Goal: Task Accomplishment & Management: Manage account settings

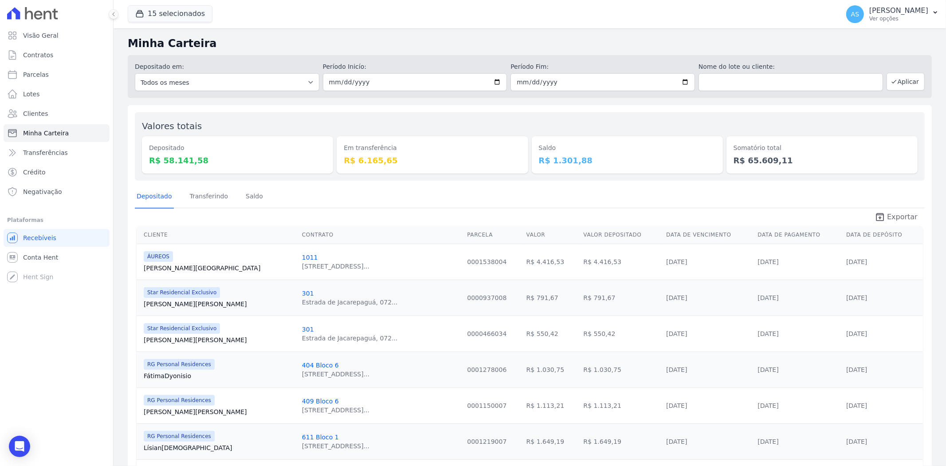
click at [903, 216] on span "Exportar" at bounding box center [902, 217] width 31 height 11
click at [928, 16] on p "Ver opções" at bounding box center [898, 18] width 59 height 7
click at [854, 100] on link "Exportar retornos" at bounding box center [890, 98] width 114 height 16
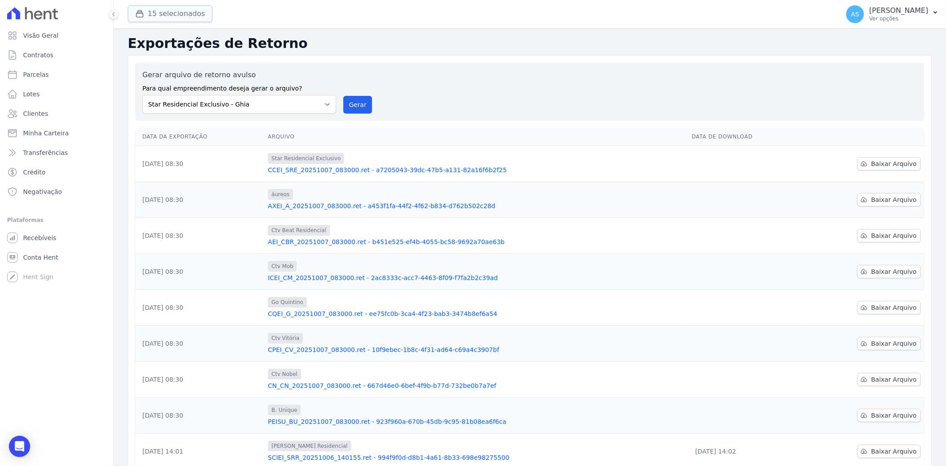
click at [153, 18] on button "15 selecionados" at bounding box center [170, 13] width 85 height 17
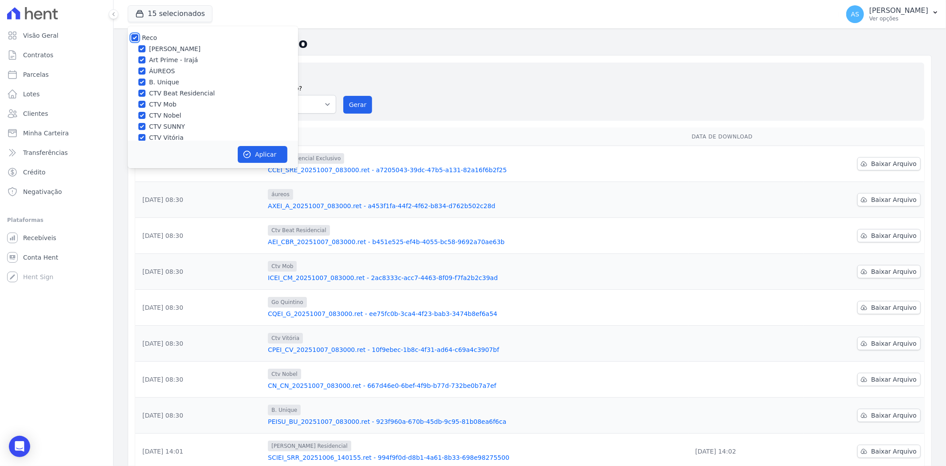
click at [134, 35] on input "Reco" at bounding box center [134, 37] width 7 height 7
checkbox input "false"
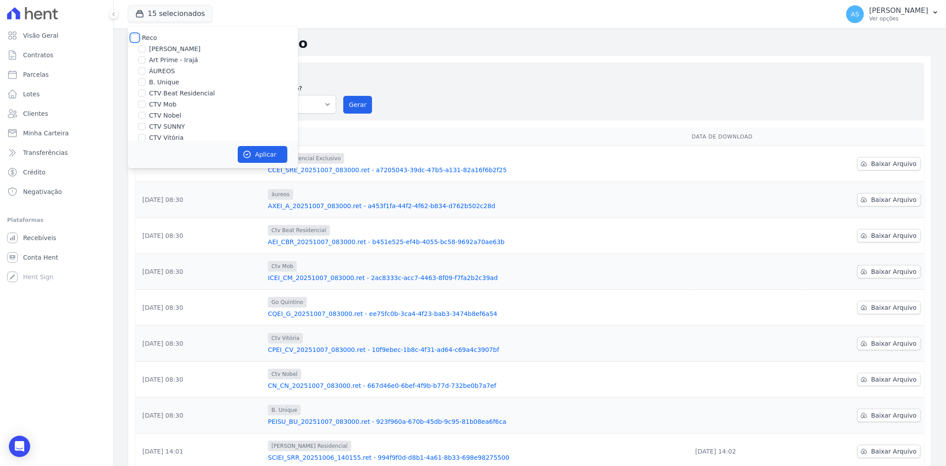
checkbox input "false"
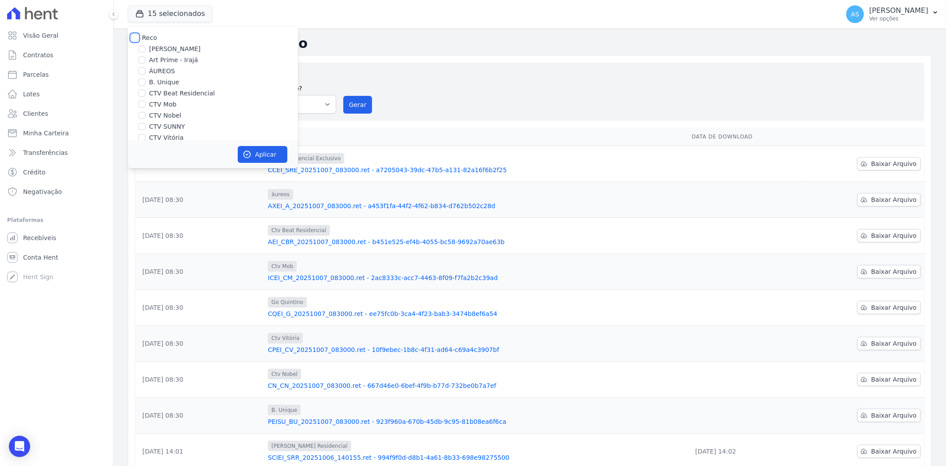
checkbox input "false"
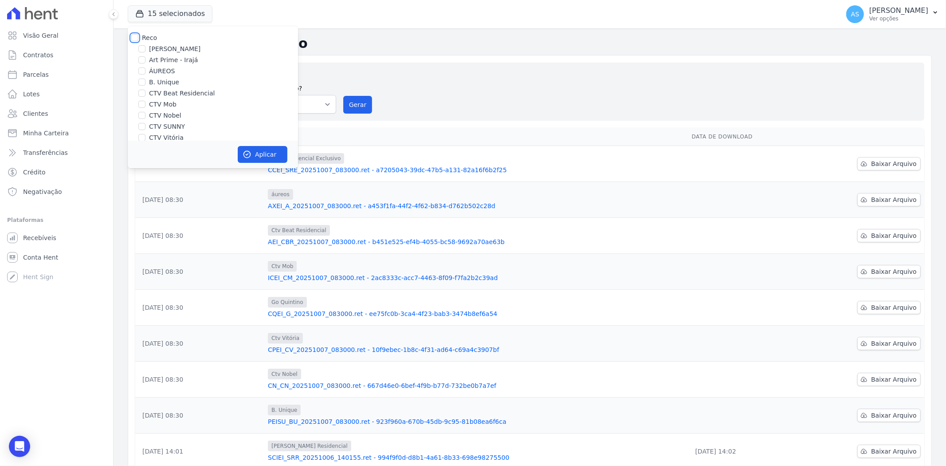
checkbox input "false"
click at [152, 130] on label "Star Residencial Exclusivo - Ghia" at bounding box center [199, 128] width 101 height 9
click at [146, 130] on input "Star Residencial Exclusivo - Ghia" at bounding box center [141, 128] width 7 height 7
checkbox input "false"
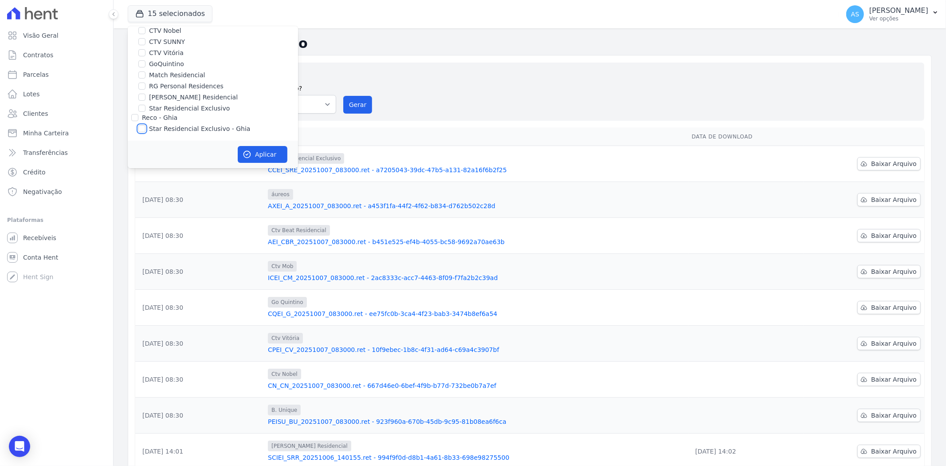
checkbox input "false"
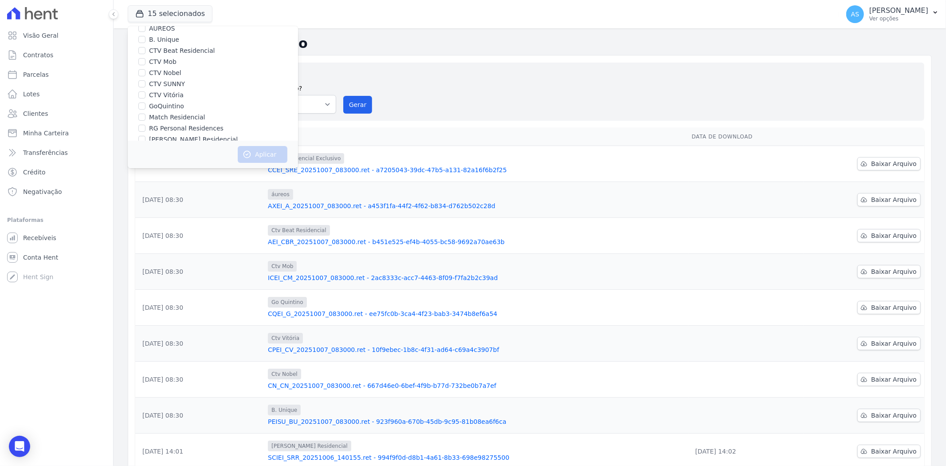
scroll to position [0, 0]
click at [170, 89] on label "CTV Beat Residencial" at bounding box center [182, 93] width 66 height 9
click at [146, 90] on input "CTV Beat Residencial" at bounding box center [141, 93] width 7 height 7
checkbox input "true"
click at [253, 153] on button "Aplicar" at bounding box center [263, 154] width 50 height 17
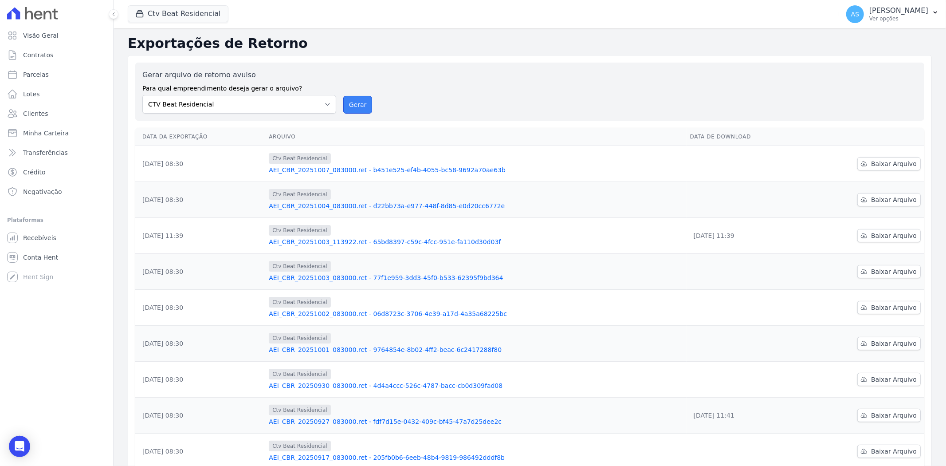
click at [356, 105] on button "Gerar" at bounding box center [357, 105] width 29 height 18
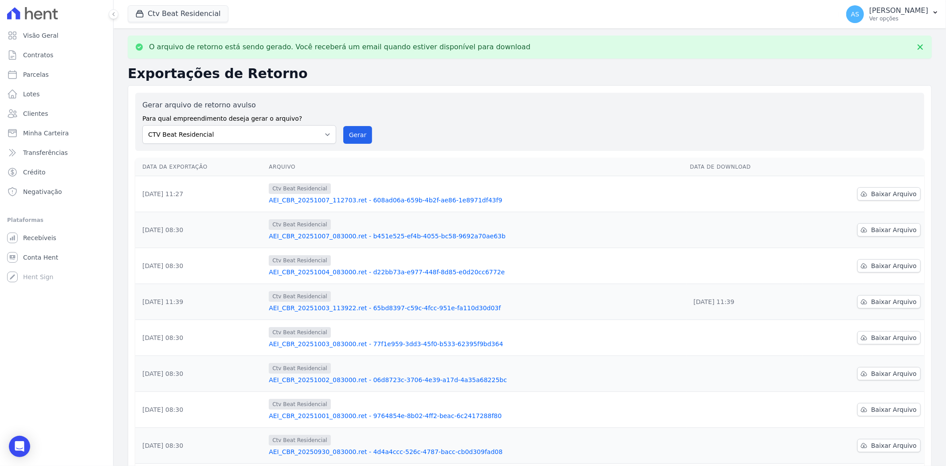
click at [369, 201] on link "AEI_CBR_20251007_112703.ret - 608ad06a-659b-4b2f-ae86-1e8971df43f9" at bounding box center [476, 200] width 414 height 9
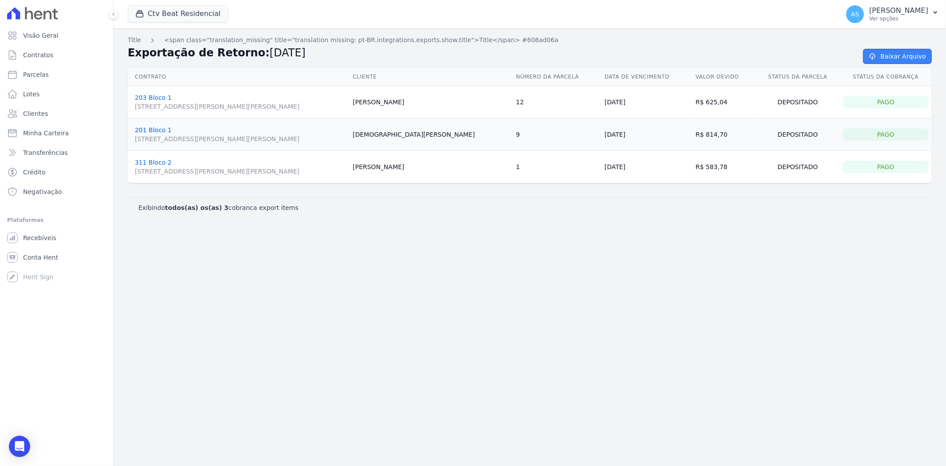
click at [890, 51] on link "Baixar Arquivo" at bounding box center [897, 56] width 69 height 15
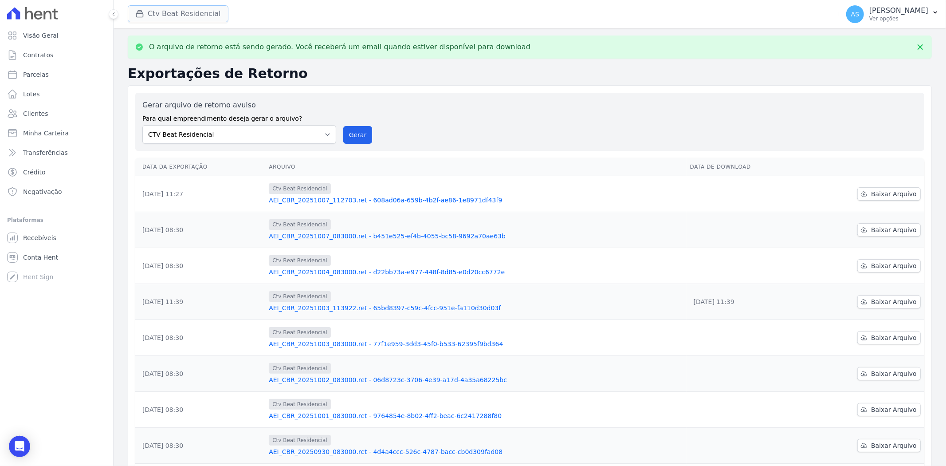
click at [176, 16] on button "Ctv Beat Residencial" at bounding box center [178, 13] width 101 height 17
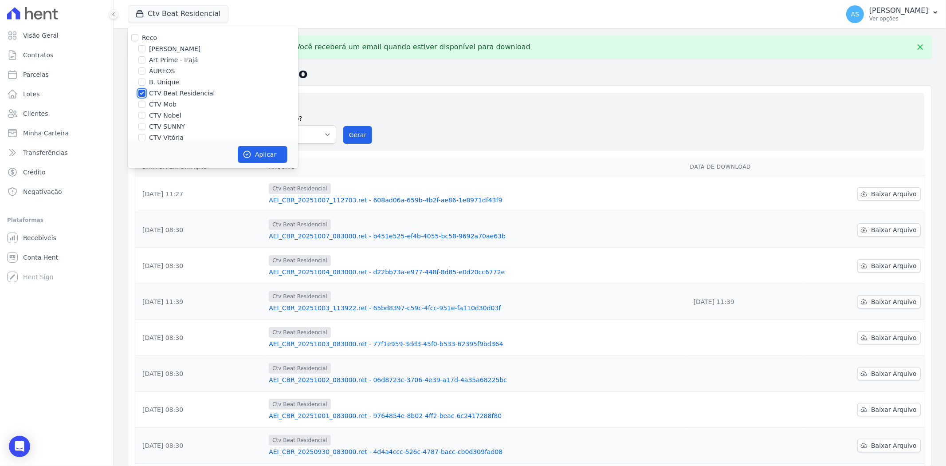
click at [142, 94] on input "CTV Beat Residencial" at bounding box center [141, 93] width 7 height 7
checkbox input "false"
click at [142, 104] on input "CTV Mob" at bounding box center [141, 104] width 7 height 7
checkbox input "true"
click at [256, 156] on button "Aplicar" at bounding box center [263, 154] width 50 height 17
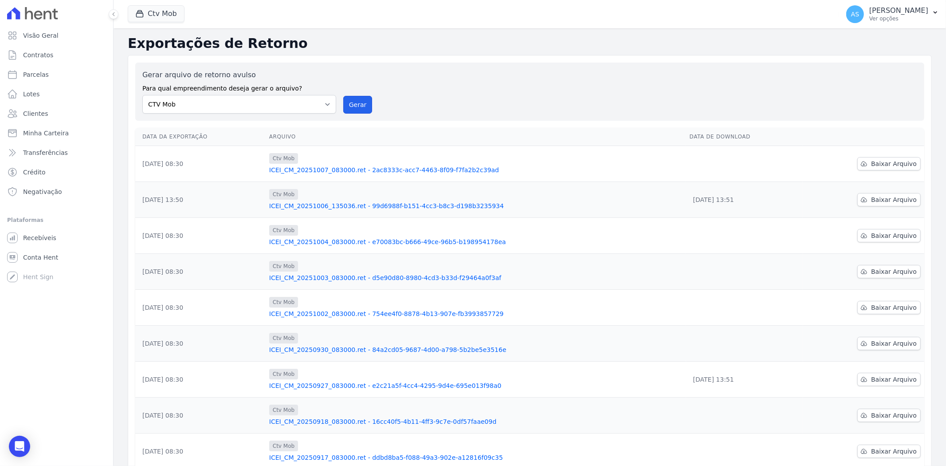
drag, startPoint x: 352, startPoint y: 107, endPoint x: 522, endPoint y: 92, distance: 170.6
click at [352, 107] on button "Gerar" at bounding box center [357, 105] width 29 height 18
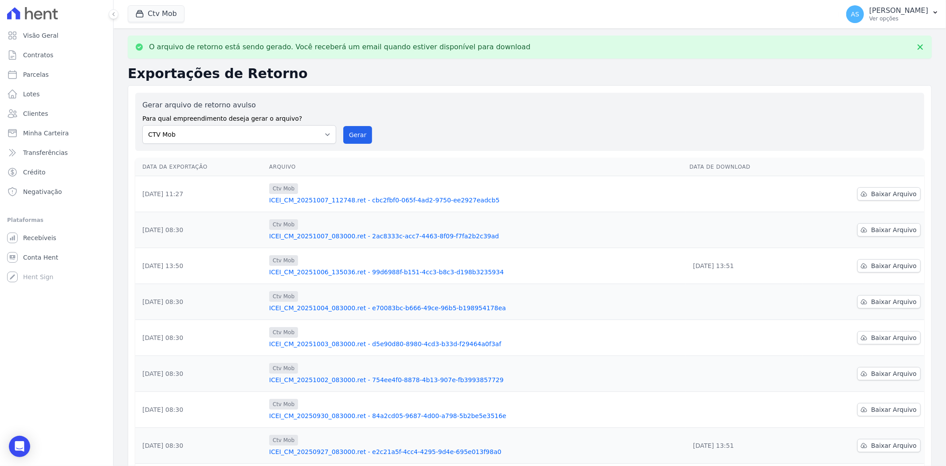
click at [429, 199] on link "ICEI_CM_20251007_112748.ret - cbc2fbf0-065f-4ad2-9750-ee2927eadcb5" at bounding box center [475, 200] width 413 height 9
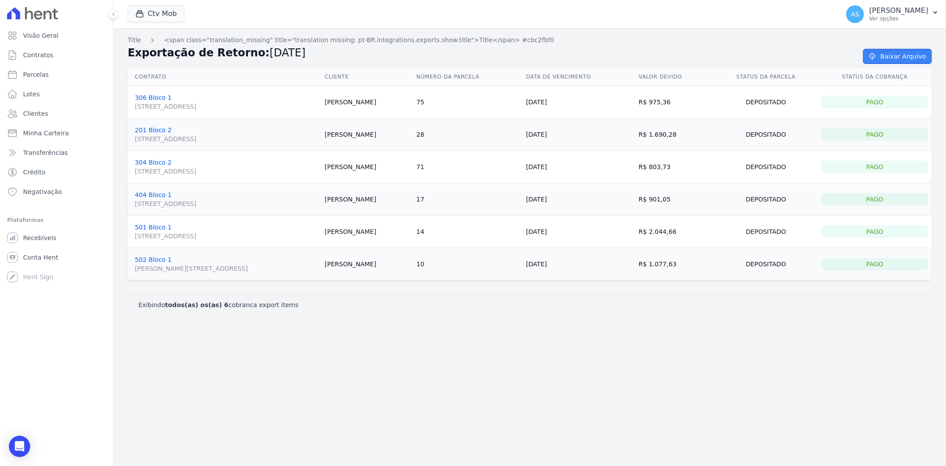
click at [892, 58] on link "Baixar Arquivo" at bounding box center [897, 56] width 69 height 15
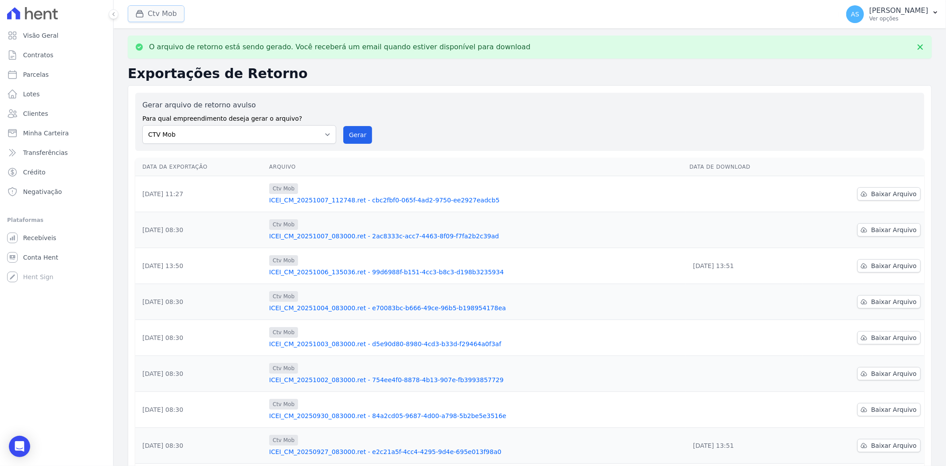
click at [161, 13] on button "Ctv Mob" at bounding box center [156, 13] width 57 height 17
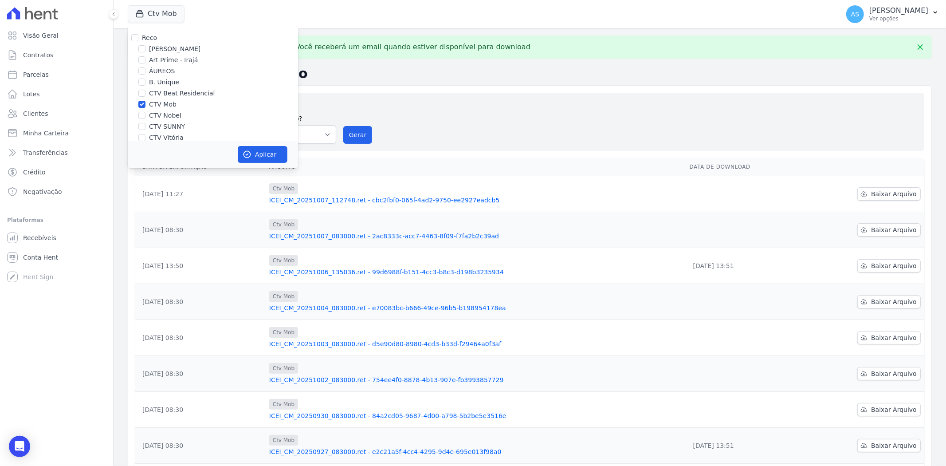
click at [148, 101] on div "CTV Mob" at bounding box center [213, 104] width 170 height 9
click at [144, 106] on input "CTV Mob" at bounding box center [141, 104] width 7 height 7
checkbox input "false"
click at [141, 115] on input "CTV Nobel" at bounding box center [141, 115] width 7 height 7
checkbox input "true"
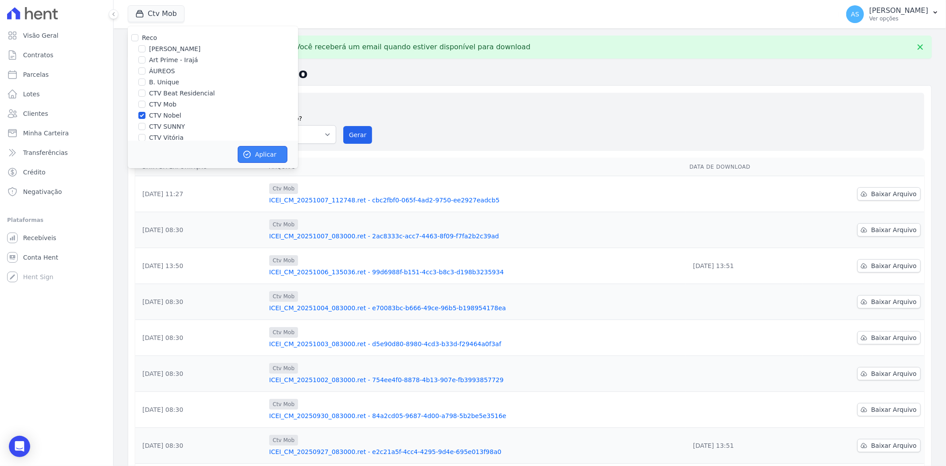
click at [260, 156] on button "Aplicar" at bounding box center [263, 154] width 50 height 17
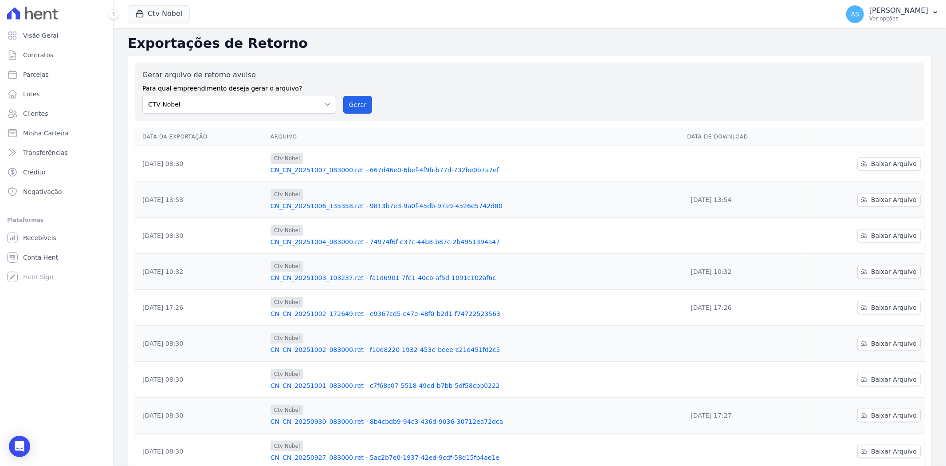
drag, startPoint x: 359, startPoint y: 101, endPoint x: 511, endPoint y: 89, distance: 152.2
click at [359, 101] on button "Gerar" at bounding box center [357, 105] width 29 height 18
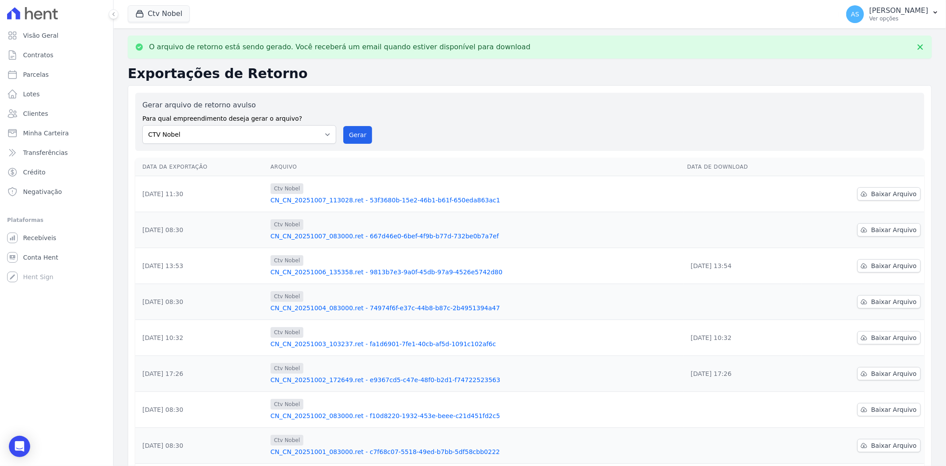
click at [423, 199] on link "CN_CN_20251007_113028.ret - 53f3680b-15e2-46b1-b61f-650eda863ac1" at bounding box center [476, 200] width 410 height 9
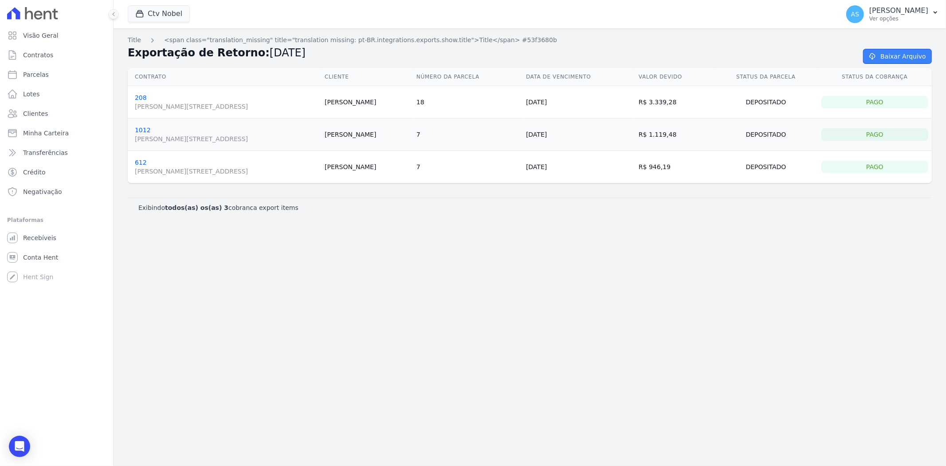
click at [904, 55] on link "Baixar Arquivo" at bounding box center [897, 56] width 69 height 15
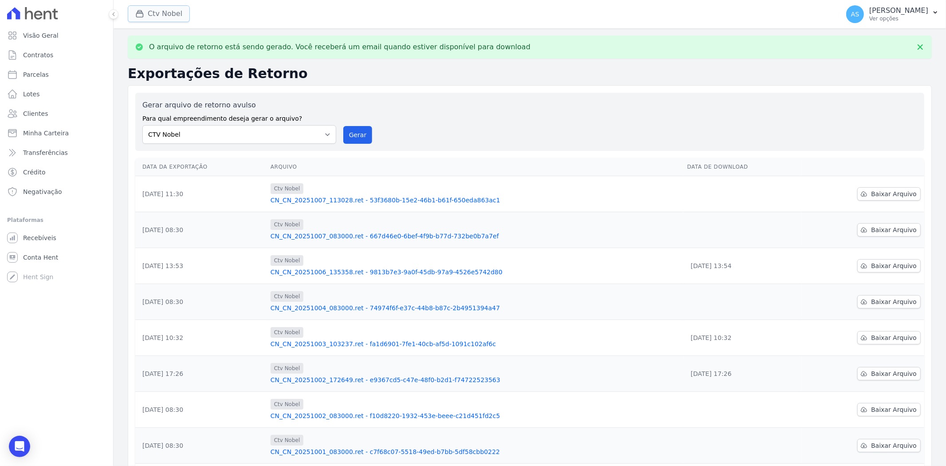
click at [170, 13] on button "Ctv Nobel" at bounding box center [159, 13] width 62 height 17
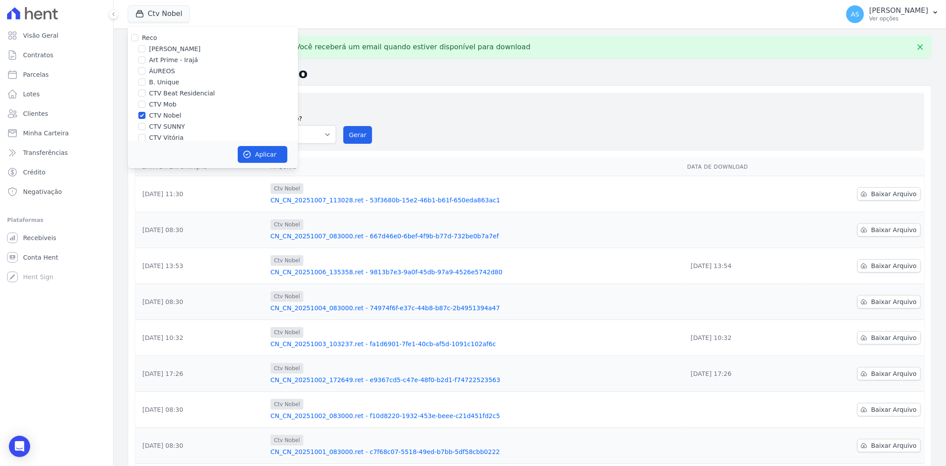
click at [149, 114] on label "CTV Nobel" at bounding box center [165, 115] width 32 height 9
click at [146, 114] on input "CTV Nobel" at bounding box center [141, 115] width 7 height 7
checkbox input "false"
click at [140, 125] on input "CTV SUNNY" at bounding box center [141, 126] width 7 height 7
checkbox input "true"
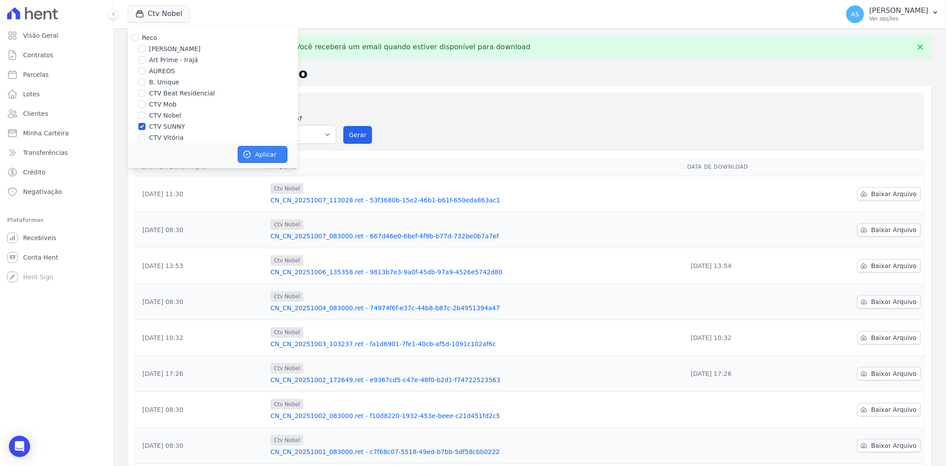
click at [259, 158] on button "Aplicar" at bounding box center [263, 154] width 50 height 17
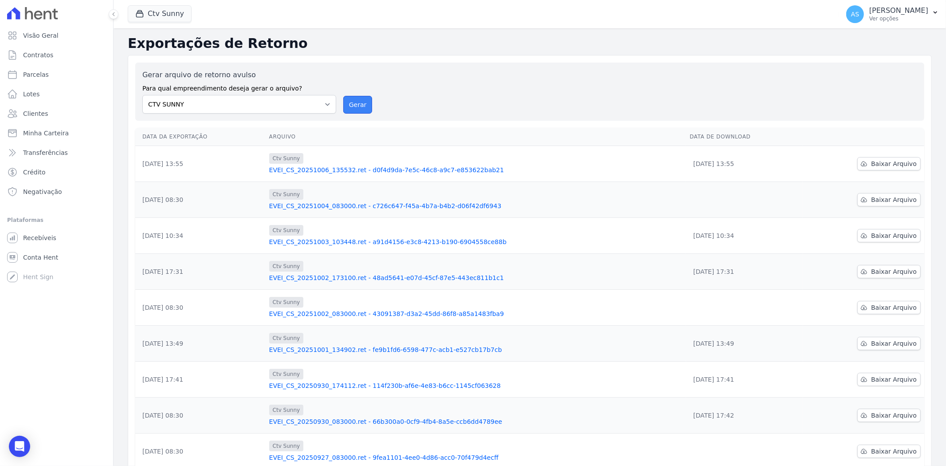
click at [353, 105] on button "Gerar" at bounding box center [357, 105] width 29 height 18
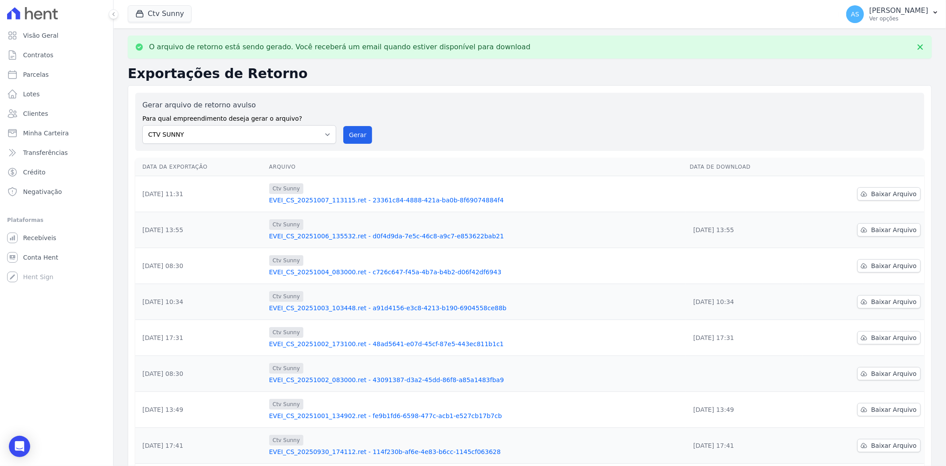
click at [420, 198] on link "EVEI_CS_20251007_113115.ret - 23361c84-4888-421a-ba0b-8f69074884f4" at bounding box center [476, 200] width 414 height 9
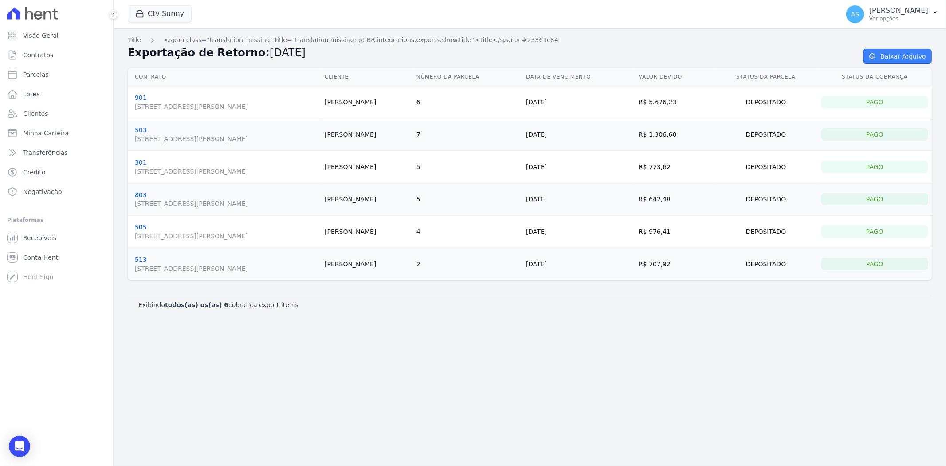
click at [899, 57] on link "Baixar Arquivo" at bounding box center [897, 56] width 69 height 15
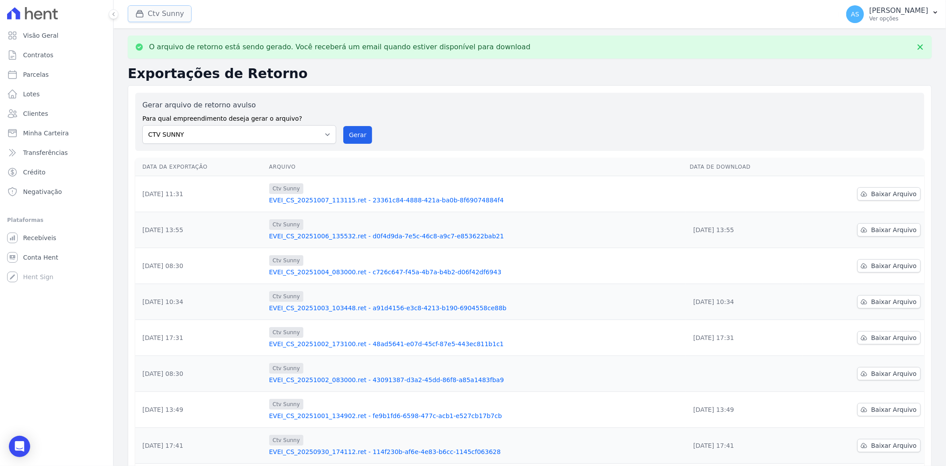
click at [159, 14] on button "Ctv Sunny" at bounding box center [160, 13] width 64 height 17
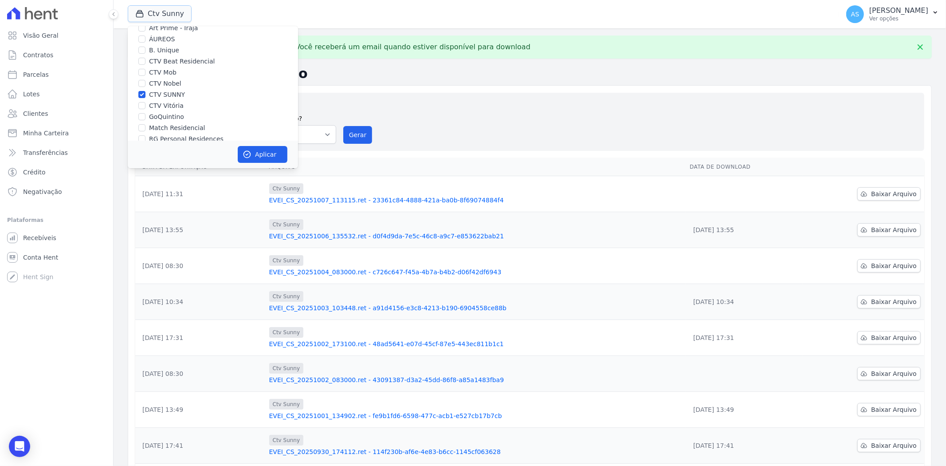
scroll to position [49, 0]
click at [140, 77] on input "CTV SUNNY" at bounding box center [141, 77] width 7 height 7
checkbox input "false"
click at [139, 89] on input "CTV Vitória" at bounding box center [141, 88] width 7 height 7
checkbox input "true"
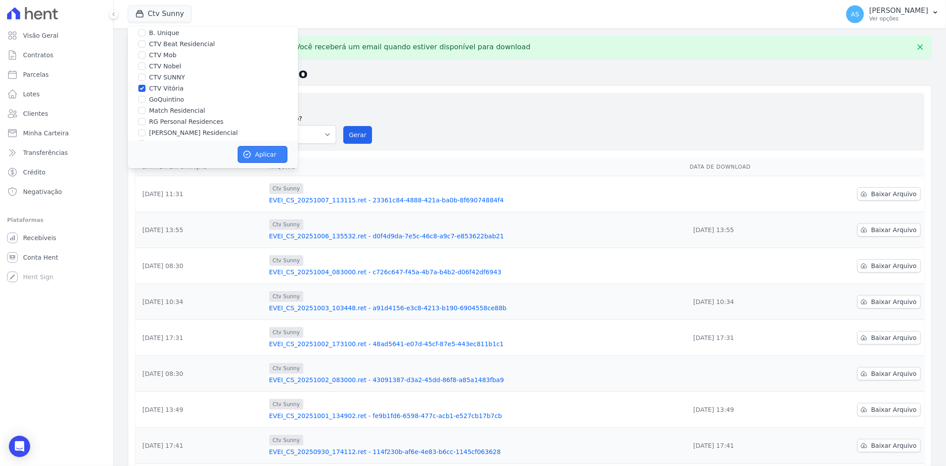
click at [256, 157] on button "Aplicar" at bounding box center [263, 154] width 50 height 17
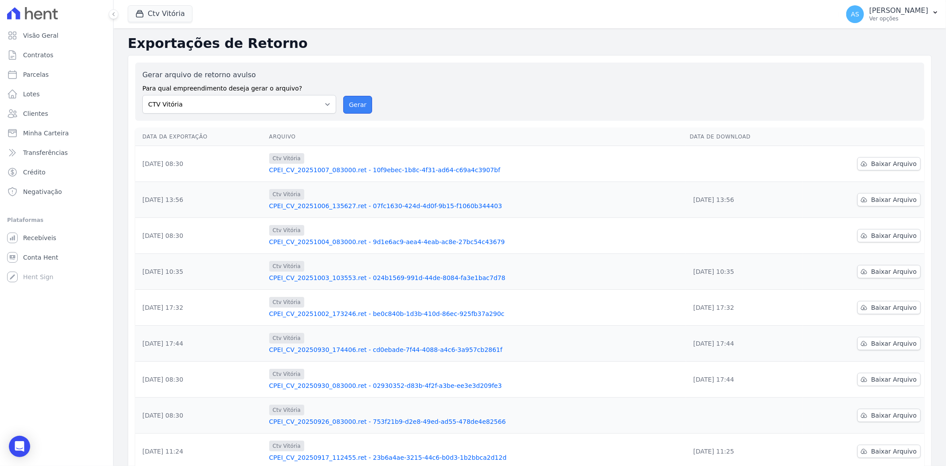
click at [349, 104] on button "Gerar" at bounding box center [357, 105] width 29 height 18
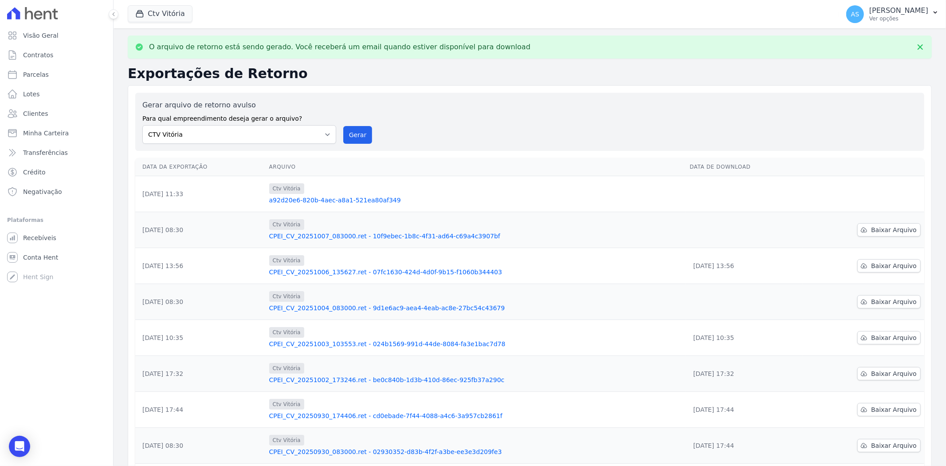
click at [343, 199] on link "a92d20e6-820b-4aec-a8a1-521ea80af349" at bounding box center [476, 200] width 414 height 9
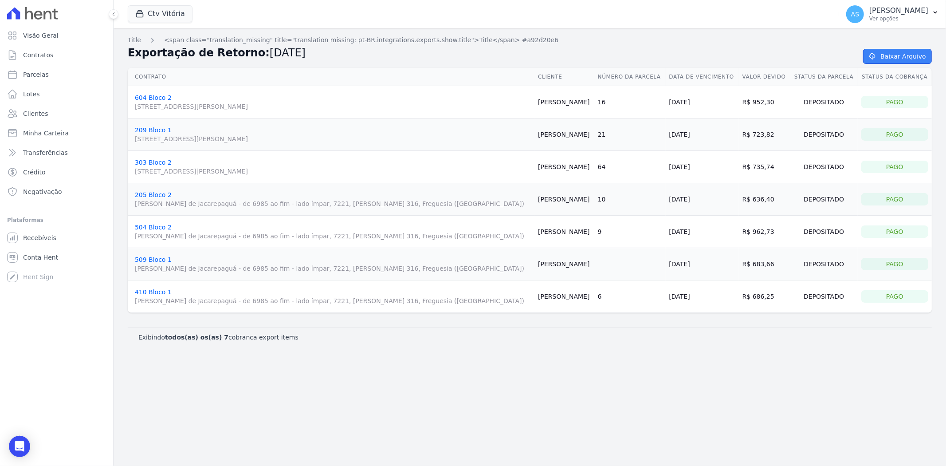
click at [882, 50] on link "Baixar Arquivo" at bounding box center [897, 56] width 69 height 15
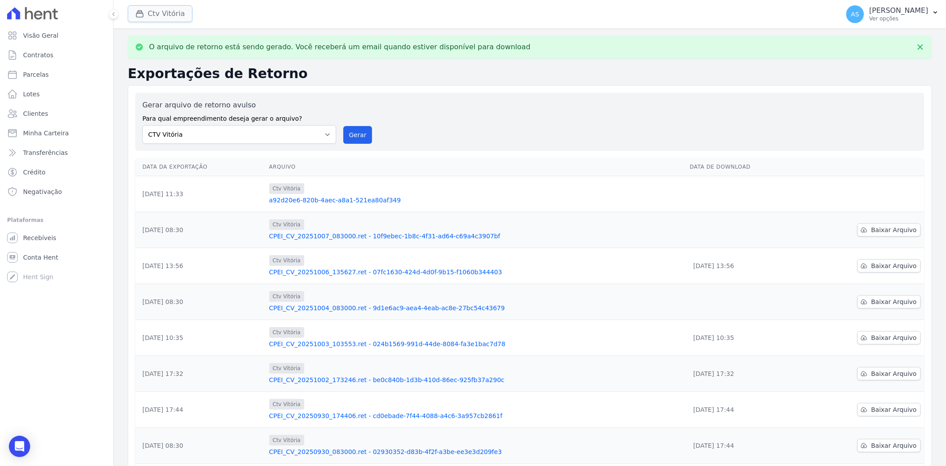
click at [164, 14] on button "Ctv Vitória" at bounding box center [160, 13] width 65 height 17
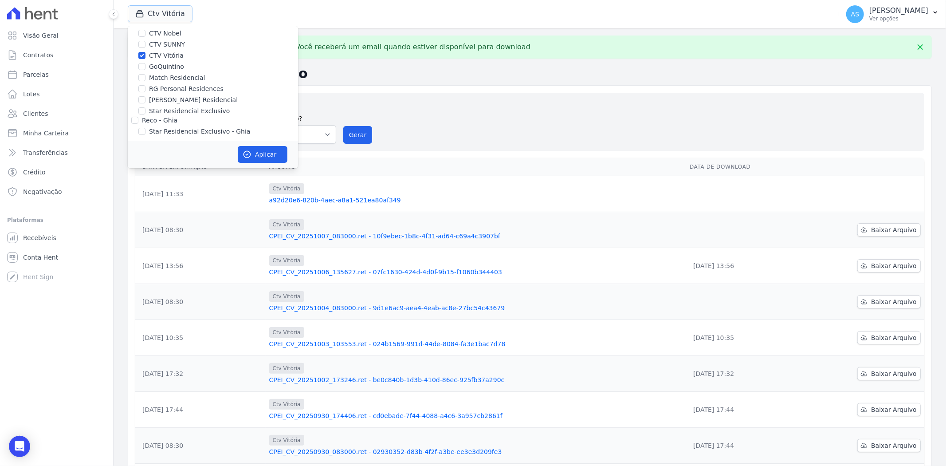
scroll to position [85, 0]
click at [142, 51] on input "CTV Vitória" at bounding box center [141, 52] width 7 height 7
checkbox input "false"
click at [145, 85] on input "RG Personal Residences" at bounding box center [141, 86] width 7 height 7
checkbox input "true"
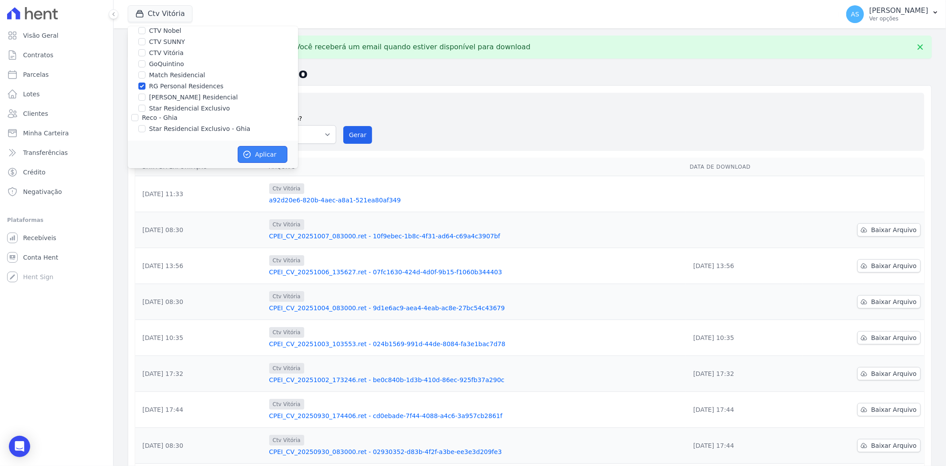
click at [267, 156] on button "Aplicar" at bounding box center [263, 154] width 50 height 17
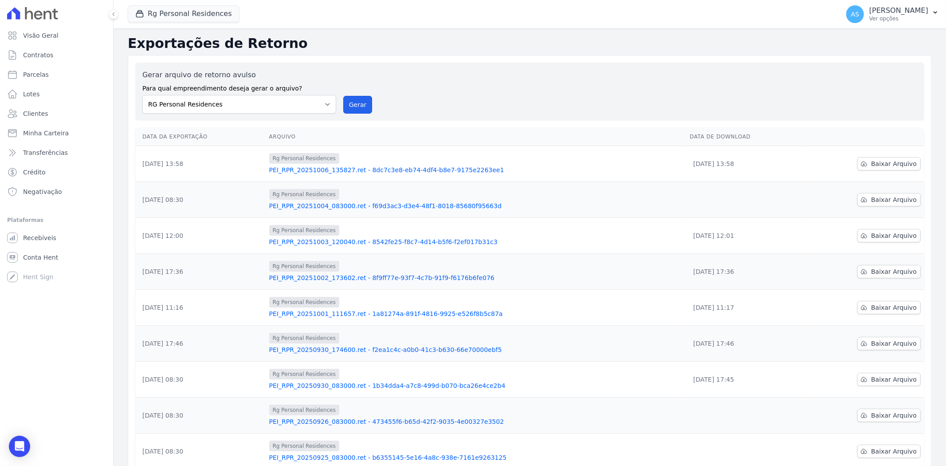
click at [355, 104] on button "Gerar" at bounding box center [357, 105] width 29 height 18
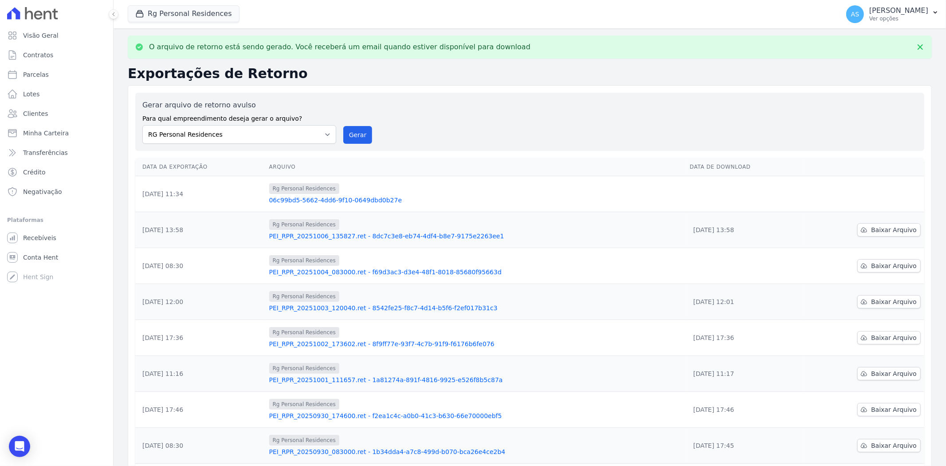
click at [345, 200] on link "06c99bd5-5662-4dd6-9f10-0649dbd0b27e" at bounding box center [476, 200] width 414 height 9
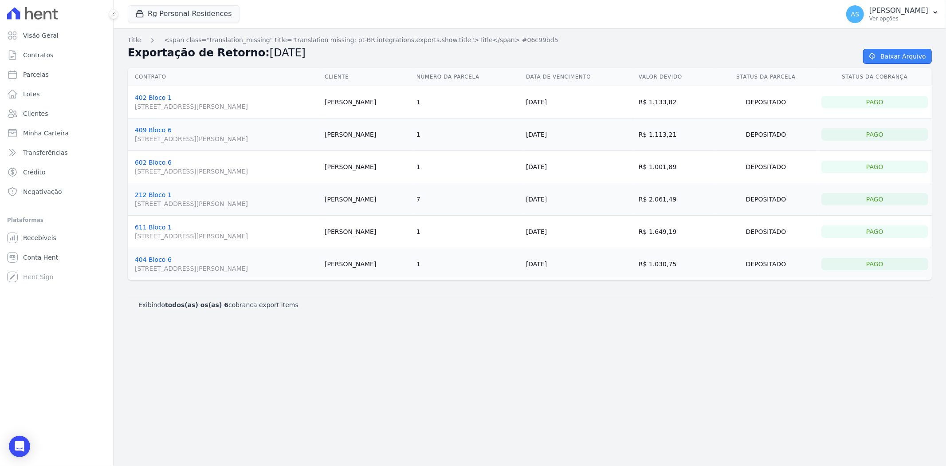
click at [898, 52] on link "Baixar Arquivo" at bounding box center [897, 56] width 69 height 15
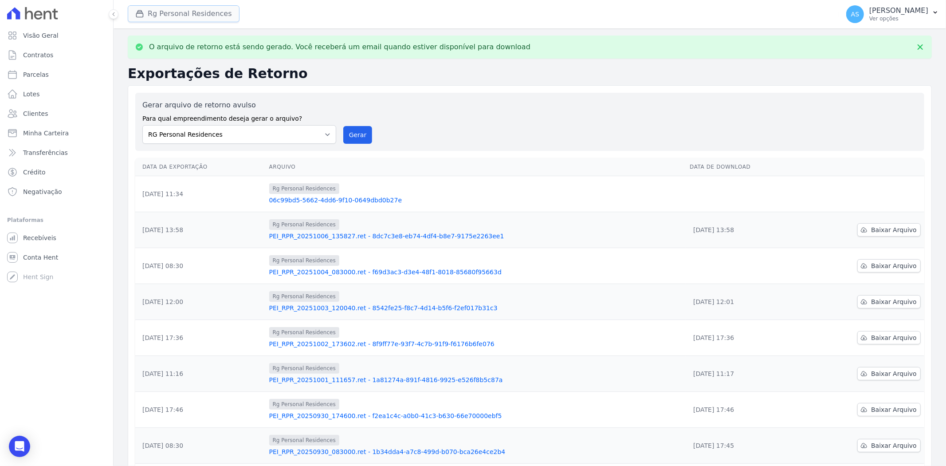
click at [169, 14] on button "Rg Personal Residences" at bounding box center [184, 13] width 112 height 17
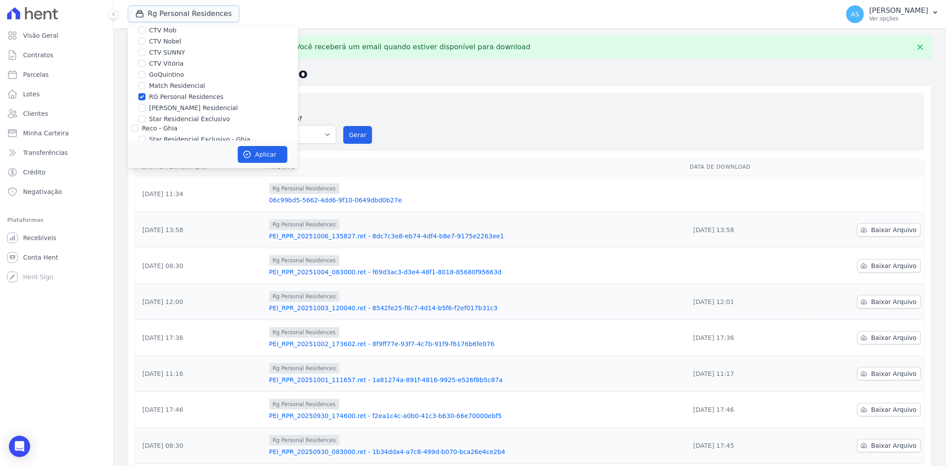
scroll to position [85, 0]
click at [140, 87] on input "RG Personal Residences" at bounding box center [141, 86] width 7 height 7
checkbox input "false"
click at [140, 100] on input "[PERSON_NAME] Residencial" at bounding box center [141, 97] width 7 height 7
checkbox input "true"
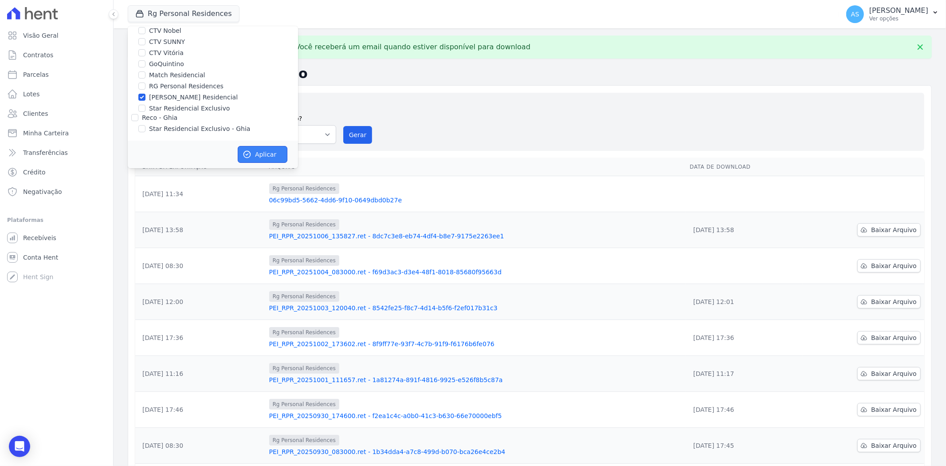
click at [253, 157] on button "Aplicar" at bounding box center [263, 154] width 50 height 17
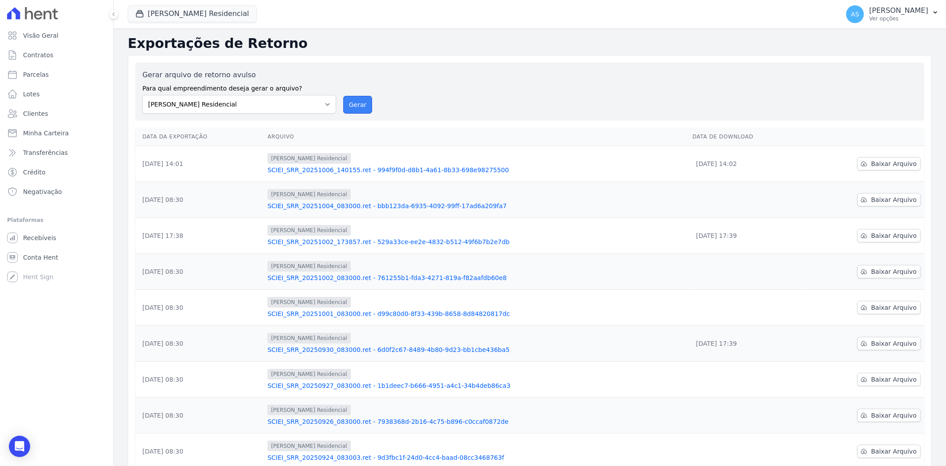
click at [355, 106] on button "Gerar" at bounding box center [357, 105] width 29 height 18
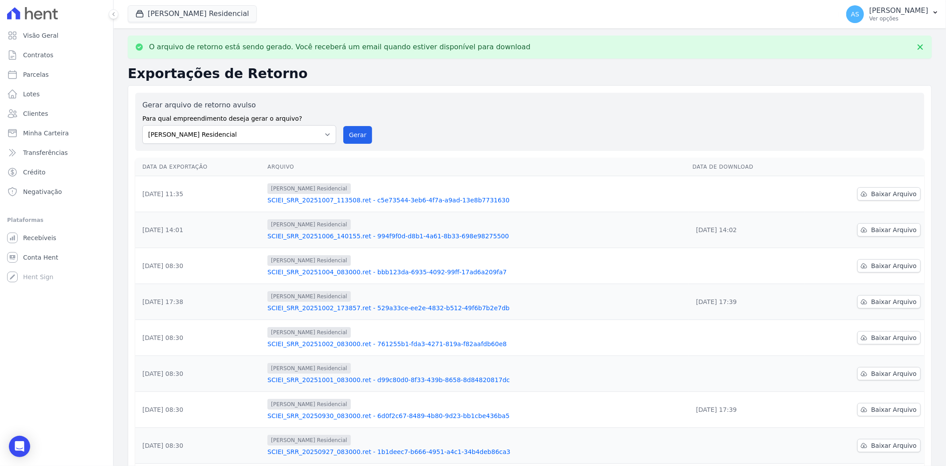
click at [415, 201] on link "SCIEI_SRR_20251007_113508.ret - c5e73544-3eb6-4f7a-a9ad-13e8b7731630" at bounding box center [476, 200] width 418 height 9
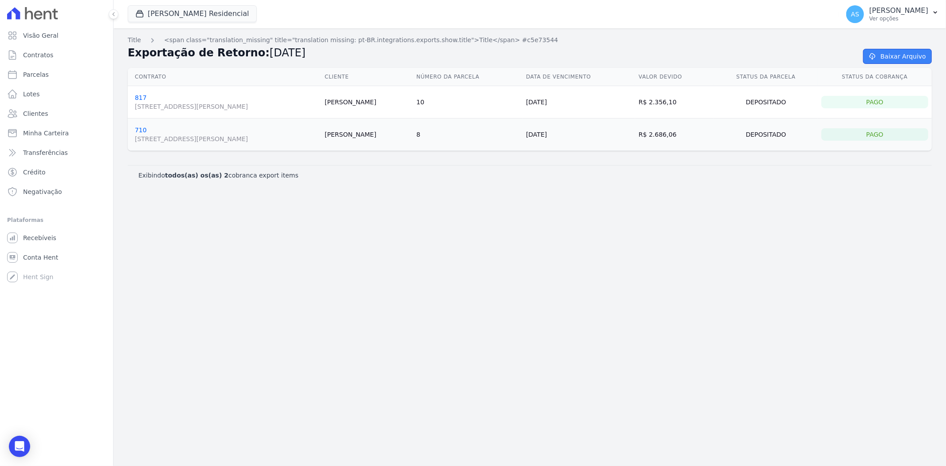
click at [897, 55] on link "Baixar Arquivo" at bounding box center [897, 56] width 69 height 15
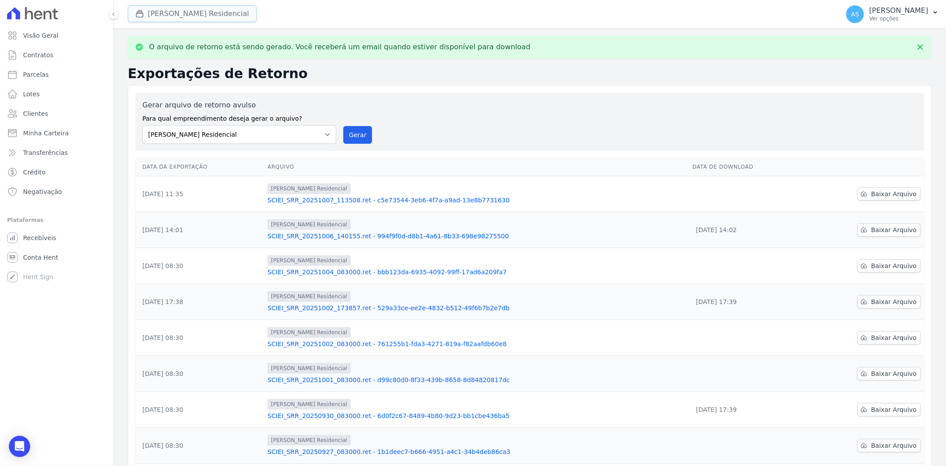
click at [165, 12] on button "[PERSON_NAME] Residencial" at bounding box center [192, 13] width 129 height 17
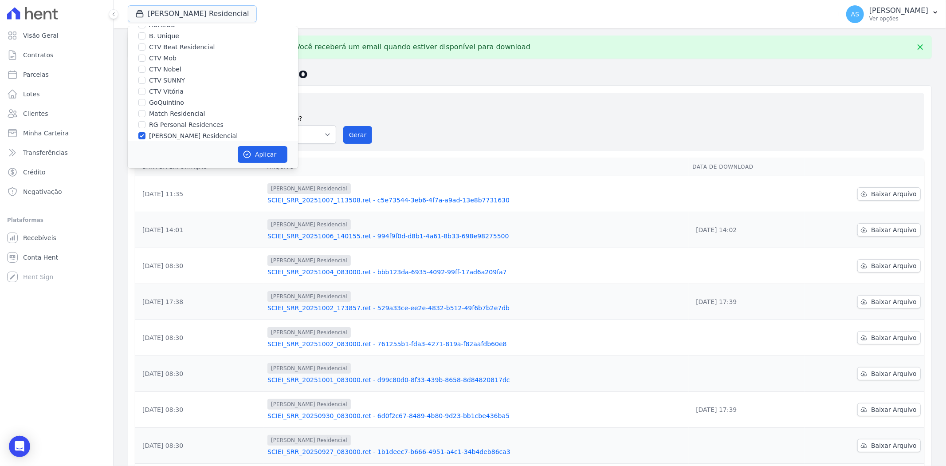
scroll to position [85, 0]
click at [142, 95] on input "[PERSON_NAME] Residencial" at bounding box center [141, 97] width 7 height 7
checkbox input "false"
click at [139, 109] on input "Star Residencial Exclusivo" at bounding box center [141, 108] width 7 height 7
checkbox input "true"
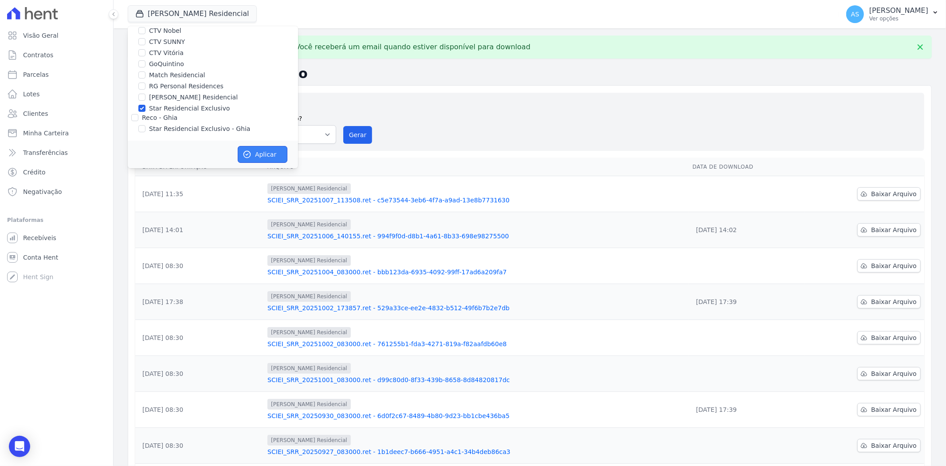
click at [254, 154] on button "Aplicar" at bounding box center [263, 154] width 50 height 17
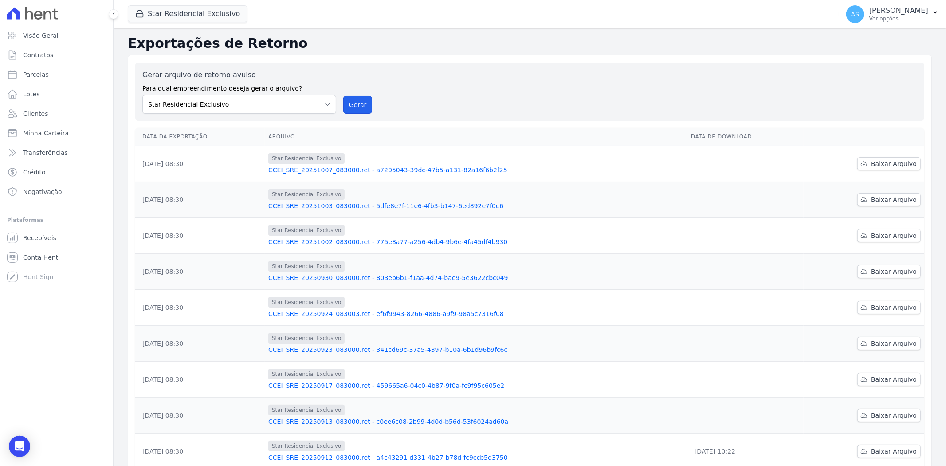
click at [356, 102] on button "Gerar" at bounding box center [357, 105] width 29 height 18
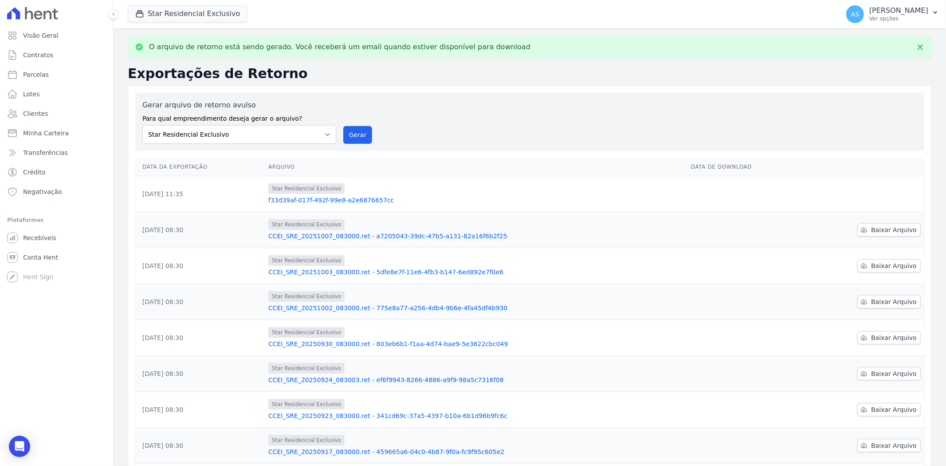
click at [350, 197] on link "f33d39af-017f-492f-99e8-a2e6876657cc" at bounding box center [476, 200] width 416 height 9
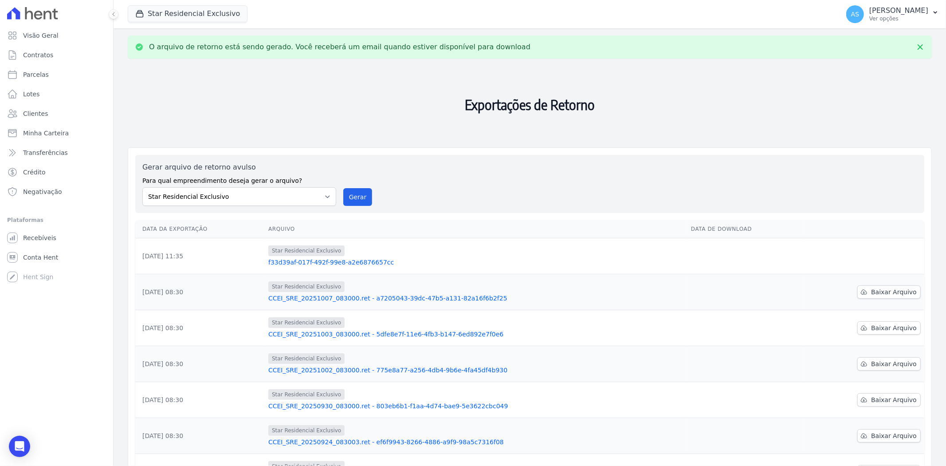
click at [330, 264] on link "f33d39af-017f-492f-99e8-a2e6876657cc" at bounding box center [476, 262] width 416 height 9
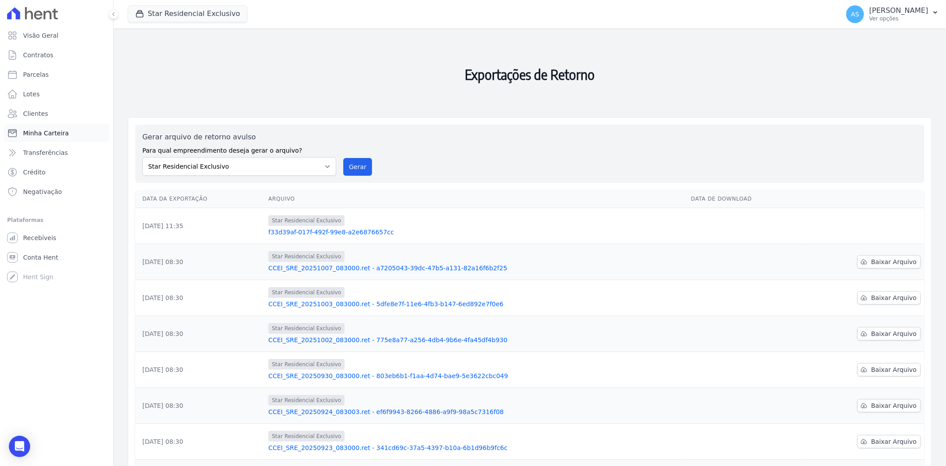
click at [26, 137] on span "Minha Carteira" at bounding box center [46, 133] width 46 height 9
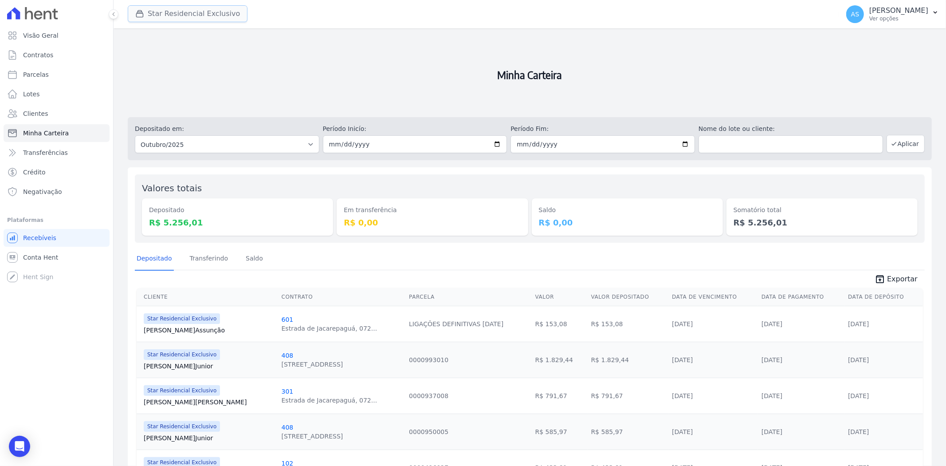
click at [167, 16] on button "Star Residencial Exclusivo" at bounding box center [188, 13] width 120 height 17
click at [160, 15] on button "Star Residencial Exclusivo" at bounding box center [188, 13] width 120 height 17
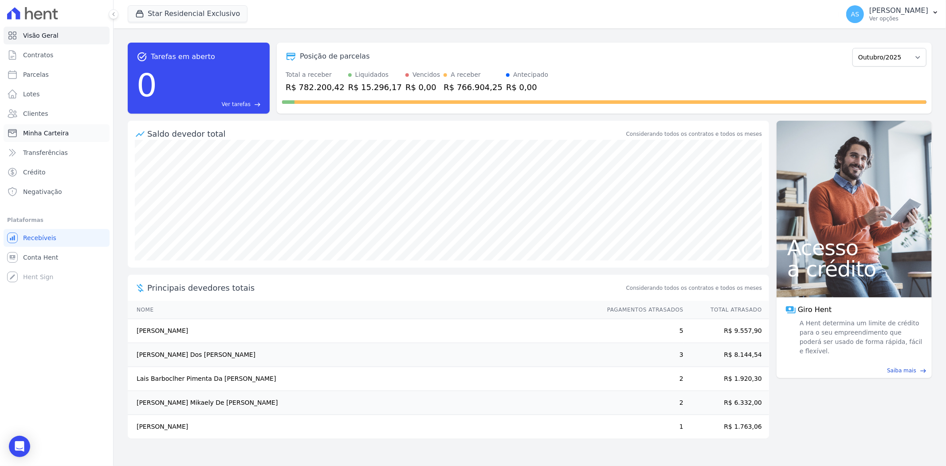
click at [37, 137] on span "Minha Carteira" at bounding box center [46, 133] width 46 height 9
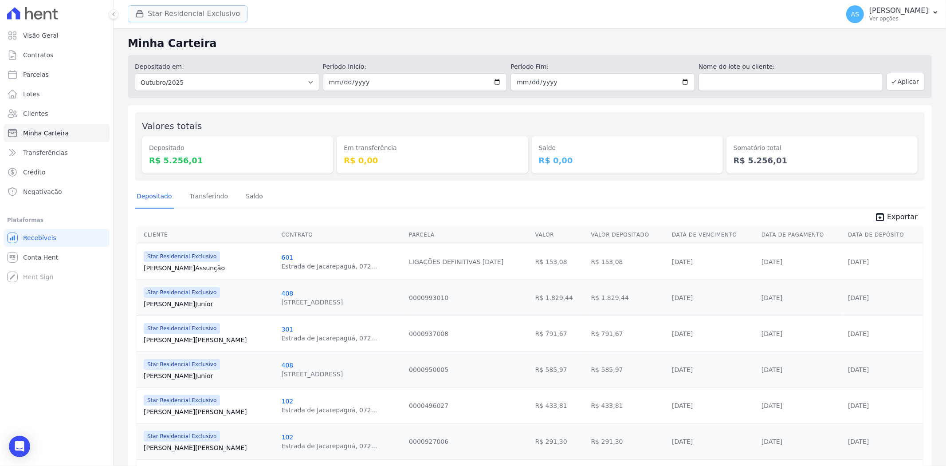
click at [140, 12] on icon "button" at bounding box center [139, 13] width 9 height 9
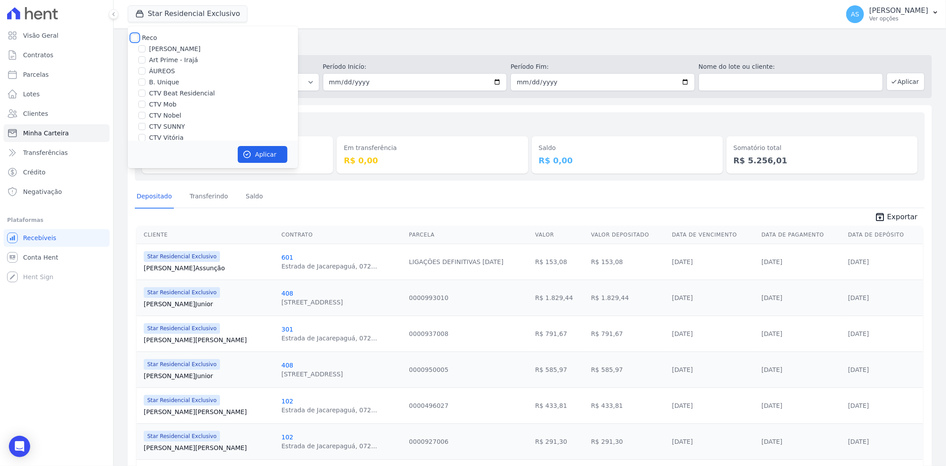
click at [131, 34] on input "Reco" at bounding box center [134, 37] width 7 height 7
checkbox input "true"
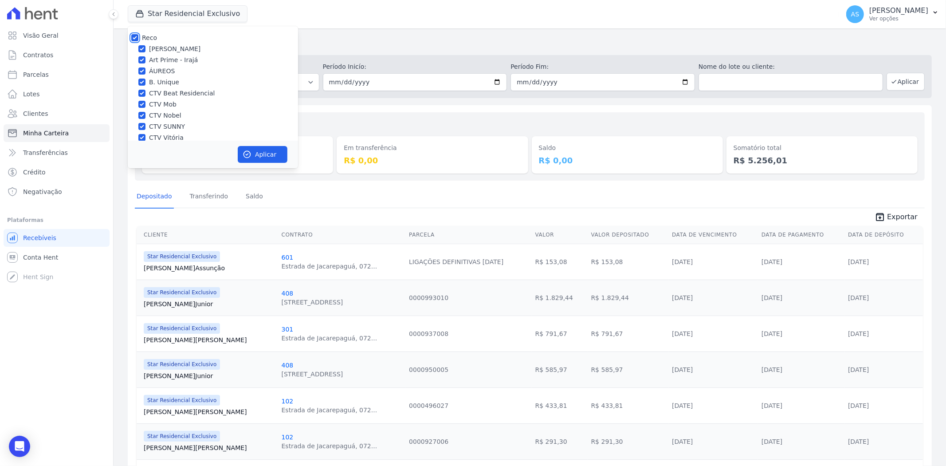
checkbox input "true"
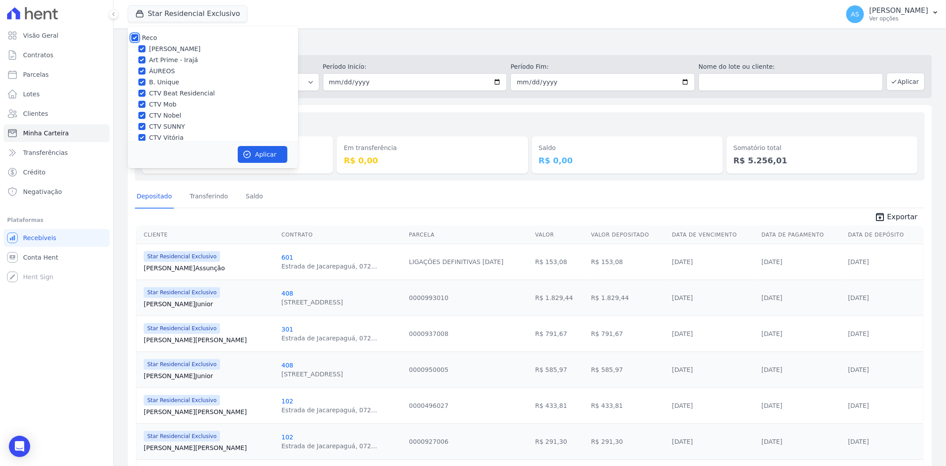
checkbox input "true"
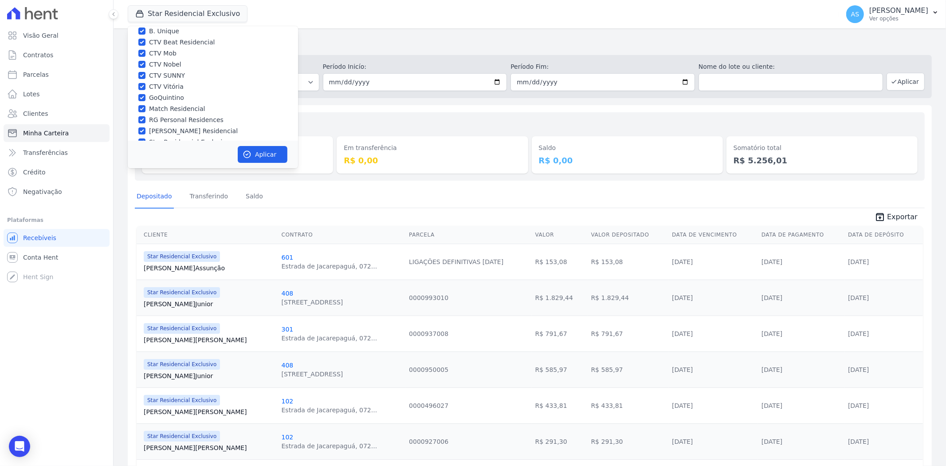
scroll to position [85, 0]
click at [143, 130] on input "Star Residencial Exclusivo - Ghia" at bounding box center [141, 128] width 7 height 7
checkbox input "true"
click at [258, 153] on button "Aplicar" at bounding box center [263, 154] width 50 height 17
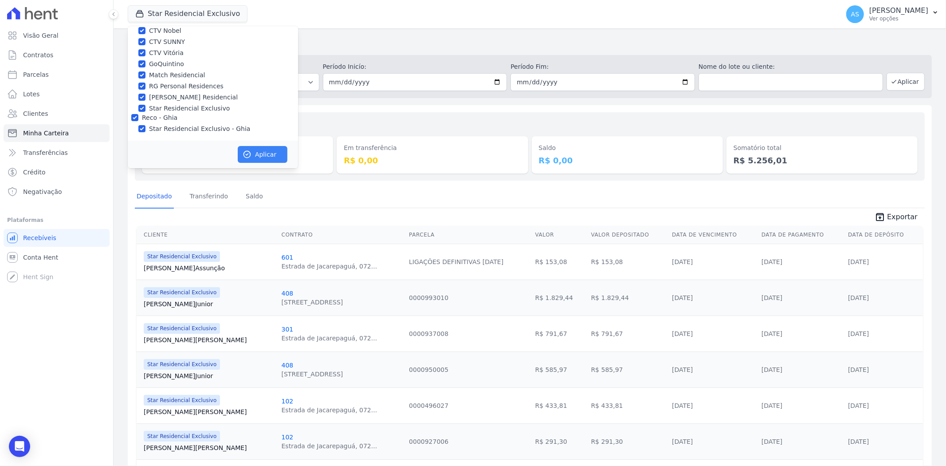
scroll to position [83, 0]
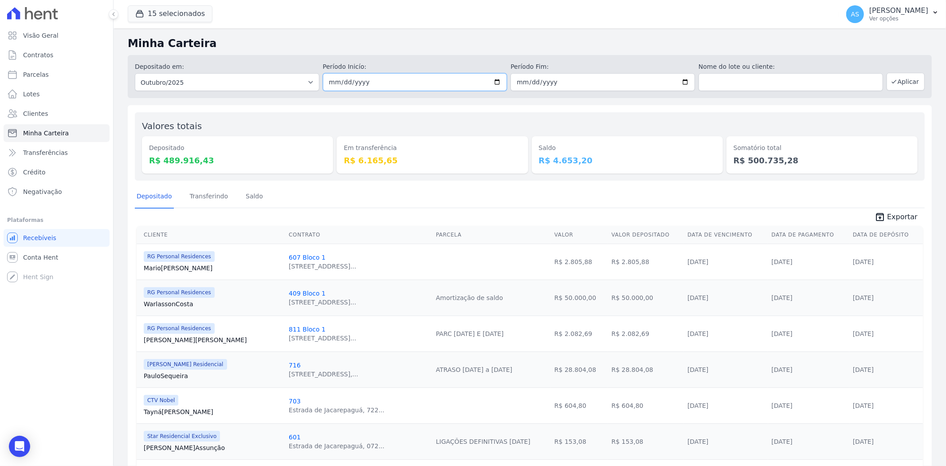
click at [494, 82] on input "2025-10-01" at bounding box center [415, 82] width 185 height 18
type input "[DATE]"
click at [679, 85] on input "2025-10-31" at bounding box center [603, 82] width 185 height 18
type input "[DATE]"
click at [909, 82] on button "Aplicar" at bounding box center [906, 82] width 38 height 18
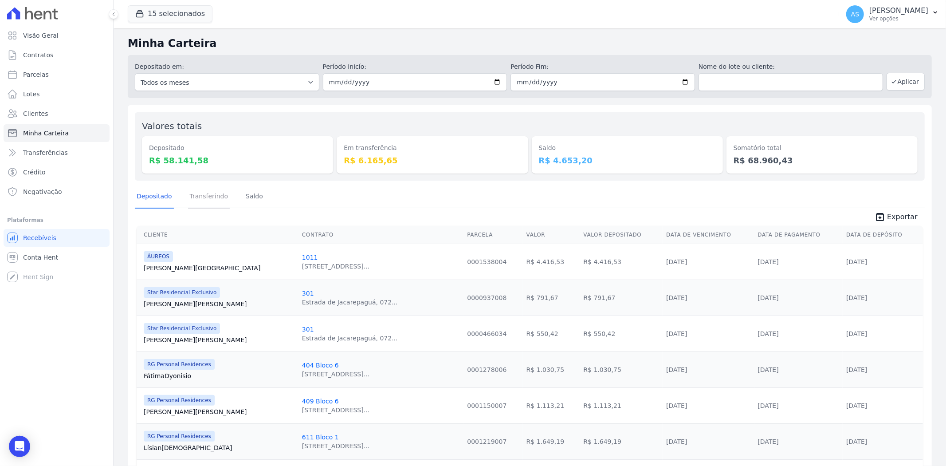
click at [207, 198] on link "Transferindo" at bounding box center [209, 196] width 42 height 23
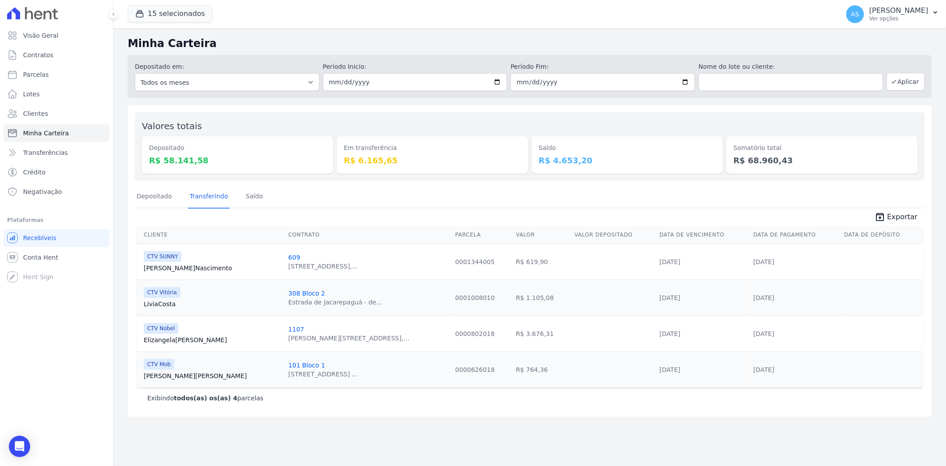
drag, startPoint x: 207, startPoint y: 198, endPoint x: 501, endPoint y: 211, distance: 294.9
click at [501, 211] on span "unarchive Exportar" at bounding box center [530, 216] width 790 height 16
click at [27, 113] on span "Clientes" at bounding box center [35, 113] width 25 height 9
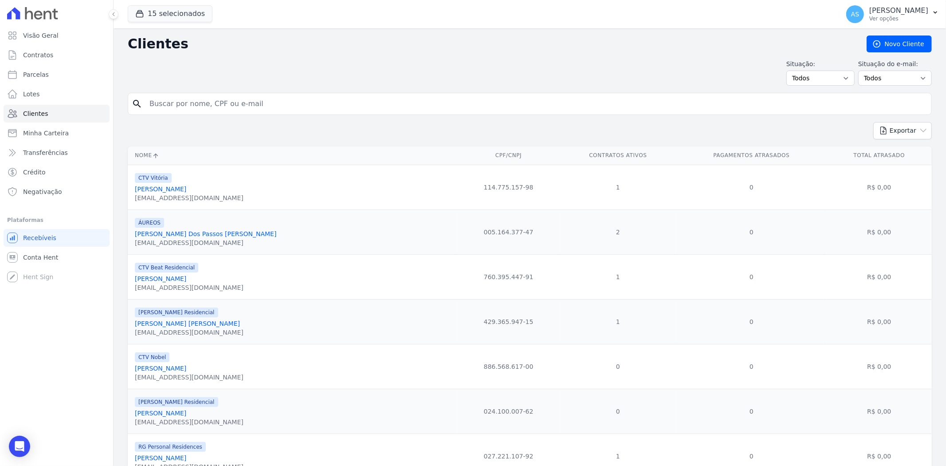
click at [178, 105] on input "search" at bounding box center [536, 104] width 784 height 18
type input "c"
type input "[PERSON_NAME]"
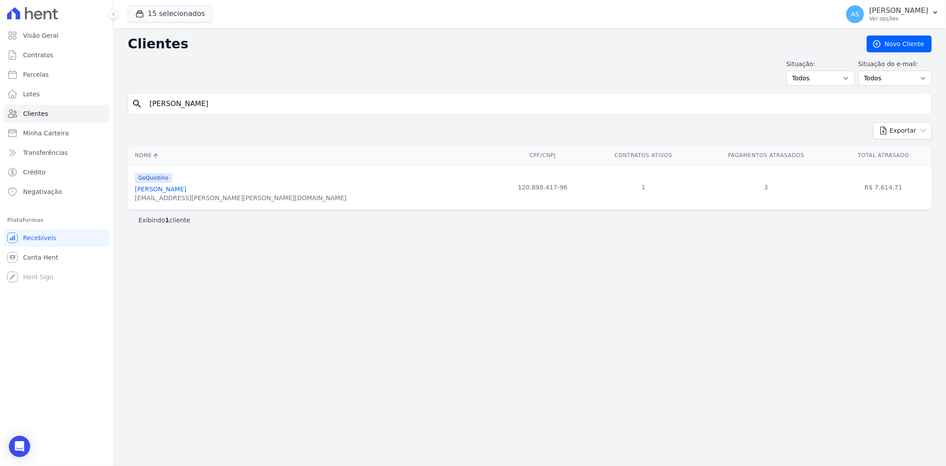
click at [185, 191] on link "[PERSON_NAME]" at bounding box center [160, 188] width 51 height 7
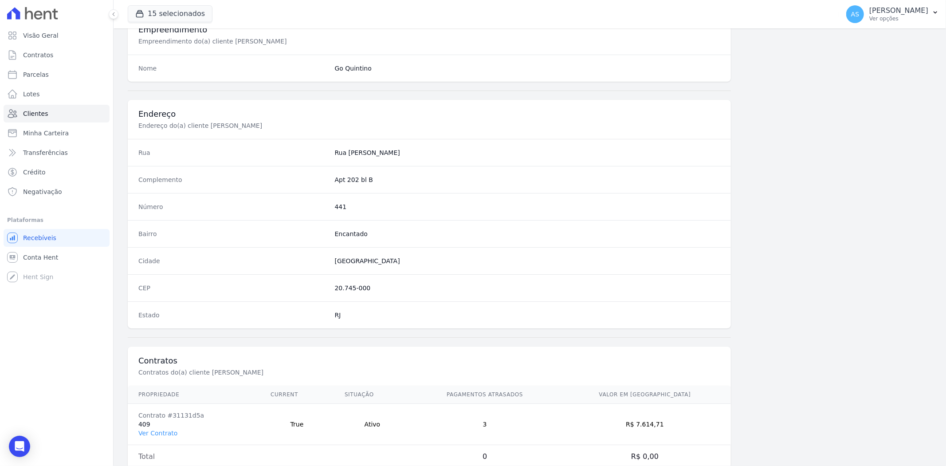
scroll to position [366, 0]
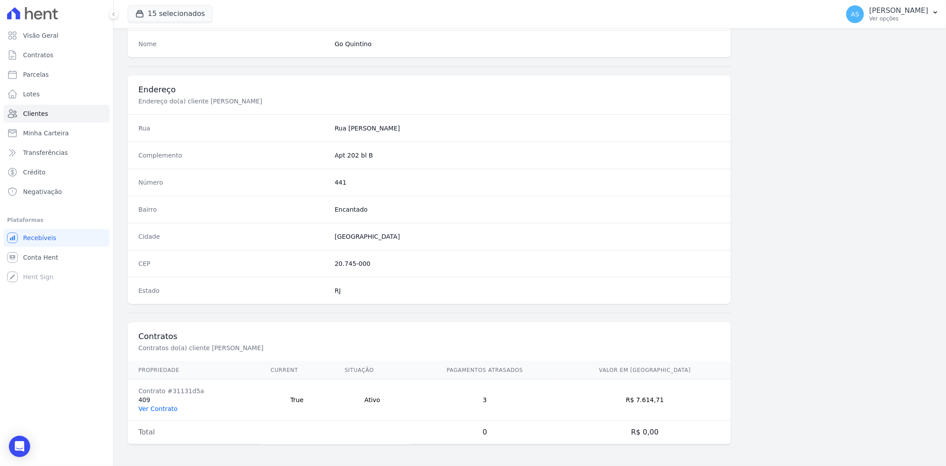
click at [146, 409] on link "Ver Contrato" at bounding box center [157, 408] width 39 height 7
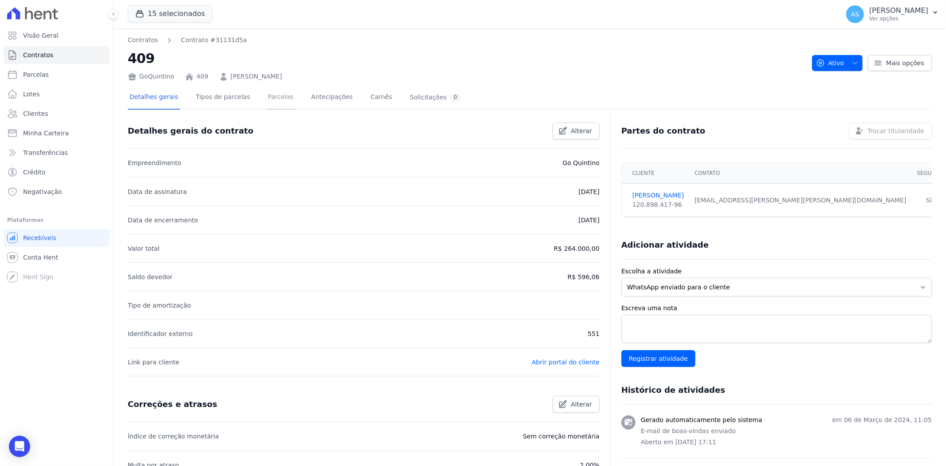
click at [267, 98] on link "Parcelas" at bounding box center [280, 98] width 29 height 24
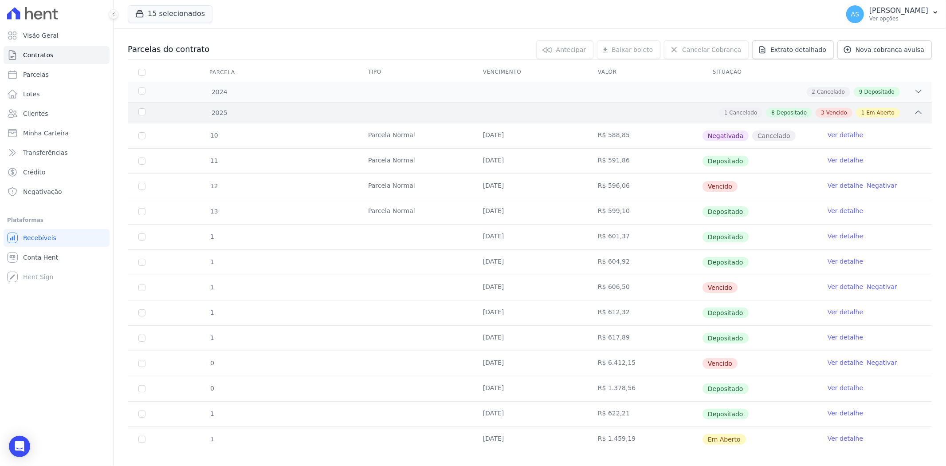
scroll to position [98, 0]
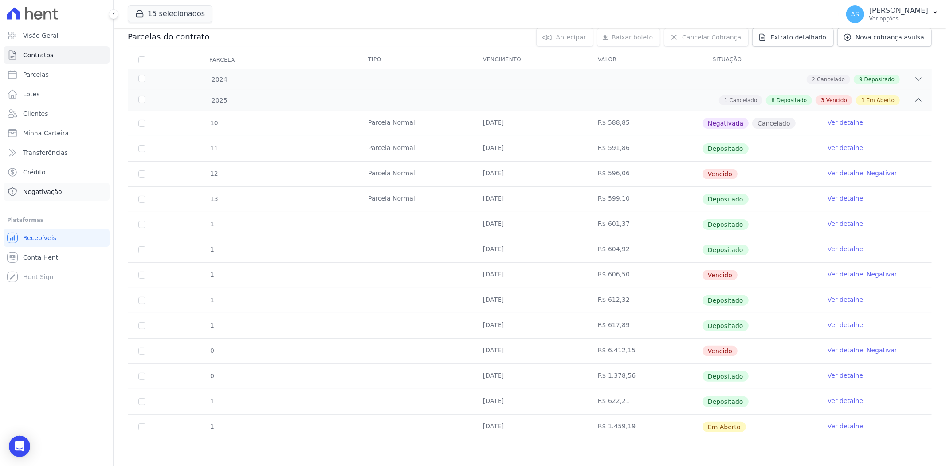
click at [24, 192] on span "Negativação" at bounding box center [42, 191] width 39 height 9
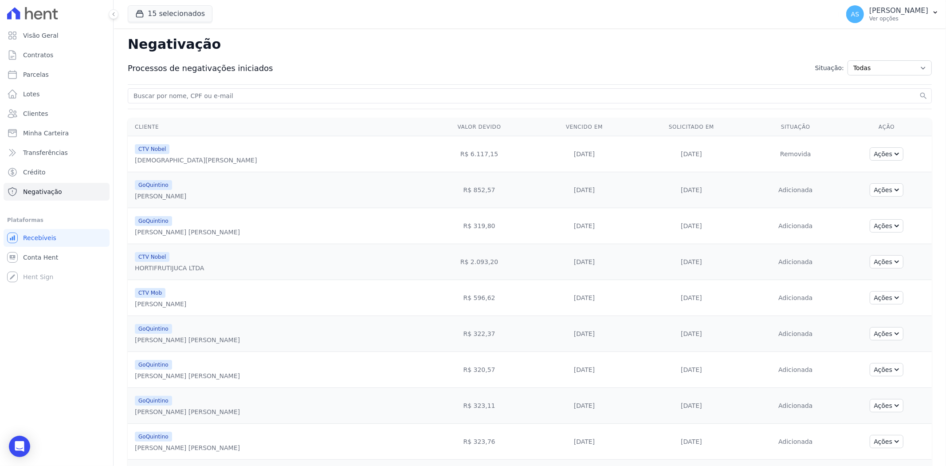
click at [166, 94] on input "search" at bounding box center [525, 95] width 786 height 11
type input "camila"
click at [919, 91] on button "search" at bounding box center [923, 95] width 9 height 9
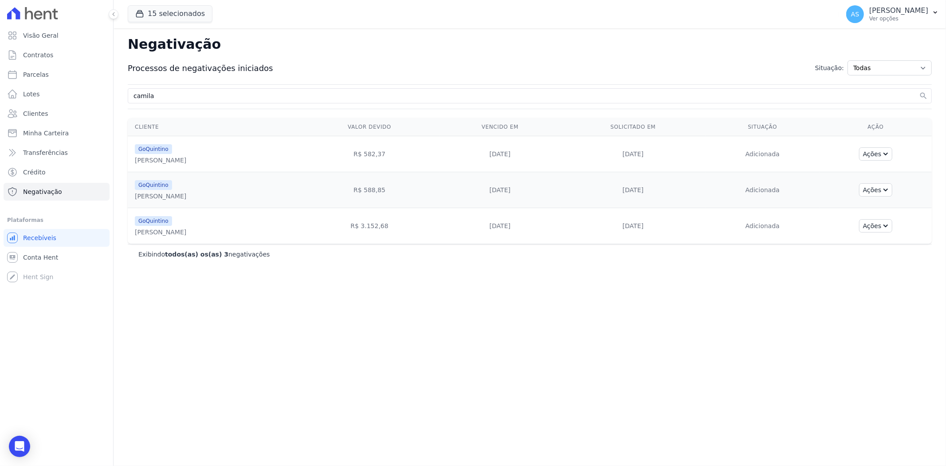
drag, startPoint x: 405, startPoint y: 193, endPoint x: 688, endPoint y: 194, distance: 283.0
click at [688, 194] on tr "GoQuintino CAMILA VIEIRA DE FARIA R$ 588,85 10/01/2025 14/05/2025 Adicionada Aç…" at bounding box center [530, 190] width 804 height 36
click at [888, 191] on icon "button" at bounding box center [886, 190] width 4 height 3
click at [842, 258] on link "Excluir negativação" at bounding box center [890, 256] width 114 height 12
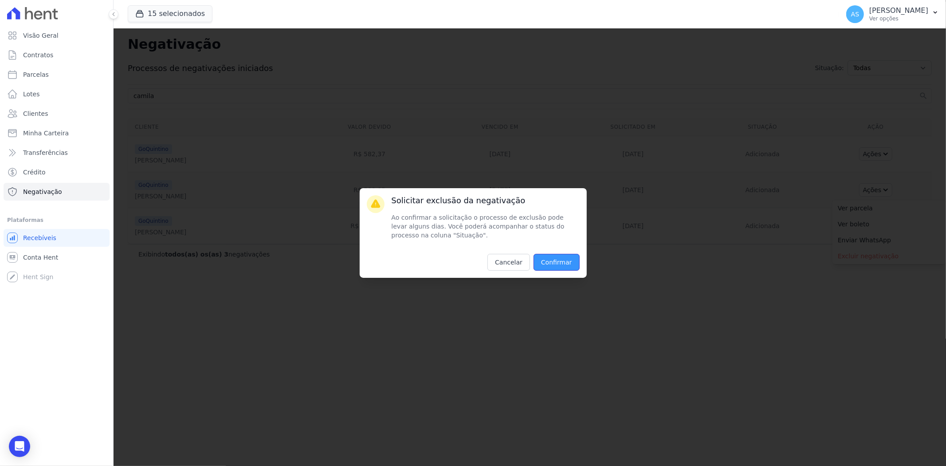
click at [561, 267] on input "Confirmar" at bounding box center [557, 262] width 46 height 17
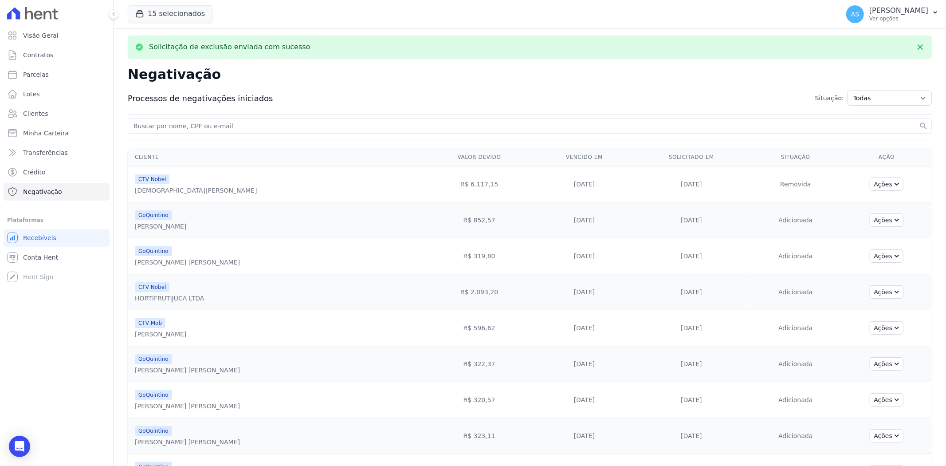
click at [153, 130] on input "search" at bounding box center [525, 126] width 786 height 11
type input "Camila Vieira de Faria"
click at [919, 122] on button "search" at bounding box center [923, 126] width 9 height 9
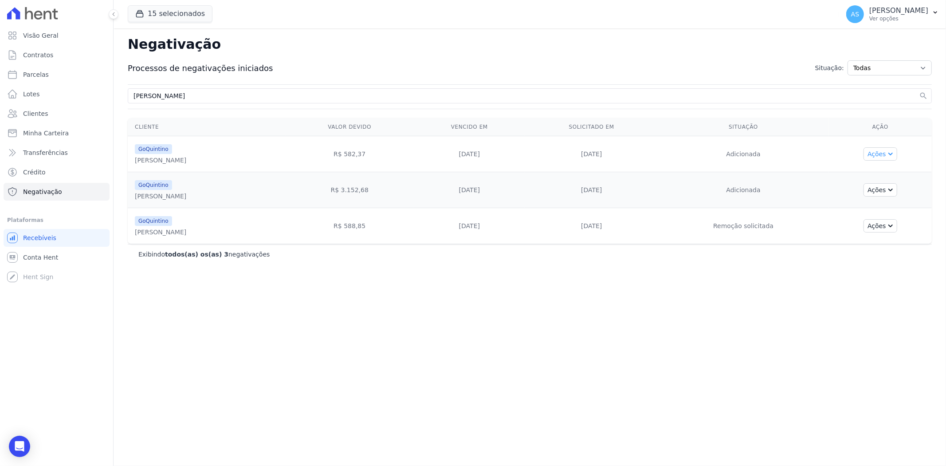
click at [896, 151] on button "Ações" at bounding box center [881, 153] width 34 height 13
click at [843, 223] on link "Excluir negativação" at bounding box center [890, 220] width 114 height 12
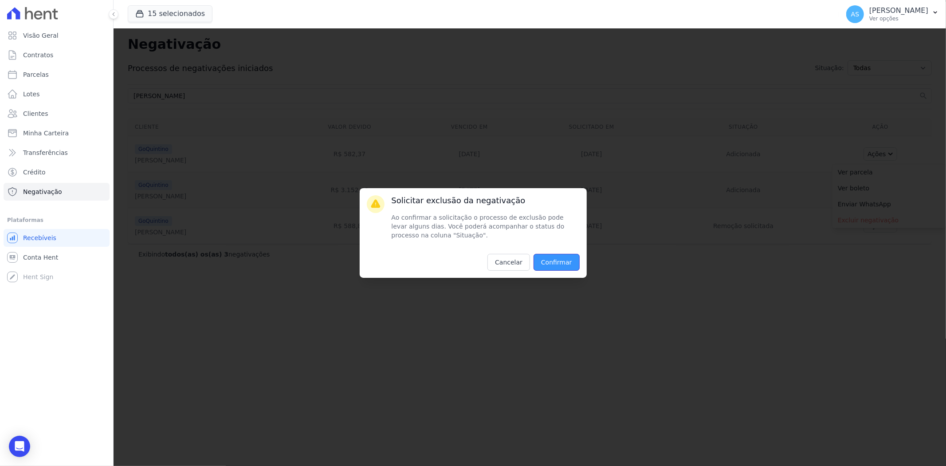
click at [549, 262] on input "Confirmar" at bounding box center [557, 262] width 46 height 17
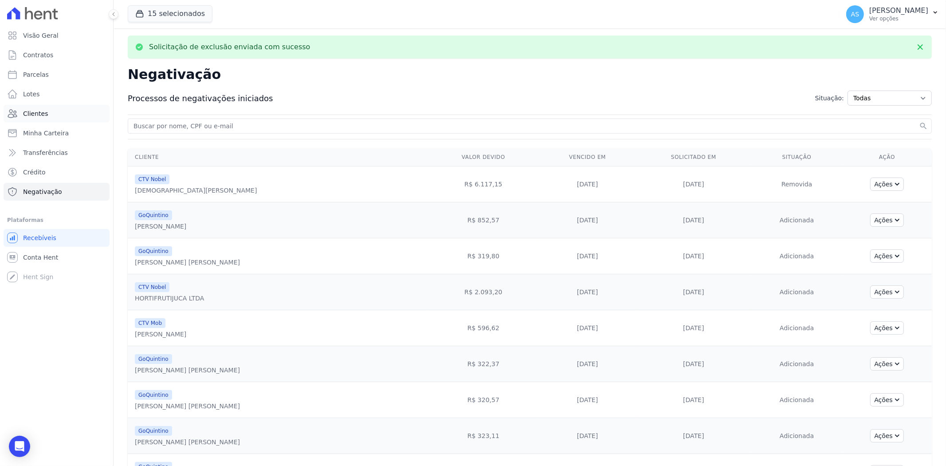
click at [31, 114] on span "Clientes" at bounding box center [35, 113] width 25 height 9
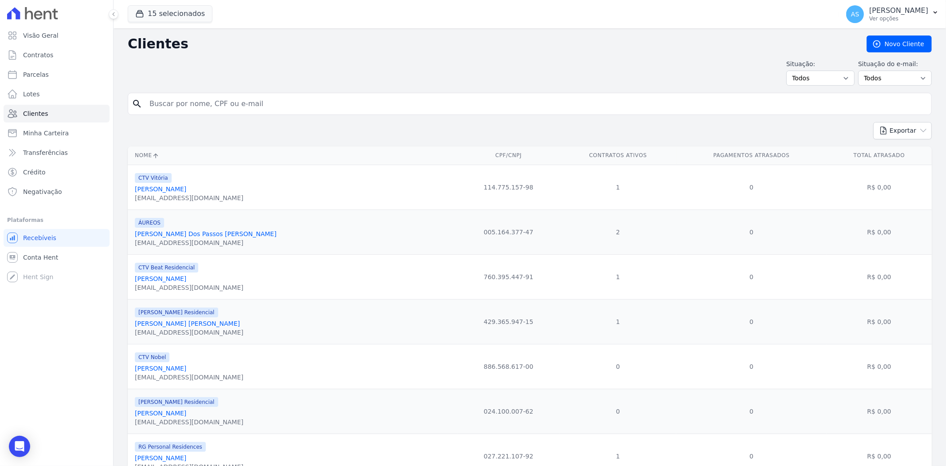
click at [153, 103] on input "search" at bounding box center [536, 104] width 784 height 18
type input "camila"
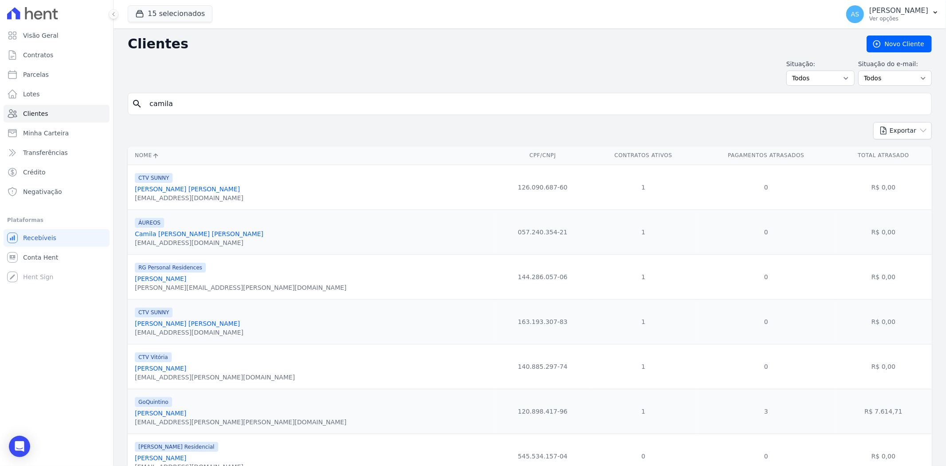
click at [185, 101] on input "camila" at bounding box center [536, 104] width 784 height 18
type input "Camila Vieira de Faria"
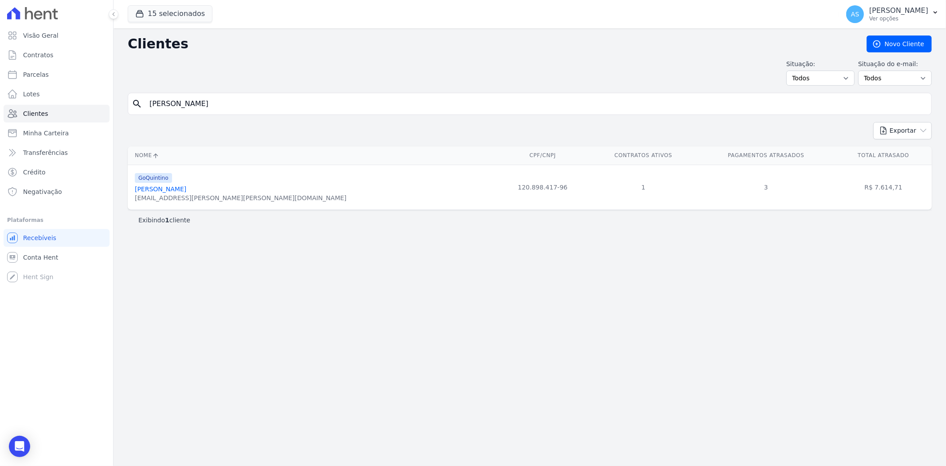
click at [177, 189] on link "Camila Vieira De Faria" at bounding box center [160, 188] width 51 height 7
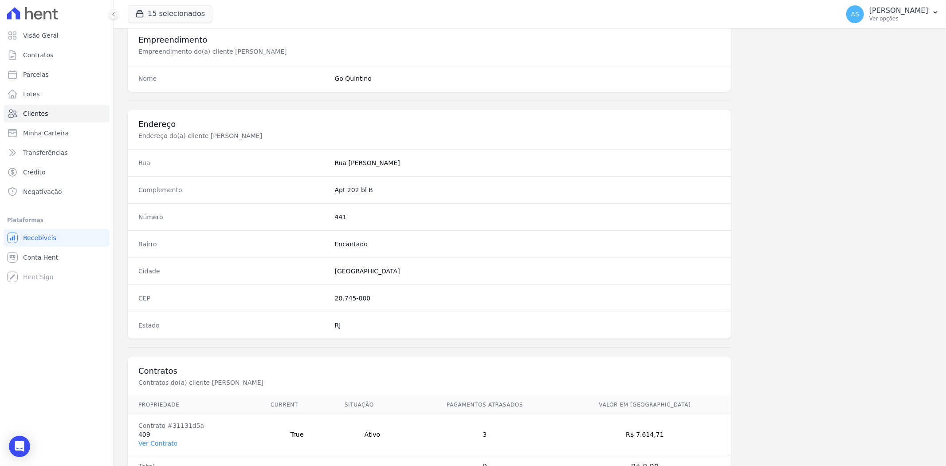
scroll to position [366, 0]
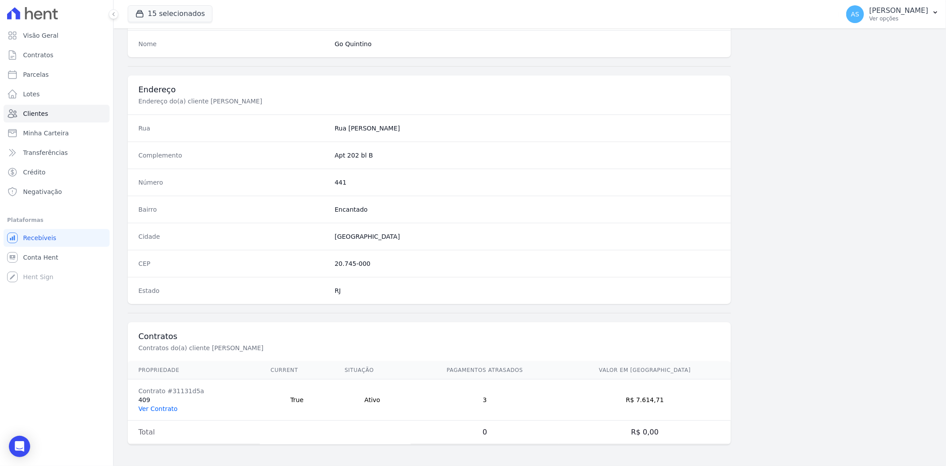
click at [149, 409] on link "Ver Contrato" at bounding box center [157, 408] width 39 height 7
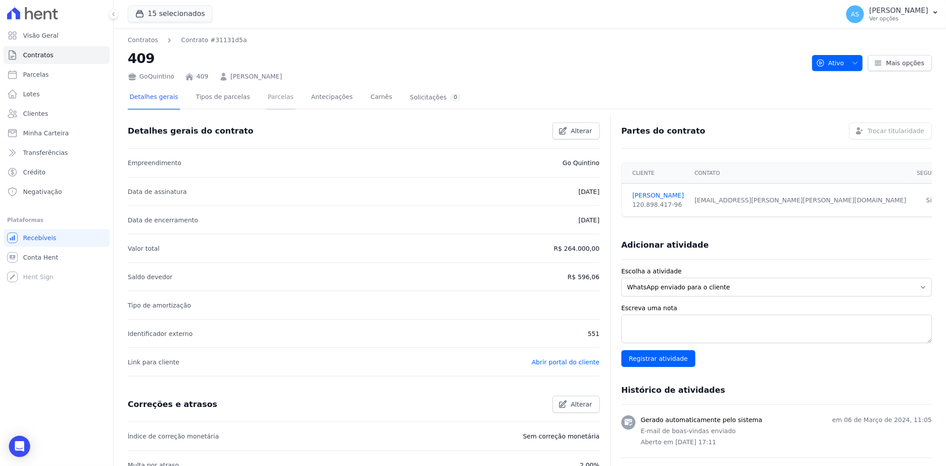
click at [273, 100] on link "Parcelas" at bounding box center [280, 98] width 29 height 24
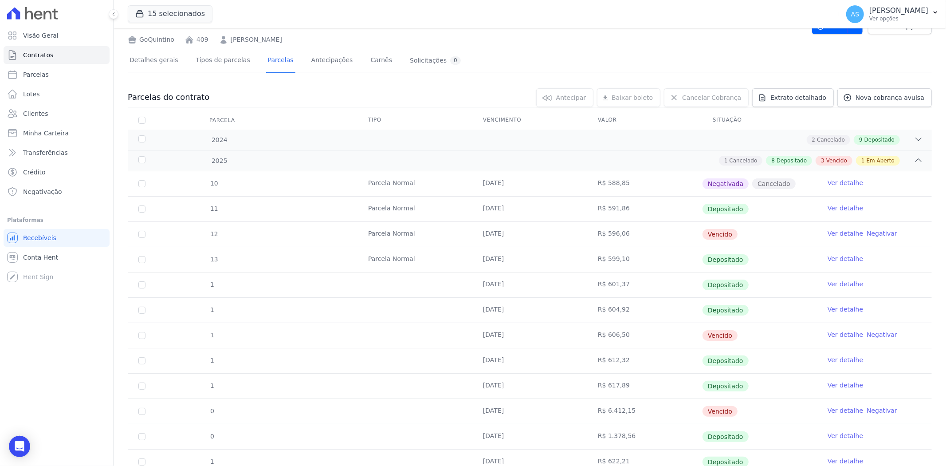
scroll to position [98, 0]
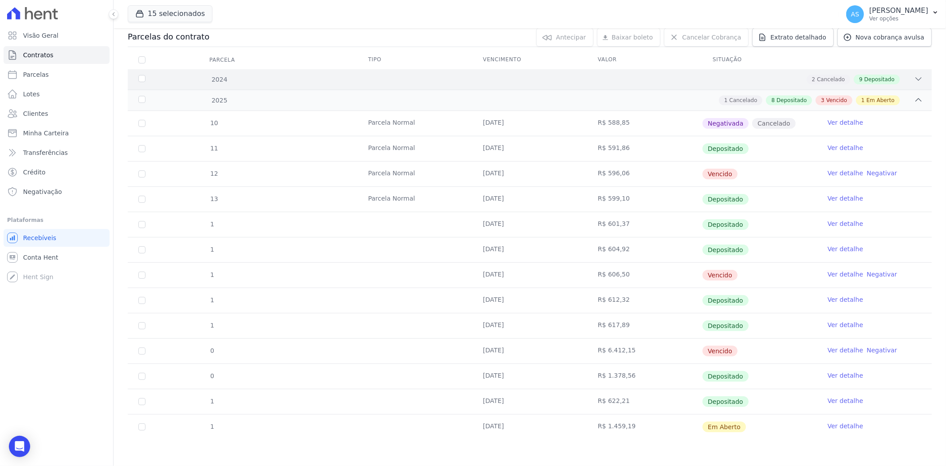
click at [914, 75] on icon at bounding box center [918, 79] width 9 height 9
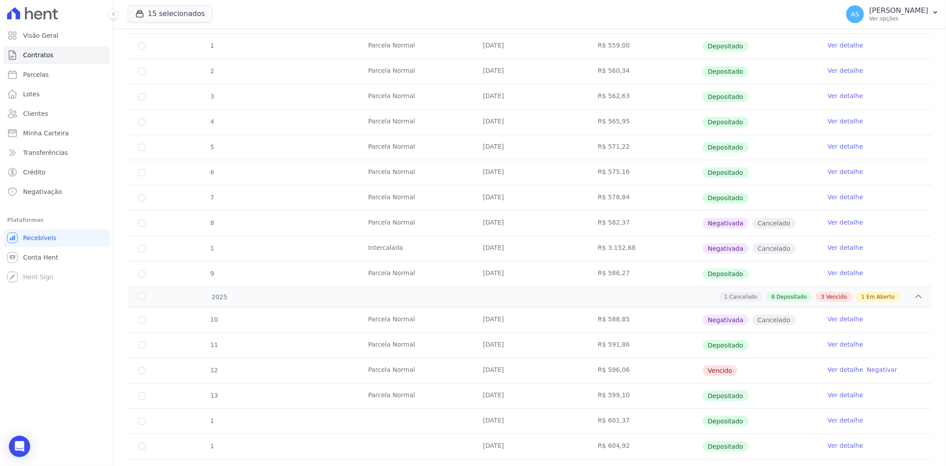
scroll to position [196, 0]
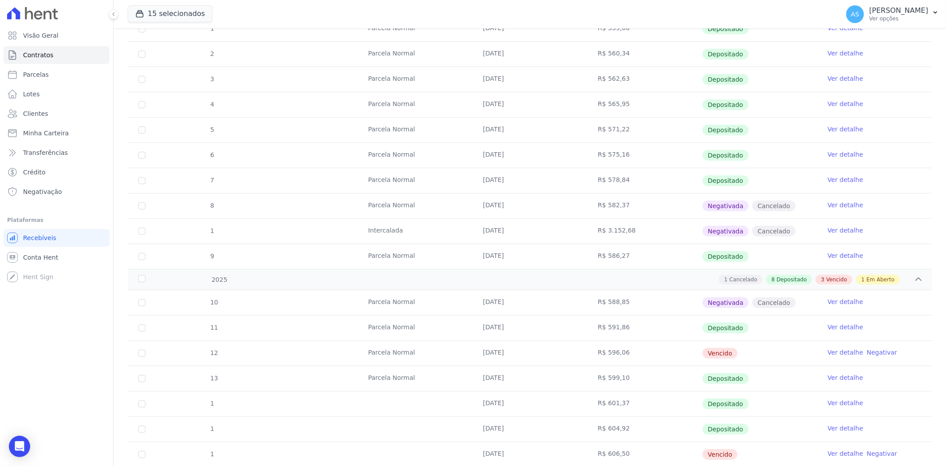
click at [874, 350] on link "Negativar" at bounding box center [882, 352] width 31 height 7
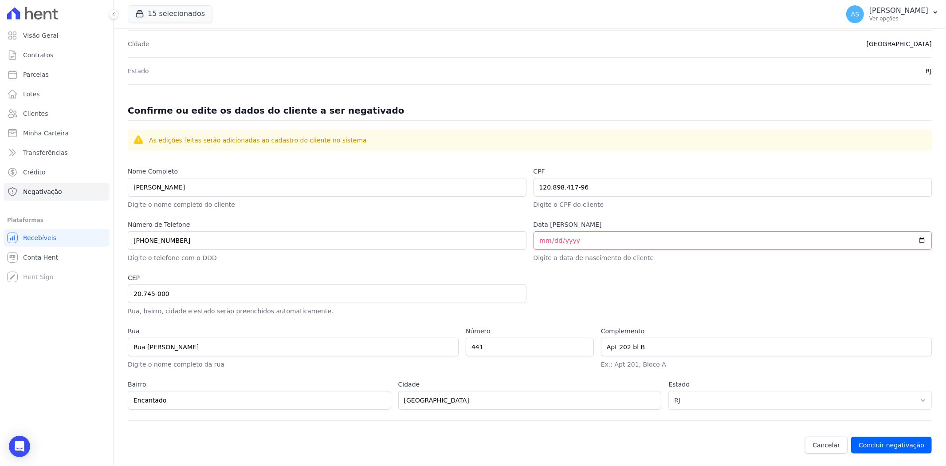
scroll to position [289, 0]
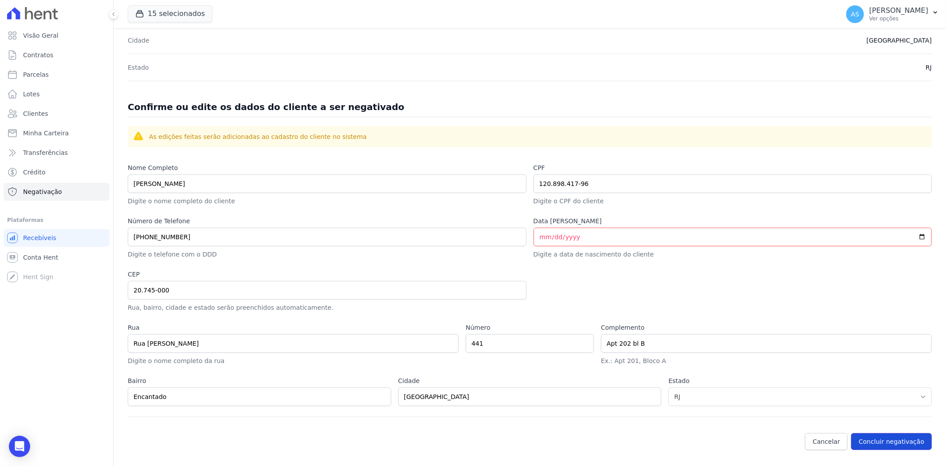
click at [880, 441] on button "Concluir negativação" at bounding box center [891, 441] width 81 height 17
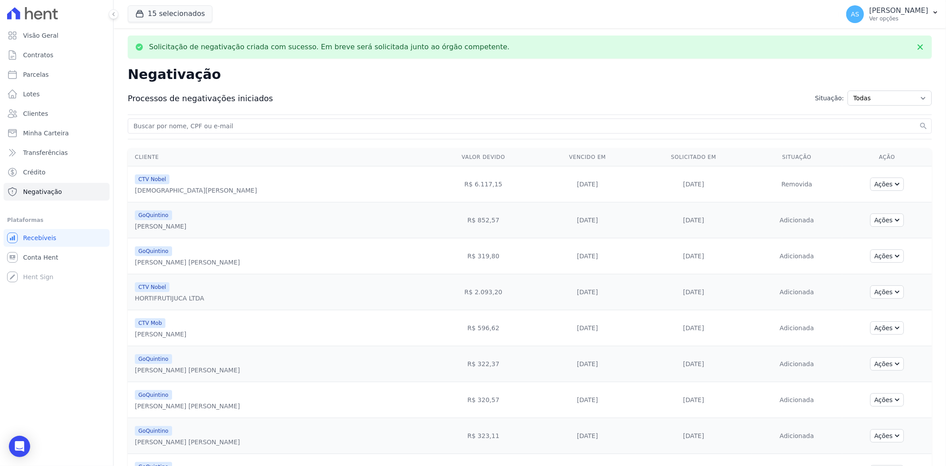
click at [169, 125] on input "search" at bounding box center [525, 126] width 786 height 11
type input "Camila Vieira de Faria"
click at [919, 122] on button "search" at bounding box center [923, 126] width 9 height 9
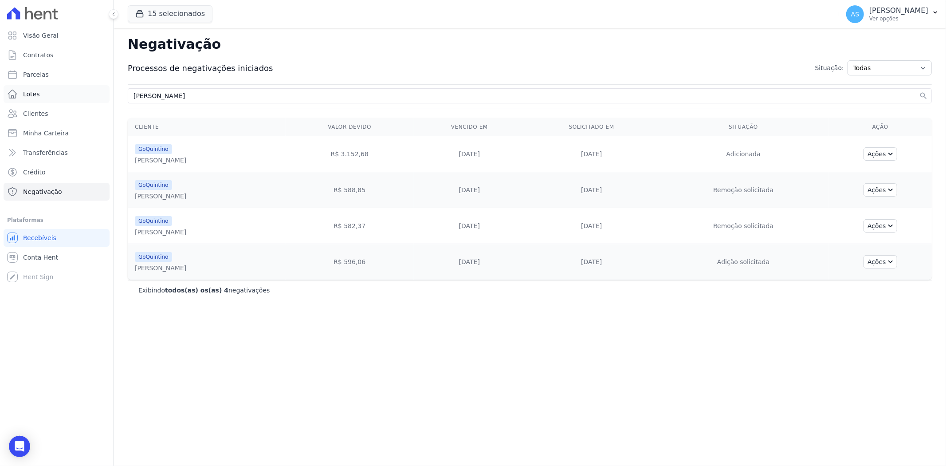
drag, startPoint x: 197, startPoint y: 94, endPoint x: 67, endPoint y: 94, distance: 129.5
click at [67, 94] on div "Visão Geral Contratos Parcelas Lotes Clientes Minha Carteira Transferências Cré…" at bounding box center [473, 233] width 946 height 466
paste input "[PERSON_NAME] Ammar"
type input "[PERSON_NAME] Ammar"
click at [919, 91] on button "search" at bounding box center [923, 95] width 9 height 9
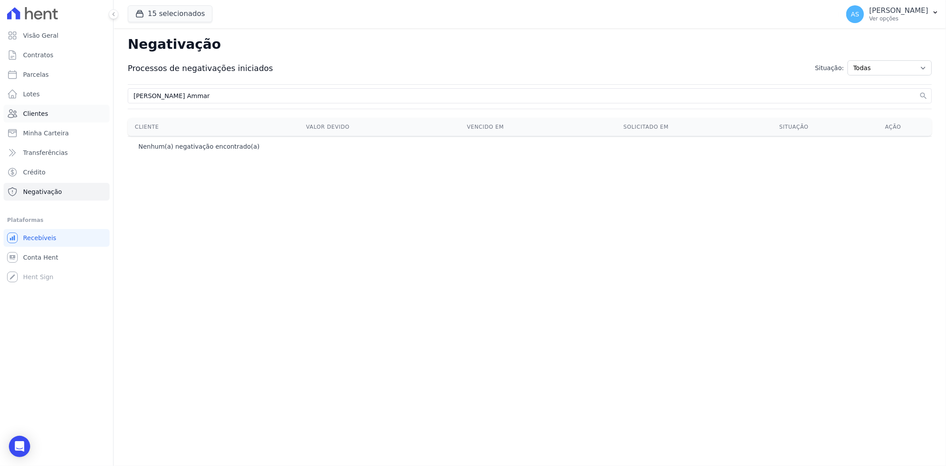
click at [38, 113] on span "Clientes" at bounding box center [35, 113] width 25 height 9
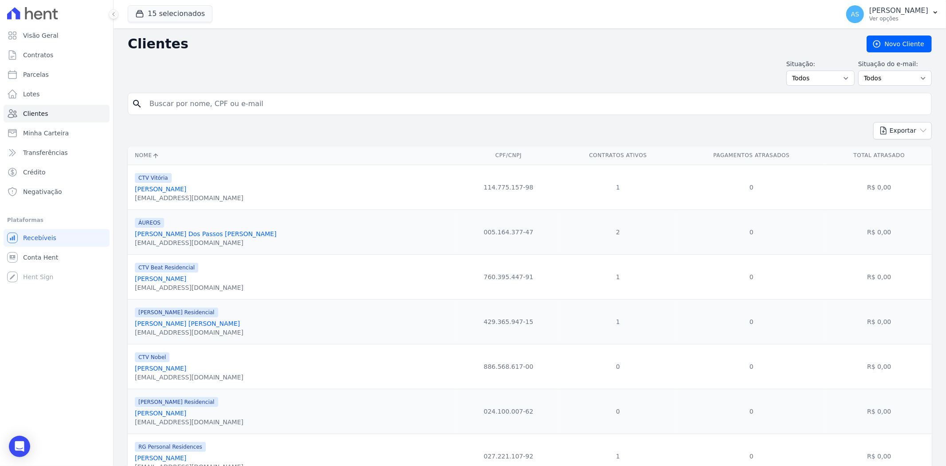
click at [167, 107] on input "search" at bounding box center [536, 104] width 784 height 18
paste input "[PERSON_NAME] Ammar"
type input "[PERSON_NAME] Ammar"
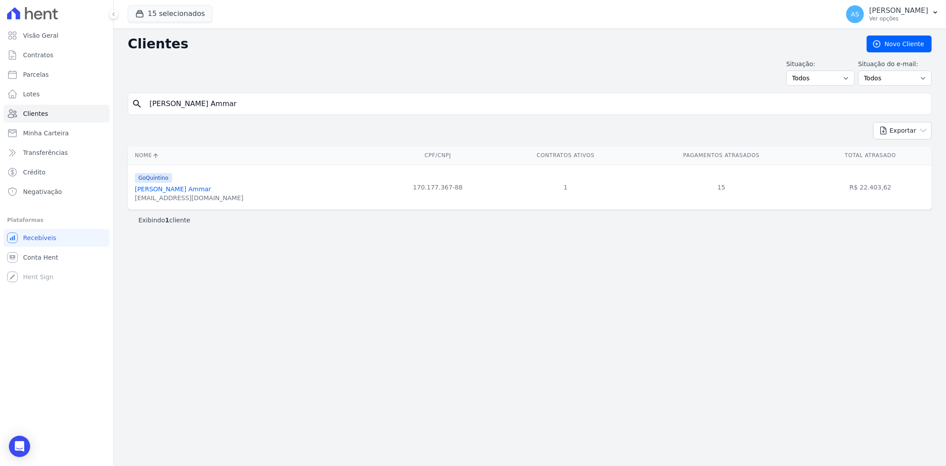
click at [171, 189] on link "[PERSON_NAME] Ammar" at bounding box center [173, 188] width 76 height 7
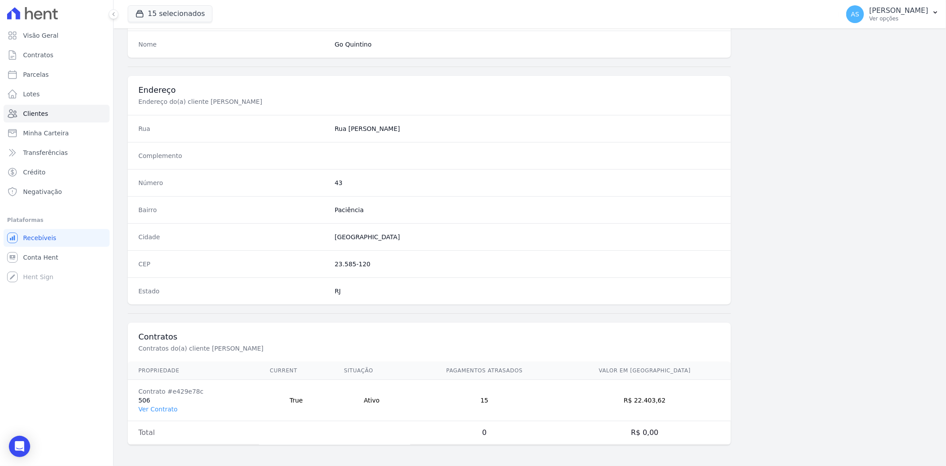
scroll to position [366, 0]
click at [166, 405] on link "Ver Contrato" at bounding box center [157, 408] width 39 height 7
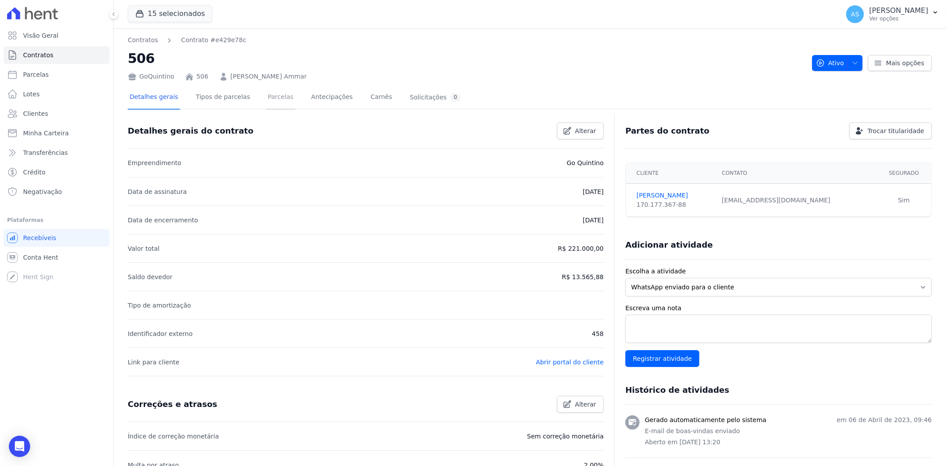
click at [267, 100] on link "Parcelas" at bounding box center [280, 98] width 29 height 24
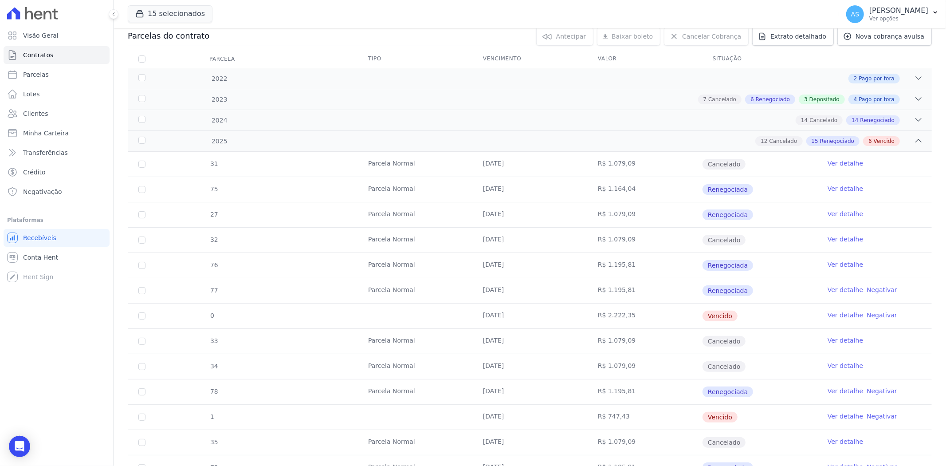
scroll to position [98, 0]
click at [914, 118] on icon at bounding box center [918, 119] width 9 height 9
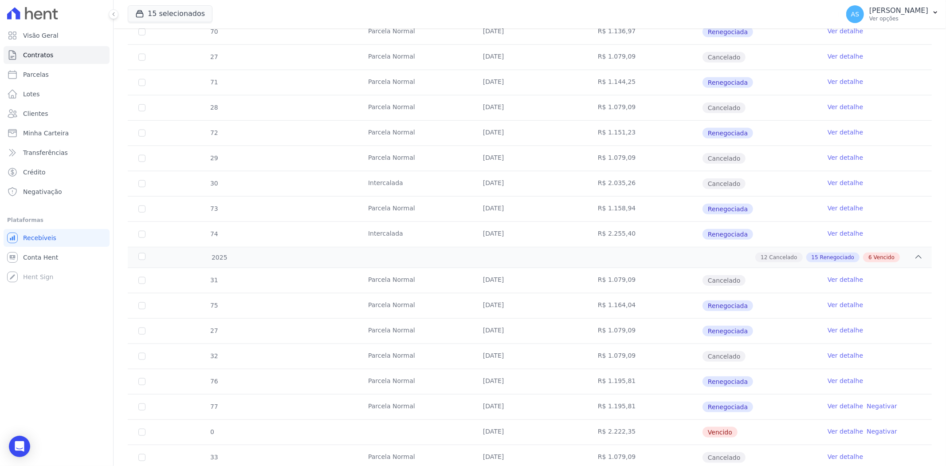
scroll to position [739, 0]
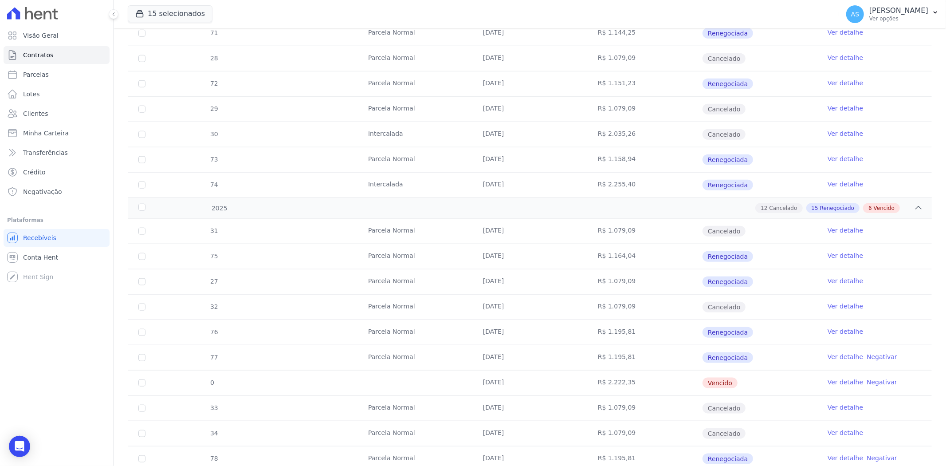
click at [869, 357] on link "Negativar" at bounding box center [882, 356] width 31 height 7
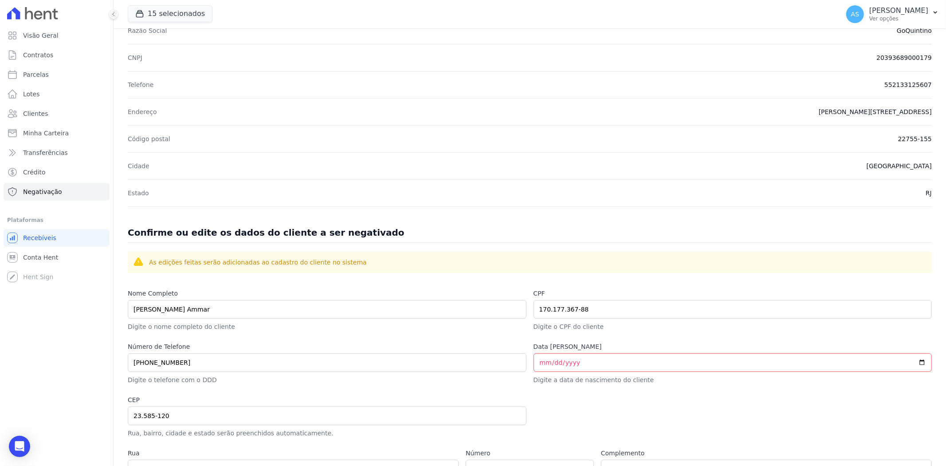
scroll to position [289, 0]
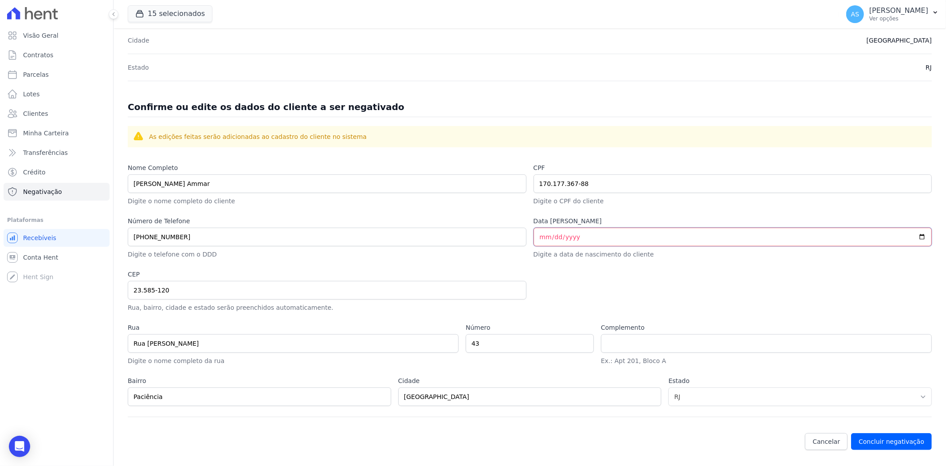
click at [534, 242] on input "Data de [PERSON_NAME]" at bounding box center [733, 237] width 399 height 19
type input "1998-10-30"
click at [879, 442] on button "Concluir negativação" at bounding box center [891, 441] width 81 height 17
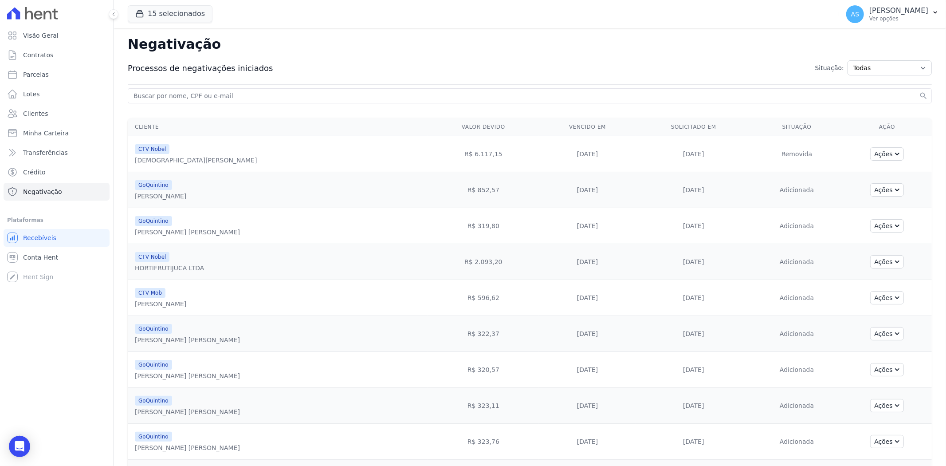
click at [166, 93] on input "search" at bounding box center [525, 95] width 786 height 11
click at [919, 91] on button "search" at bounding box center [923, 95] width 9 height 9
type input "[PERSON_NAME] Ammar"
click at [919, 91] on button "search" at bounding box center [923, 95] width 9 height 9
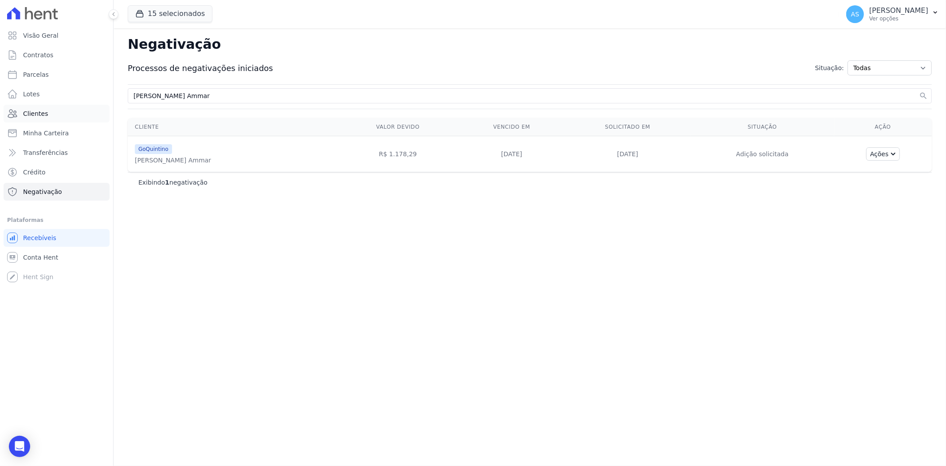
drag, startPoint x: 209, startPoint y: 94, endPoint x: 28, endPoint y: 107, distance: 181.1
click at [28, 107] on div "Visão Geral Contratos [GEOGRAPHIC_DATA] Lotes Clientes Minha Carteira Transferê…" at bounding box center [473, 233] width 946 height 466
type input "[PERSON_NAME]"
click at [919, 91] on button "search" at bounding box center [923, 95] width 9 height 9
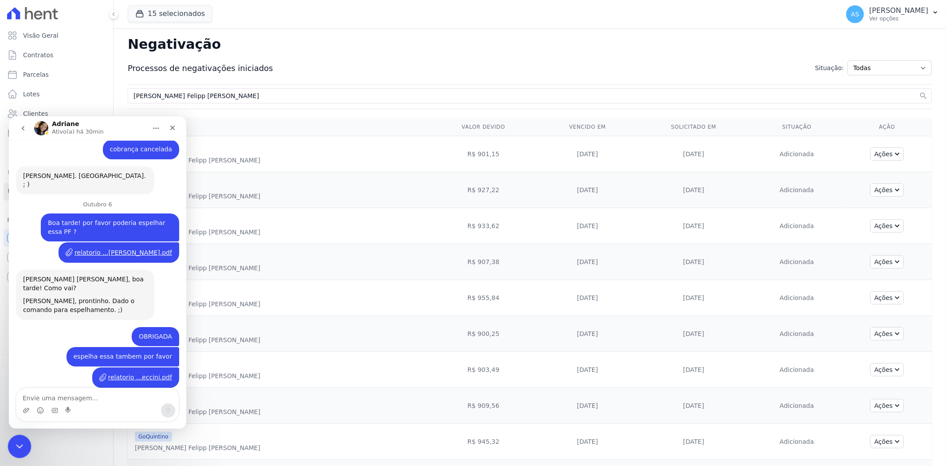
click at [21, 442] on icon "Fechar mensagem da Intercom" at bounding box center [18, 445] width 11 height 11
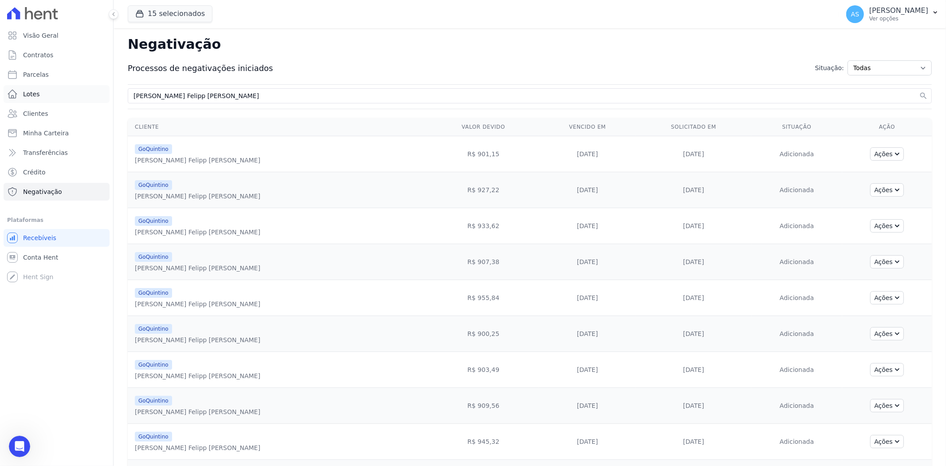
drag, startPoint x: 213, startPoint y: 94, endPoint x: 19, endPoint y: 102, distance: 194.0
click at [20, 102] on div "Visão Geral Contratos Parcelas Lotes Clientes Minha Carteira Transferências Cré…" at bounding box center [473, 233] width 946 height 466
type input "Guilherme Gabriel de Oliveira Santana Moura"
click at [919, 91] on button "search" at bounding box center [923, 95] width 9 height 9
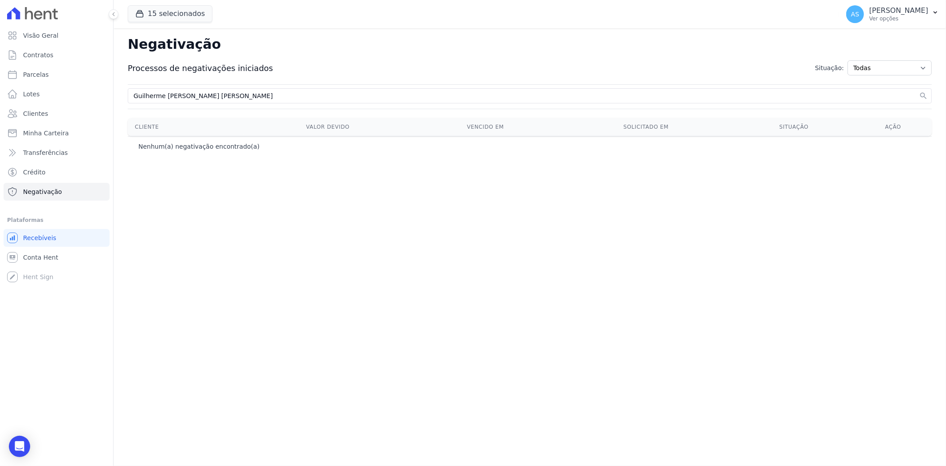
drag, startPoint x: 205, startPoint y: 98, endPoint x: -87, endPoint y: 111, distance: 292.6
click at [0, 111] on html "Visão Geral Contratos Parcelas Lotes Clientes Minha Carteira Transferências Cré…" at bounding box center [473, 233] width 946 height 466
paste input "[PERSON_NAME]"
type input "[PERSON_NAME]"
click at [919, 91] on button "search" at bounding box center [923, 95] width 9 height 9
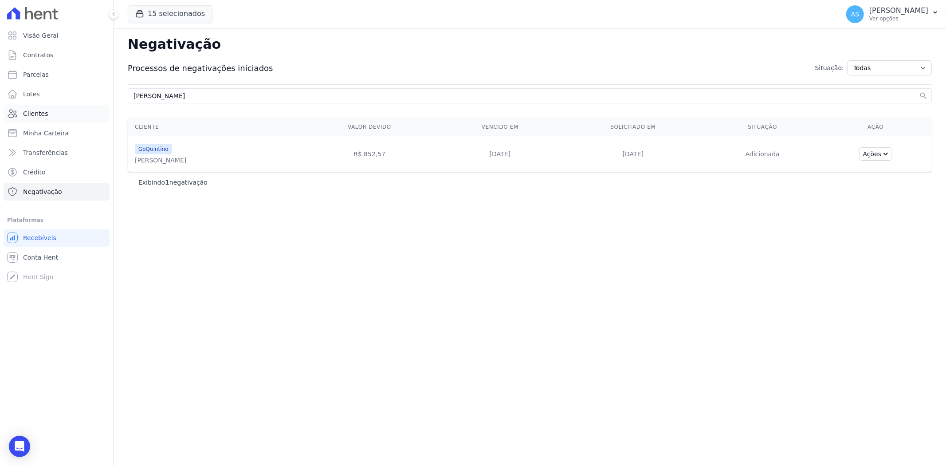
click at [33, 114] on span "Clientes" at bounding box center [35, 113] width 25 height 9
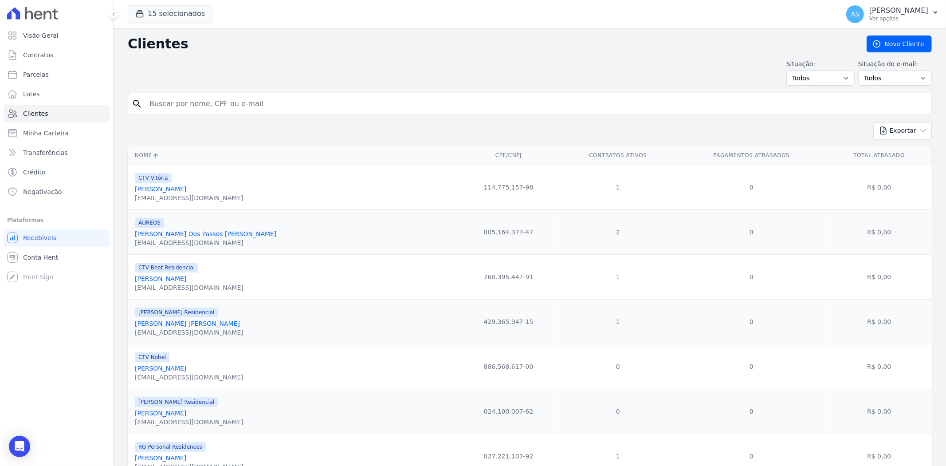
click at [240, 103] on input "search" at bounding box center [536, 104] width 784 height 18
paste input "[PERSON_NAME]"
type input "[PERSON_NAME]"
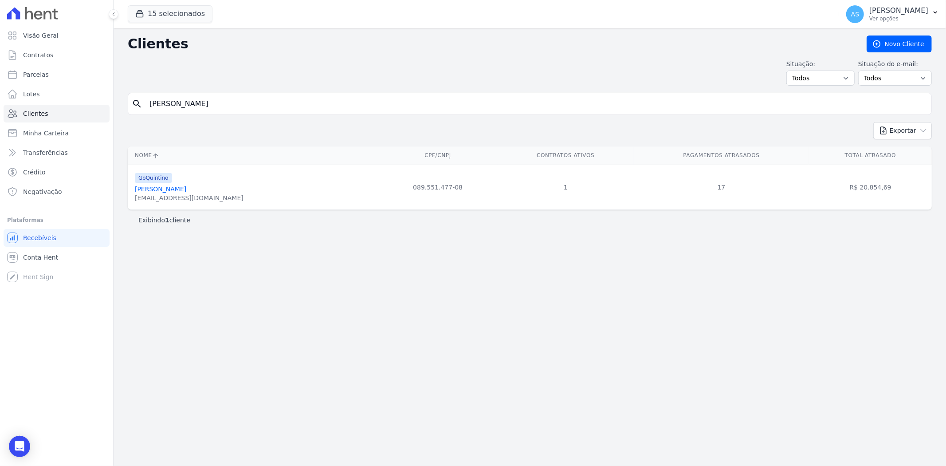
click at [169, 188] on link "[PERSON_NAME]" at bounding box center [160, 188] width 51 height 7
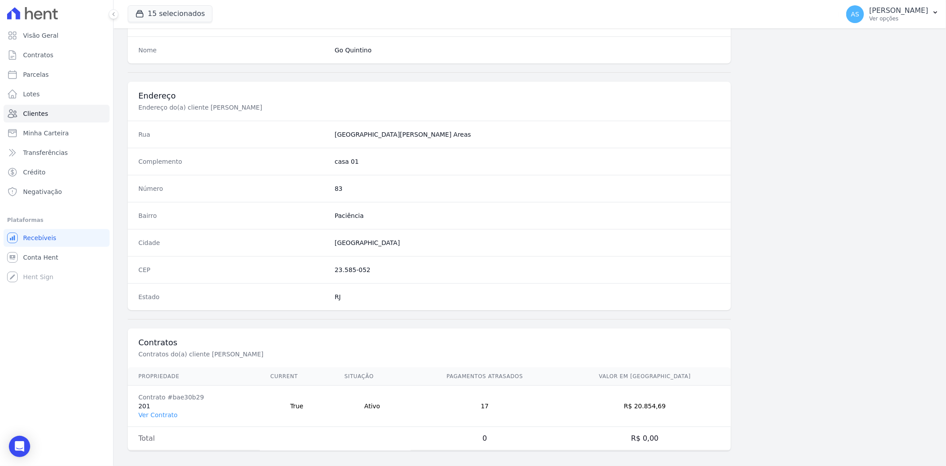
scroll to position [366, 0]
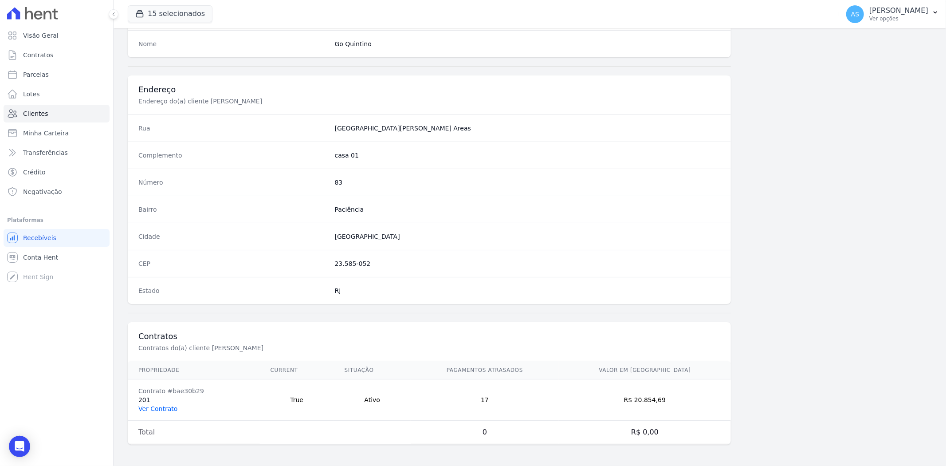
click at [146, 409] on link "Ver Contrato" at bounding box center [157, 408] width 39 height 7
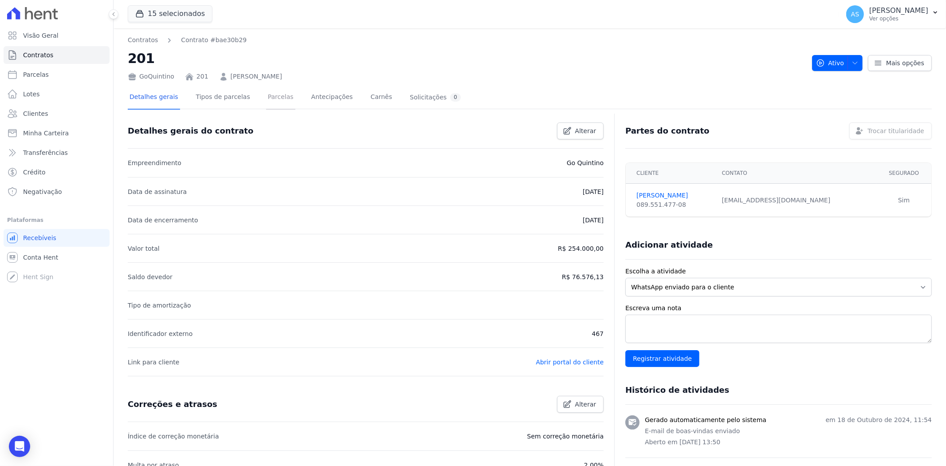
click at [268, 96] on link "Parcelas" at bounding box center [280, 98] width 29 height 24
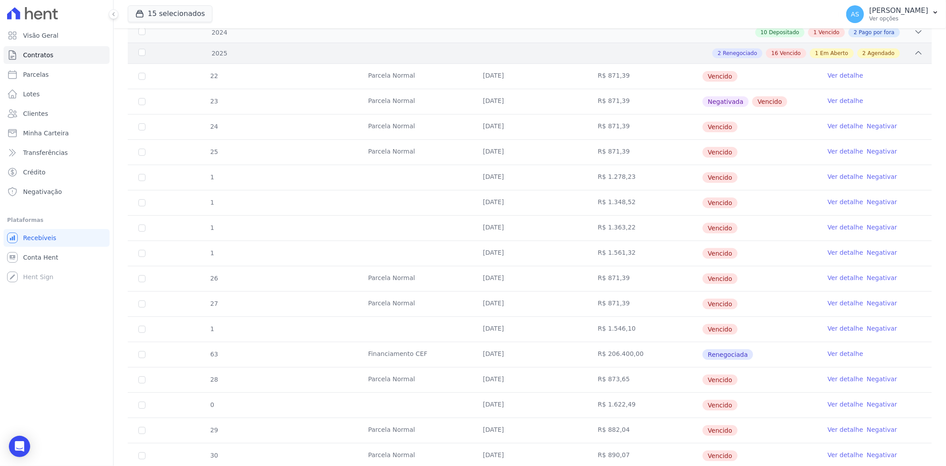
scroll to position [148, 0]
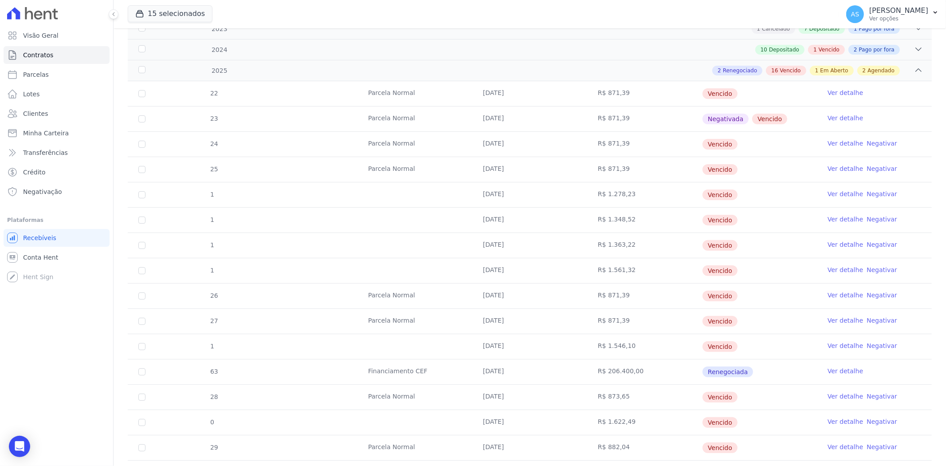
click at [869, 140] on link "Negativar" at bounding box center [882, 143] width 31 height 7
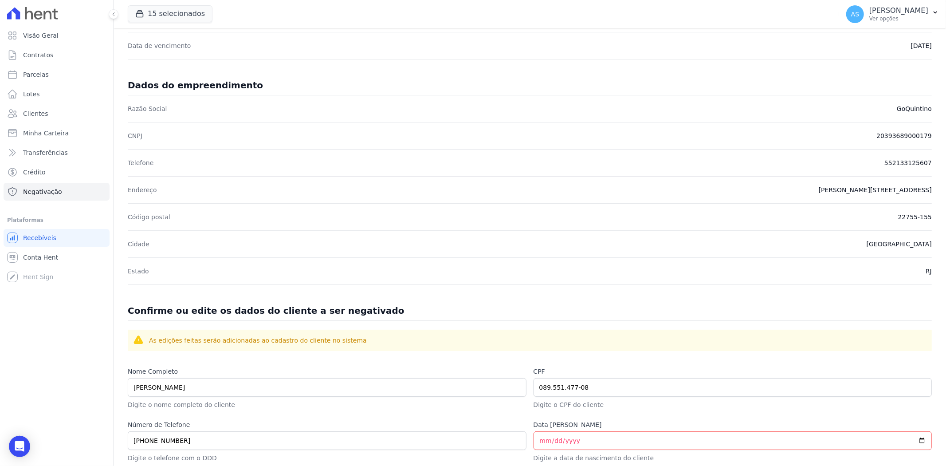
scroll to position [289, 0]
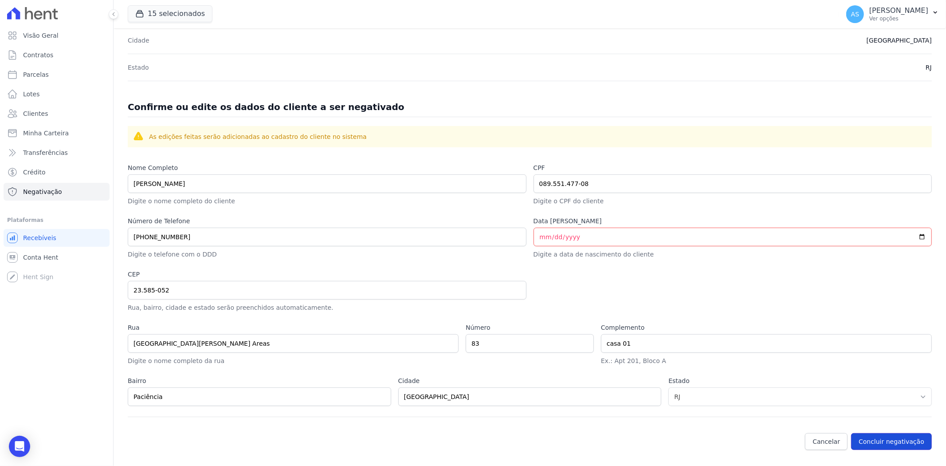
click at [890, 442] on button "Concluir negativação" at bounding box center [891, 441] width 81 height 17
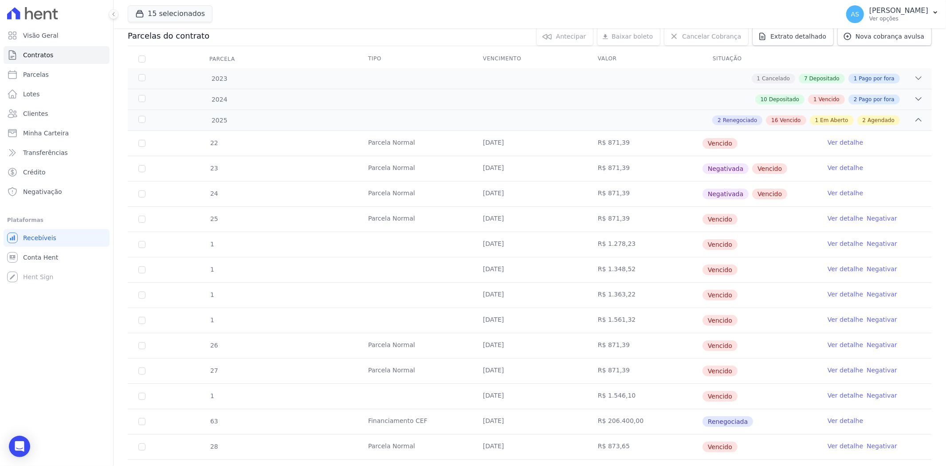
scroll to position [98, 0]
click at [914, 95] on icon at bounding box center [918, 98] width 9 height 9
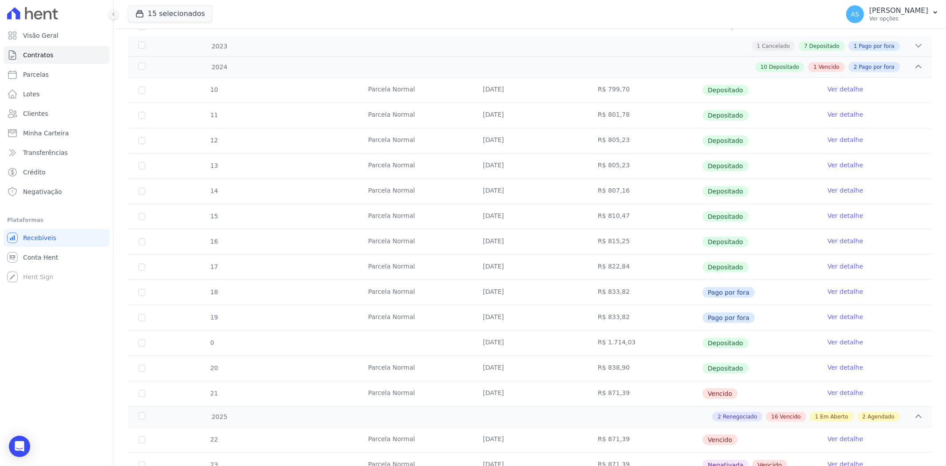
scroll to position [148, 0]
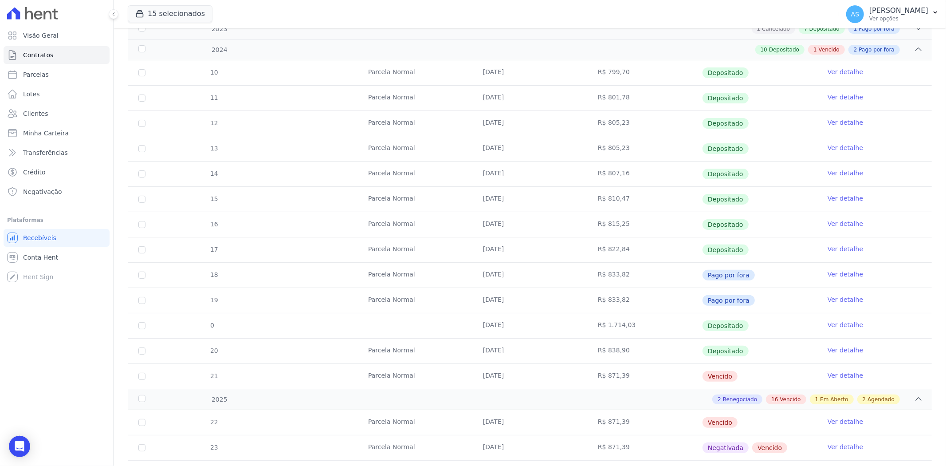
drag, startPoint x: 484, startPoint y: 374, endPoint x: 828, endPoint y: 385, distance: 344.4
click at [828, 385] on tr "21 Parcela Normal 10/12/2024 R$ 871,39 Vencido Ver detalhe" at bounding box center [530, 375] width 804 height 25
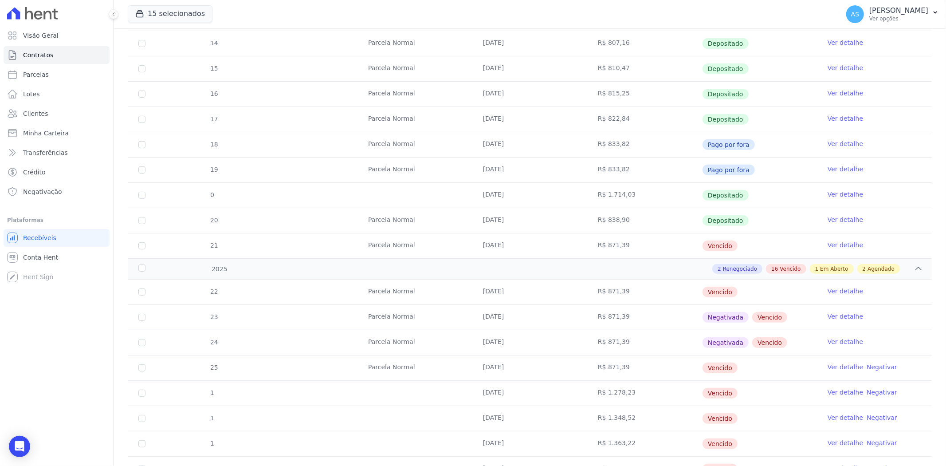
scroll to position [295, 0]
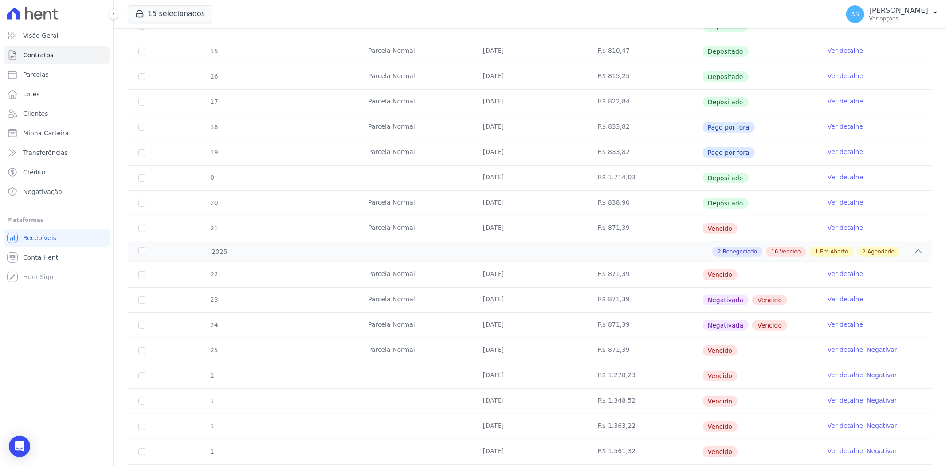
drag, startPoint x: 495, startPoint y: 273, endPoint x: 619, endPoint y: 276, distance: 124.2
click at [619, 276] on tr "22 Parcela Normal 10/01/2025 R$ 871,39 Vencido Ver detalhe" at bounding box center [530, 274] width 804 height 25
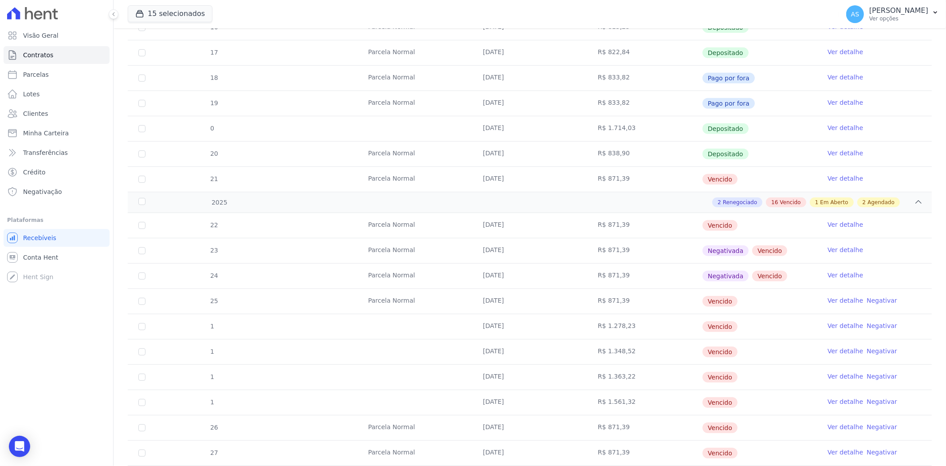
drag, startPoint x: 493, startPoint y: 252, endPoint x: 523, endPoint y: 264, distance: 32.2
click at [557, 253] on td "[DATE]" at bounding box center [529, 250] width 115 height 25
drag, startPoint x: 486, startPoint y: 277, endPoint x: 582, endPoint y: 278, distance: 96.3
click at [582, 278] on td "[DATE]" at bounding box center [529, 276] width 115 height 25
drag, startPoint x: 479, startPoint y: 298, endPoint x: 525, endPoint y: 302, distance: 46.3
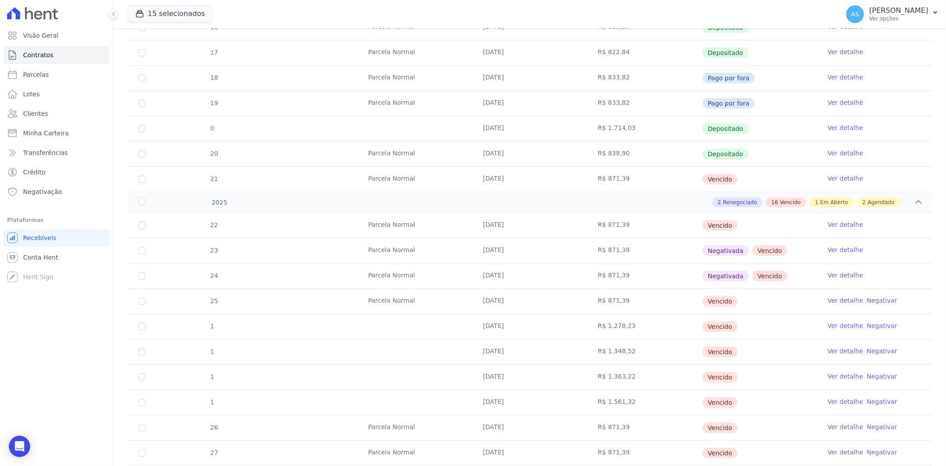
click at [525, 302] on td "[DATE]" at bounding box center [529, 301] width 115 height 25
click at [868, 300] on link "Negativar" at bounding box center [882, 300] width 31 height 7
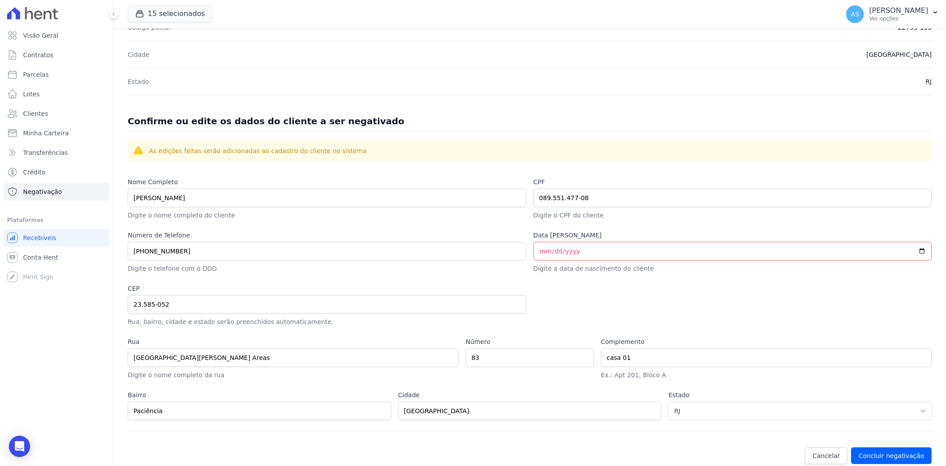
scroll to position [289, 0]
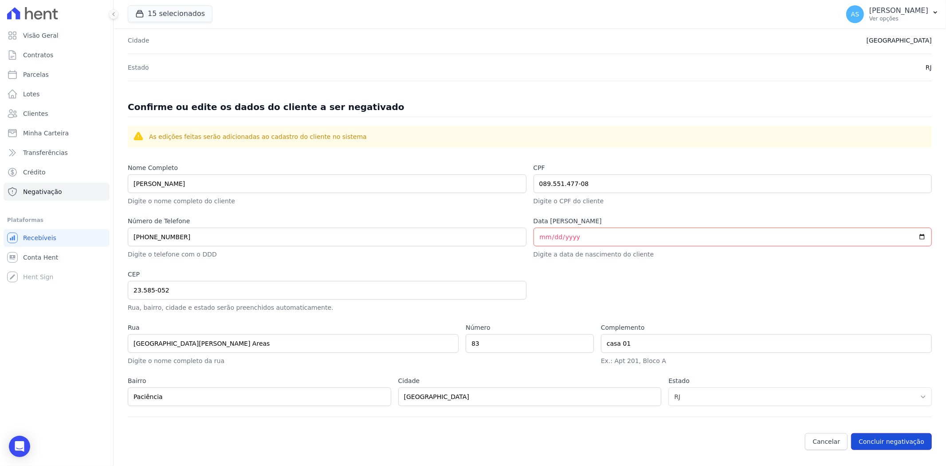
click at [887, 439] on button "Concluir negativação" at bounding box center [891, 441] width 81 height 17
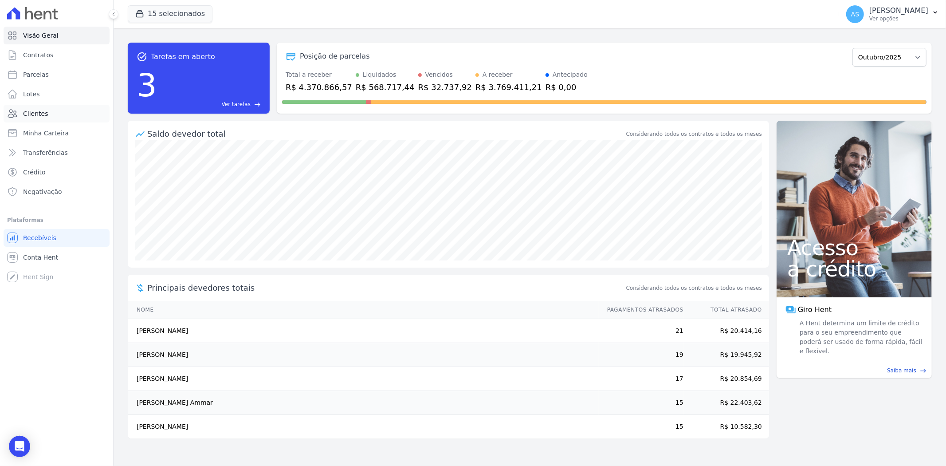
click at [33, 112] on span "Clientes" at bounding box center [35, 113] width 25 height 9
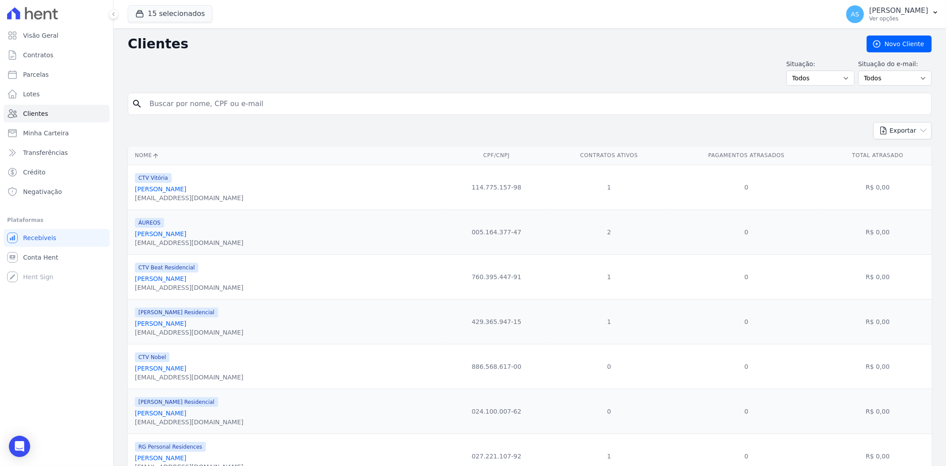
click at [155, 100] on input "search" at bounding box center [536, 104] width 784 height 18
type input "[PERSON_NAME]"
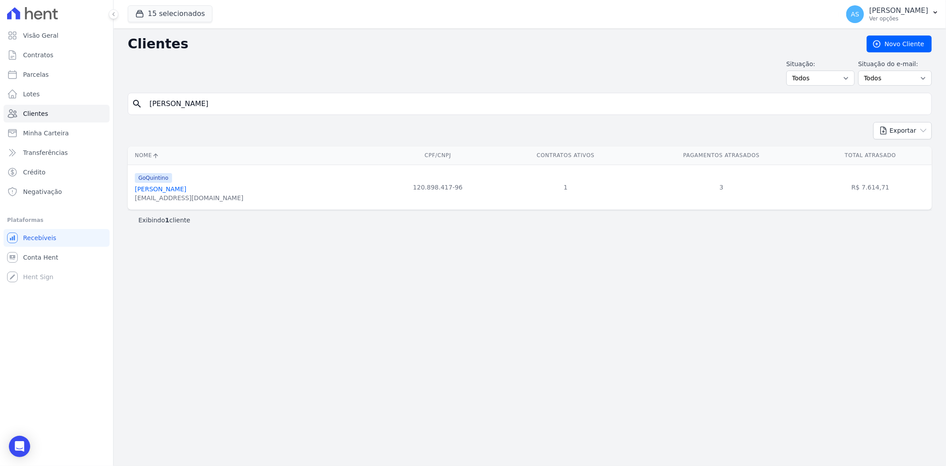
click at [181, 190] on link "[PERSON_NAME]" at bounding box center [160, 188] width 51 height 7
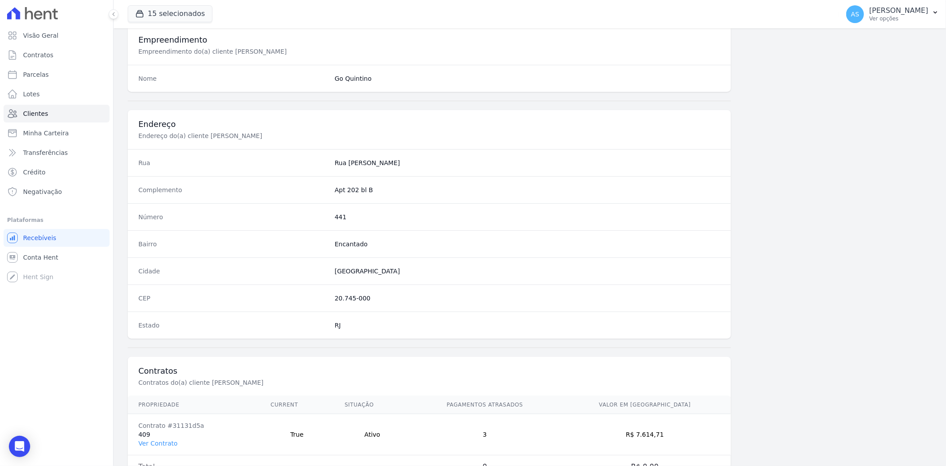
scroll to position [366, 0]
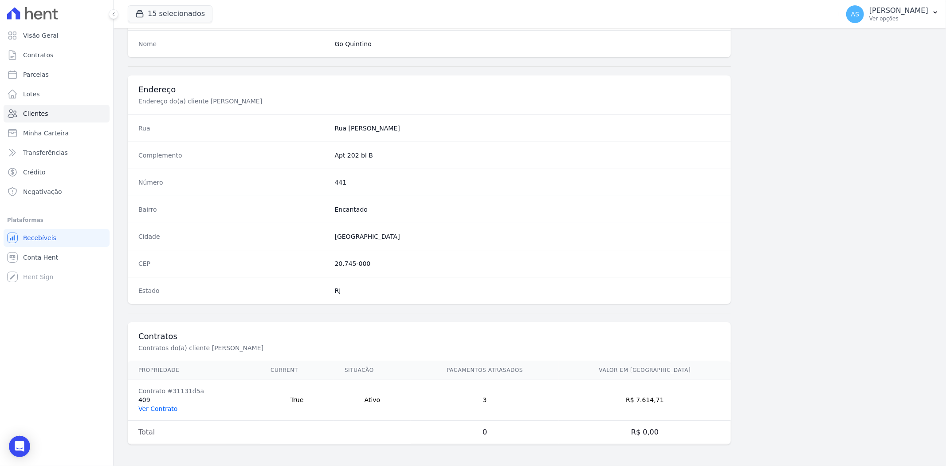
click at [155, 409] on link "Ver Contrato" at bounding box center [157, 408] width 39 height 7
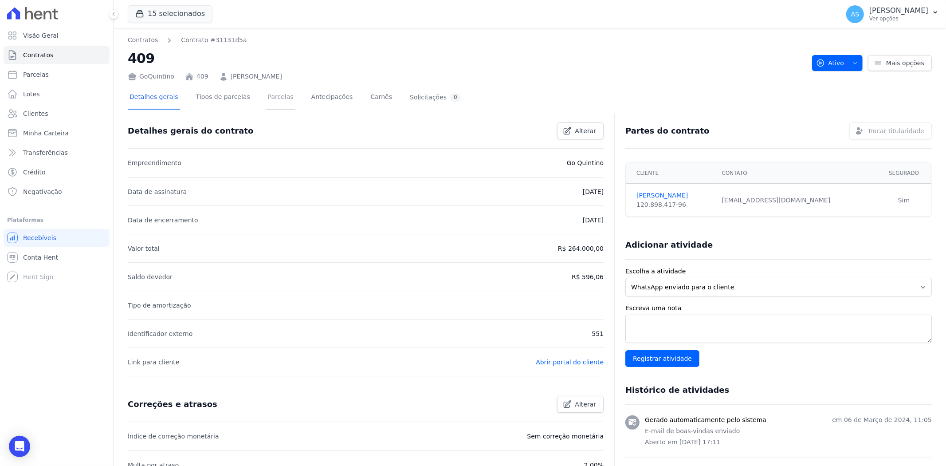
click at [267, 96] on link "Parcelas" at bounding box center [280, 98] width 29 height 24
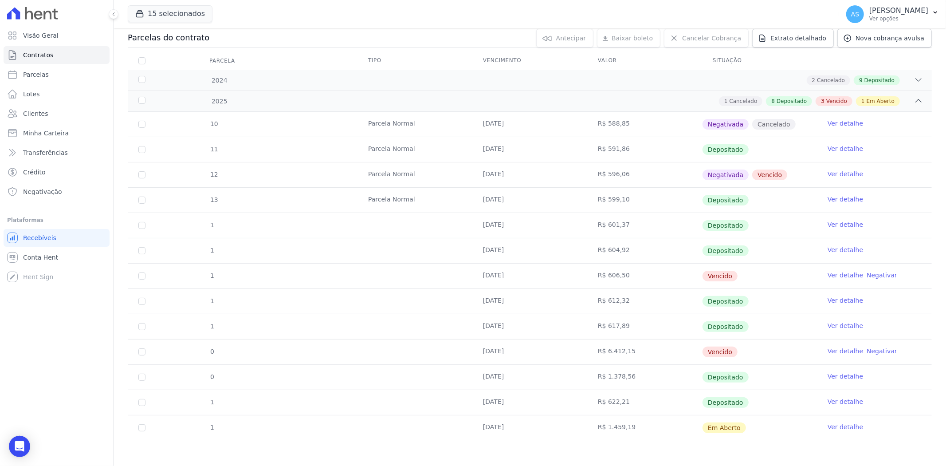
scroll to position [98, 0]
click at [876, 274] on link "Negativar" at bounding box center [882, 274] width 31 height 7
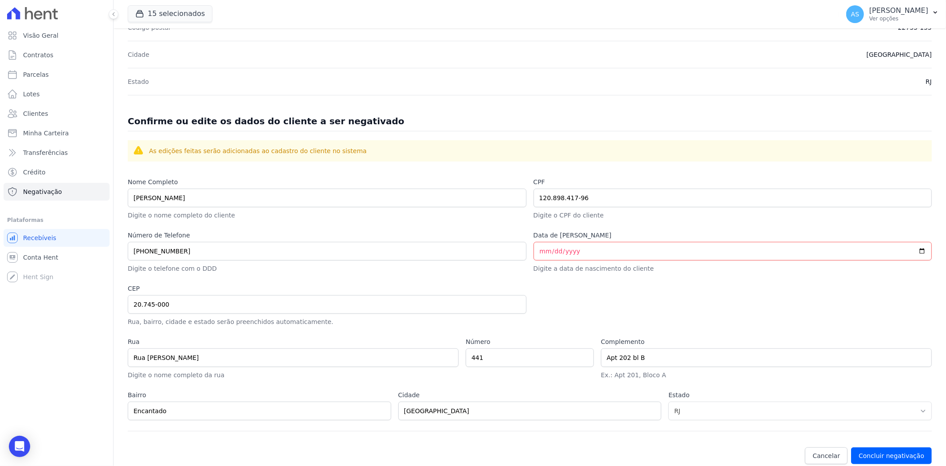
scroll to position [289, 0]
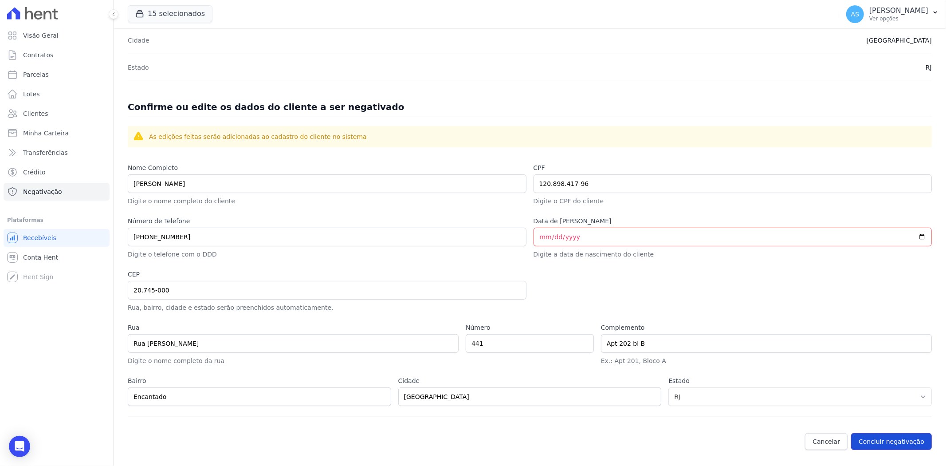
click at [884, 440] on button "Concluir negativação" at bounding box center [891, 441] width 81 height 17
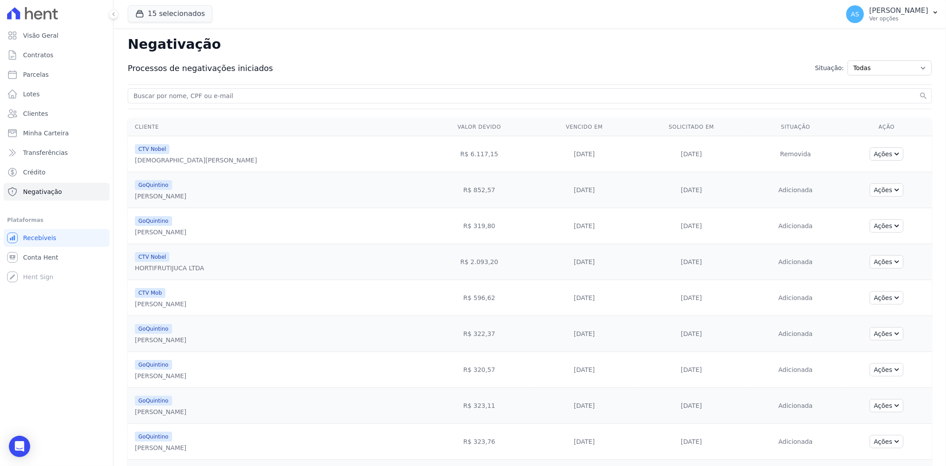
click at [145, 94] on input "search" at bounding box center [525, 95] width 786 height 11
paste input "[PERSON_NAME] Ammar"
type input "[PERSON_NAME] Ammar"
click at [919, 91] on button "search" at bounding box center [923, 95] width 9 height 9
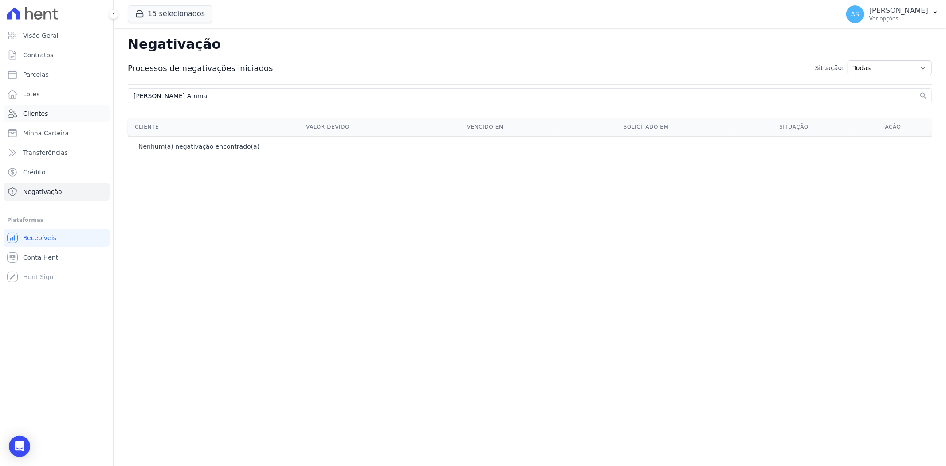
click at [32, 112] on span "Clientes" at bounding box center [35, 113] width 25 height 9
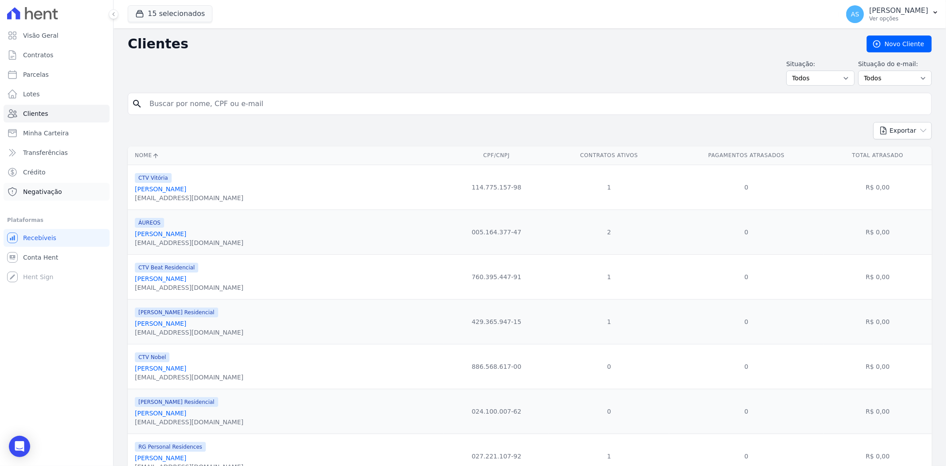
click at [34, 189] on span "Negativação" at bounding box center [42, 191] width 39 height 9
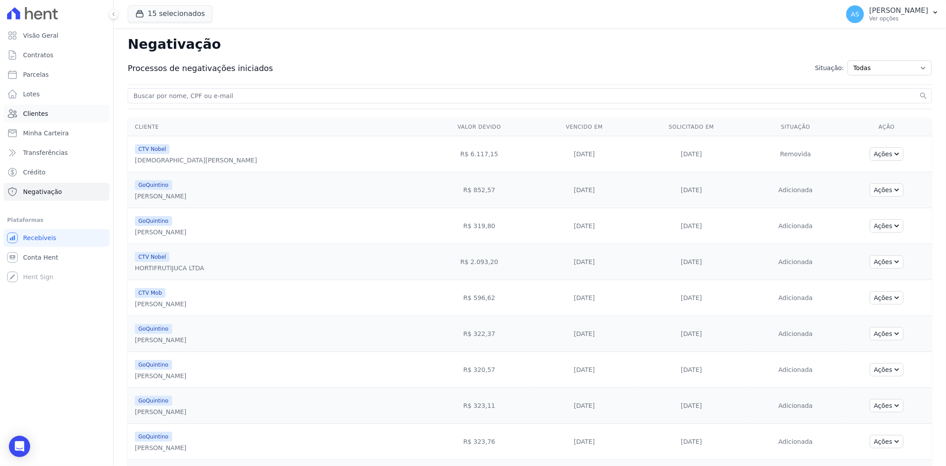
click at [29, 116] on span "Clientes" at bounding box center [35, 113] width 25 height 9
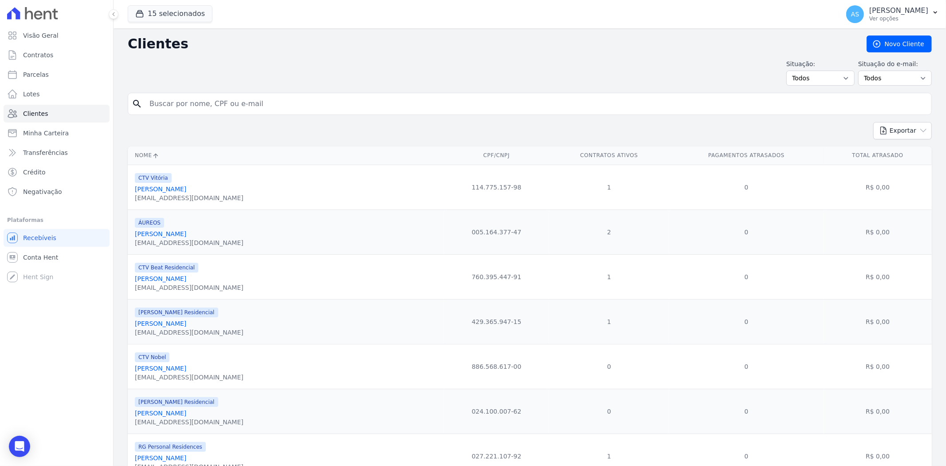
click at [161, 110] on input "search" at bounding box center [536, 104] width 784 height 18
paste input "[PERSON_NAME] Ammar"
type input "[PERSON_NAME] Ammar"
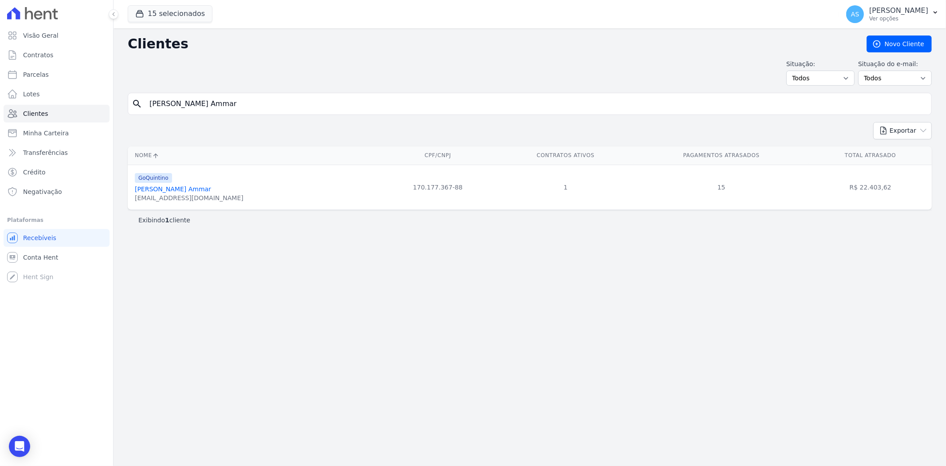
click at [163, 188] on link "[PERSON_NAME] Ammar" at bounding box center [173, 188] width 76 height 7
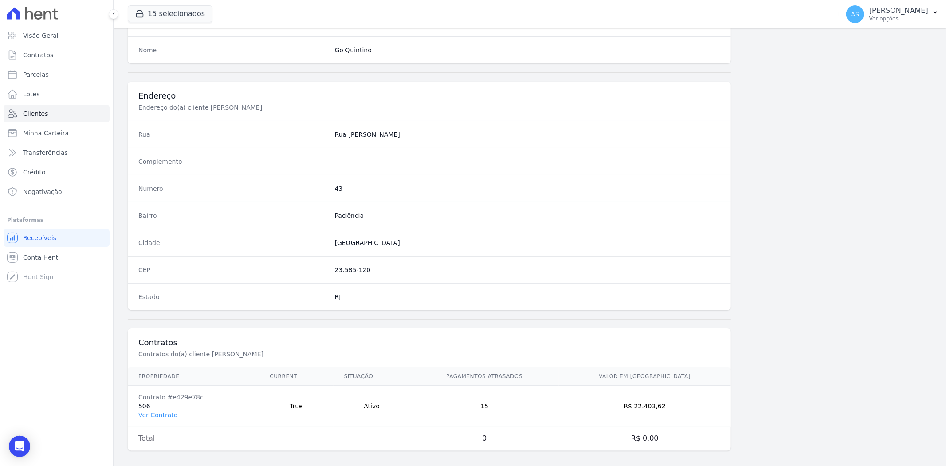
scroll to position [366, 0]
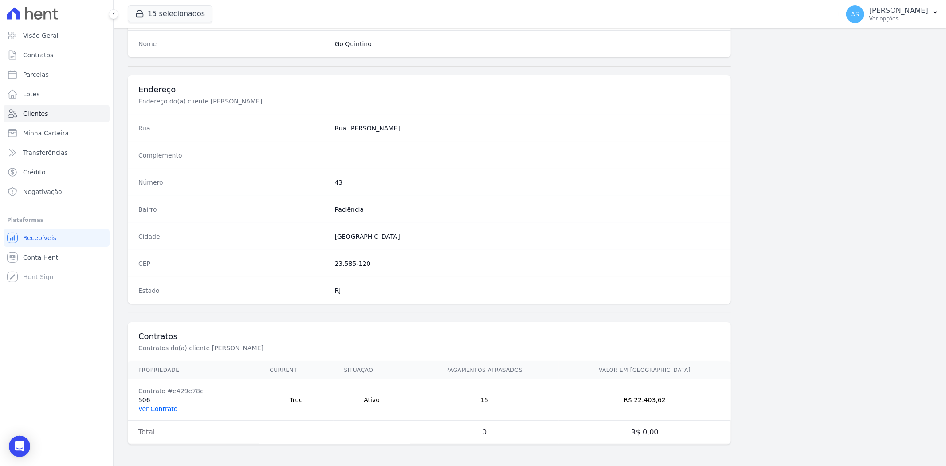
click at [157, 409] on link "Ver Contrato" at bounding box center [157, 408] width 39 height 7
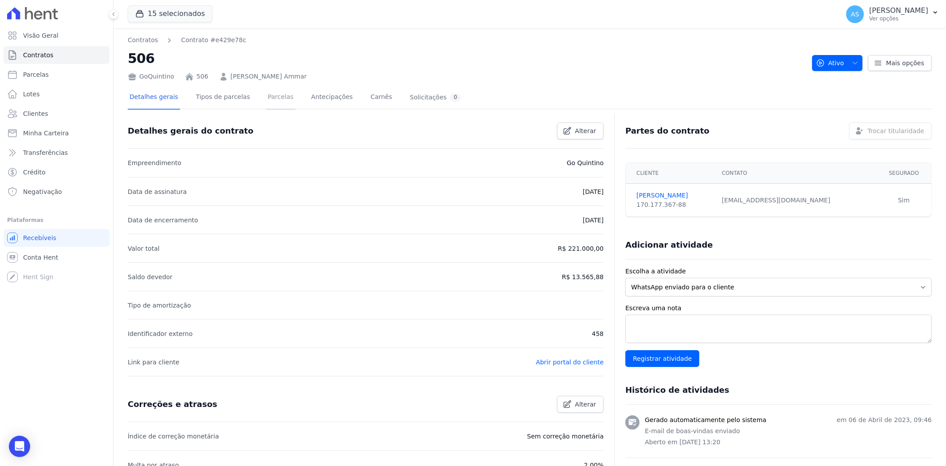
click at [270, 99] on link "Parcelas" at bounding box center [280, 98] width 29 height 24
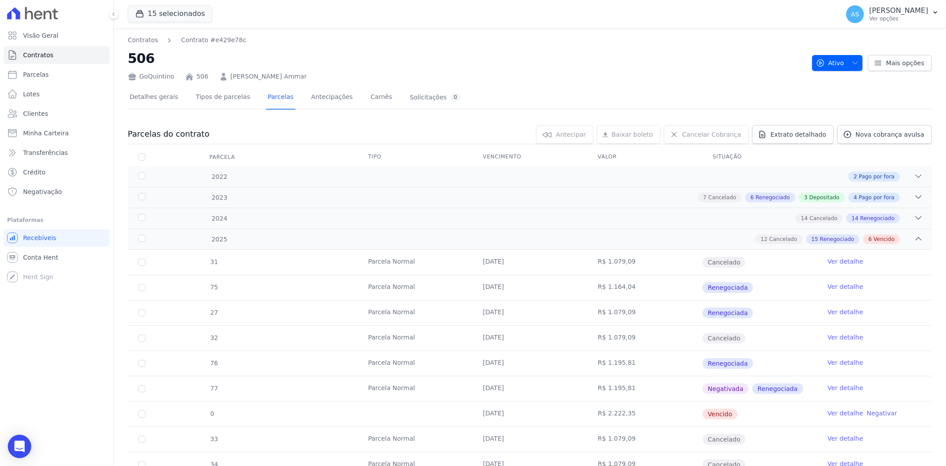
click at [23, 446] on icon "Open Intercom Messenger" at bounding box center [19, 447] width 10 height 12
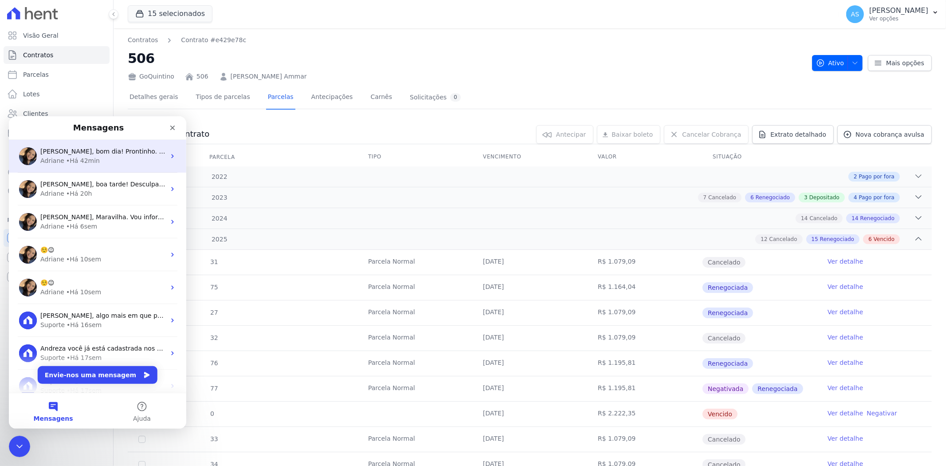
click at [70, 157] on div "• Há 42min" at bounding box center [83, 160] width 34 height 9
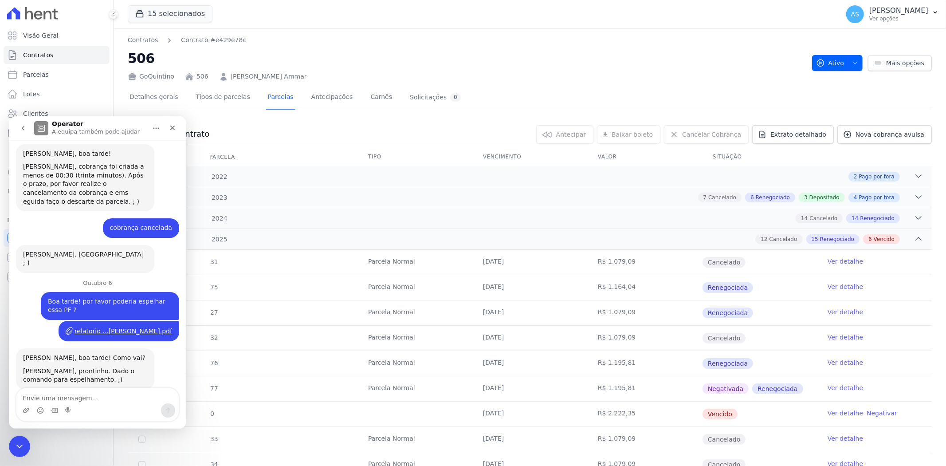
scroll to position [4063, 0]
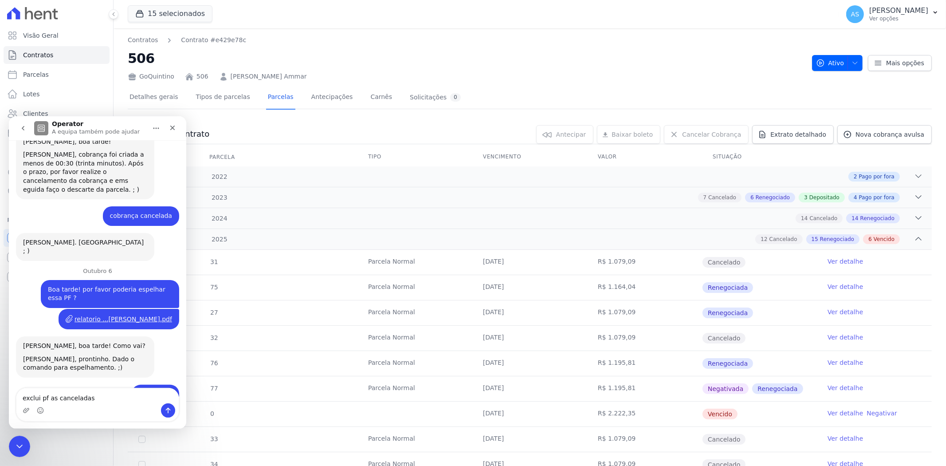
type textarea "exclui pf as canceladas?"
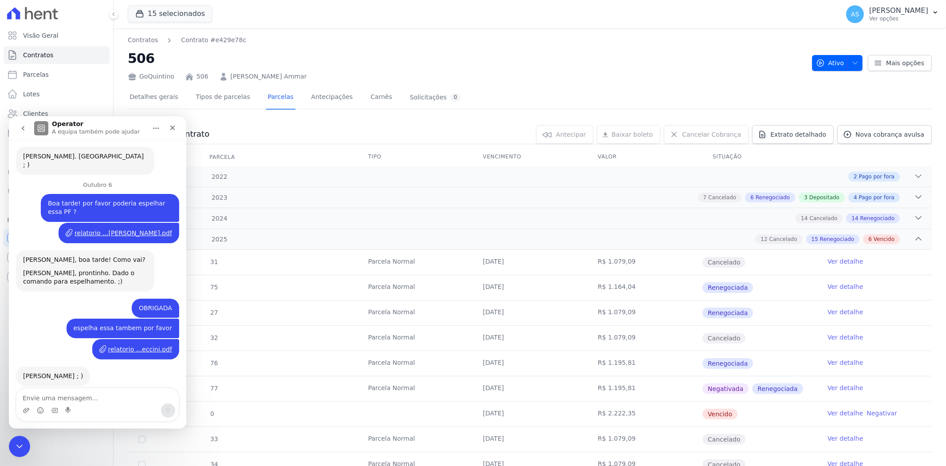
scroll to position [4148, 0]
click at [12, 451] on div "Fechar mensagem da Intercom" at bounding box center [18, 444] width 21 height 21
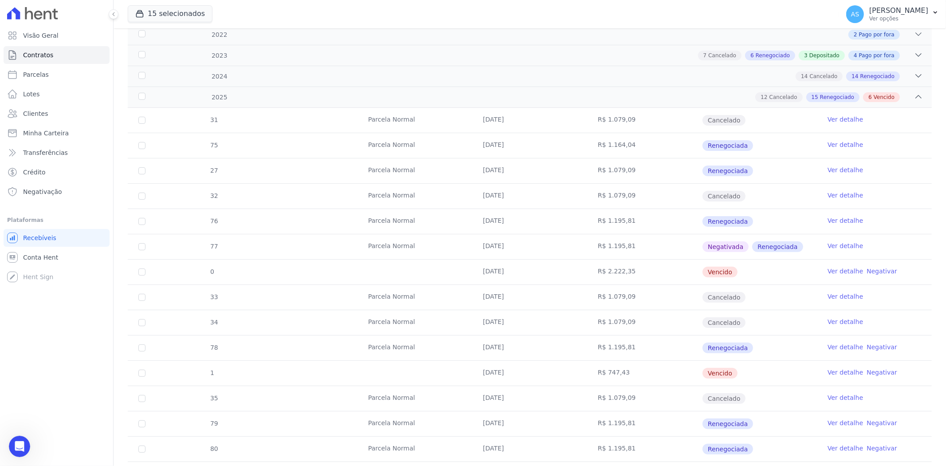
scroll to position [197, 0]
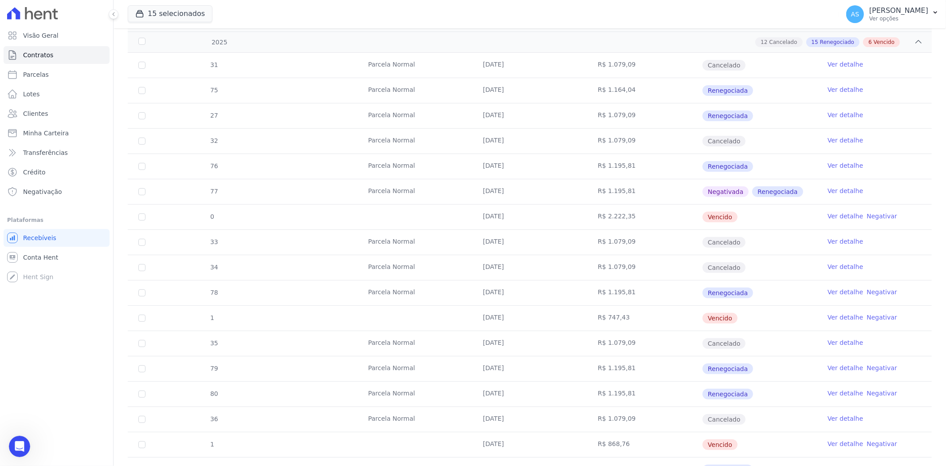
click at [867, 291] on link "Negativar" at bounding box center [882, 291] width 31 height 7
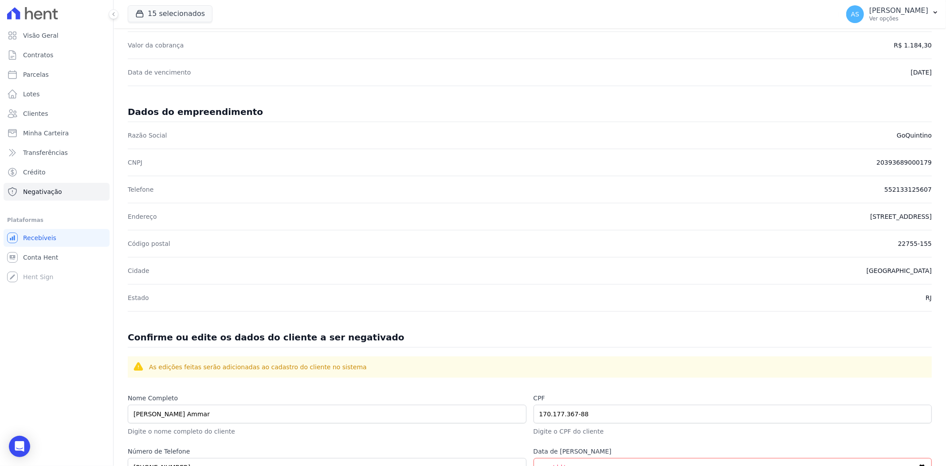
scroll to position [289, 0]
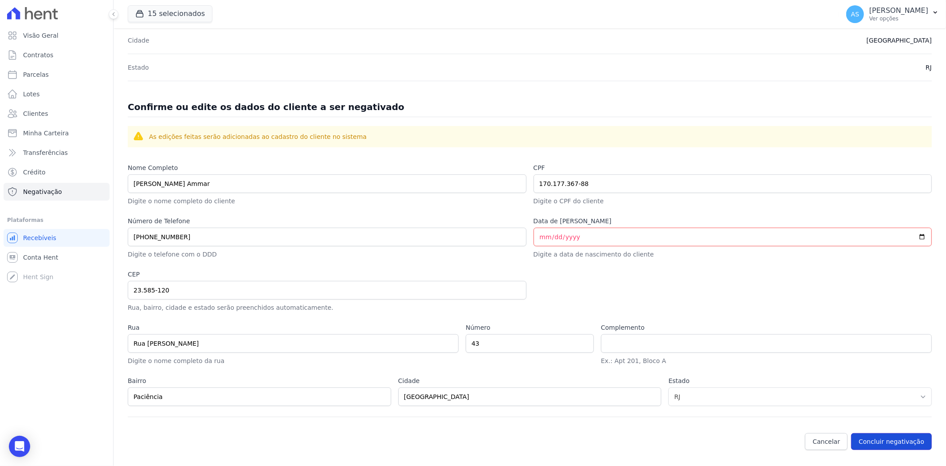
click at [897, 441] on button "Concluir negativação" at bounding box center [891, 441] width 81 height 17
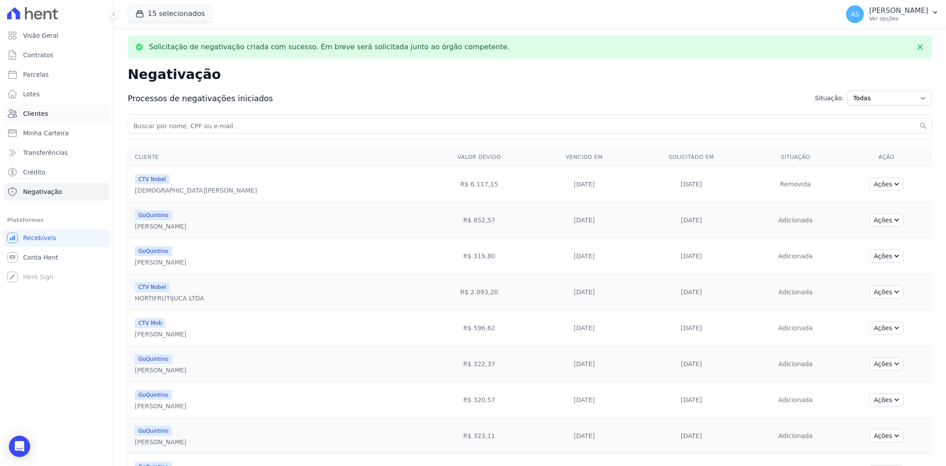
click at [30, 109] on span "Clientes" at bounding box center [35, 113] width 25 height 9
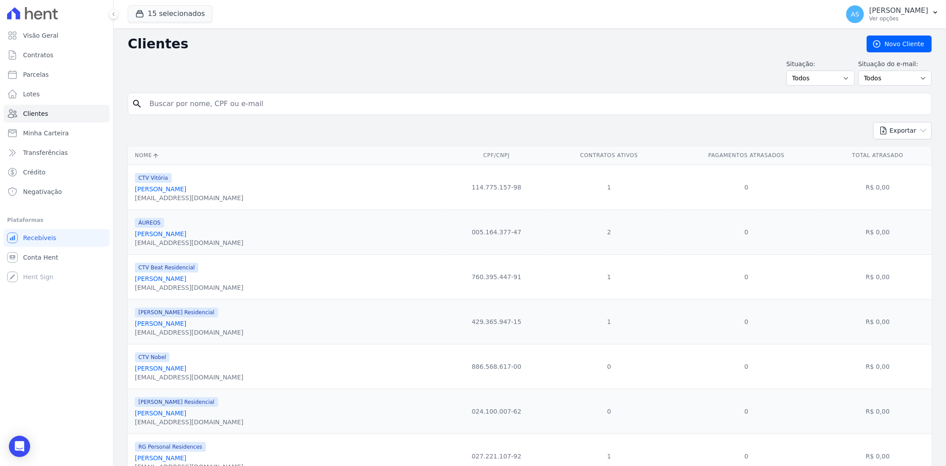
click at [193, 102] on input "search" at bounding box center [536, 104] width 784 height 18
click at [169, 105] on input "search" at bounding box center [536, 104] width 784 height 18
paste input "d"
type input "[PERSON_NAME] Ammar"
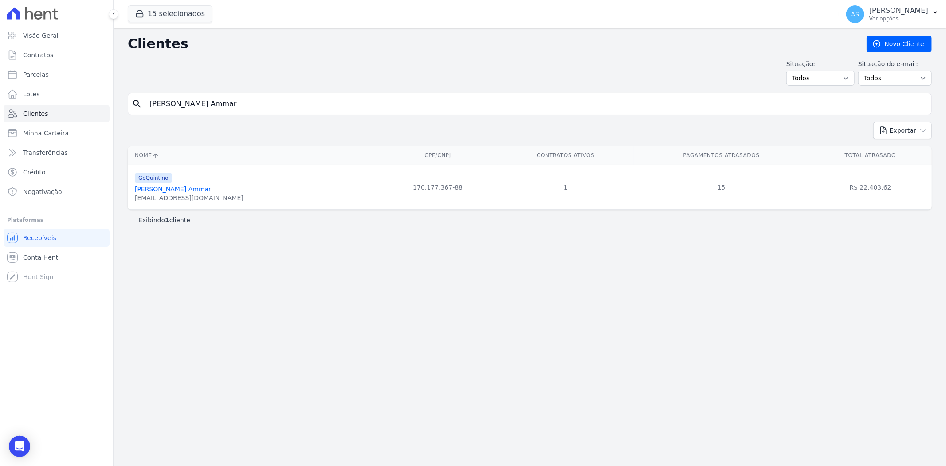
click at [162, 192] on link "[PERSON_NAME] Ammar" at bounding box center [173, 188] width 76 height 7
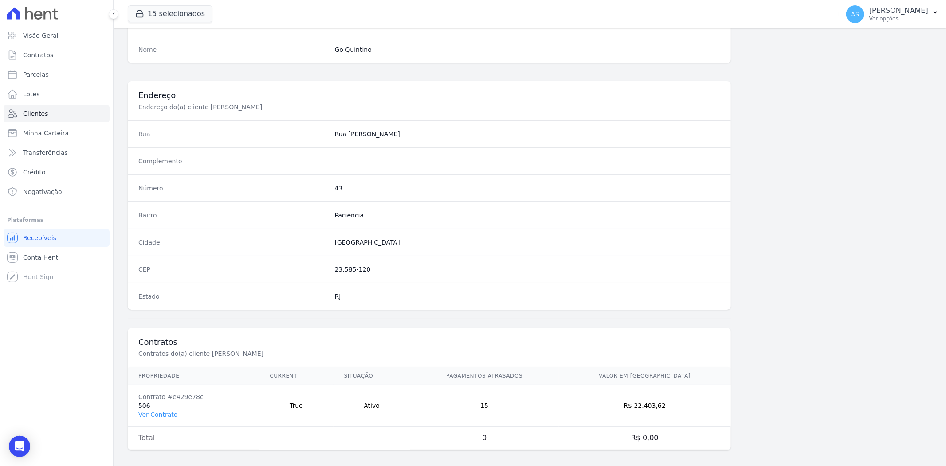
scroll to position [366, 0]
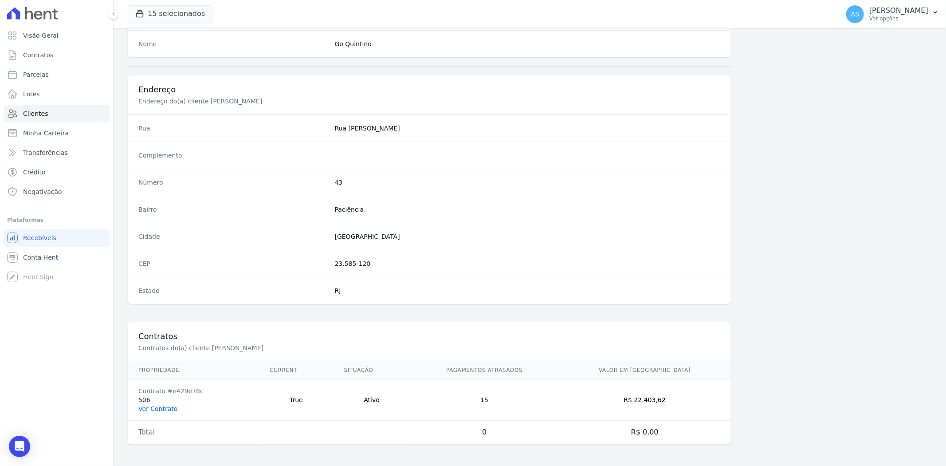
click at [153, 406] on link "Ver Contrato" at bounding box center [157, 408] width 39 height 7
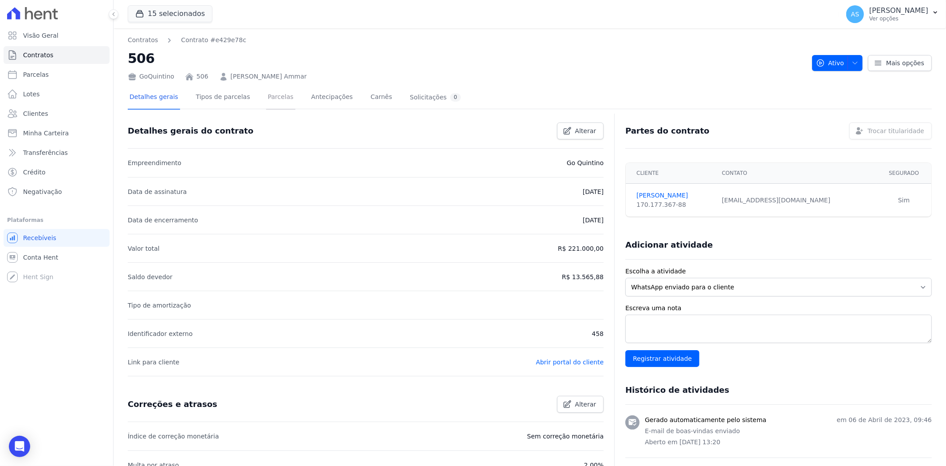
click at [266, 96] on link "Parcelas" at bounding box center [280, 98] width 29 height 24
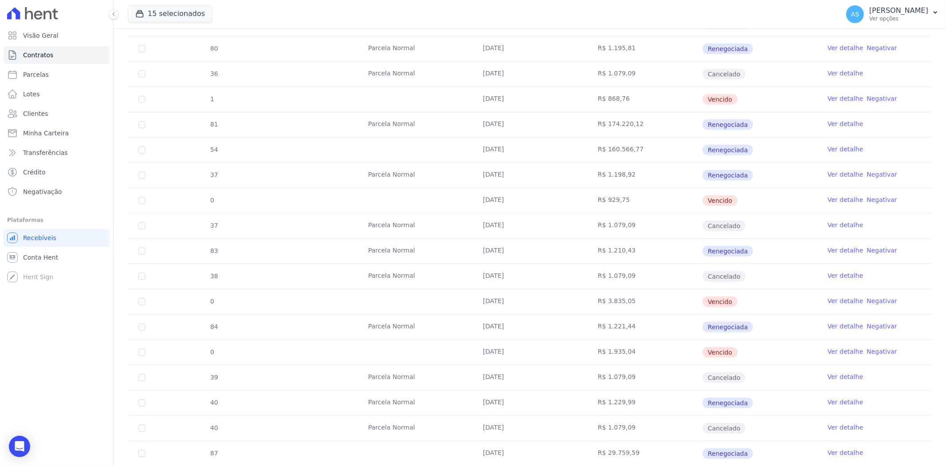
scroll to position [493, 0]
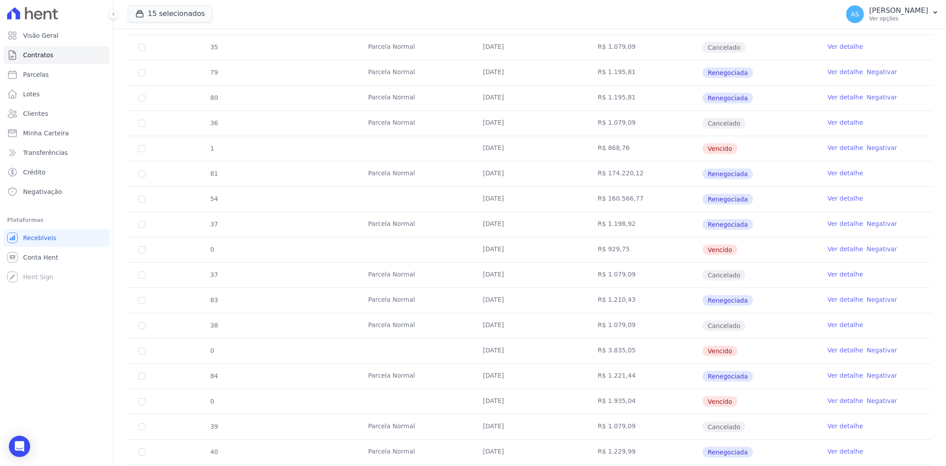
click at [870, 71] on link "Negativar" at bounding box center [882, 71] width 31 height 7
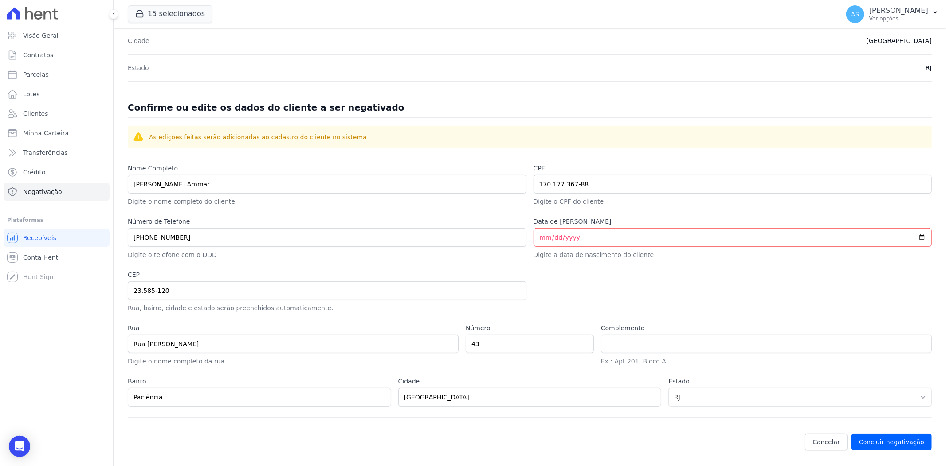
scroll to position [289, 0]
click at [883, 441] on button "Concluir negativação" at bounding box center [891, 441] width 81 height 17
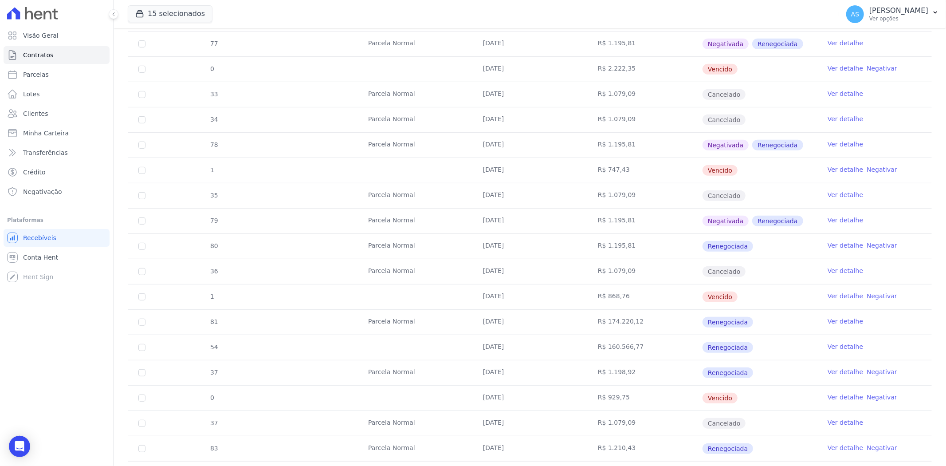
scroll to position [394, 0]
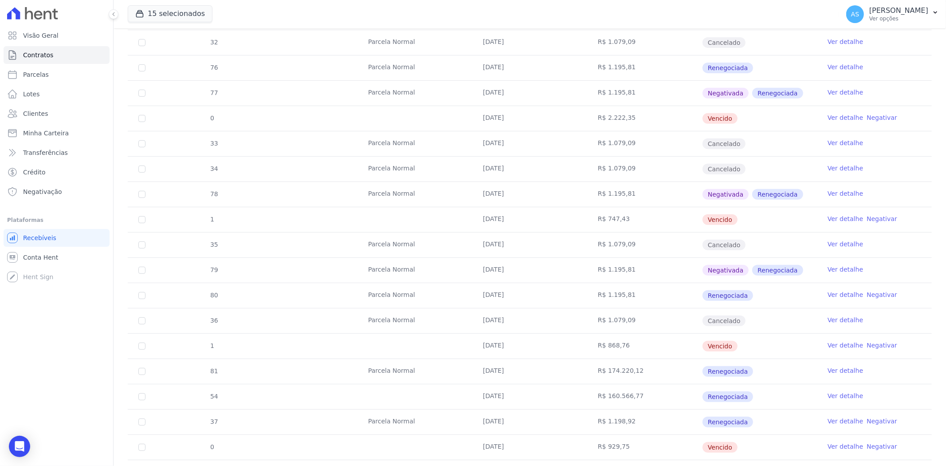
scroll to position [345, 0]
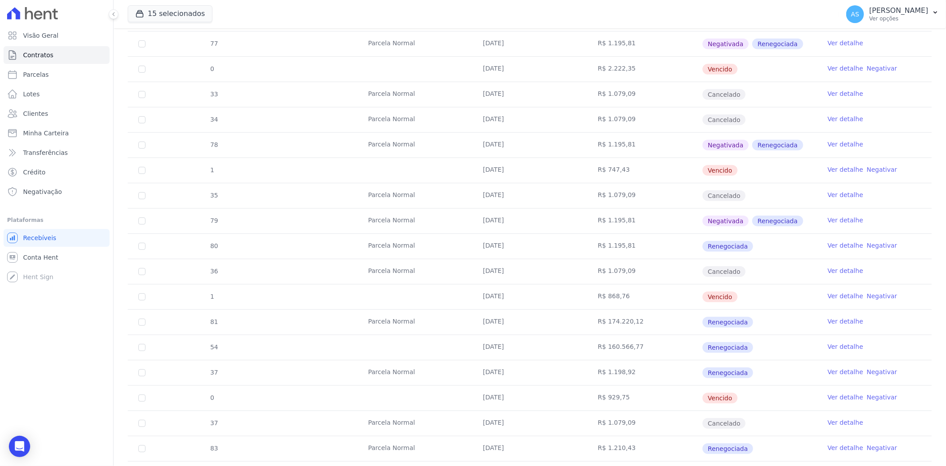
click at [873, 248] on link "Negativar" at bounding box center [882, 245] width 31 height 7
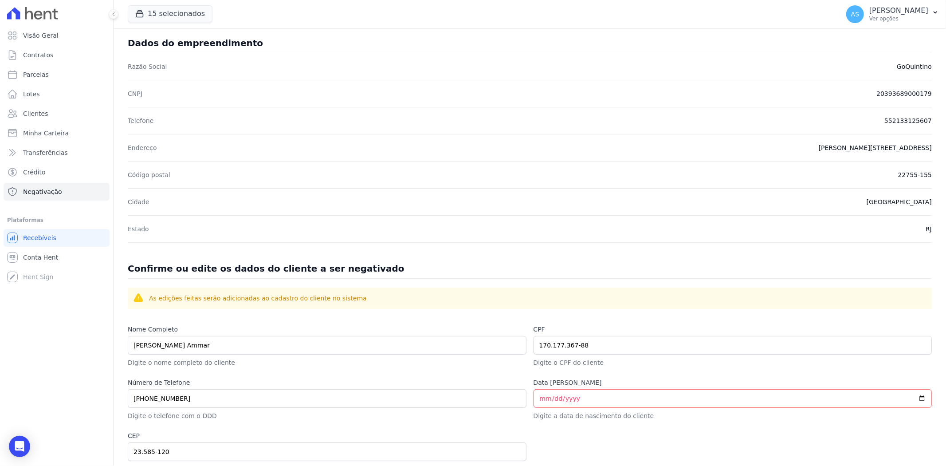
scroll to position [289, 0]
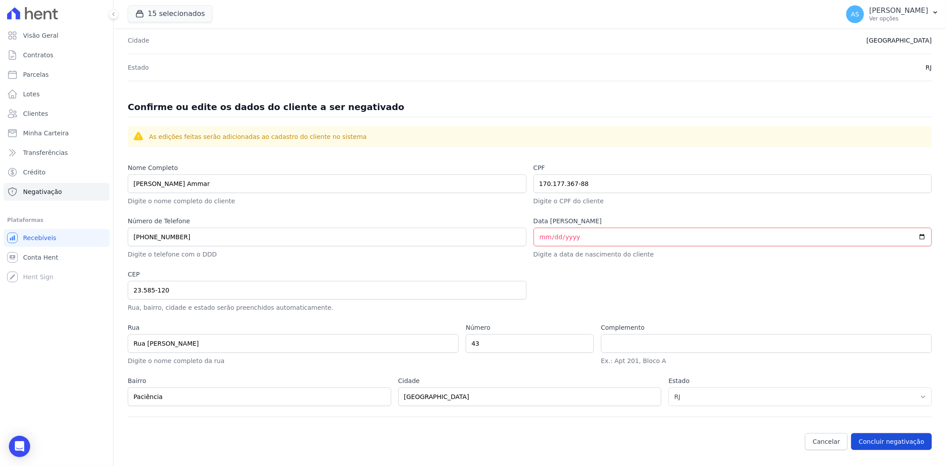
click at [880, 445] on button "Concluir negativação" at bounding box center [891, 441] width 81 height 17
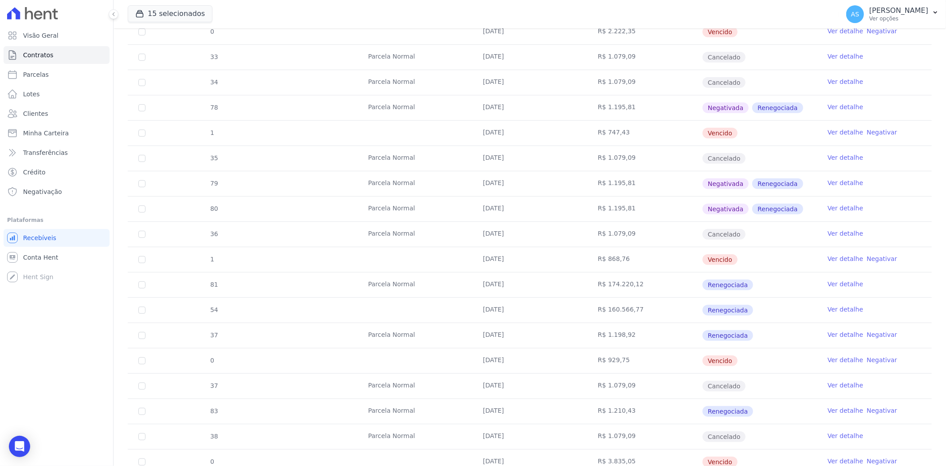
scroll to position [394, 0]
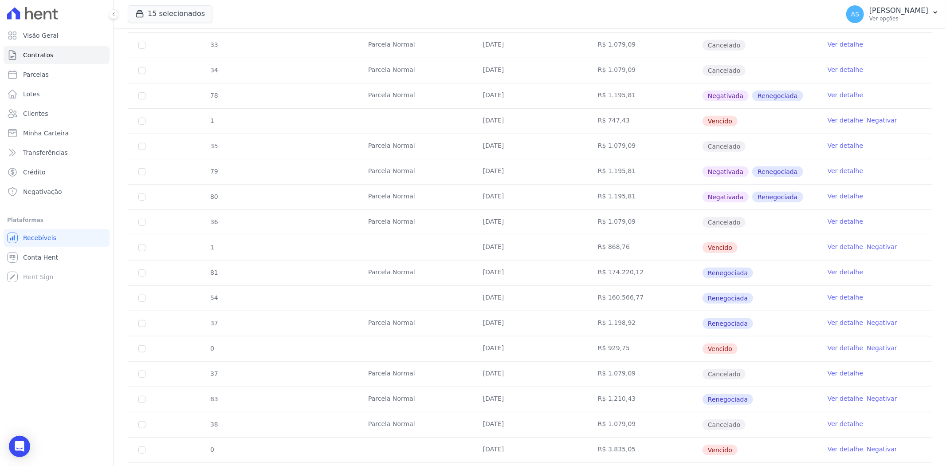
click at [874, 321] on link "Negativar" at bounding box center [882, 322] width 31 height 7
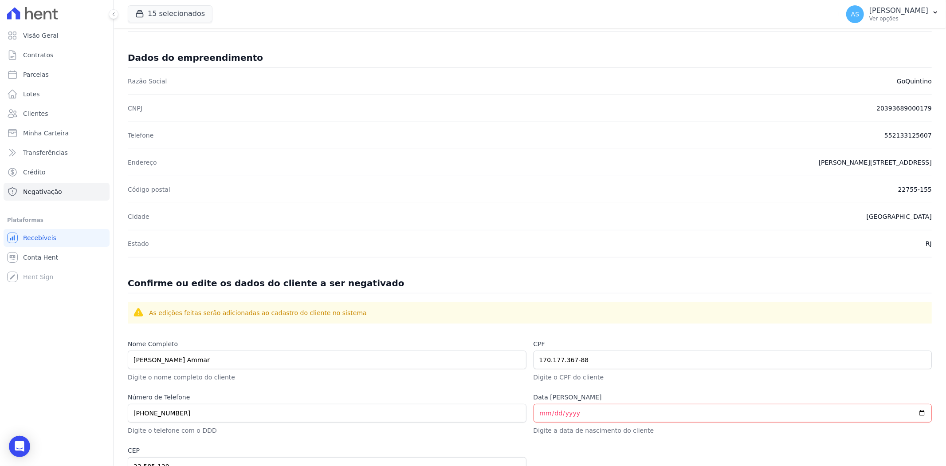
scroll to position [289, 0]
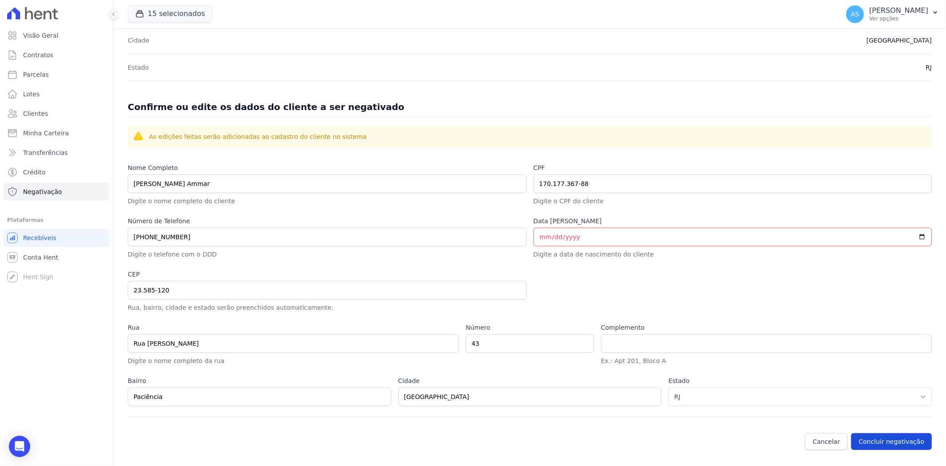
click at [881, 441] on button "Concluir negativação" at bounding box center [891, 441] width 81 height 17
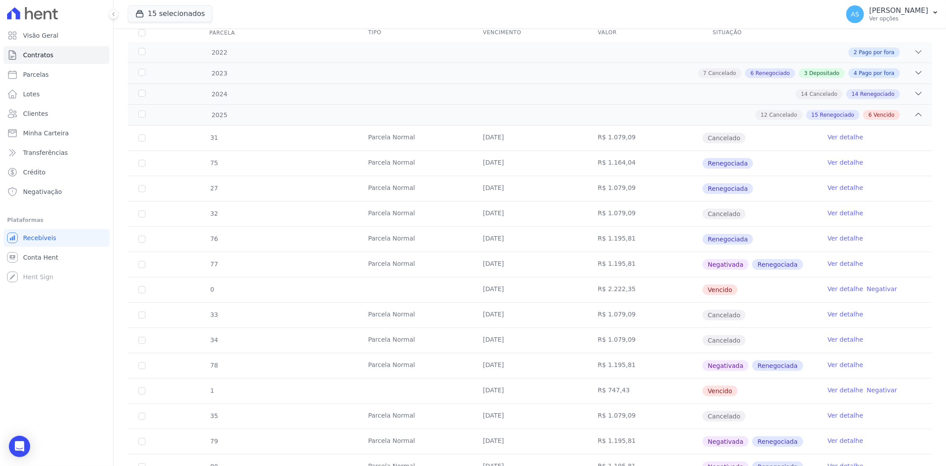
scroll to position [75, 0]
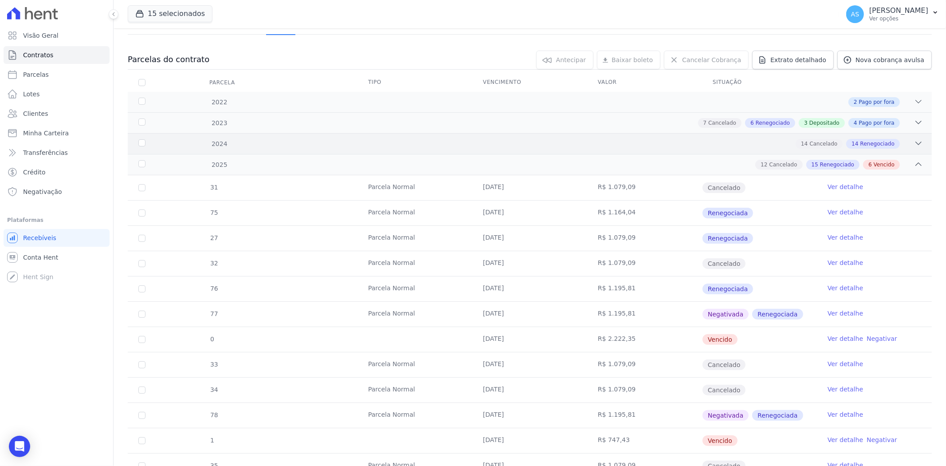
click at [914, 139] on icon at bounding box center [918, 143] width 9 height 9
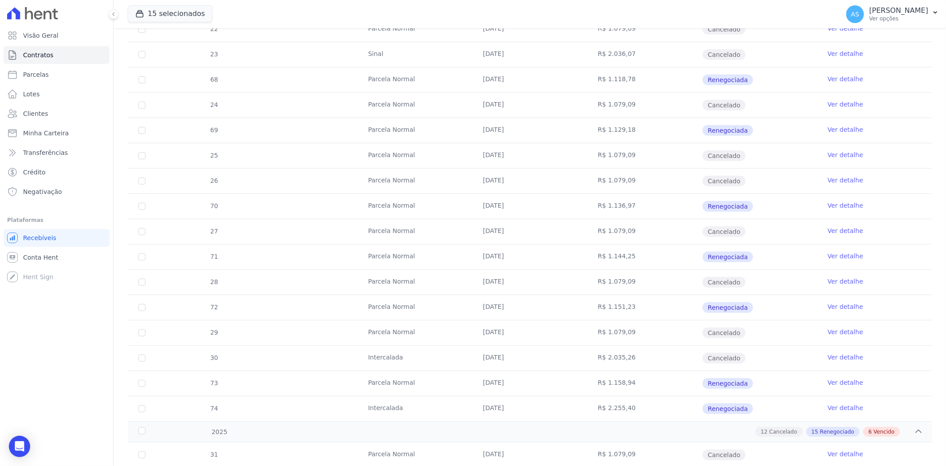
scroll to position [518, 0]
click at [23, 444] on icon "Open Intercom Messenger" at bounding box center [19, 447] width 10 height 12
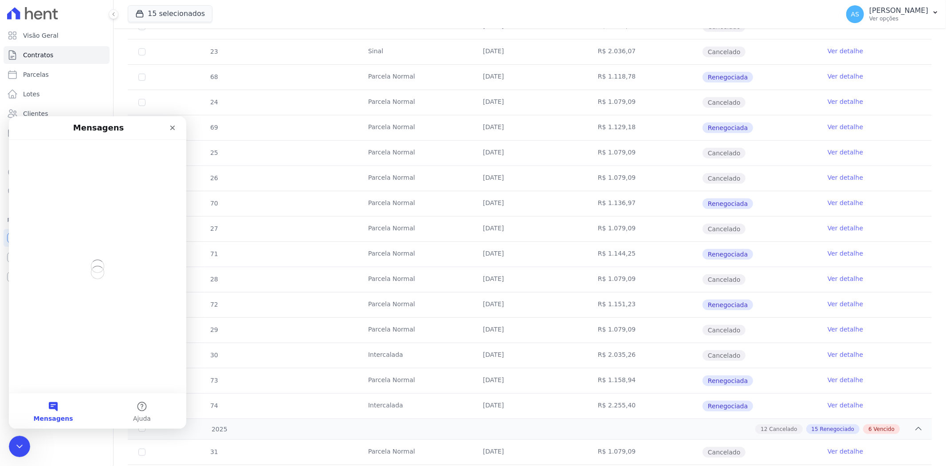
scroll to position [0, 0]
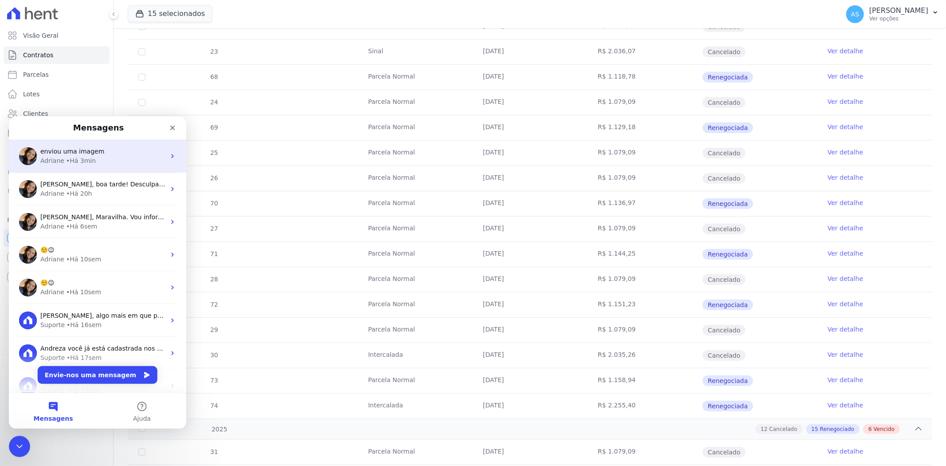
click at [76, 156] on div "• Há 3min" at bounding box center [81, 160] width 30 height 9
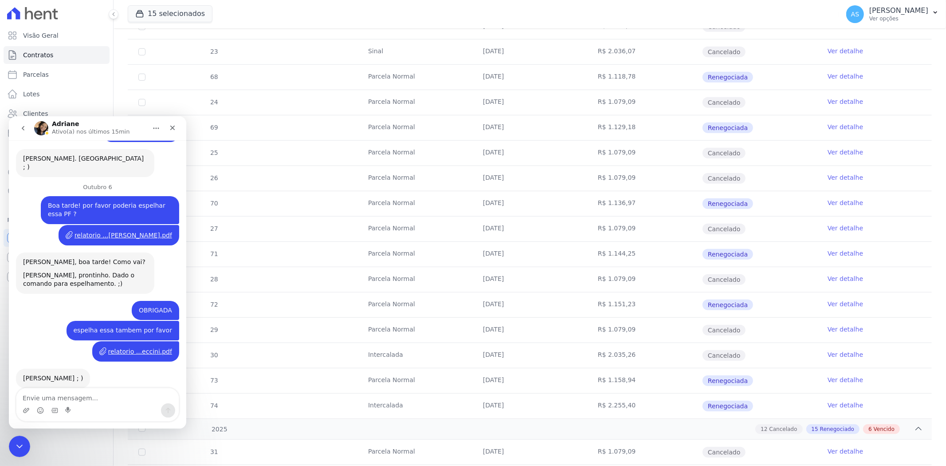
scroll to position [4149, 0]
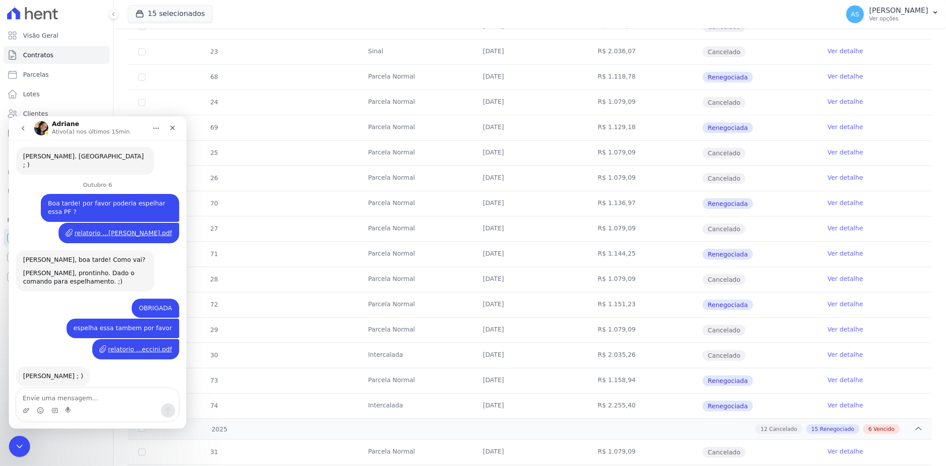
click at [38, 398] on textarea "Envie uma mensagem..." at bounding box center [97, 395] width 162 height 15
type textarea "e espelhar a PF"
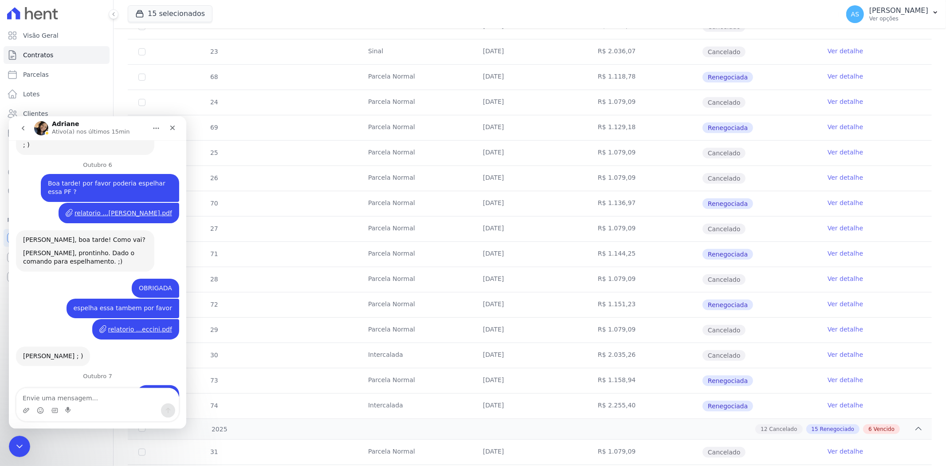
scroll to position [4168, 0]
click at [23, 414] on div "Messenger da Intercom" at bounding box center [26, 410] width 7 height 14
click at [24, 409] on icon "Carregar anexo" at bounding box center [26, 409] width 6 height 5
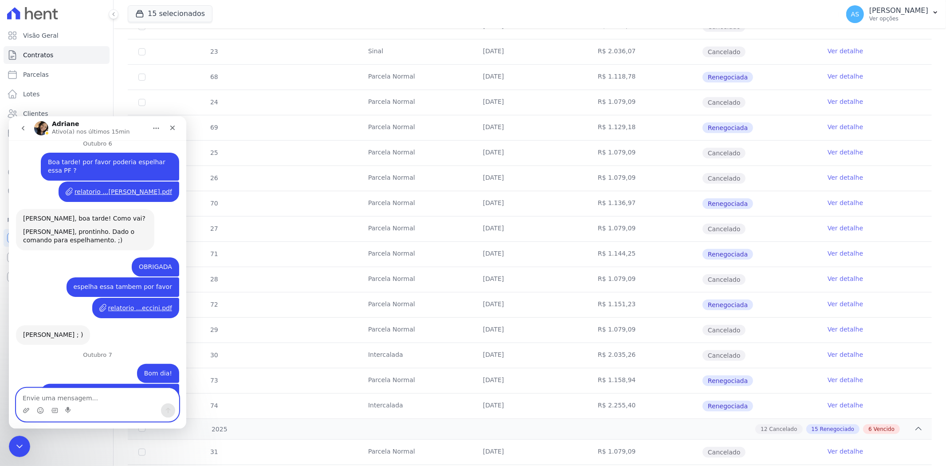
scroll to position [4189, 0]
click at [18, 447] on icon "Fechar mensagem da Intercom" at bounding box center [18, 445] width 11 height 11
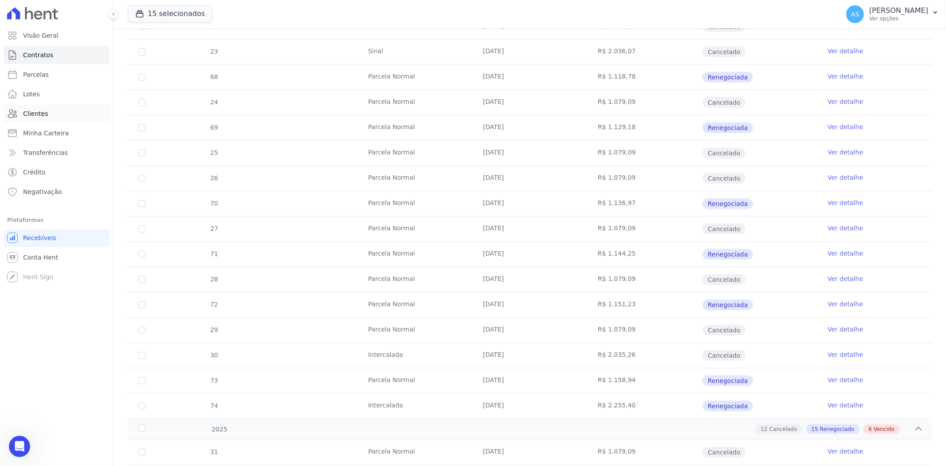
click at [35, 114] on span "Clientes" at bounding box center [35, 113] width 25 height 9
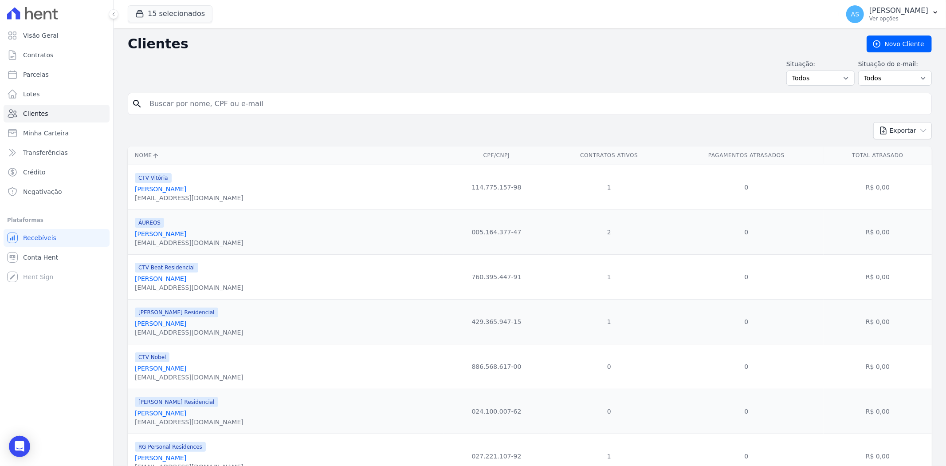
click at [173, 103] on input "search" at bounding box center [536, 104] width 784 height 18
paste input "Guilherme Gabriel de Oliveira Santana Moura"
type input "Guilherme Gabriel de Oliveira Santana Moura"
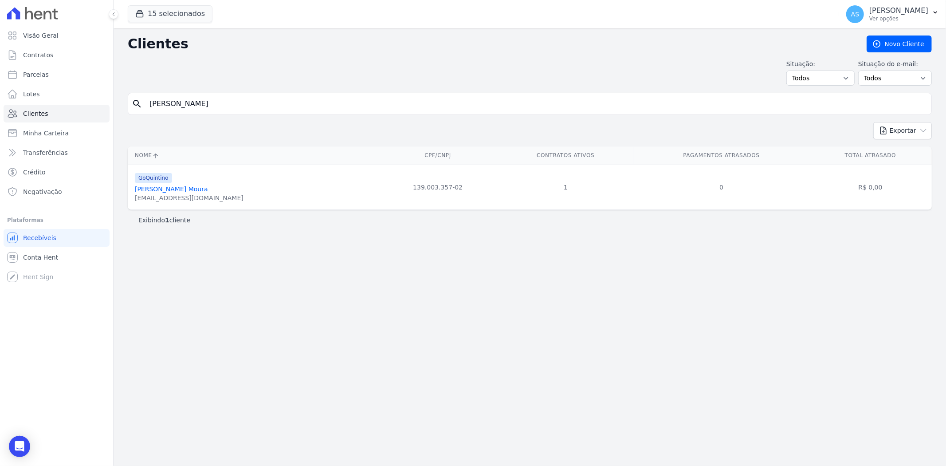
click at [149, 189] on link "Guilherme Gabriel De Oliveira Santana Moura" at bounding box center [171, 188] width 73 height 7
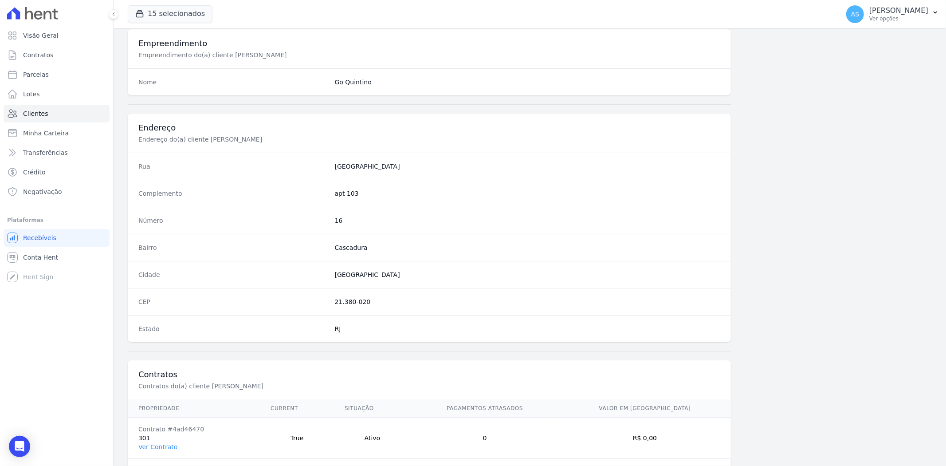
scroll to position [366, 0]
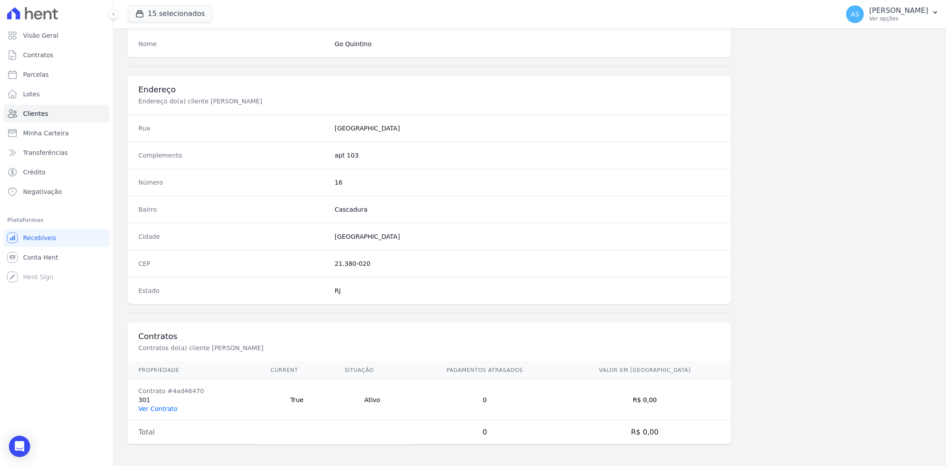
click at [153, 410] on link "Ver Contrato" at bounding box center [157, 408] width 39 height 7
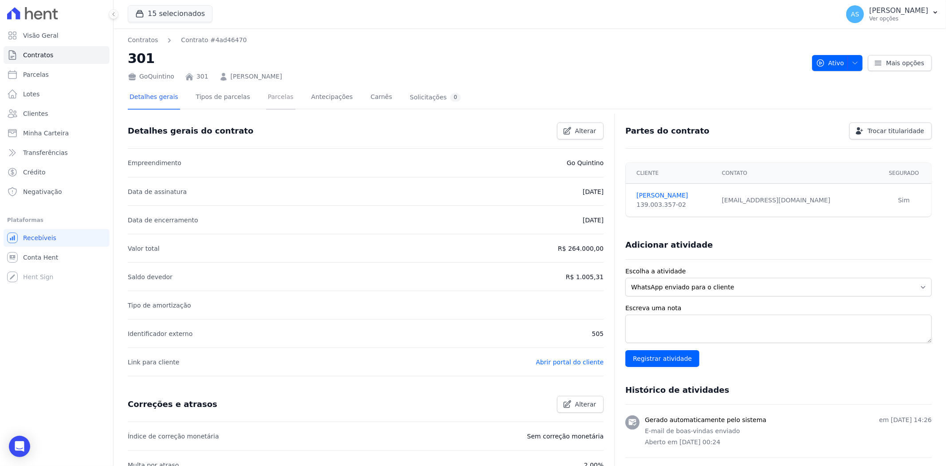
click at [273, 96] on link "Parcelas" at bounding box center [280, 98] width 29 height 24
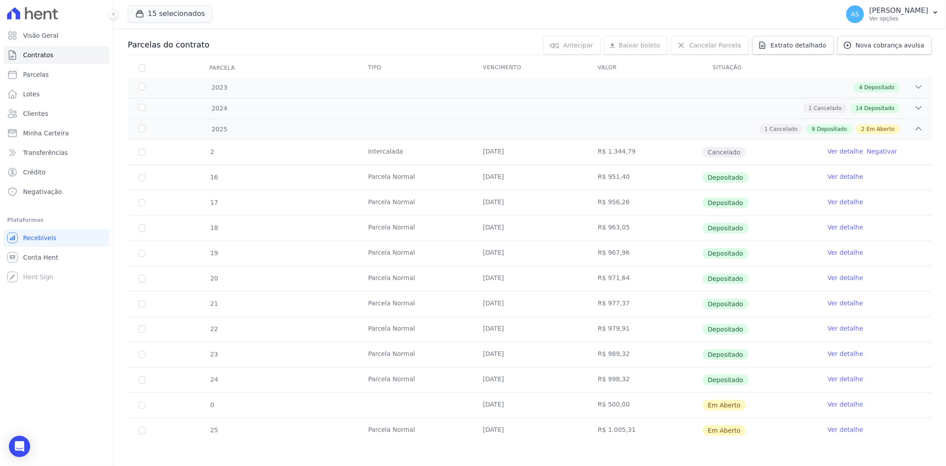
scroll to position [93, 0]
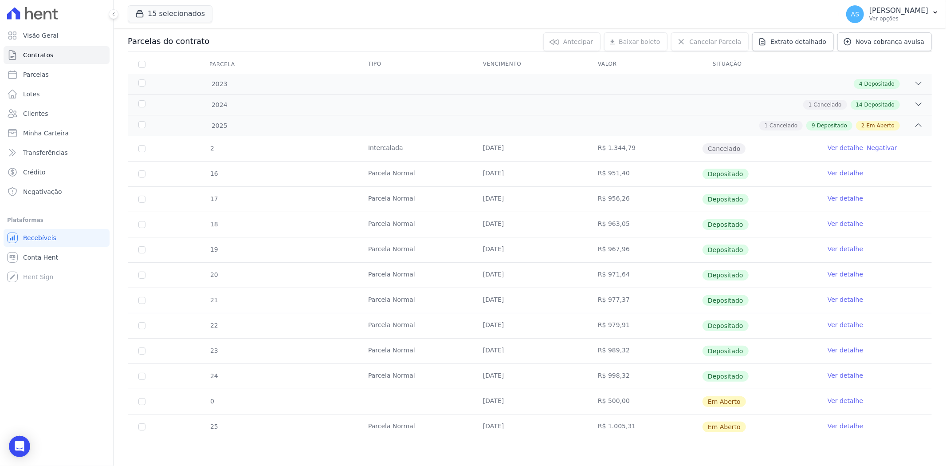
click at [835, 401] on link "Ver detalhe" at bounding box center [845, 400] width 35 height 9
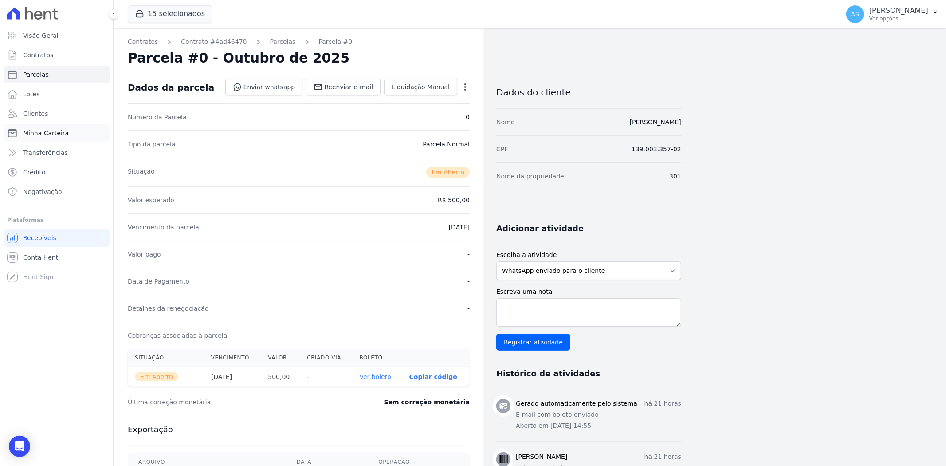
click at [33, 135] on span "Minha Carteira" at bounding box center [46, 133] width 46 height 9
click at [31, 111] on span "Clientes" at bounding box center [35, 113] width 25 height 9
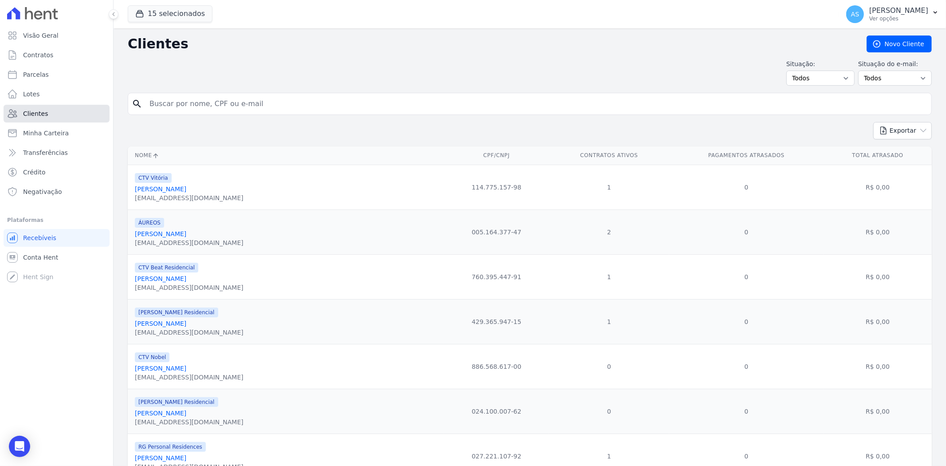
click at [31, 112] on span "Clientes" at bounding box center [35, 113] width 25 height 9
click at [189, 102] on input "search" at bounding box center [536, 104] width 784 height 18
type input "[PERSON_NAME]"
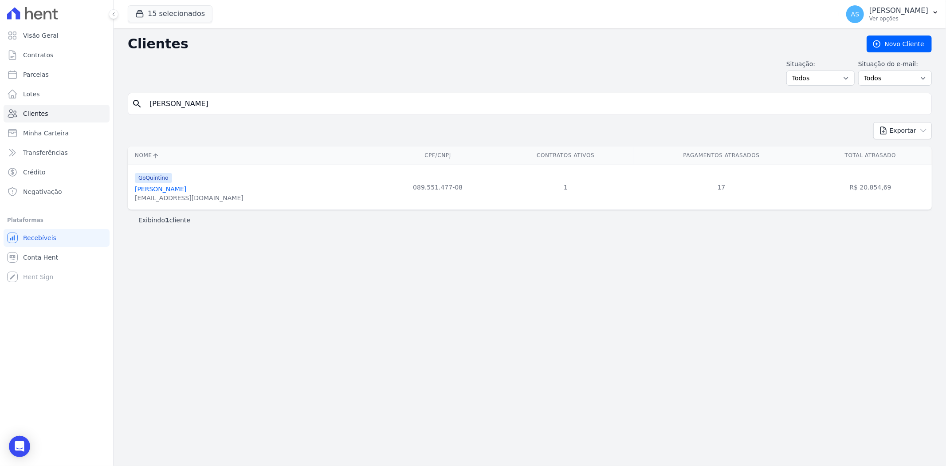
click at [167, 190] on link "[PERSON_NAME]" at bounding box center [160, 188] width 51 height 7
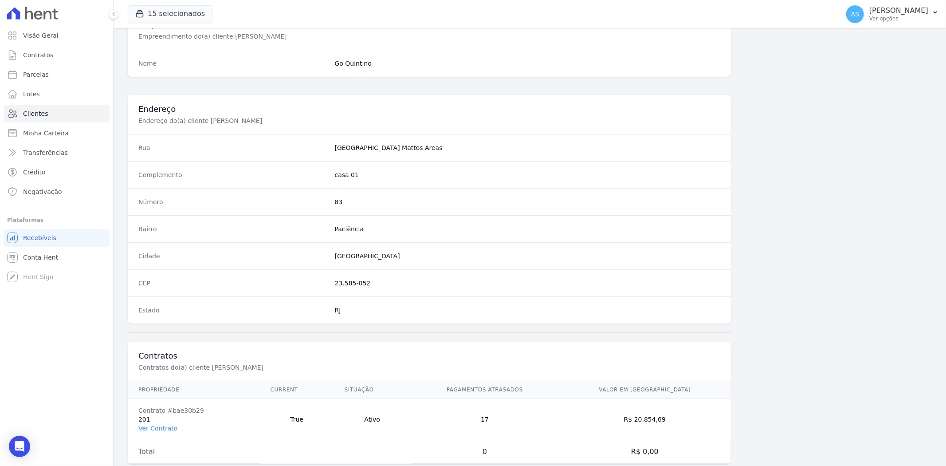
scroll to position [366, 0]
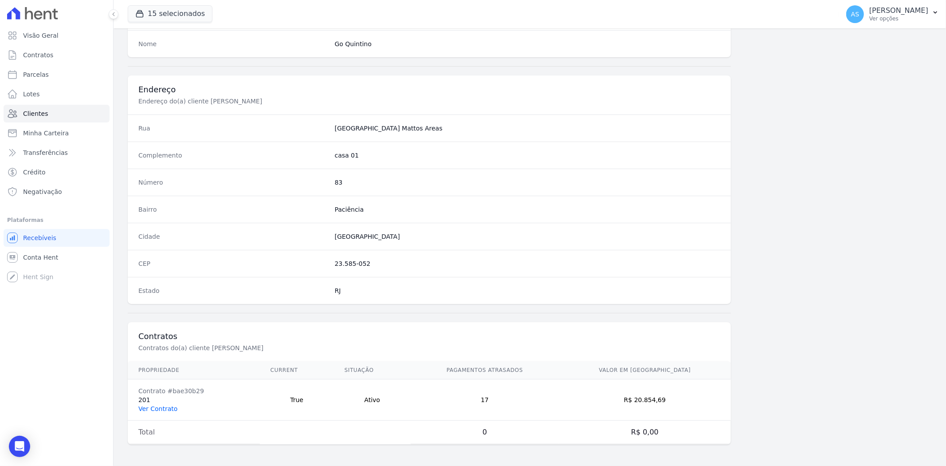
click at [153, 405] on link "Ver Contrato" at bounding box center [157, 408] width 39 height 7
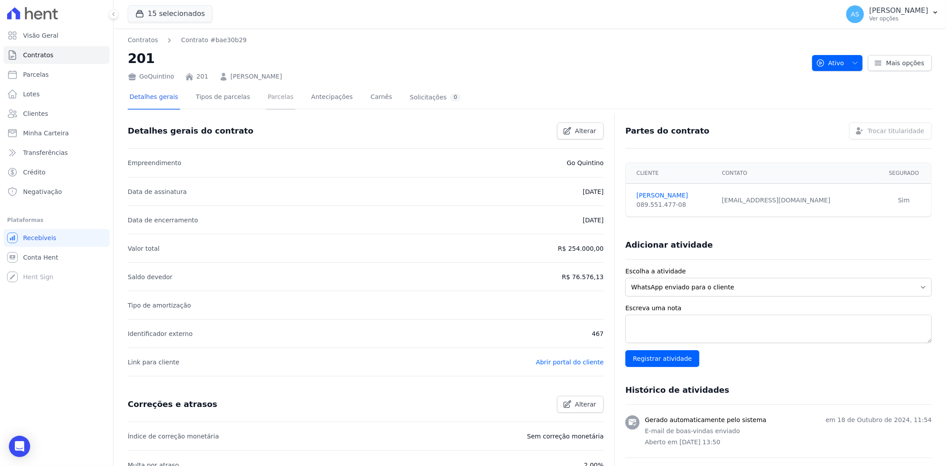
click at [273, 95] on link "Parcelas" at bounding box center [280, 98] width 29 height 24
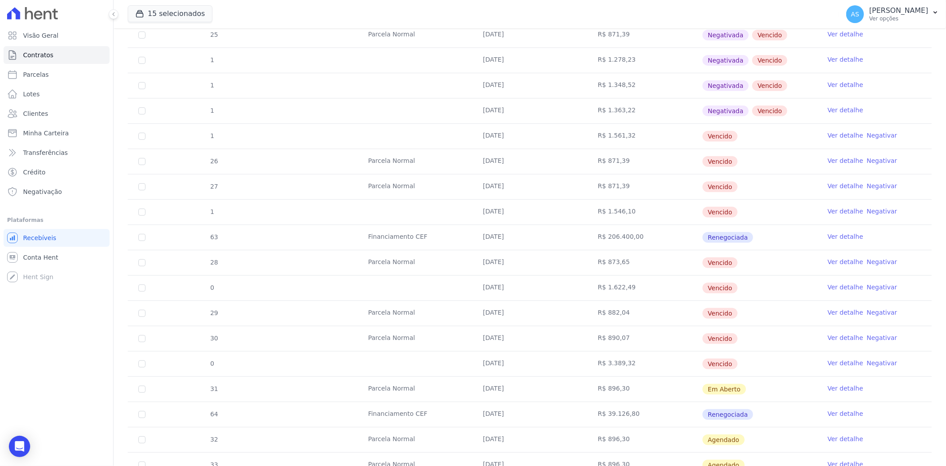
scroll to position [295, 0]
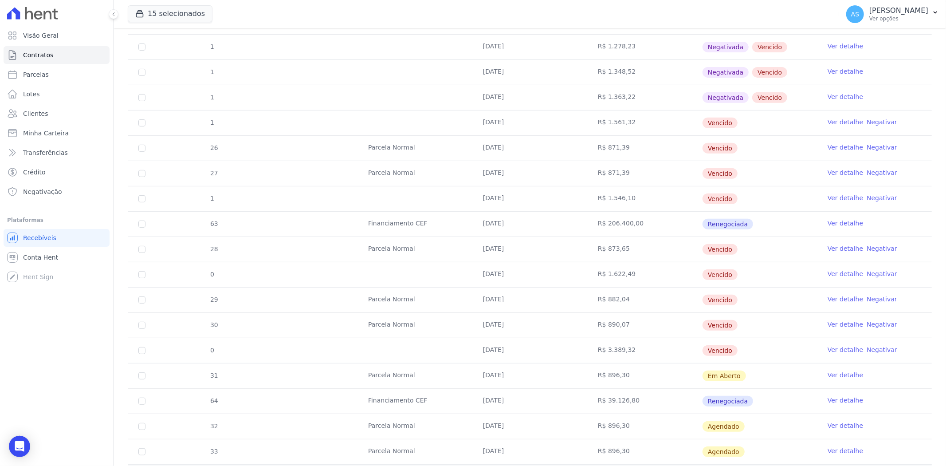
drag, startPoint x: 477, startPoint y: 122, endPoint x: 642, endPoint y: 129, distance: 165.1
click at [642, 129] on tr "1 10/05/2025 R$ 1.561,32 Vencido Ver detalhe Negativar" at bounding box center [530, 122] width 804 height 25
click at [875, 121] on link "Negativar" at bounding box center [882, 121] width 31 height 7
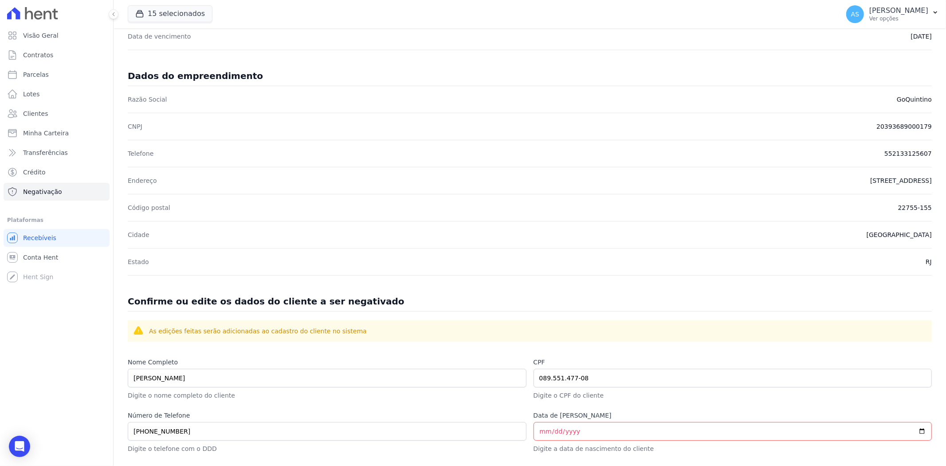
scroll to position [289, 0]
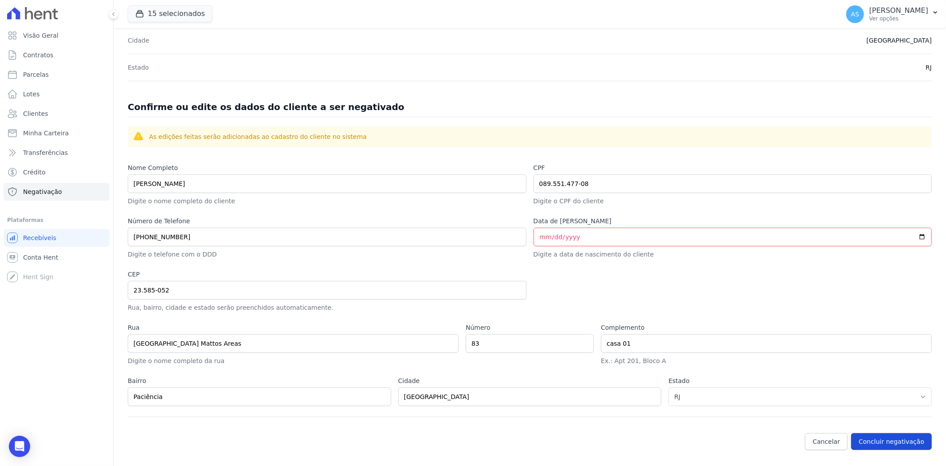
click at [880, 439] on button "Concluir negativação" at bounding box center [891, 441] width 81 height 17
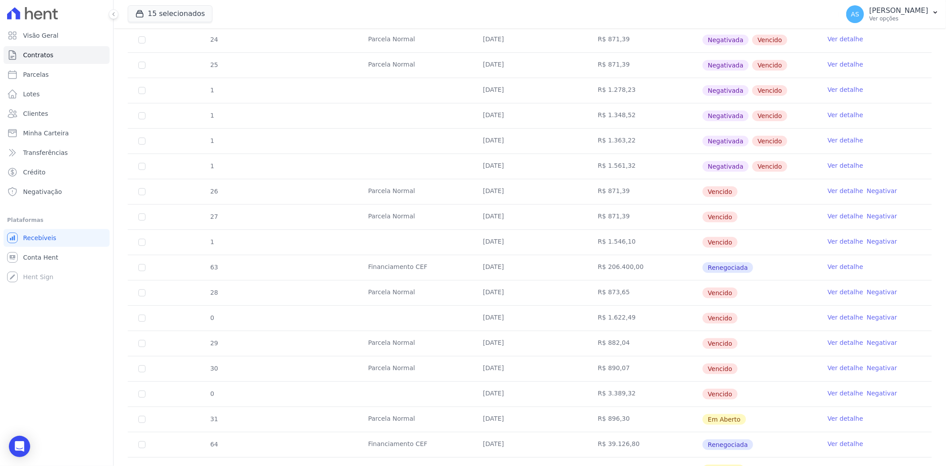
scroll to position [295, 0]
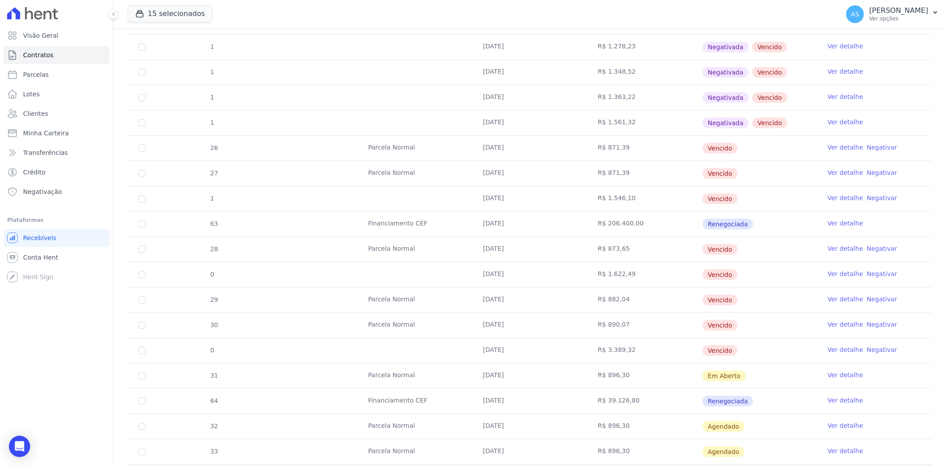
click at [870, 147] on link "Negativar" at bounding box center [882, 147] width 31 height 7
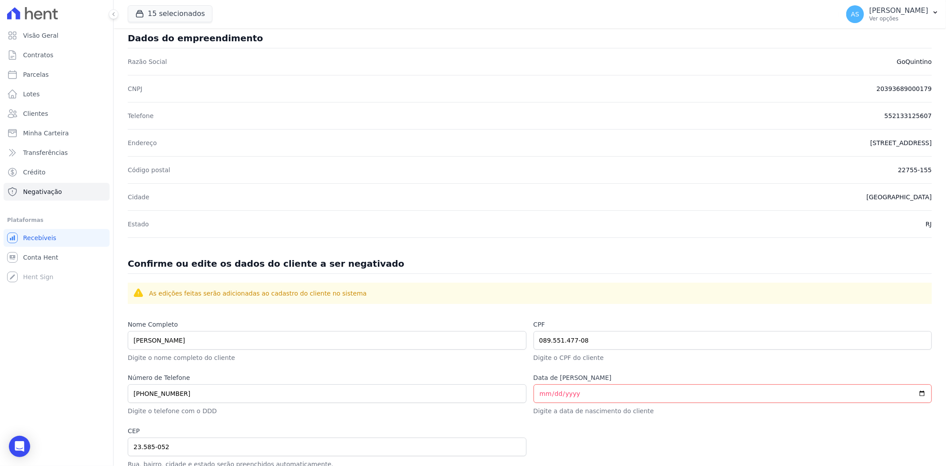
scroll to position [289, 0]
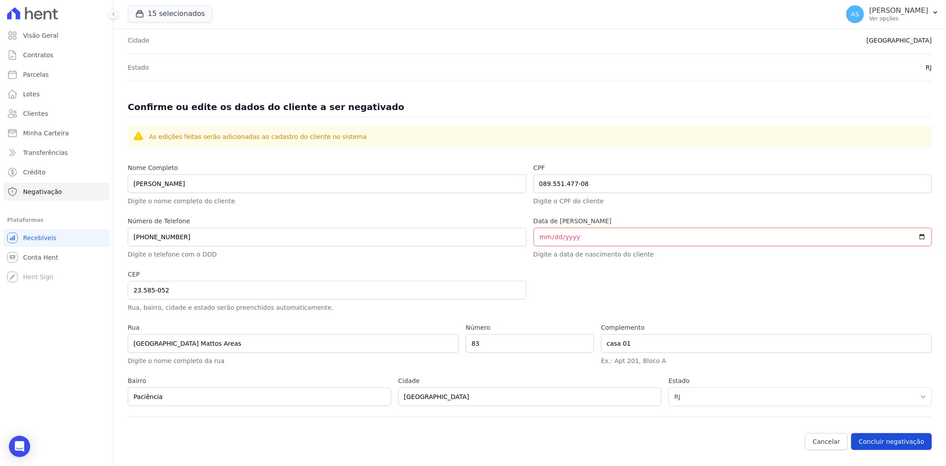
click at [890, 440] on button "Concluir negativação" at bounding box center [891, 441] width 81 height 17
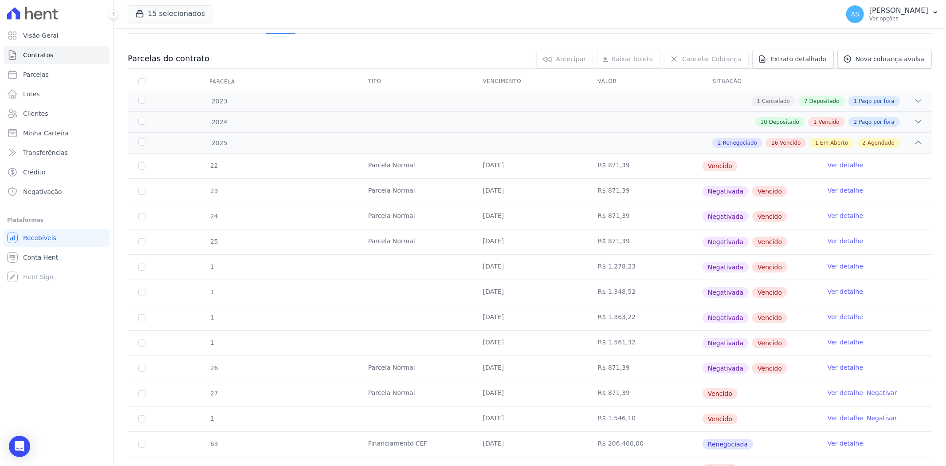
scroll to position [246, 0]
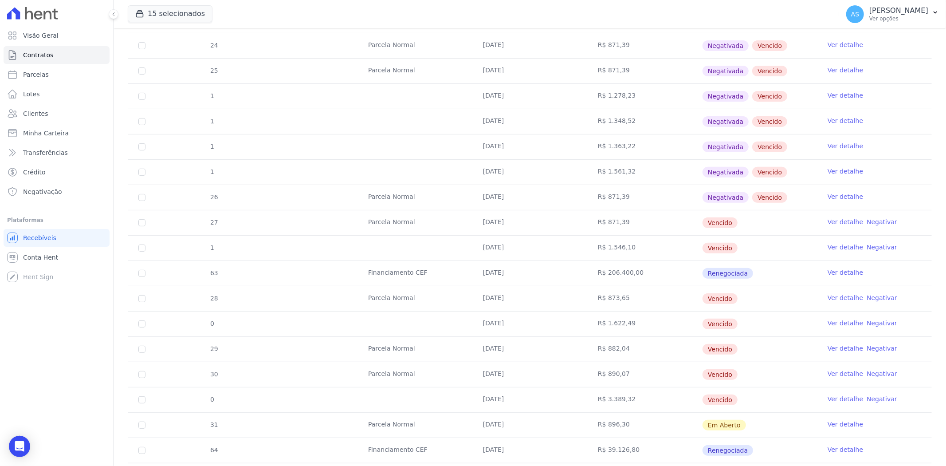
click at [877, 221] on link "Negativar" at bounding box center [882, 221] width 31 height 7
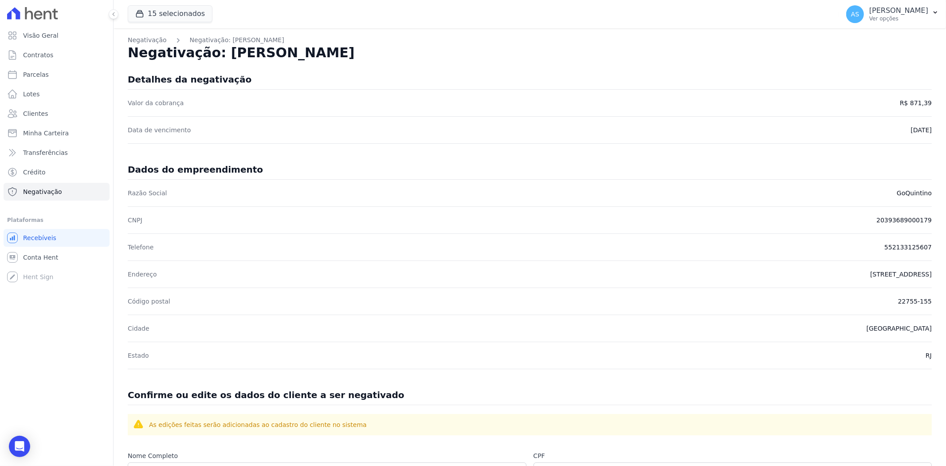
scroll to position [289, 0]
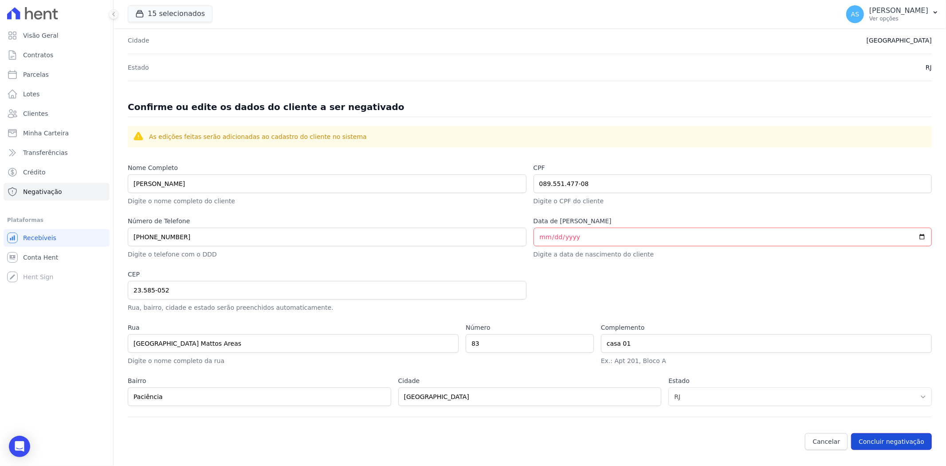
click at [889, 443] on button "Concluir negativação" at bounding box center [891, 441] width 81 height 17
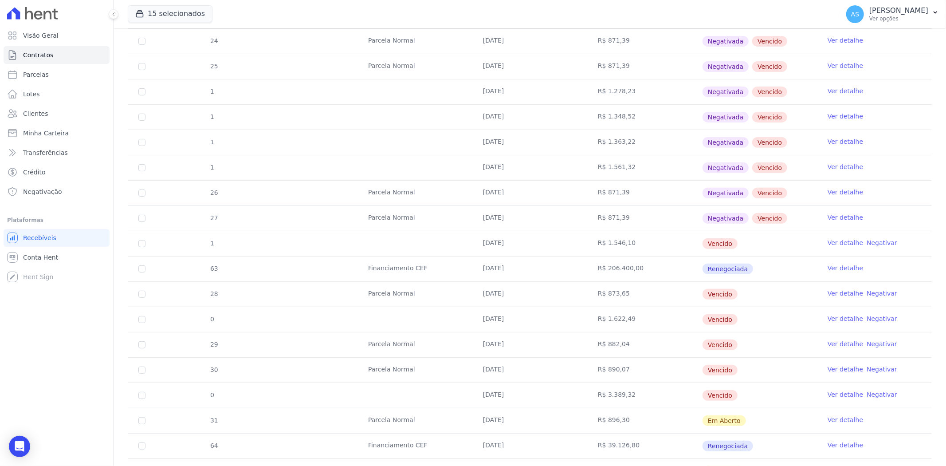
scroll to position [295, 0]
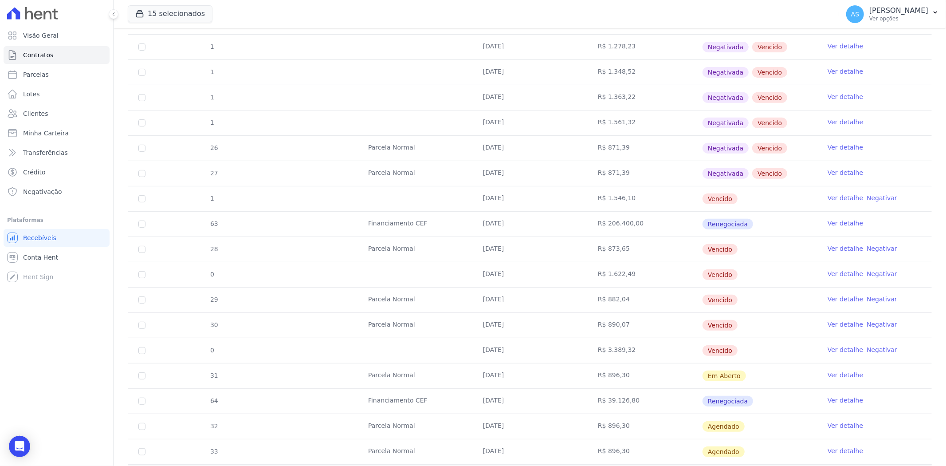
click at [867, 196] on link "Negativar" at bounding box center [882, 197] width 31 height 7
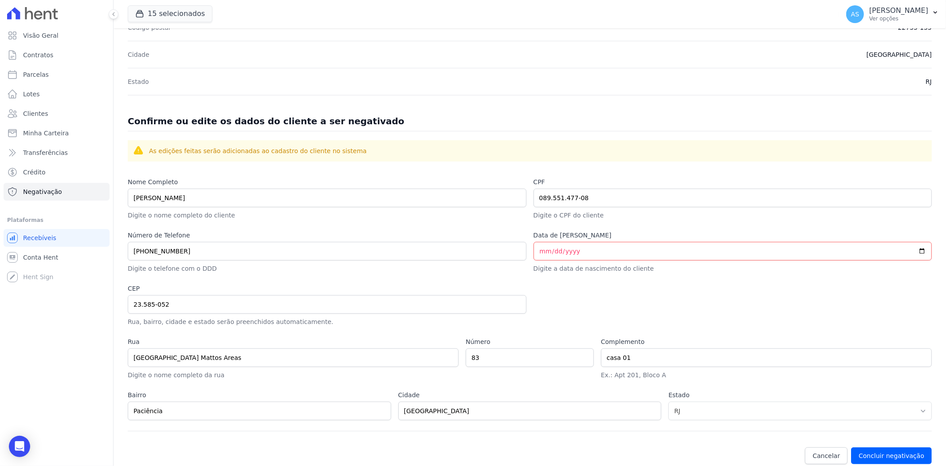
scroll to position [289, 0]
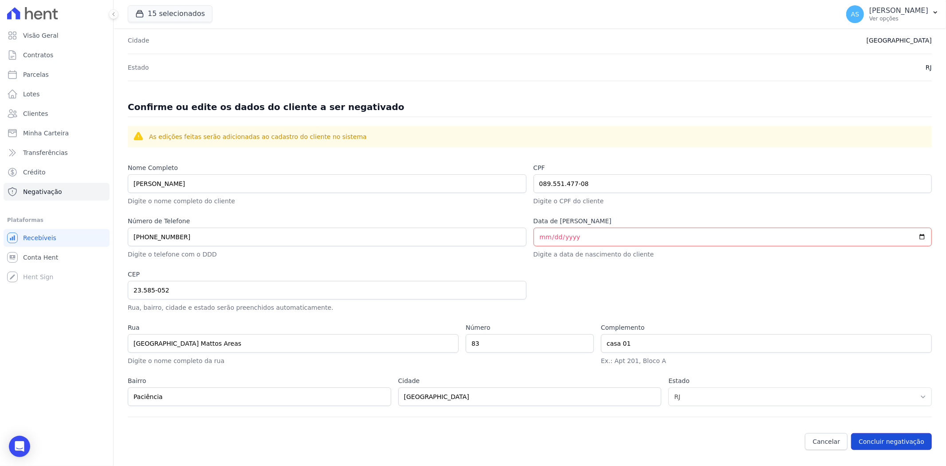
click at [869, 442] on button "Concluir negativação" at bounding box center [891, 441] width 81 height 17
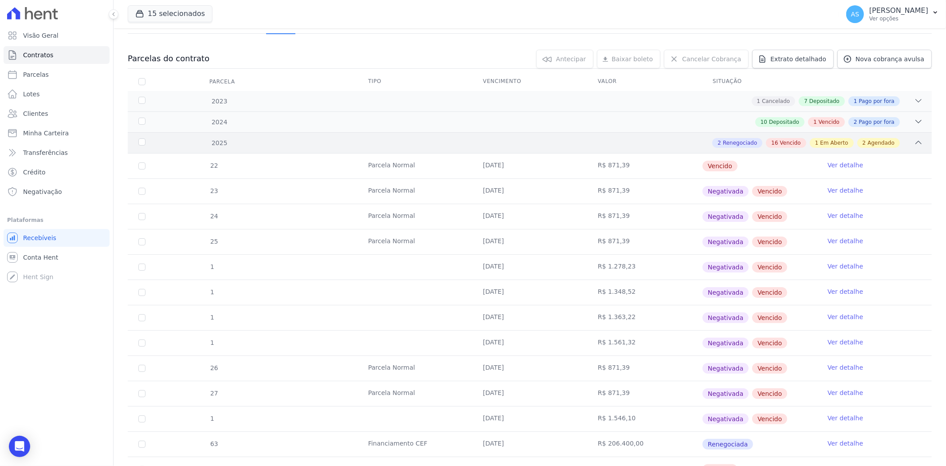
scroll to position [295, 0]
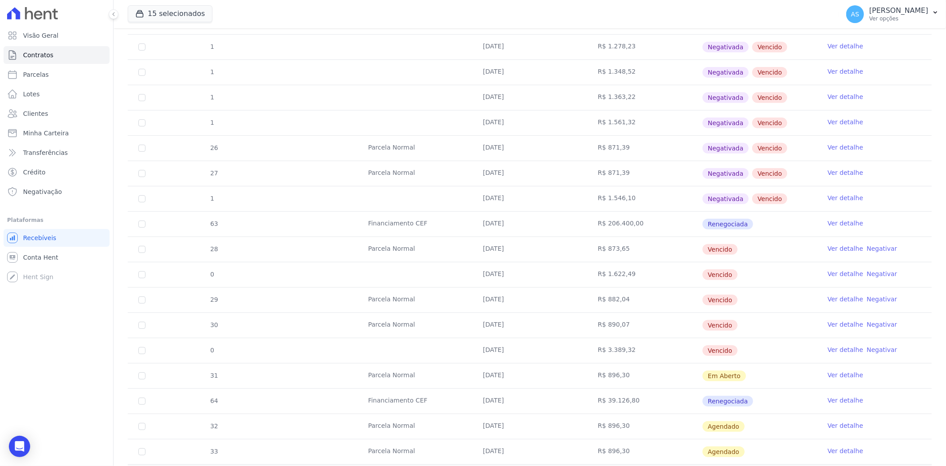
click at [867, 248] on link "Negativar" at bounding box center [882, 248] width 31 height 7
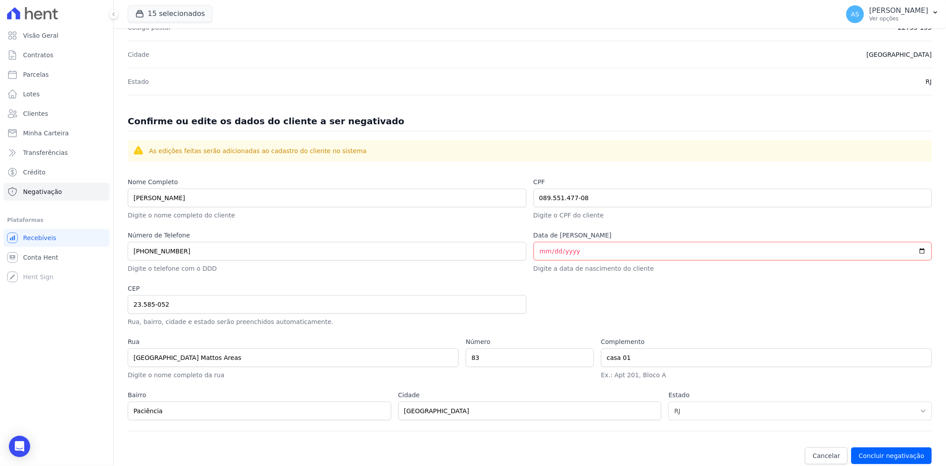
scroll to position [289, 0]
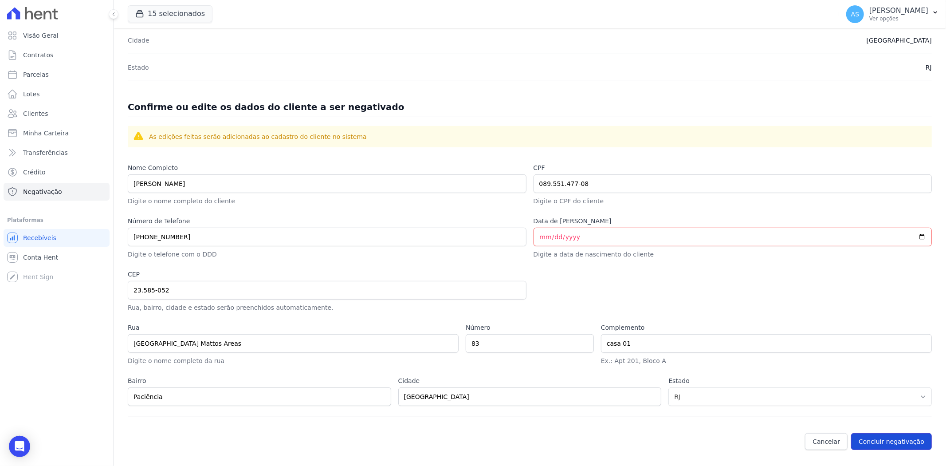
click at [870, 437] on button "Concluir negativação" at bounding box center [891, 441] width 81 height 17
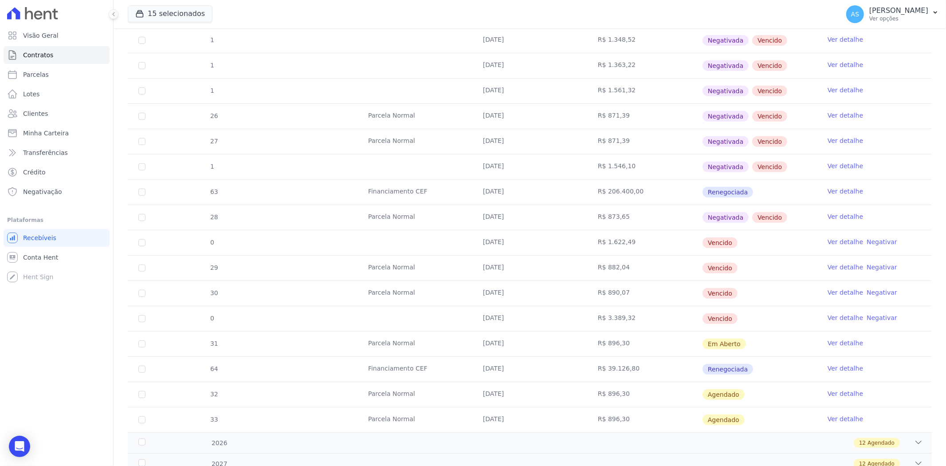
scroll to position [345, 0]
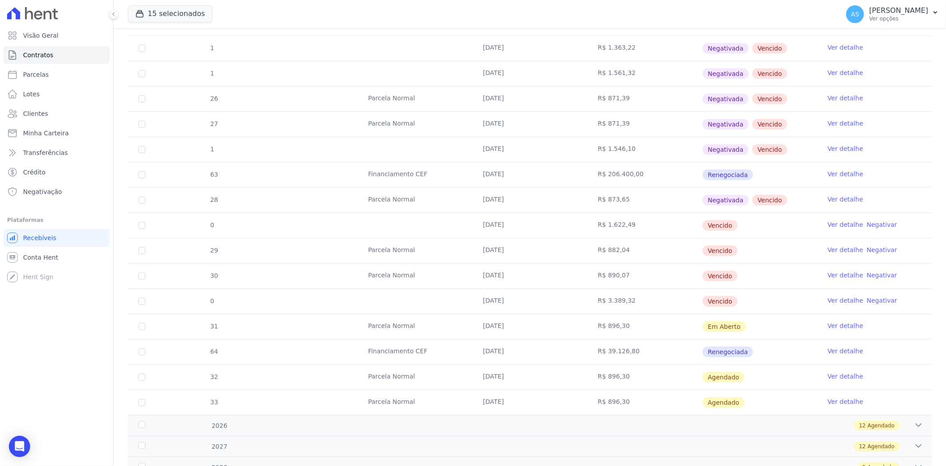
click at [869, 224] on link "Negativar" at bounding box center [882, 224] width 31 height 7
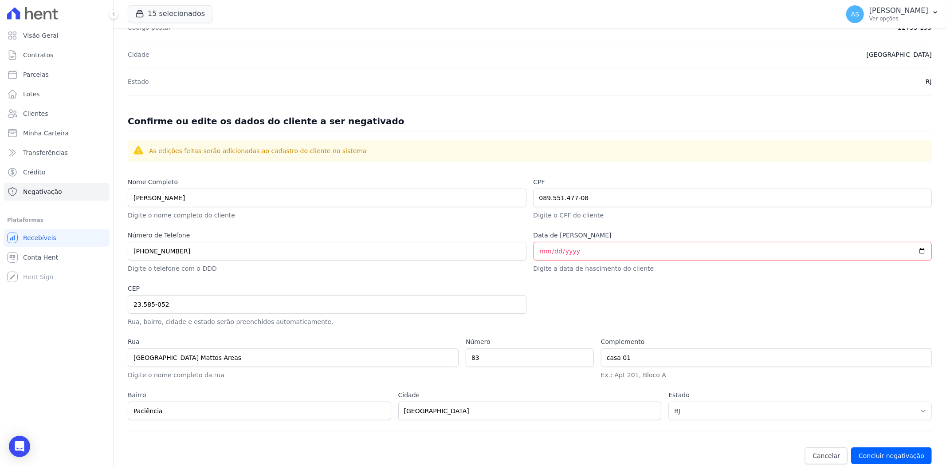
scroll to position [289, 0]
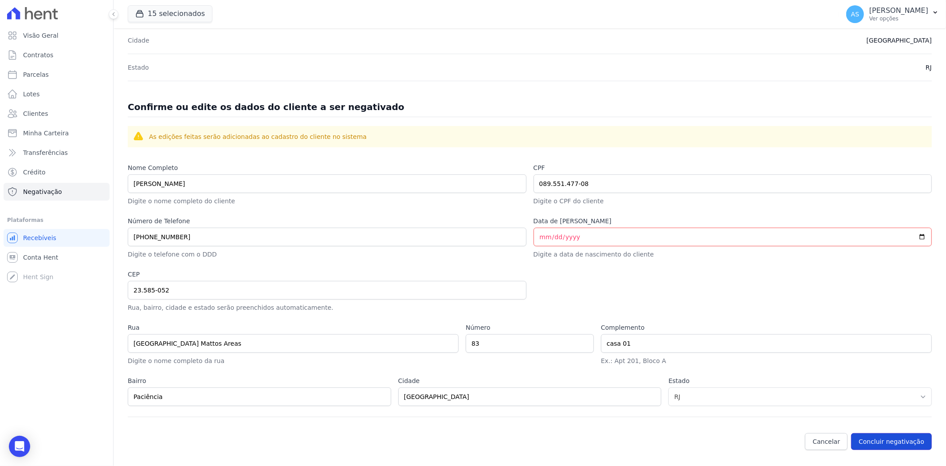
click at [875, 440] on button "Concluir negativação" at bounding box center [891, 441] width 81 height 17
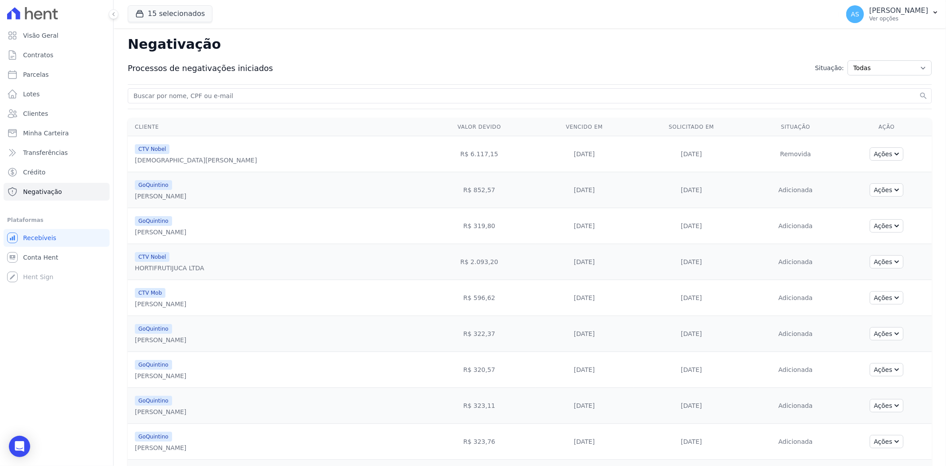
click at [157, 95] on input "search" at bounding box center [525, 95] width 786 height 11
paste input "[PERSON_NAME] [PERSON_NAME]"
type input "[PERSON_NAME] [PERSON_NAME]"
click at [919, 91] on button "search" at bounding box center [923, 95] width 9 height 9
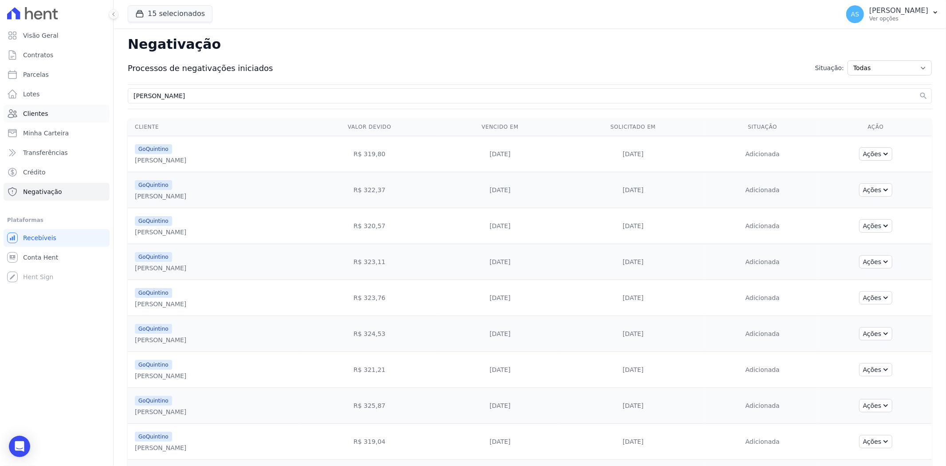
drag, startPoint x: 254, startPoint y: 100, endPoint x: 54, endPoint y: 106, distance: 199.7
click at [54, 106] on div "Visão Geral Contratos Parcelas Lotes Clientes Minha Carteira Transferências Cré…" at bounding box center [473, 233] width 946 height 466
paste input "onardo Januario Ferreir"
type input "Leonardo Januario Ferreira"
click at [919, 91] on button "search" at bounding box center [923, 95] width 9 height 9
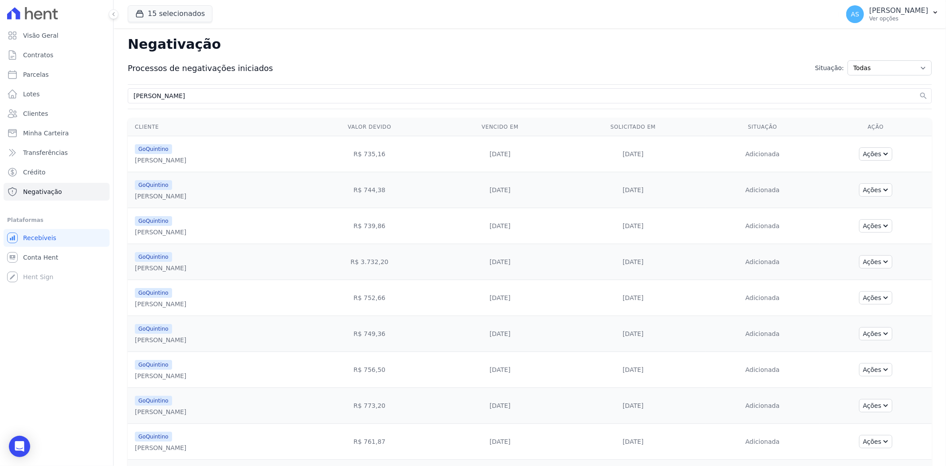
click at [189, 95] on input "Leonardo Januario Ferreira" at bounding box center [525, 95] width 786 height 11
drag, startPoint x: 258, startPoint y: 94, endPoint x: -82, endPoint y: 113, distance: 340.3
click at [0, 113] on html "Visão Geral Contratos [GEOGRAPHIC_DATA] Lotes Clientes Minha Carteira Transferê…" at bounding box center [473, 233] width 946 height 466
paste input "Mendes Batista da Silv"
type input "Leonardo Mendes Batista da Silva"
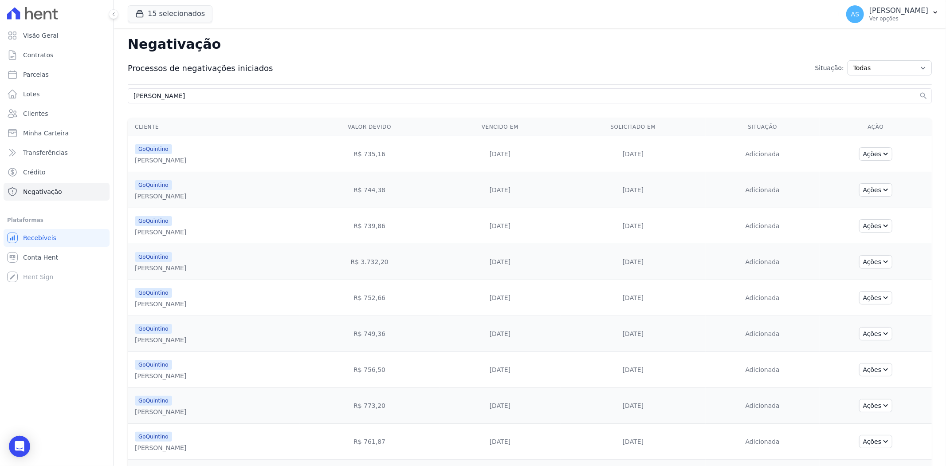
click at [919, 91] on button "search" at bounding box center [923, 95] width 9 height 9
click at [216, 90] on input "Leonardo Mendes Batista da Silva" at bounding box center [525, 95] width 786 height 11
drag, startPoint x: 254, startPoint y: 92, endPoint x: -32, endPoint y: 106, distance: 286.1
click at [0, 106] on html "Visão Geral Contratos Parcelas Lotes Clientes Minha Carteira Transferências Cré…" at bounding box center [473, 233] width 946 height 466
paste input "ucas Xavier Pereir"
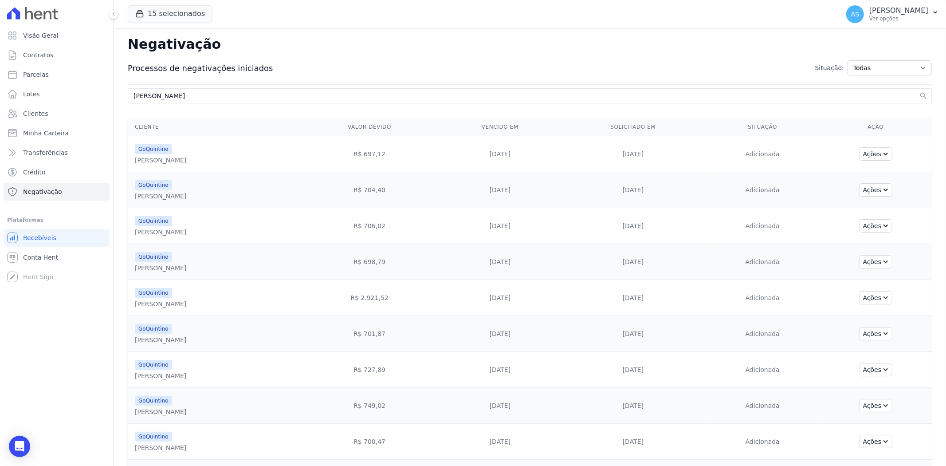
type input "Lucas Xavier Pereira"
click at [919, 91] on button "search" at bounding box center [923, 95] width 9 height 9
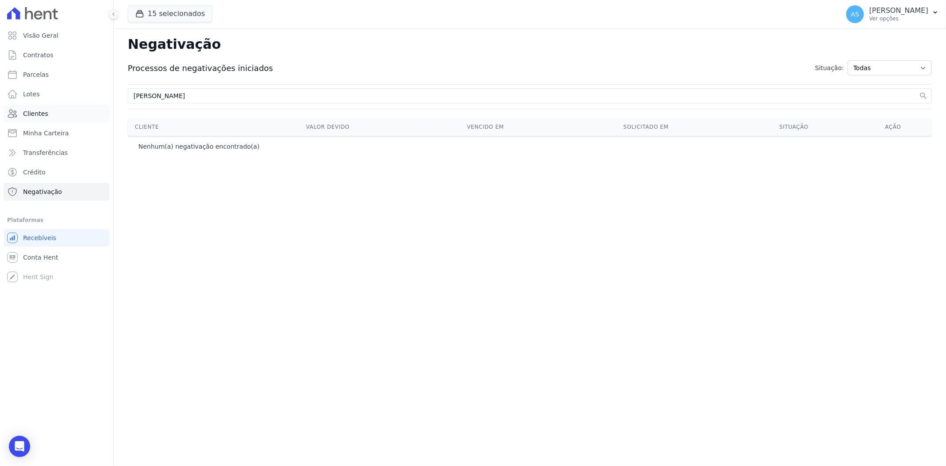
drag, startPoint x: 218, startPoint y: 95, endPoint x: 16, endPoint y: 111, distance: 202.5
click at [16, 111] on div "Visão Geral Contratos Parcelas Lotes Clientes Minha Carteira Transferências Cré…" at bounding box center [473, 233] width 946 height 466
paste input "iana dos Santos Rodrigues"
type input "Luciana dos Santos Rodrigues"
click at [919, 91] on button "search" at bounding box center [923, 95] width 9 height 9
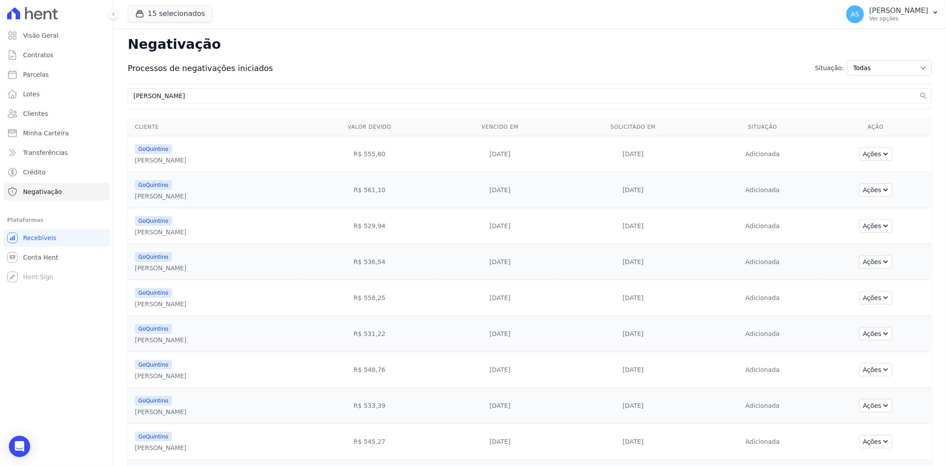
drag, startPoint x: 227, startPoint y: 96, endPoint x: -67, endPoint y: 122, distance: 294.4
click at [0, 122] on html "Visão Geral Contratos Parcelas Lotes Clientes Minha Carteira Transferências Cré…" at bounding box center [473, 233] width 946 height 466
paste input "Marcos Willian Barbosa da Silva"
type input "Marcos Willian Barbosa da Silva"
click at [919, 91] on button "search" at bounding box center [923, 95] width 9 height 9
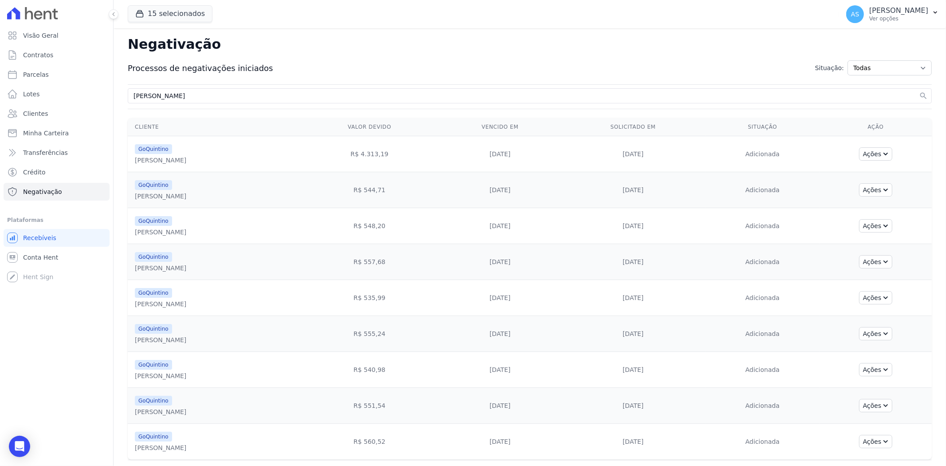
drag, startPoint x: 233, startPoint y: 96, endPoint x: -51, endPoint y: 125, distance: 285.8
click at [0, 125] on html "Visão Geral Contratos Parcelas Lotes Clientes Minha Carteira Transferências Cré…" at bounding box center [473, 233] width 946 height 466
paste input "Suzana da Cruz Santos"
type input "Suzana da Cruz Santos"
click at [919, 91] on button "search" at bounding box center [923, 95] width 9 height 9
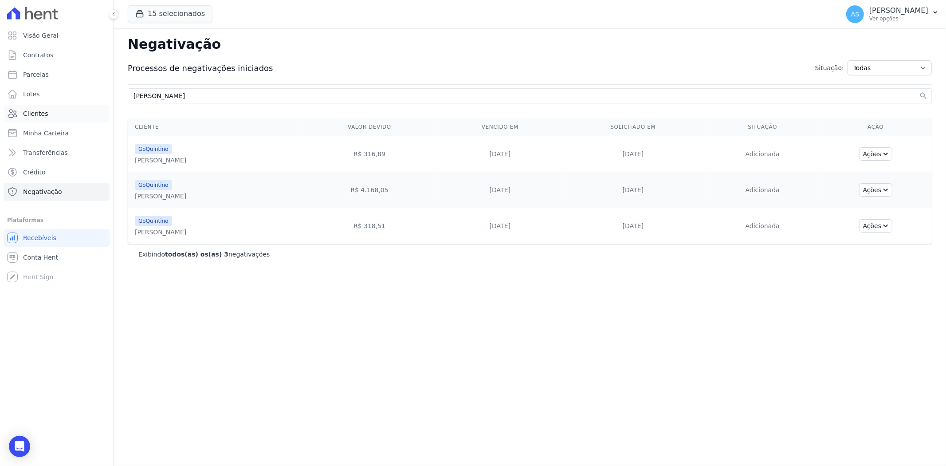
click at [29, 112] on span "Clientes" at bounding box center [35, 113] width 25 height 9
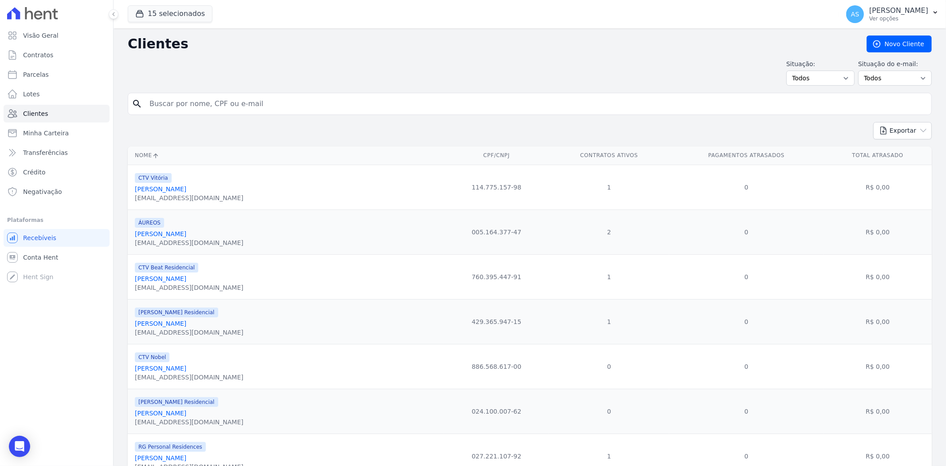
click at [189, 111] on input "search" at bounding box center [536, 104] width 784 height 18
paste input "Suzana da Cruz Santos"
type input "Suzana da Cruz Santos"
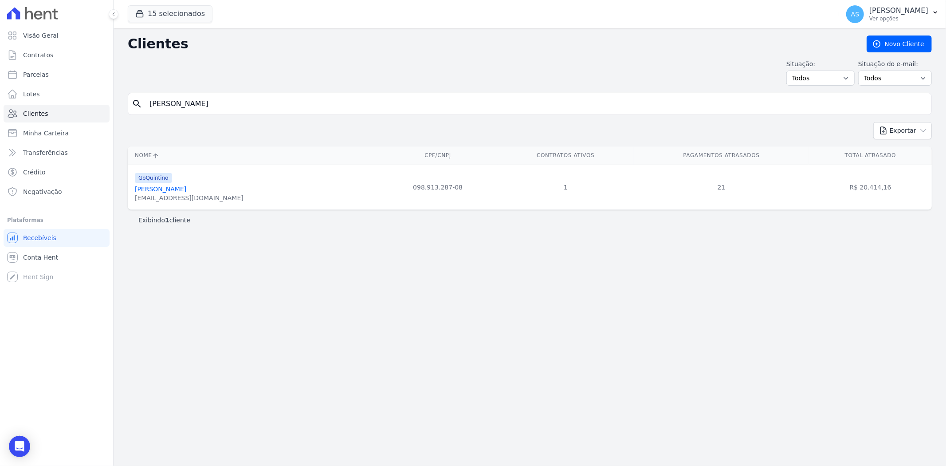
click at [165, 191] on link "Suzana Da Cruz Santos" at bounding box center [160, 188] width 51 height 7
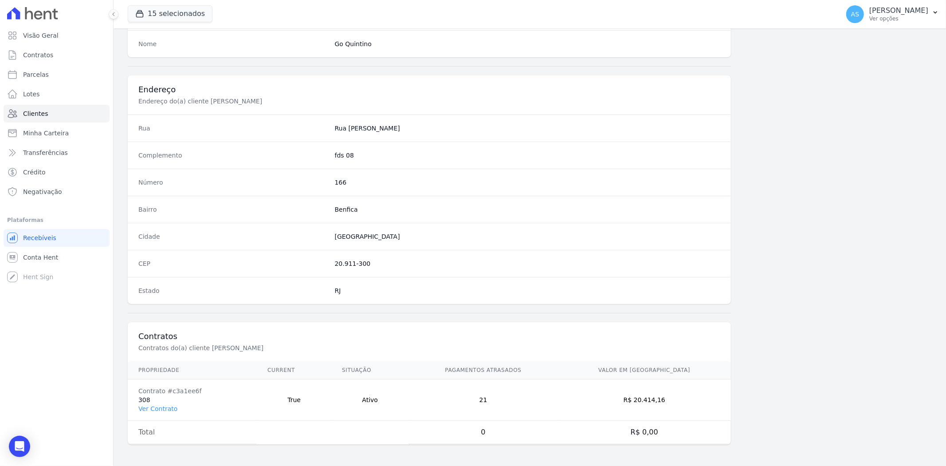
scroll to position [366, 0]
click at [152, 409] on link "Ver Contrato" at bounding box center [157, 408] width 39 height 7
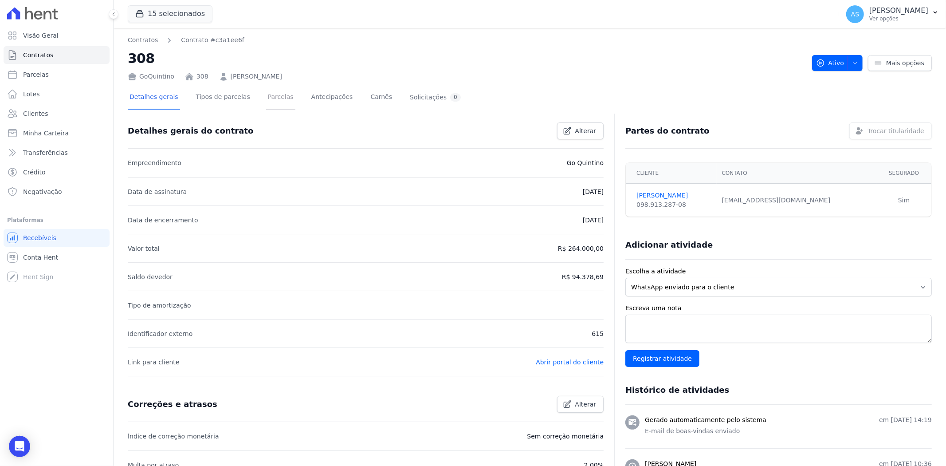
click at [266, 96] on link "Parcelas" at bounding box center [280, 98] width 29 height 24
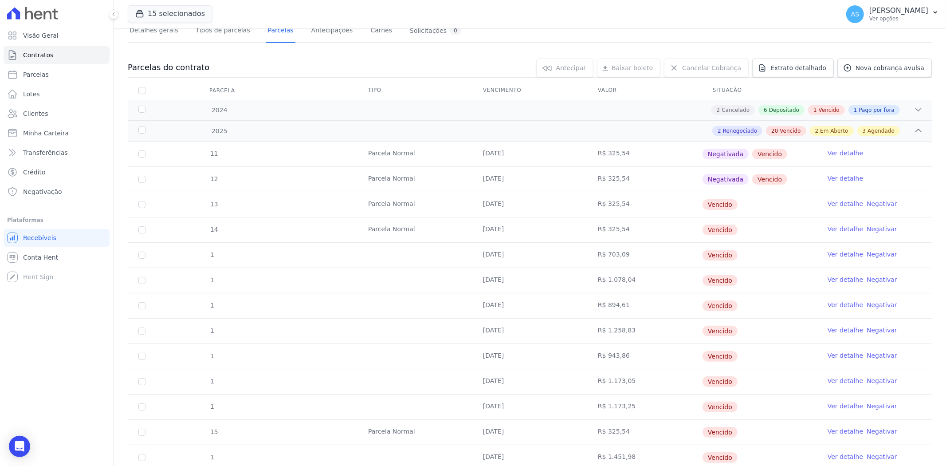
scroll to position [49, 0]
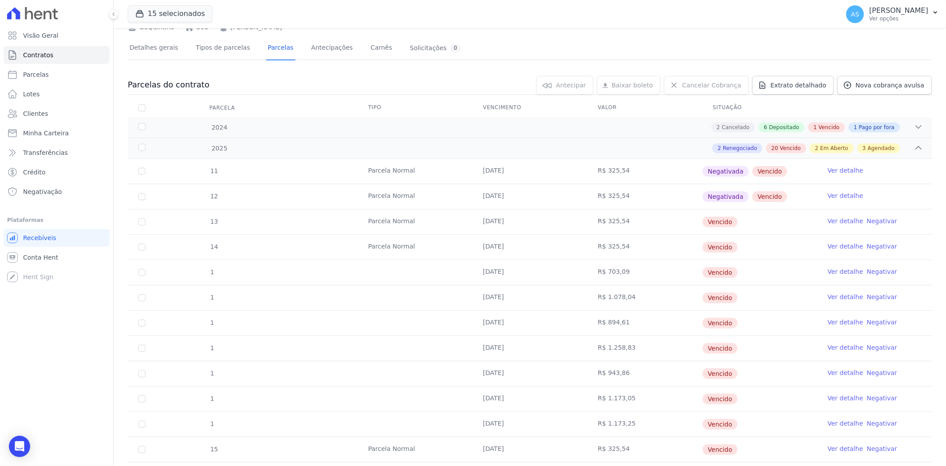
click at [874, 218] on link "Negativar" at bounding box center [882, 220] width 31 height 7
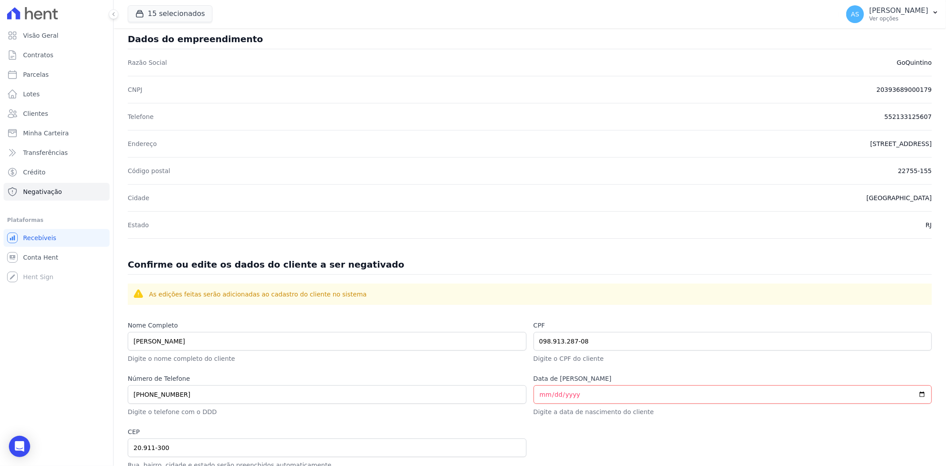
scroll to position [289, 0]
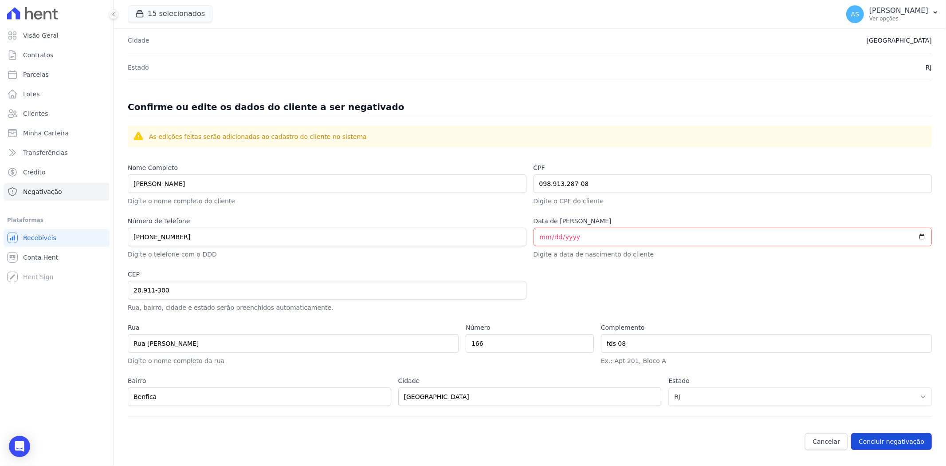
click at [876, 441] on button "Concluir negativação" at bounding box center [891, 441] width 81 height 17
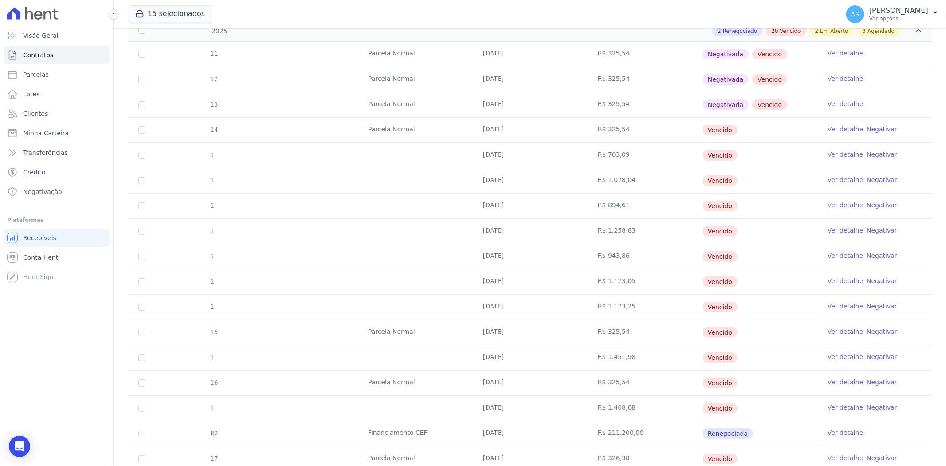
scroll to position [49, 0]
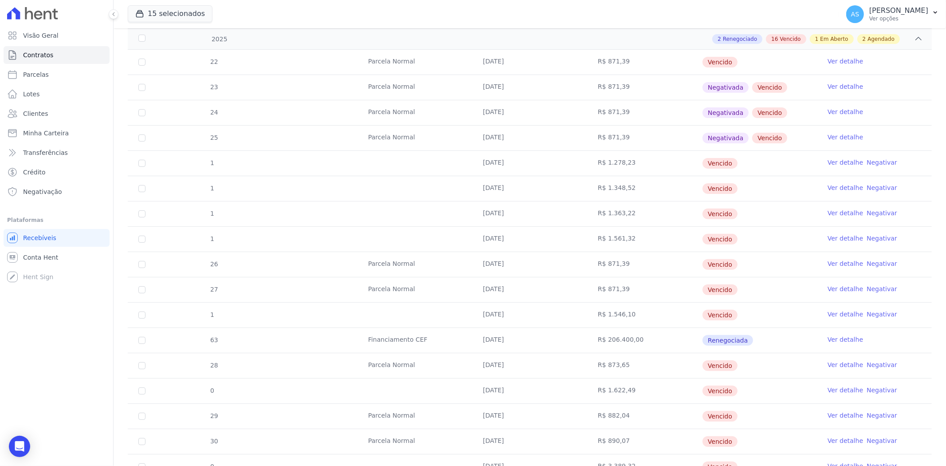
scroll to position [197, 0]
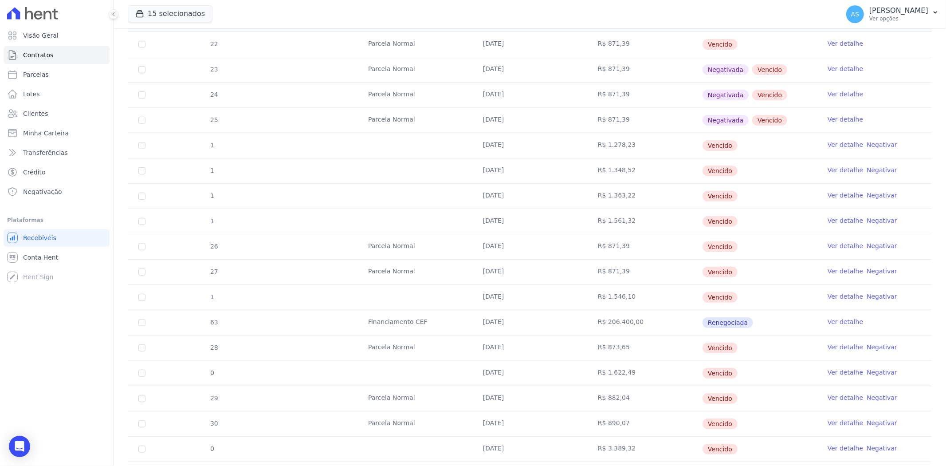
click at [873, 144] on link "Negativar" at bounding box center [882, 144] width 31 height 7
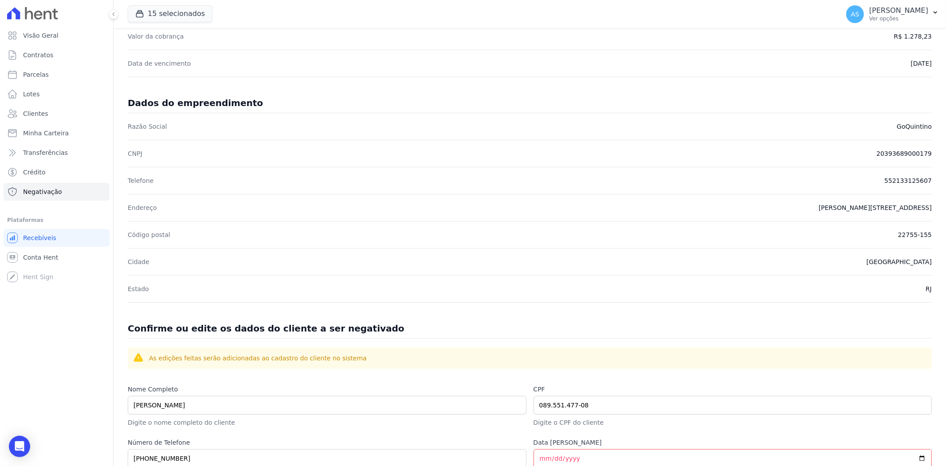
scroll to position [289, 0]
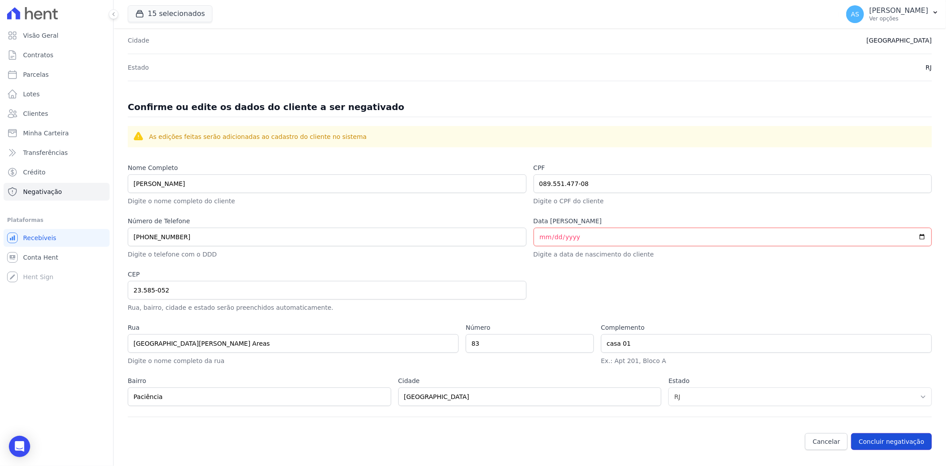
click at [878, 441] on button "Concluir negativação" at bounding box center [891, 441] width 81 height 17
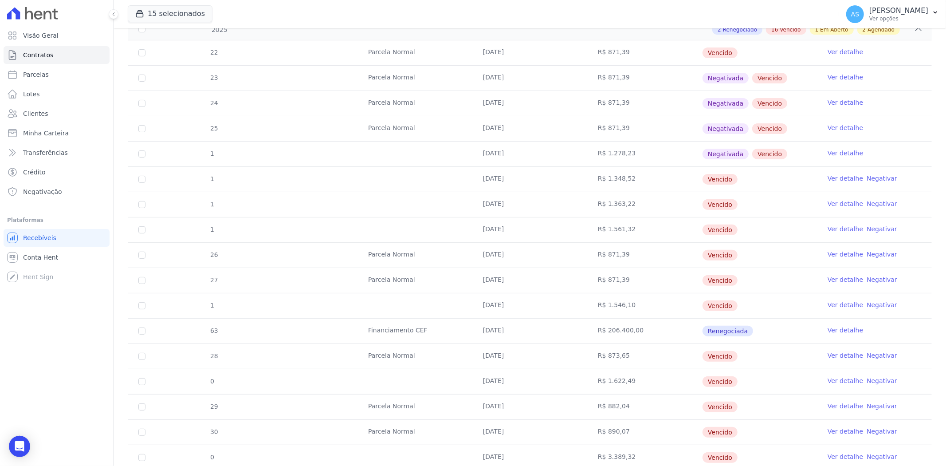
scroll to position [197, 0]
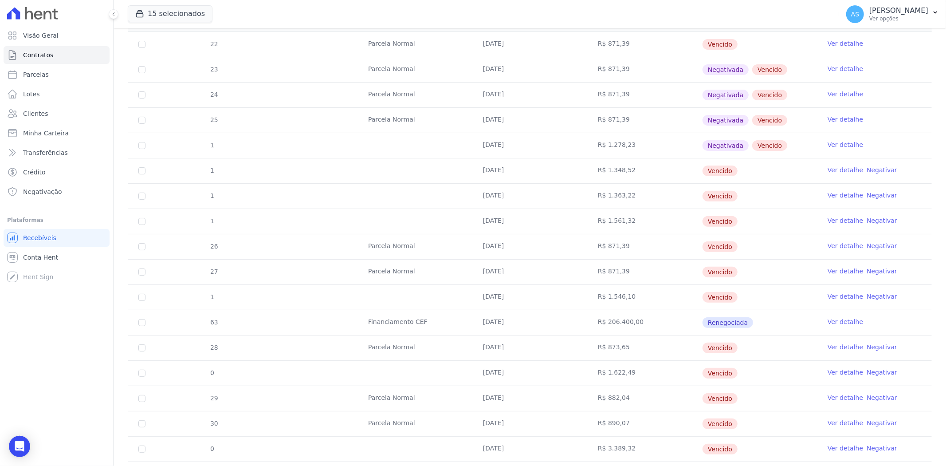
click at [873, 169] on link "Negativar" at bounding box center [882, 169] width 31 height 7
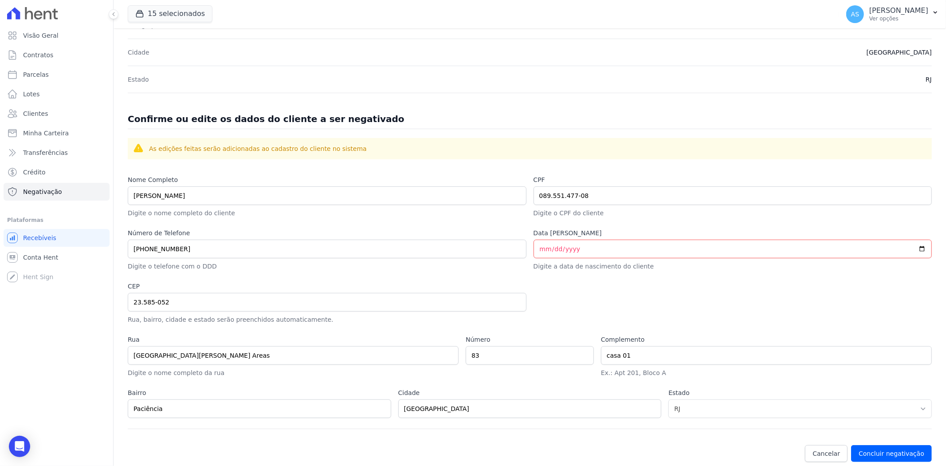
scroll to position [289, 0]
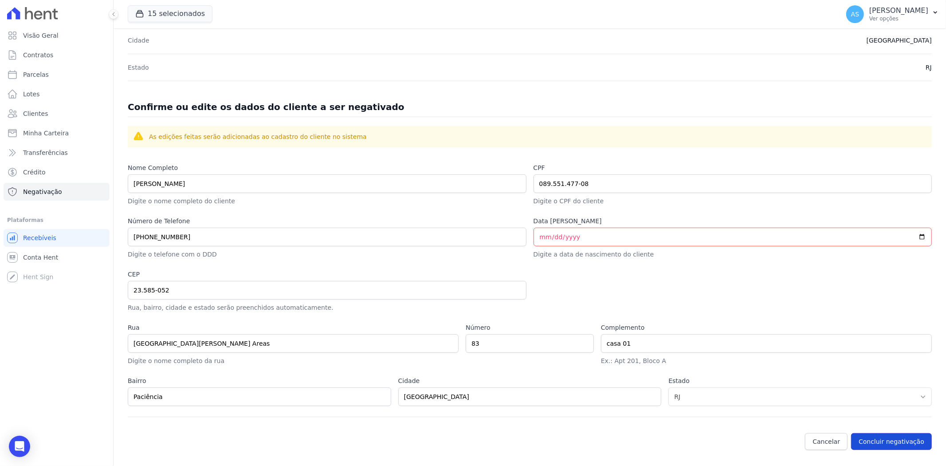
click at [877, 438] on button "Concluir negativação" at bounding box center [891, 441] width 81 height 17
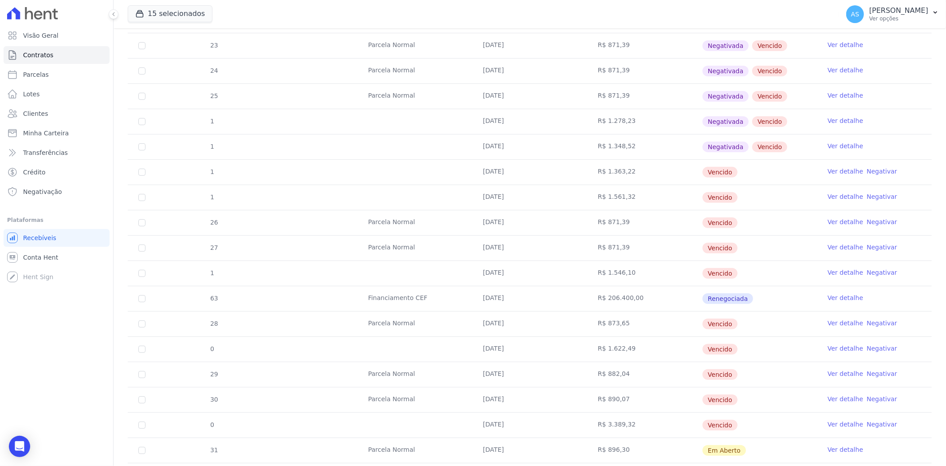
scroll to position [246, 0]
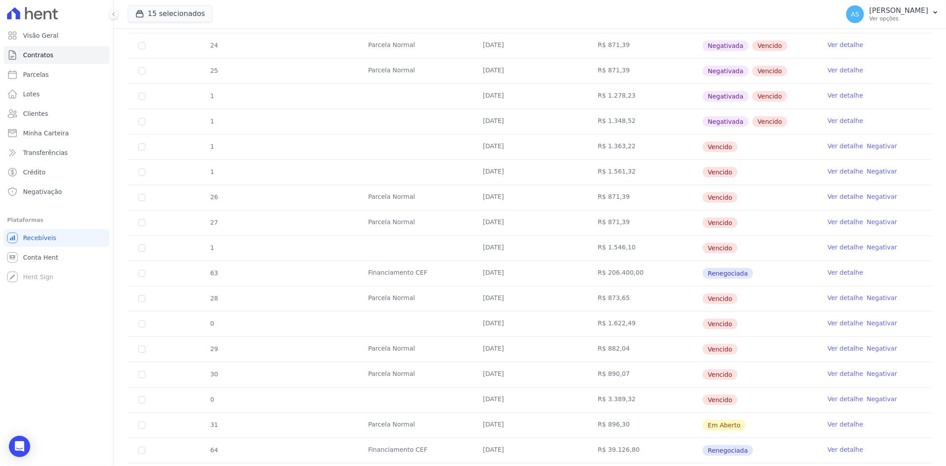
click at [874, 146] on link "Negativar" at bounding box center [882, 145] width 31 height 7
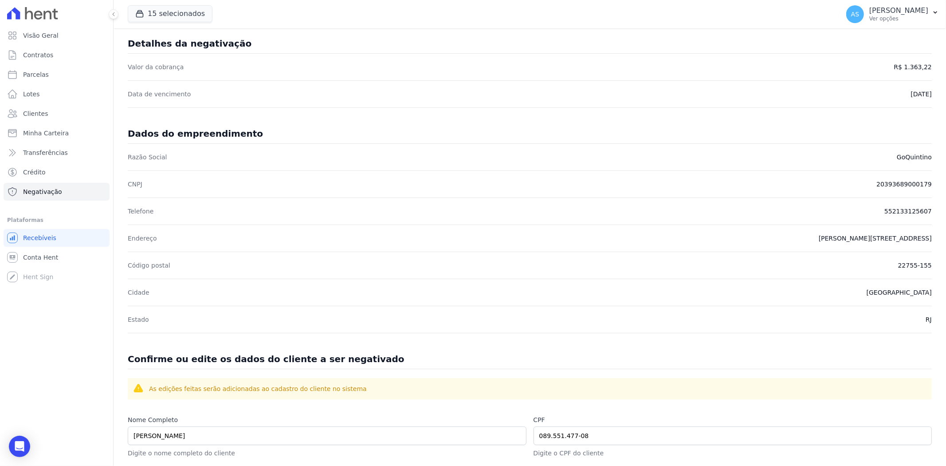
scroll to position [289, 0]
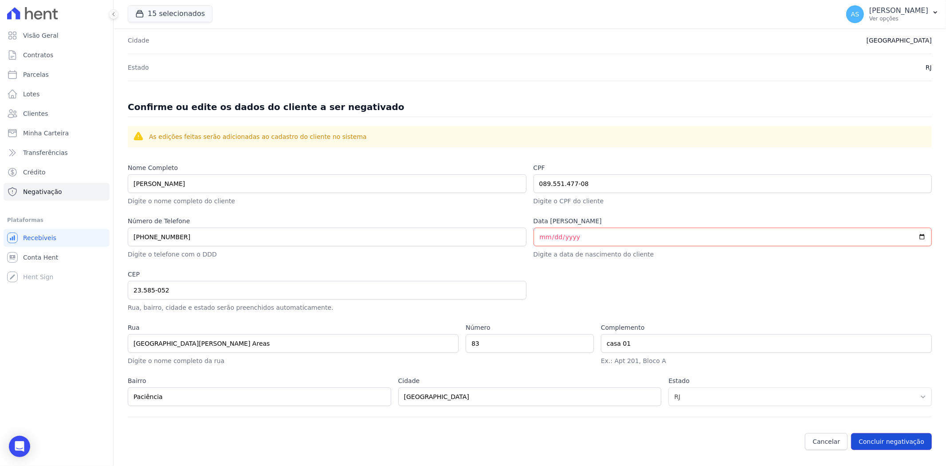
click at [881, 438] on button "Concluir negativação" at bounding box center [891, 441] width 81 height 17
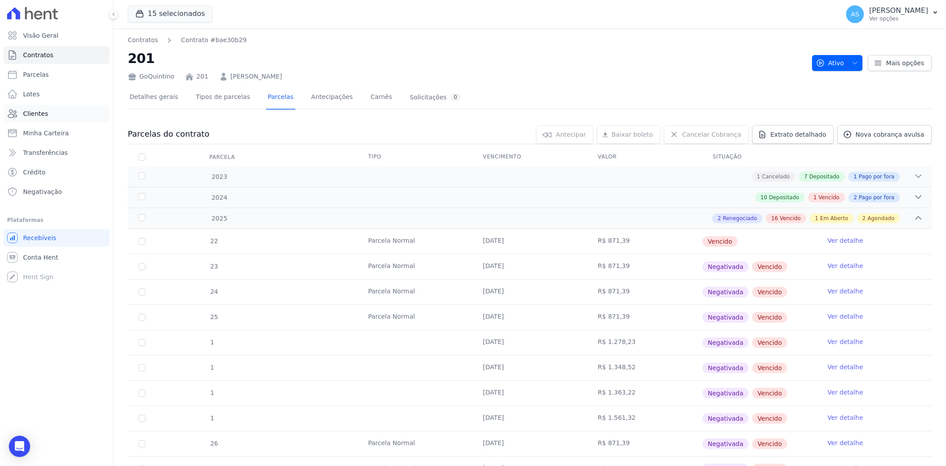
click at [28, 114] on span "Clientes" at bounding box center [35, 113] width 25 height 9
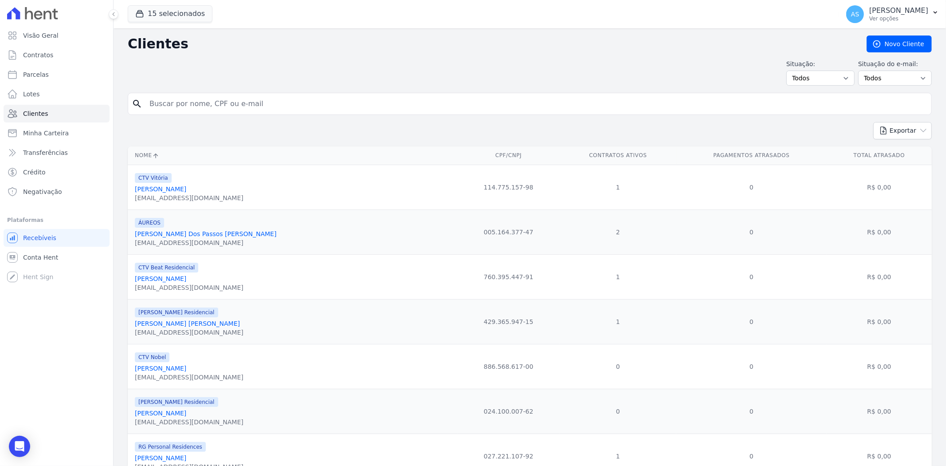
click at [181, 103] on input "search" at bounding box center [536, 104] width 784 height 18
paste input "[PERSON_NAME] [PERSON_NAME]"
type input "[PERSON_NAME] [PERSON_NAME]"
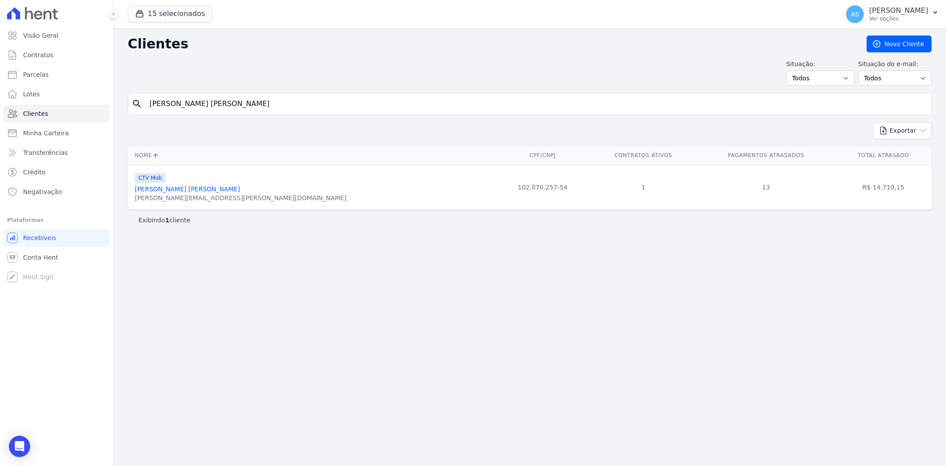
click at [183, 187] on link "[PERSON_NAME] [PERSON_NAME]" at bounding box center [187, 188] width 105 height 7
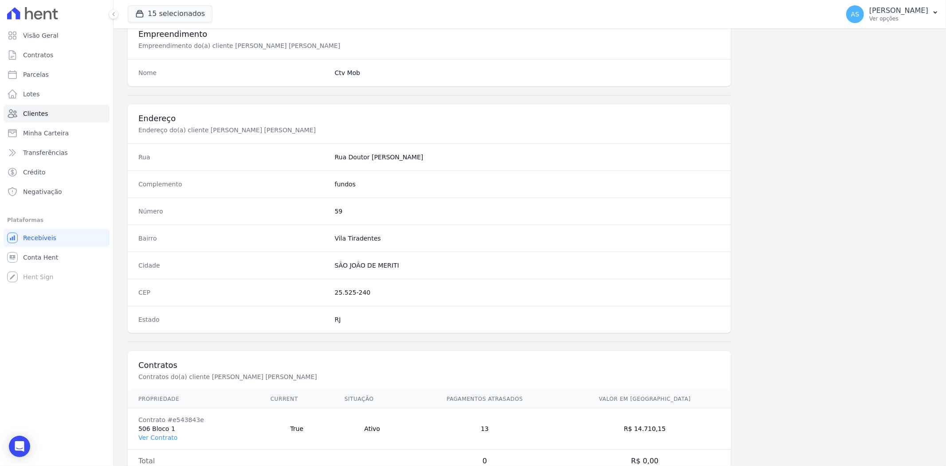
scroll to position [366, 0]
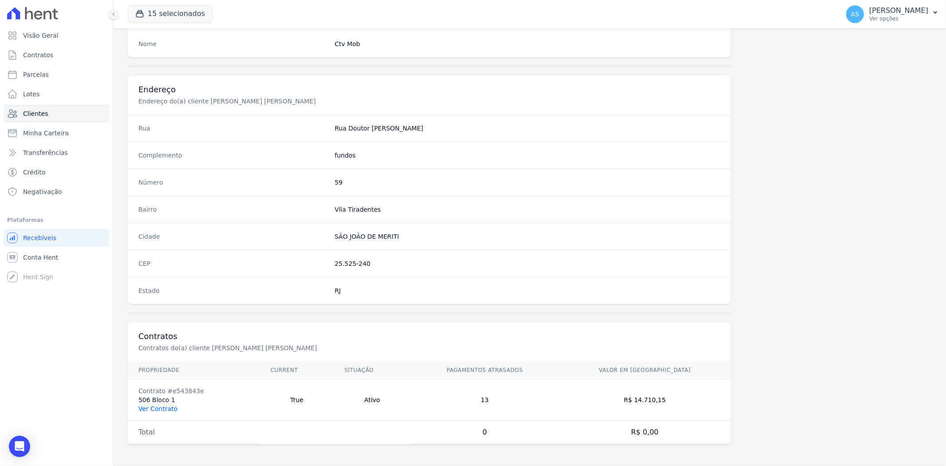
click at [148, 409] on link "Ver Contrato" at bounding box center [157, 408] width 39 height 7
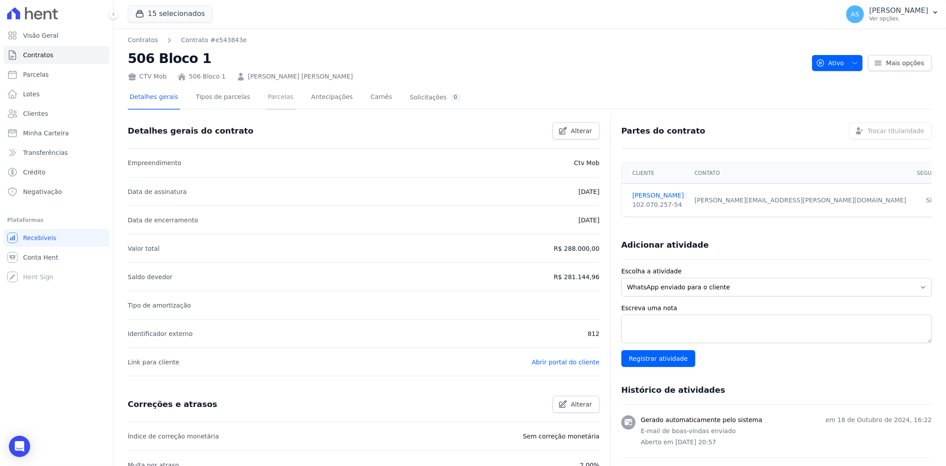
click at [266, 98] on link "Parcelas" at bounding box center [280, 98] width 29 height 24
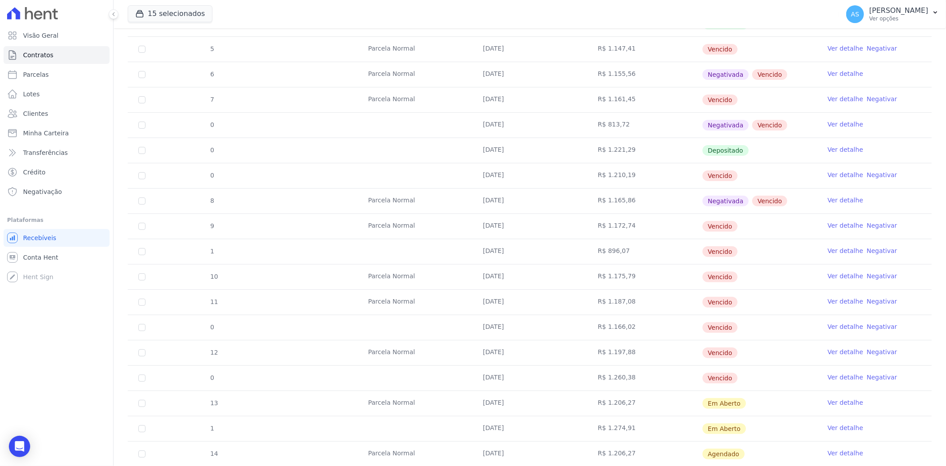
scroll to position [197, 0]
drag, startPoint x: 492, startPoint y: 99, endPoint x: 685, endPoint y: 100, distance: 193.9
click at [685, 100] on tr "7 [GEOGRAPHIC_DATA] [DATE] R$ 1.161,45 [GEOGRAPHIC_DATA] Ver detalhe Negativar" at bounding box center [530, 99] width 804 height 25
click at [871, 98] on link "Negativar" at bounding box center [882, 98] width 31 height 7
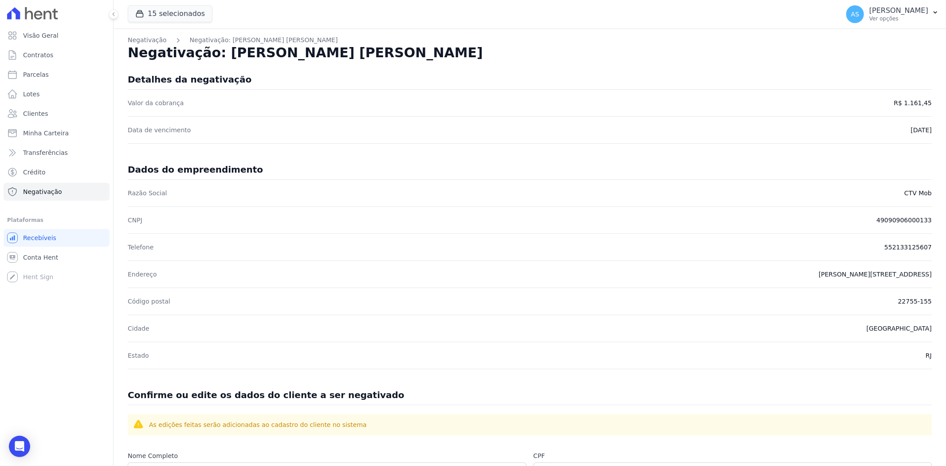
scroll to position [289, 0]
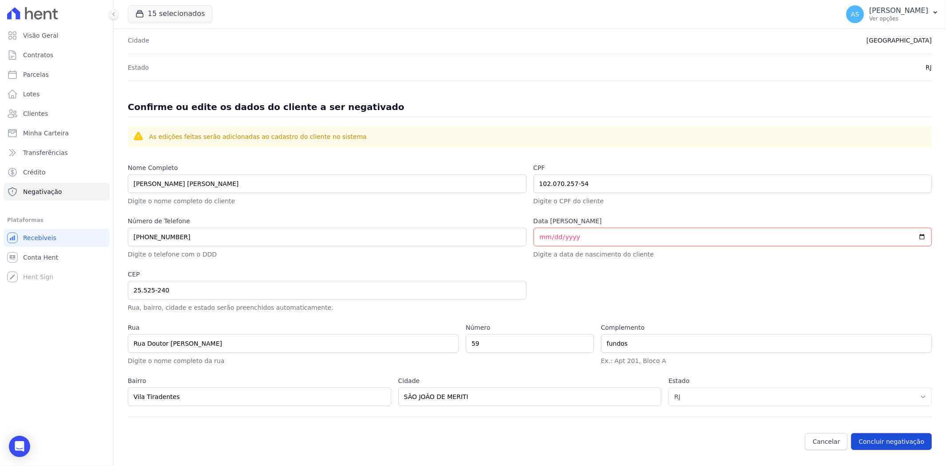
click at [883, 437] on button "Concluir negativação" at bounding box center [891, 441] width 81 height 17
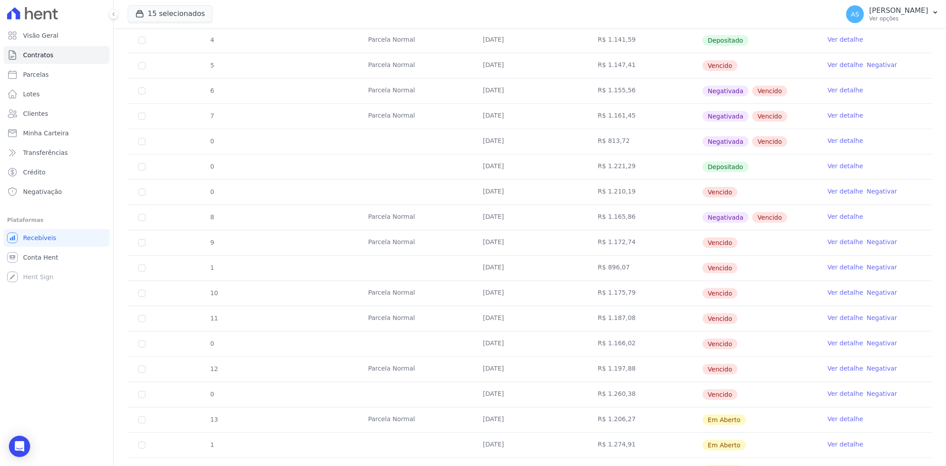
scroll to position [197, 0]
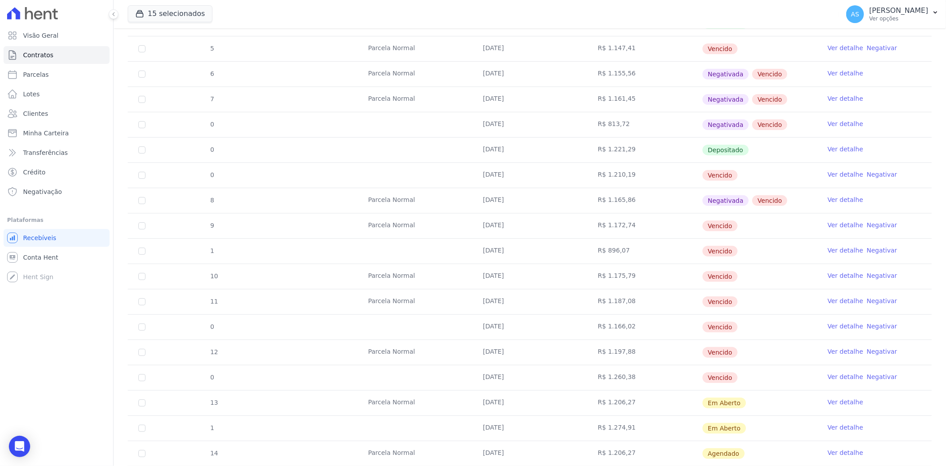
click at [872, 225] on link "Negativar" at bounding box center [882, 224] width 31 height 7
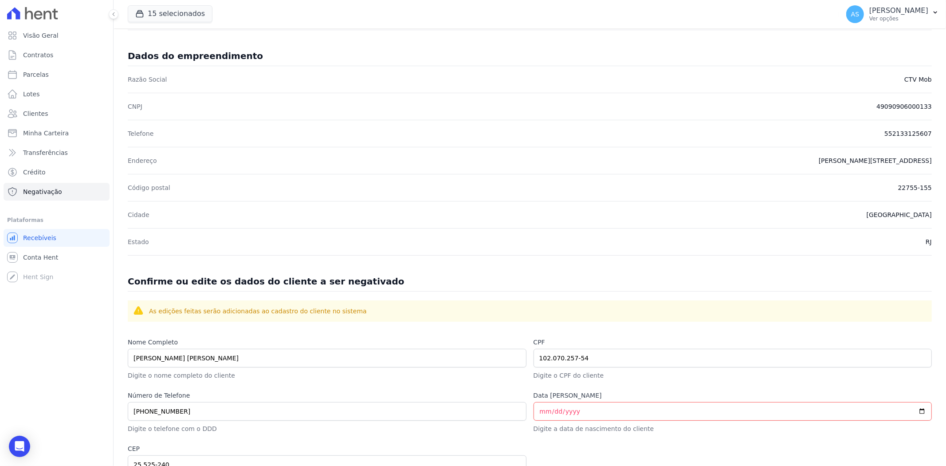
scroll to position [289, 0]
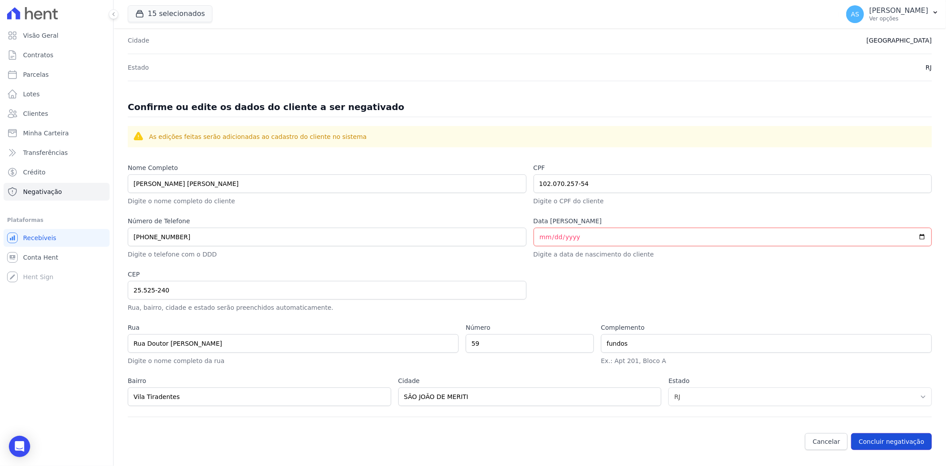
click at [887, 438] on button "Concluir negativação" at bounding box center [891, 441] width 81 height 17
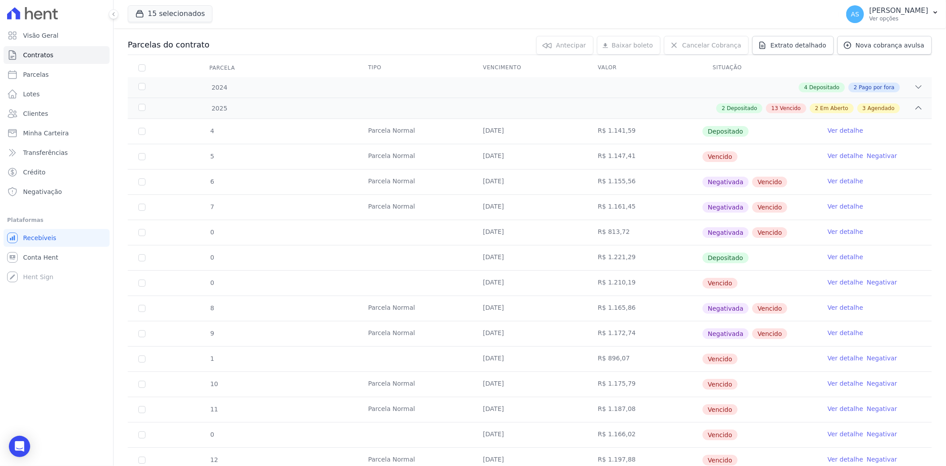
scroll to position [98, 0]
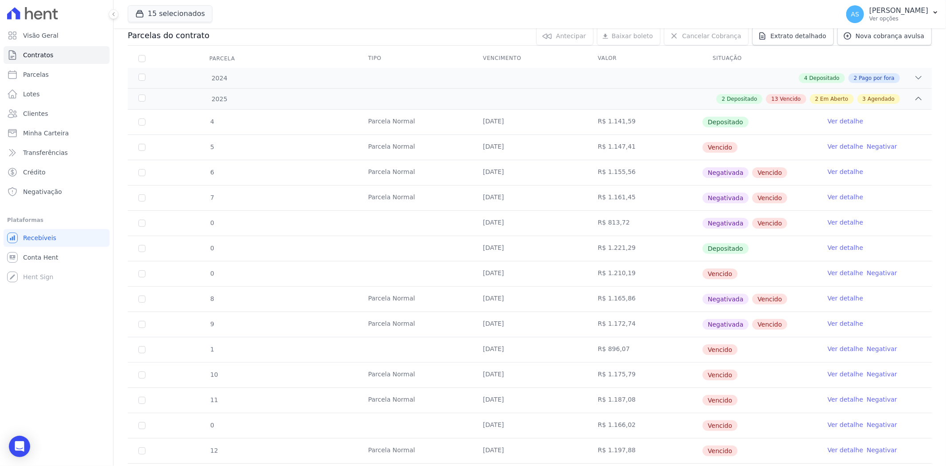
drag, startPoint x: 507, startPoint y: 350, endPoint x: 762, endPoint y: 353, distance: 254.6
click at [762, 353] on tr "1 [DATE] R$ 896,07 [GEOGRAPHIC_DATA] Ver detalhe Negativar" at bounding box center [530, 349] width 804 height 25
click at [874, 349] on link "Negativar" at bounding box center [882, 348] width 31 height 7
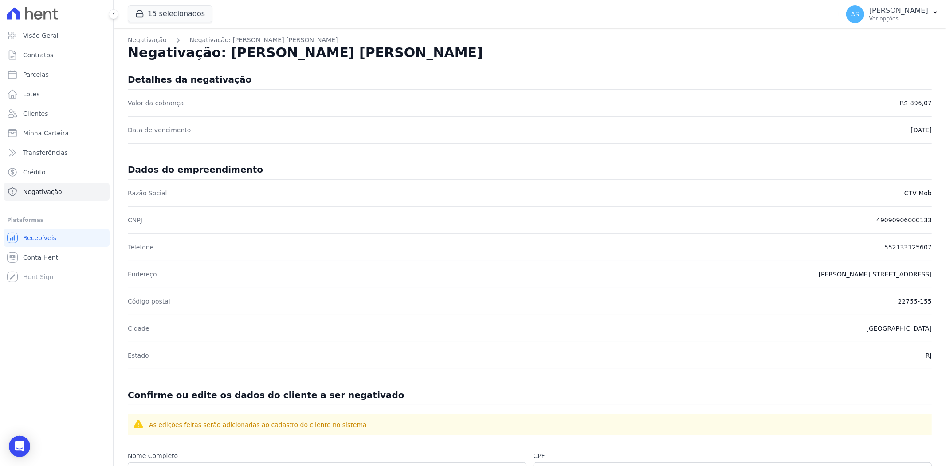
scroll to position [289, 0]
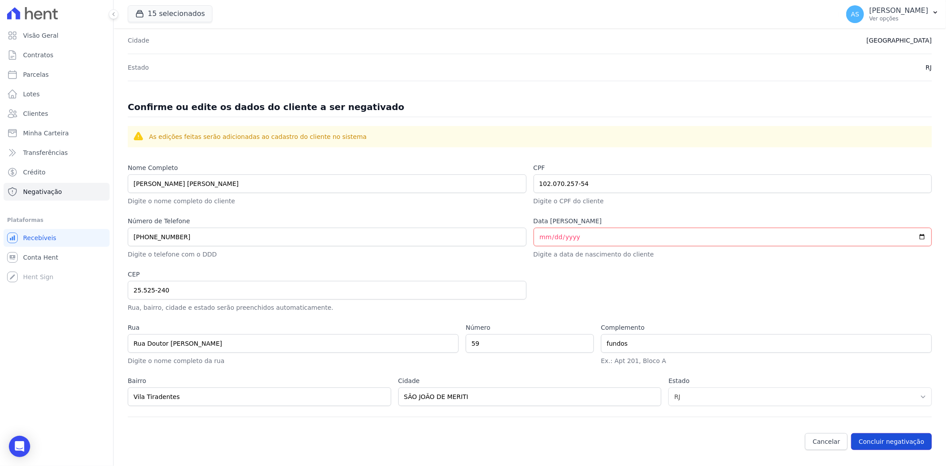
click at [891, 438] on button "Concluir negativação" at bounding box center [891, 441] width 81 height 17
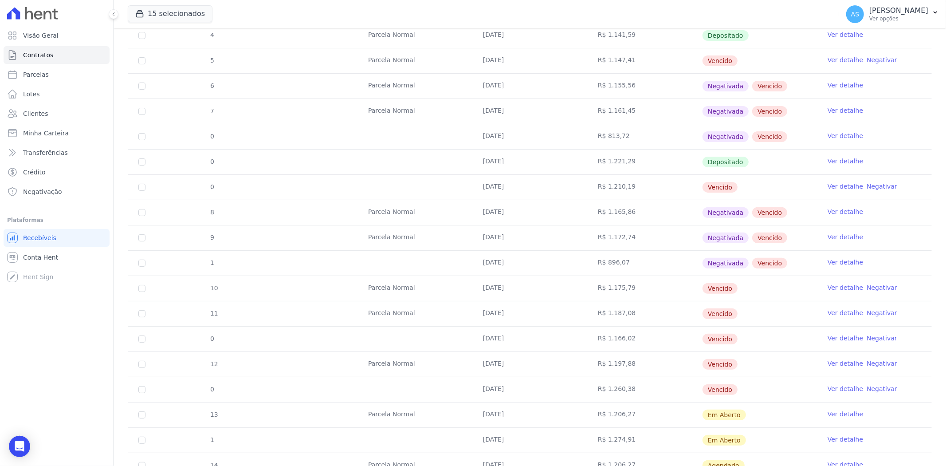
scroll to position [246, 0]
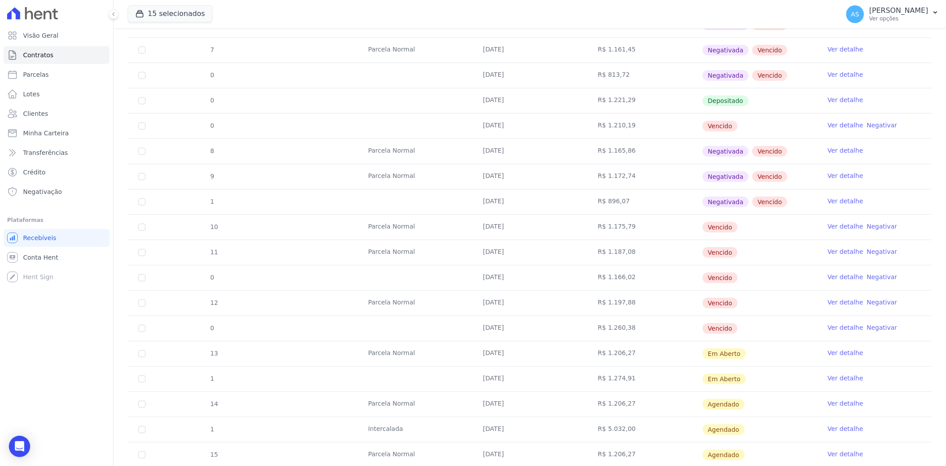
click at [876, 276] on link "Negativar" at bounding box center [882, 276] width 31 height 7
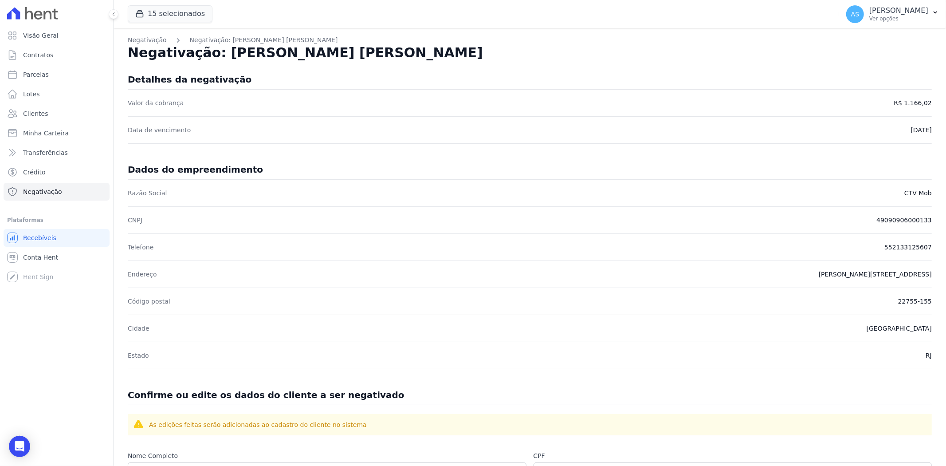
scroll to position [289, 0]
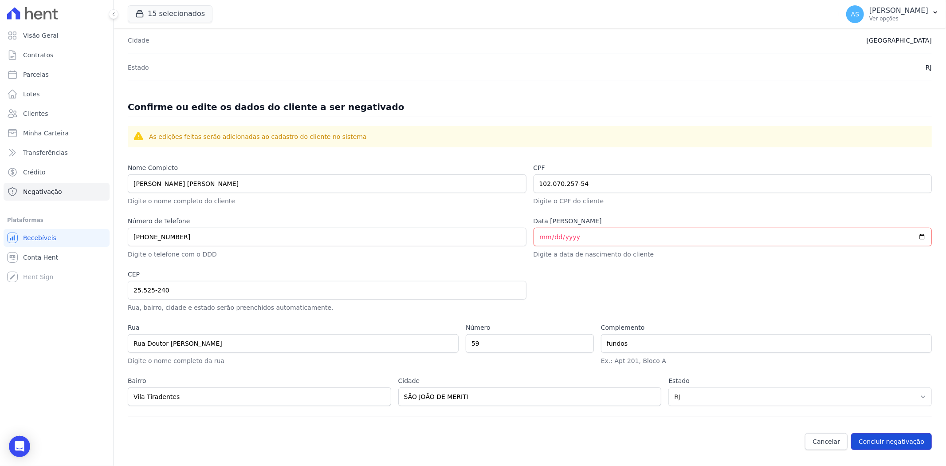
click at [873, 444] on button "Concluir negativação" at bounding box center [891, 441] width 81 height 17
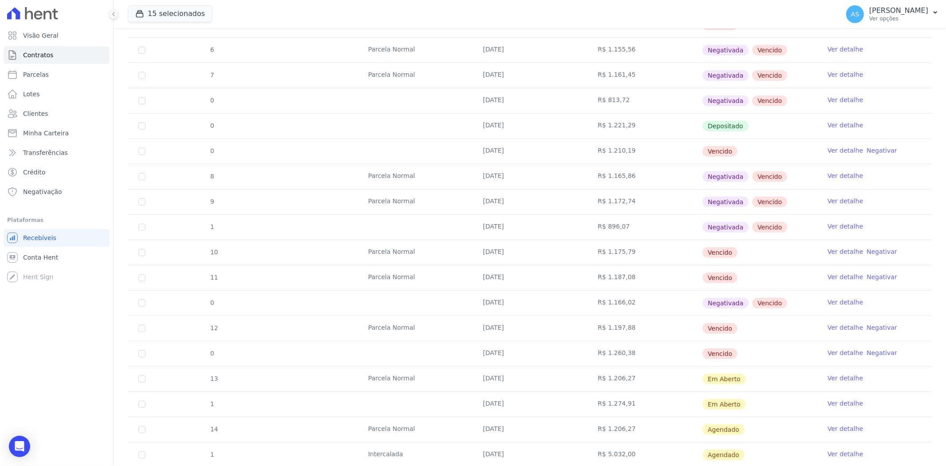
scroll to position [246, 0]
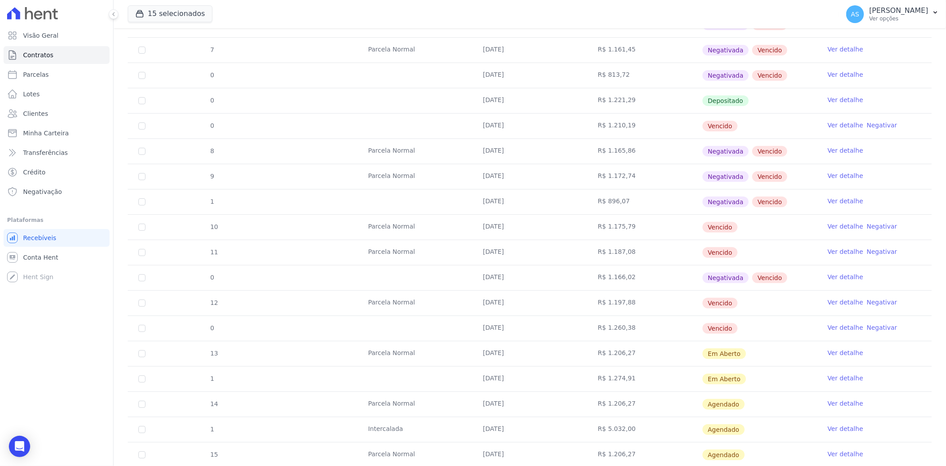
click at [874, 251] on link "Negativar" at bounding box center [882, 251] width 31 height 7
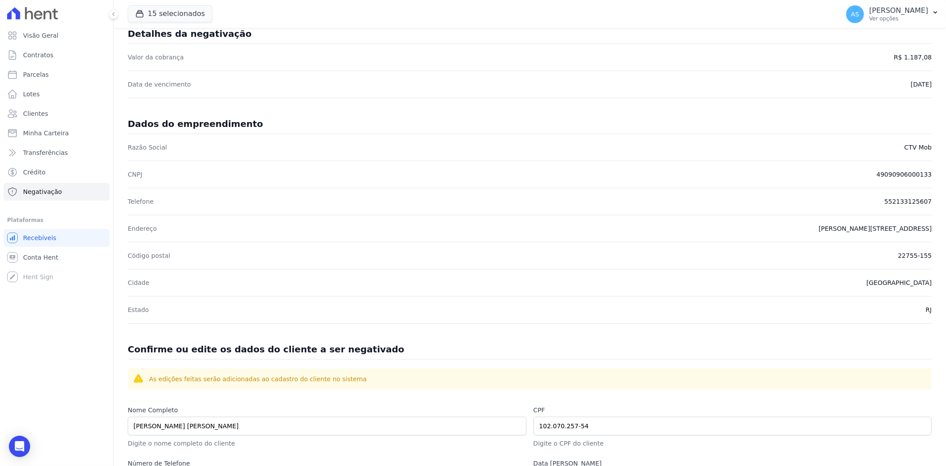
scroll to position [289, 0]
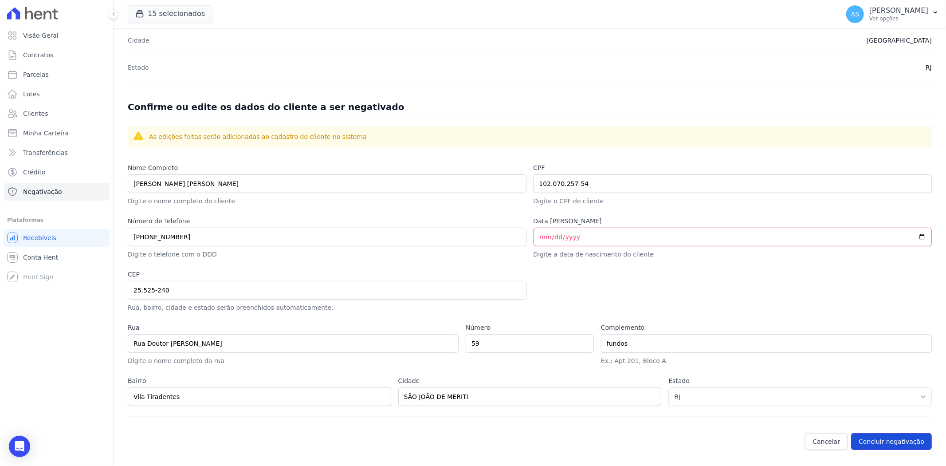
click at [877, 438] on button "Concluir negativação" at bounding box center [891, 441] width 81 height 17
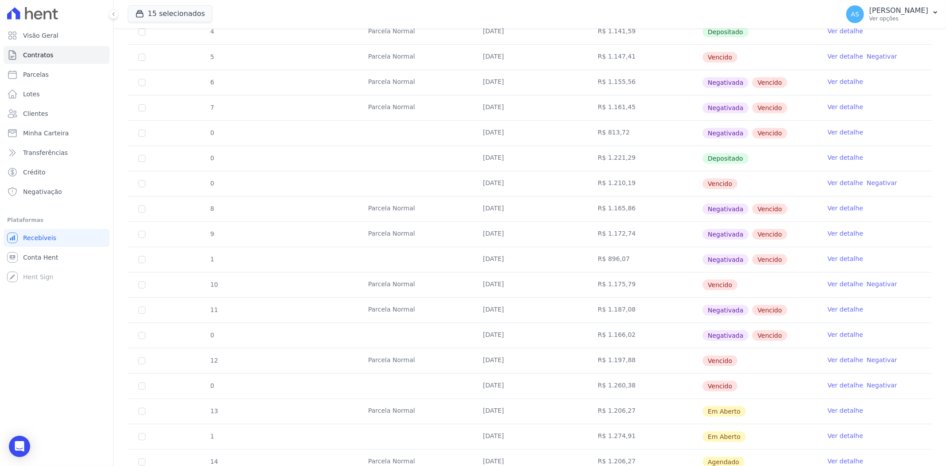
scroll to position [197, 0]
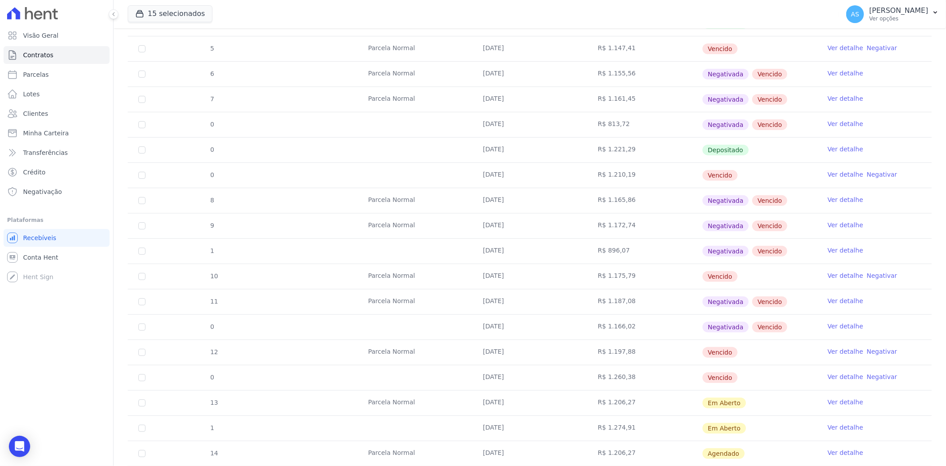
click at [869, 275] on link "Negativar" at bounding box center [882, 275] width 31 height 7
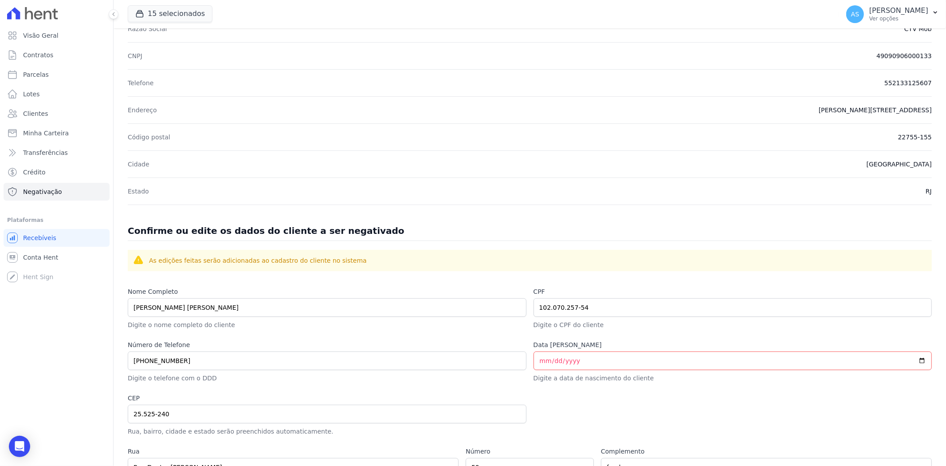
scroll to position [289, 0]
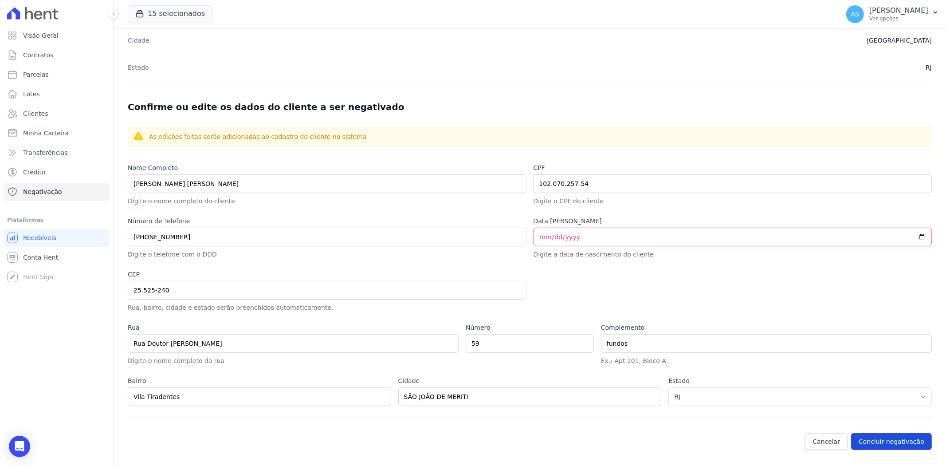
click at [884, 444] on button "Concluir negativação" at bounding box center [891, 441] width 81 height 17
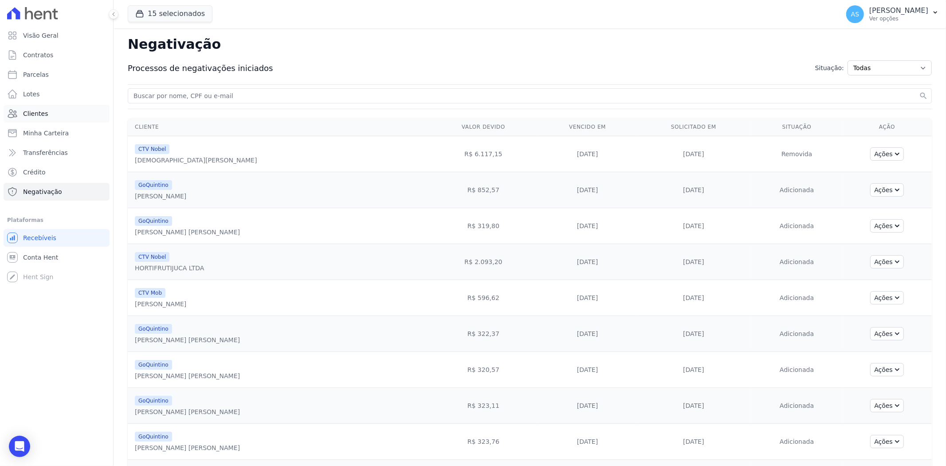
click at [22, 118] on link "Clientes" at bounding box center [57, 114] width 106 height 18
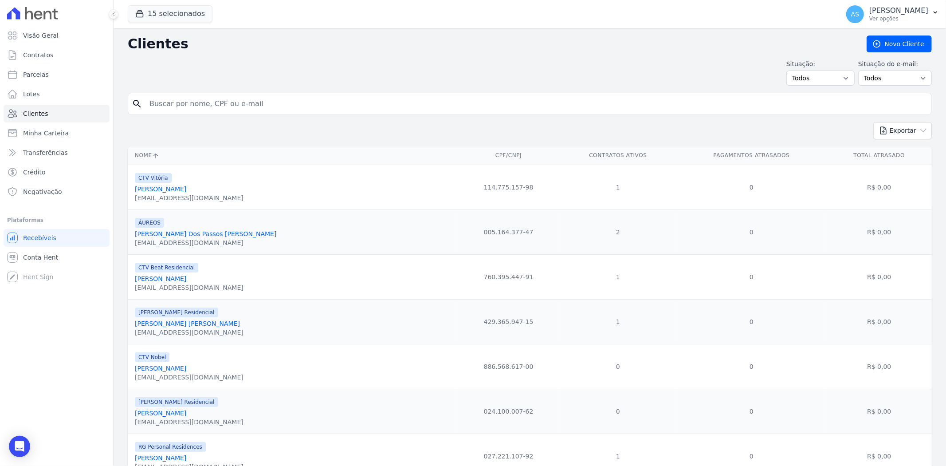
click at [221, 105] on input "search" at bounding box center [536, 104] width 784 height 18
paste input "[PERSON_NAME] [PERSON_NAME]"
type input "[PERSON_NAME] [PERSON_NAME]"
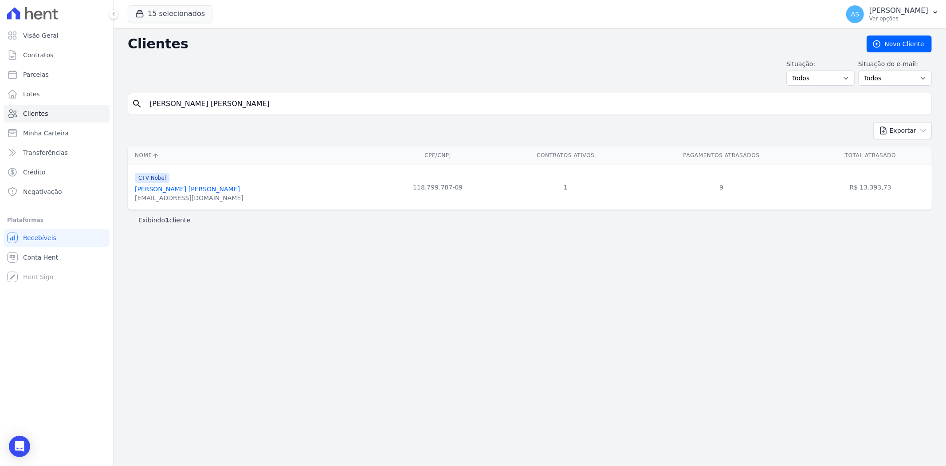
click at [172, 188] on link "[PERSON_NAME] [PERSON_NAME]" at bounding box center [187, 188] width 105 height 7
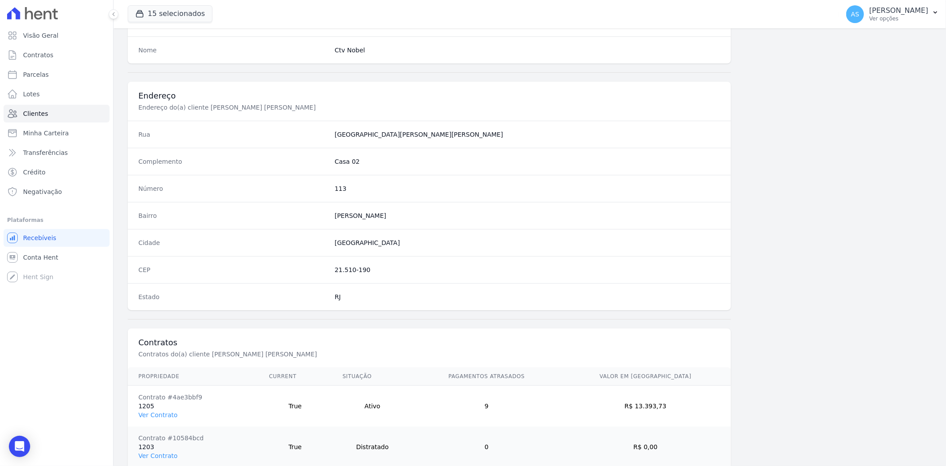
scroll to position [406, 0]
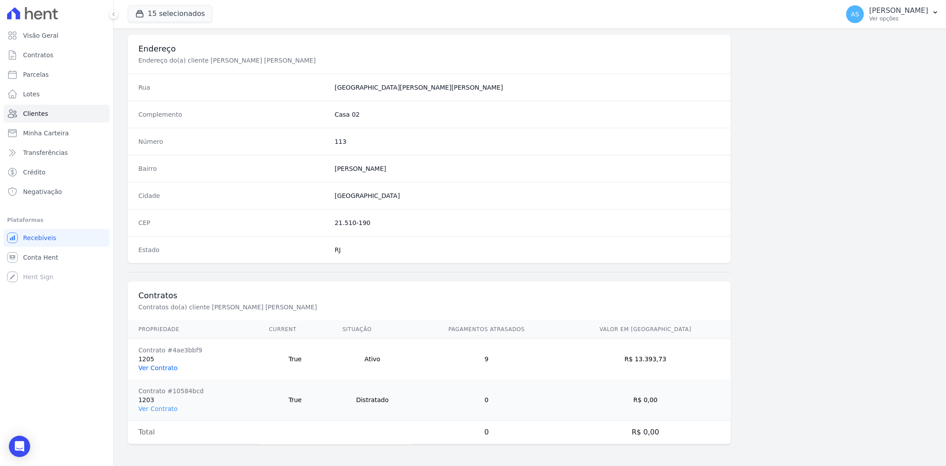
click at [152, 366] on link "Ver Contrato" at bounding box center [157, 367] width 39 height 7
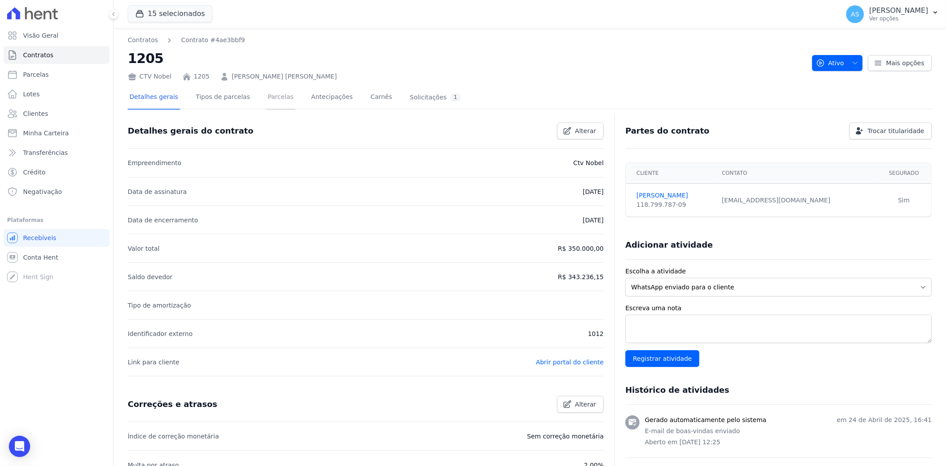
click at [269, 92] on link "Parcelas" at bounding box center [280, 98] width 29 height 24
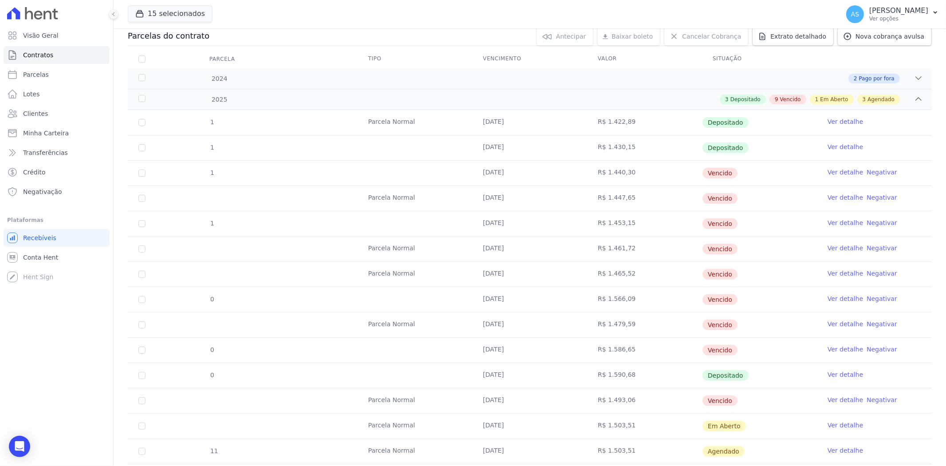
scroll to position [98, 0]
click at [870, 197] on link "Negativar" at bounding box center [882, 196] width 31 height 7
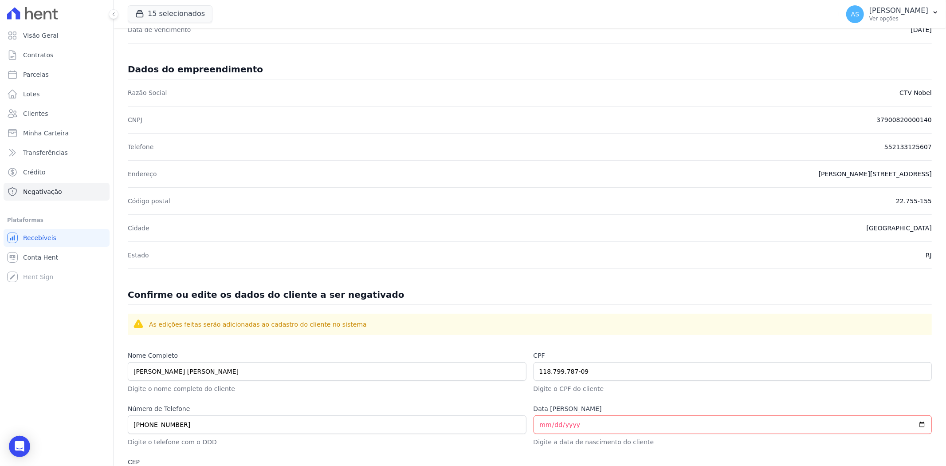
scroll to position [289, 0]
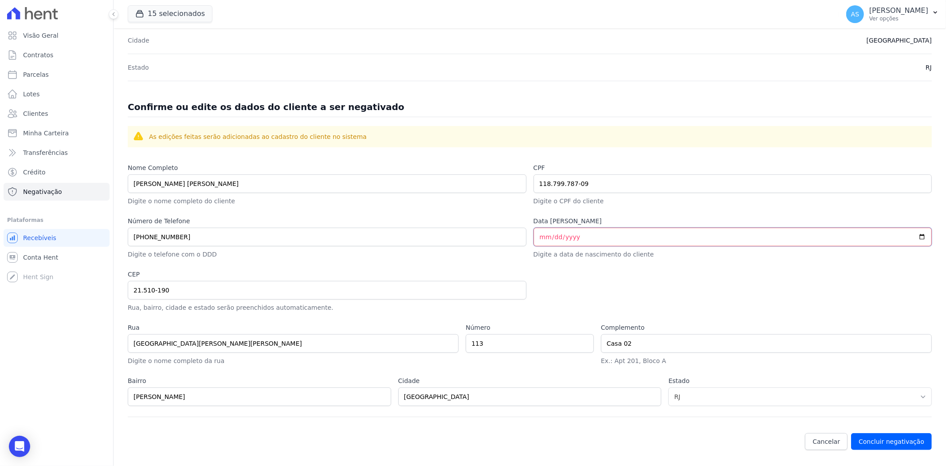
click at [534, 238] on input "Data [PERSON_NAME]" at bounding box center [733, 237] width 399 height 19
type input "[DATE]"
click at [876, 439] on button "Concluir negativação" at bounding box center [891, 441] width 81 height 17
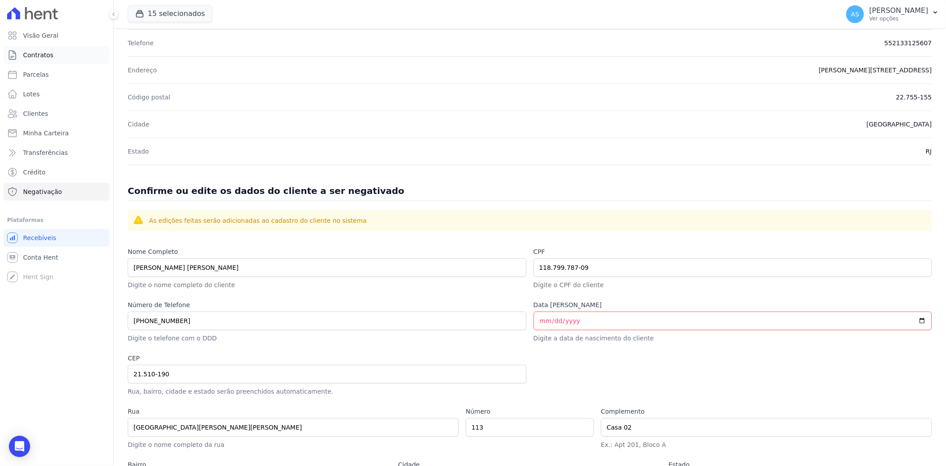
scroll to position [42, 0]
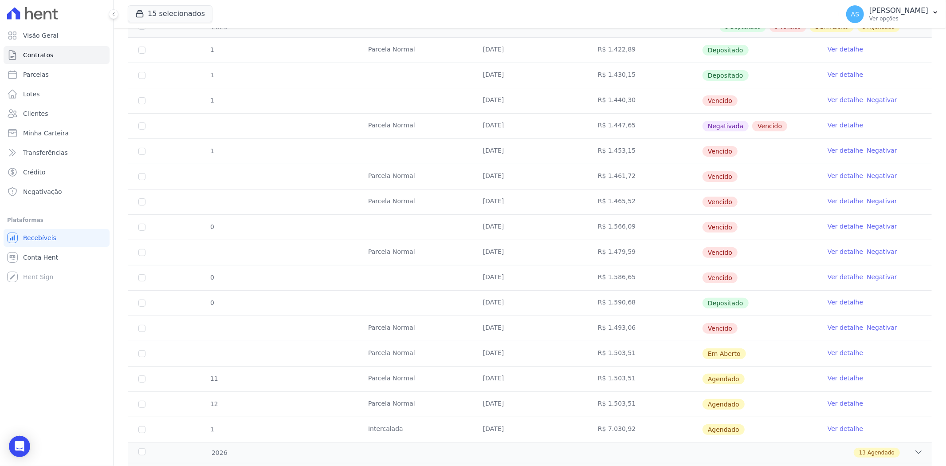
scroll to position [148, 0]
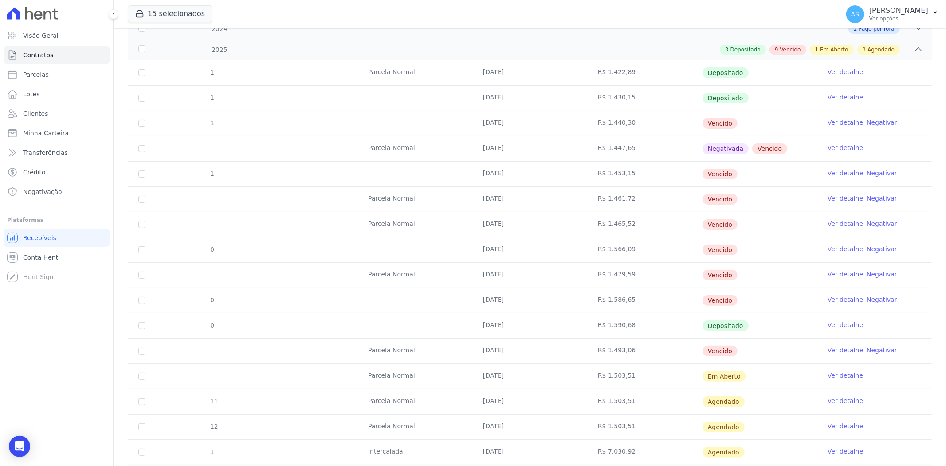
click at [876, 172] on link "Negativar" at bounding box center [882, 172] width 31 height 7
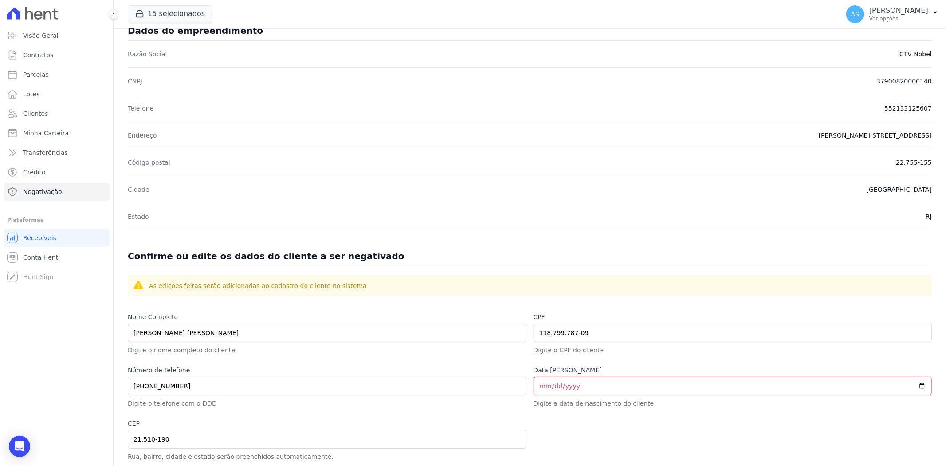
scroll to position [289, 0]
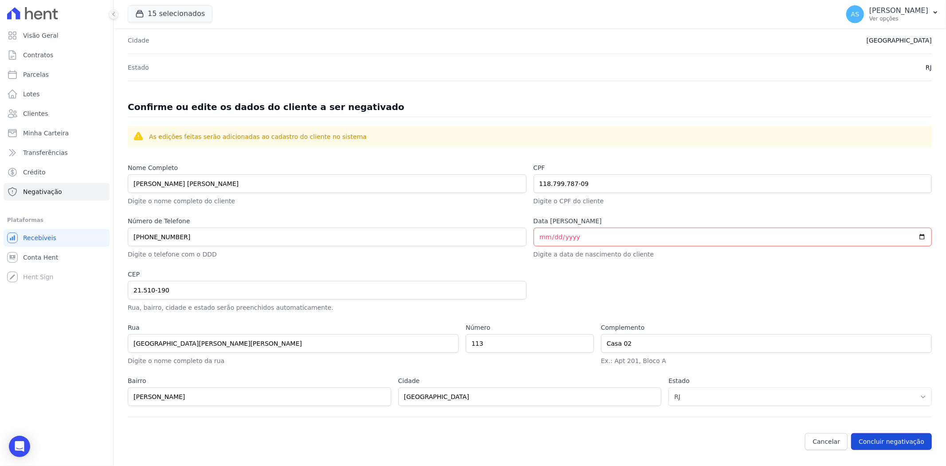
click at [883, 436] on button "Concluir negativação" at bounding box center [891, 441] width 81 height 17
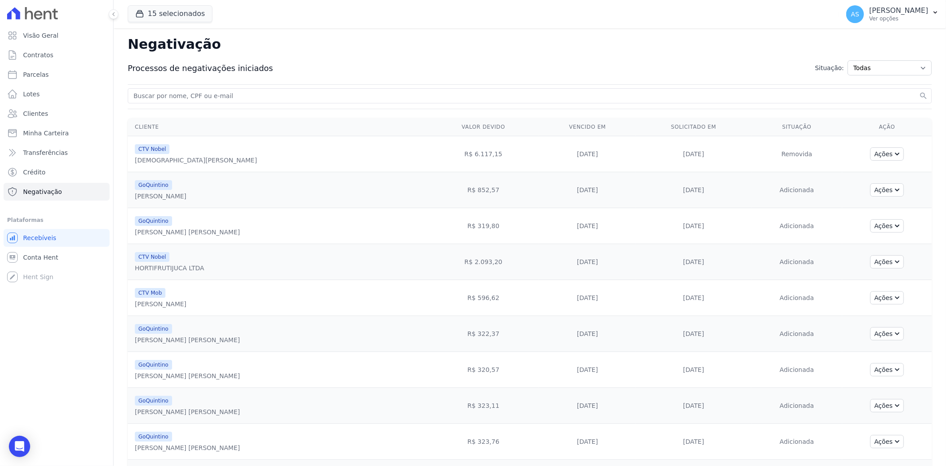
drag, startPoint x: 421, startPoint y: 108, endPoint x: 494, endPoint y: 59, distance: 87.0
click at [494, 59] on div "Processos de negativações iniciados Situação: Todas Adição solicitada Adicionad…" at bounding box center [530, 67] width 804 height 29
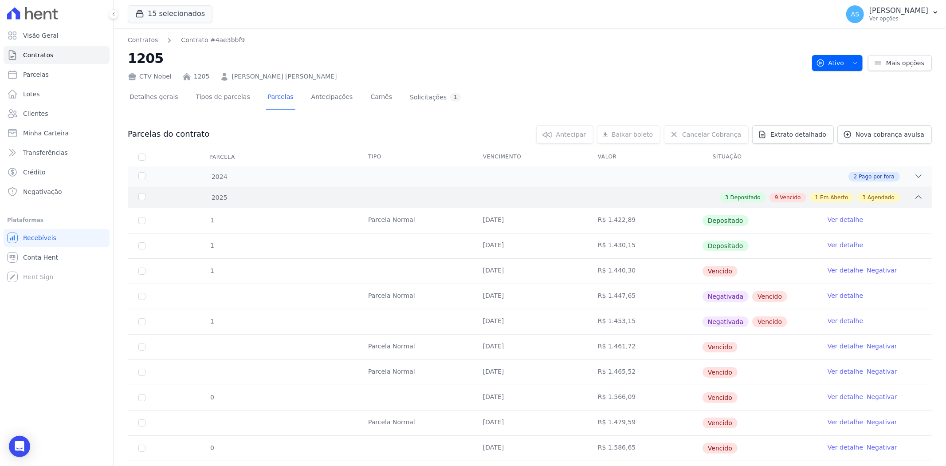
scroll to position [98, 0]
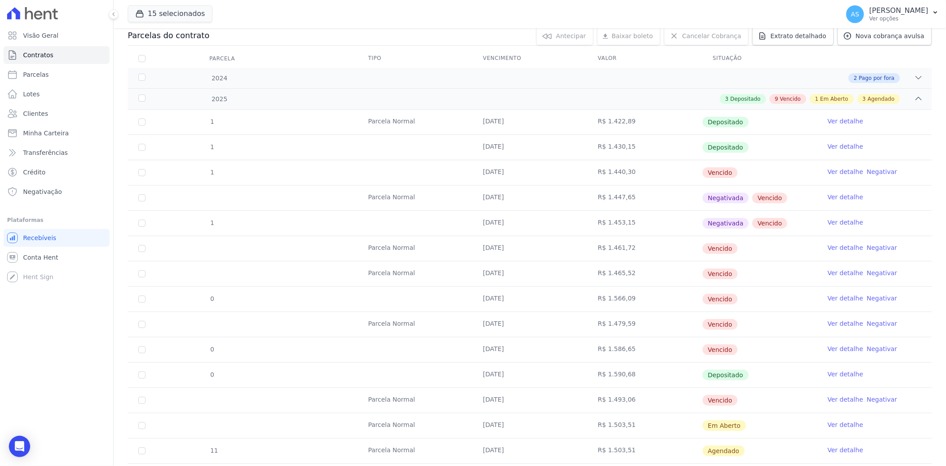
click at [869, 245] on link "Negativar" at bounding box center [882, 247] width 31 height 7
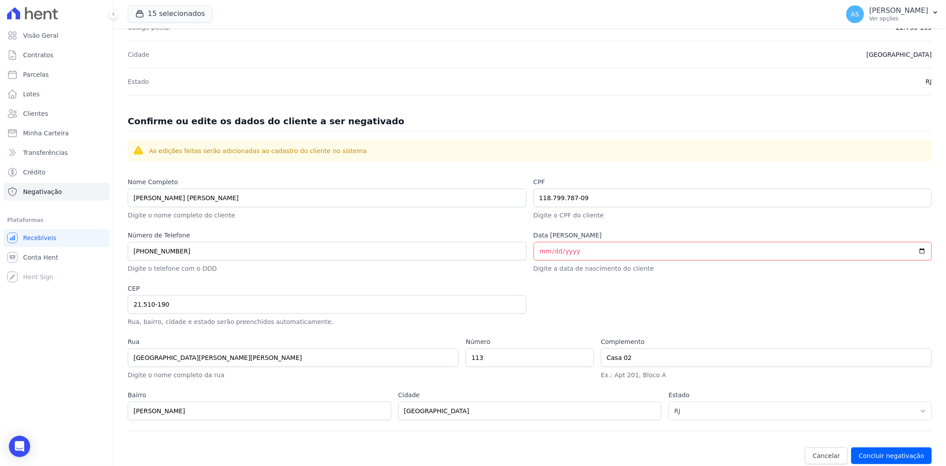
scroll to position [289, 0]
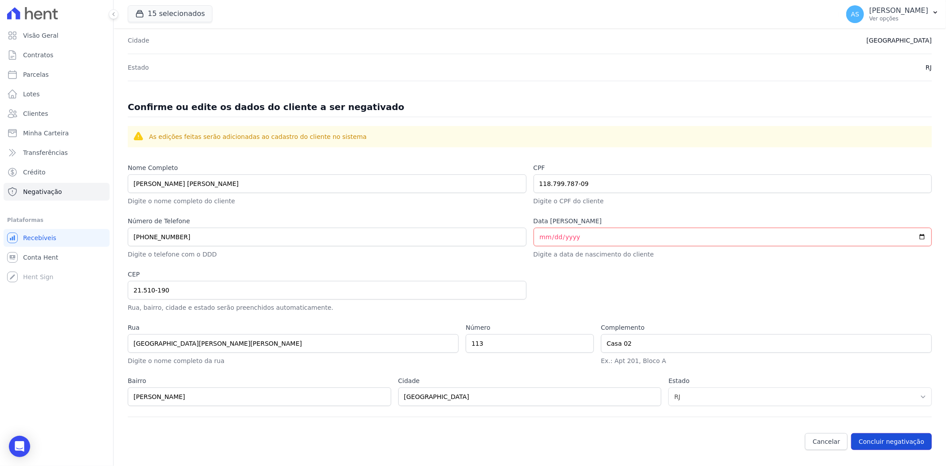
click at [879, 439] on button "Concluir negativação" at bounding box center [891, 441] width 81 height 17
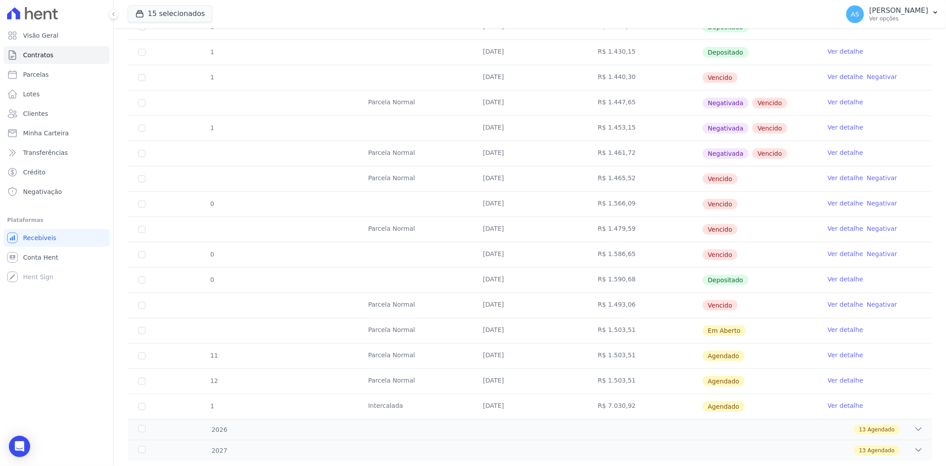
scroll to position [197, 0]
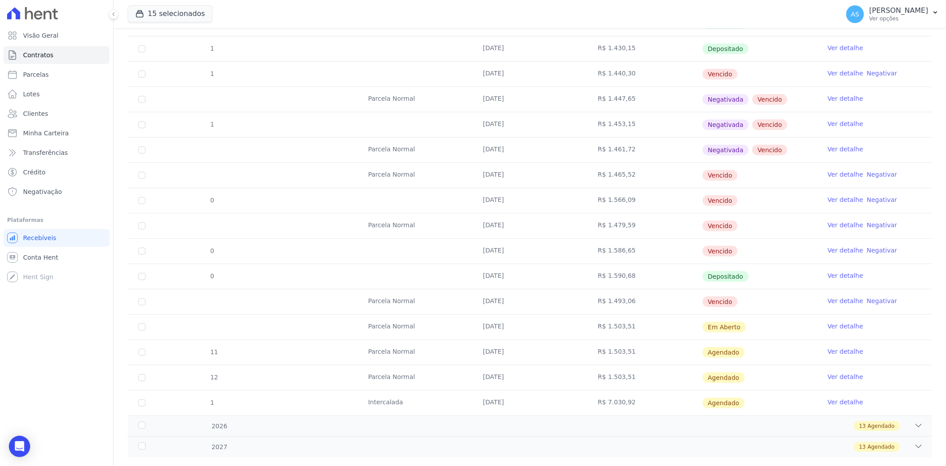
click at [871, 172] on link "Negativar" at bounding box center [882, 174] width 31 height 7
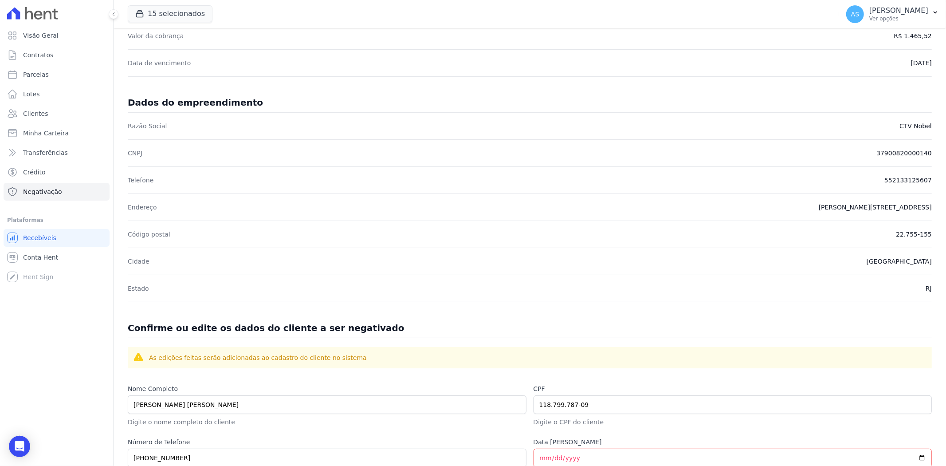
scroll to position [289, 0]
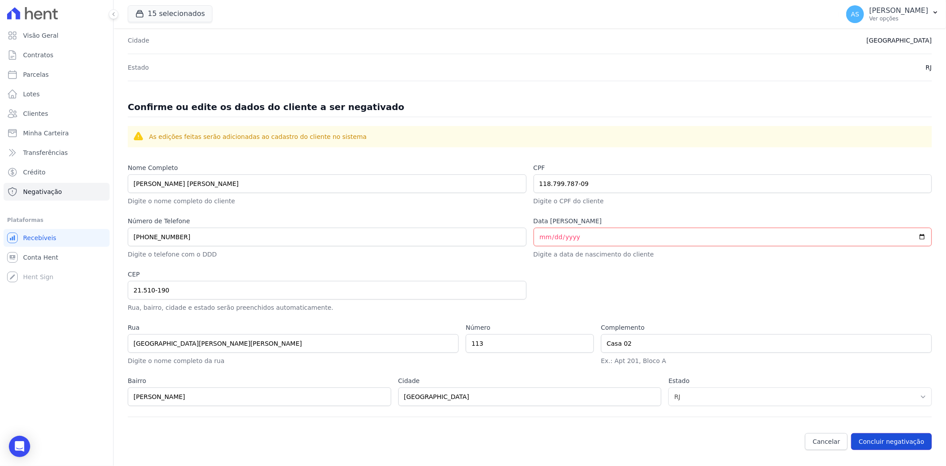
click at [885, 440] on button "Concluir negativação" at bounding box center [891, 441] width 81 height 17
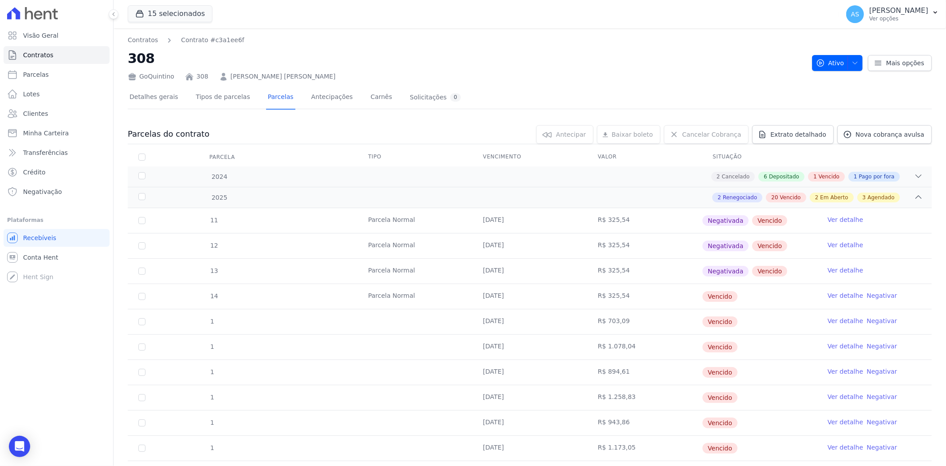
click at [875, 293] on link "Negativar" at bounding box center [882, 295] width 31 height 7
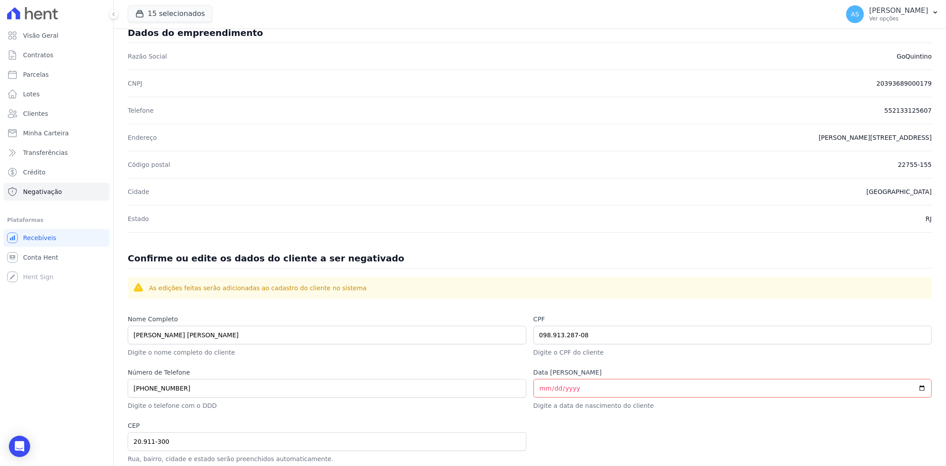
scroll to position [289, 0]
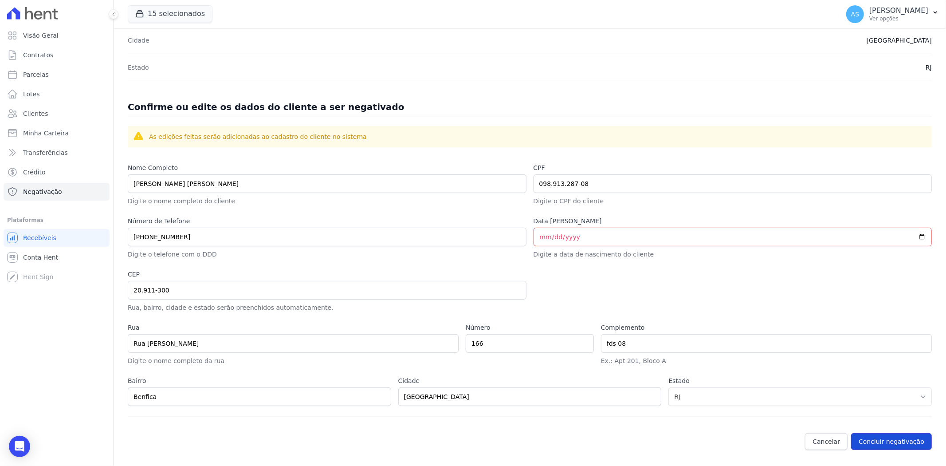
click at [898, 440] on button "Concluir negativação" at bounding box center [891, 441] width 81 height 17
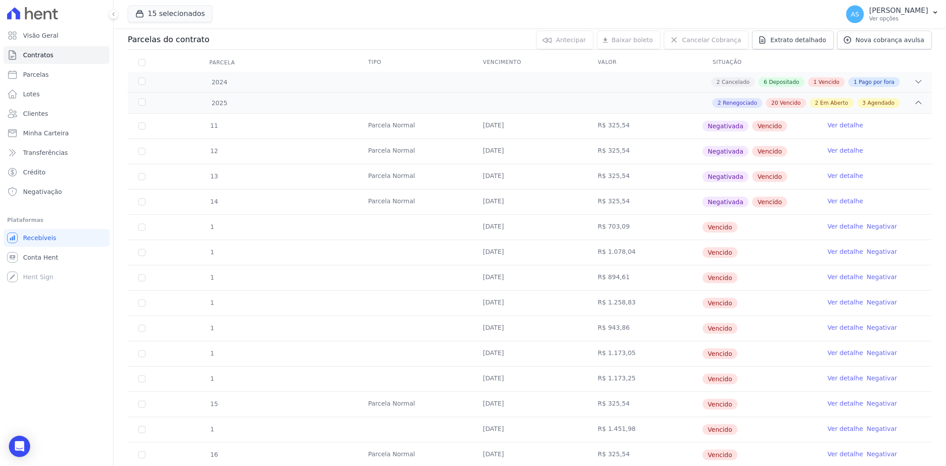
scroll to position [98, 0]
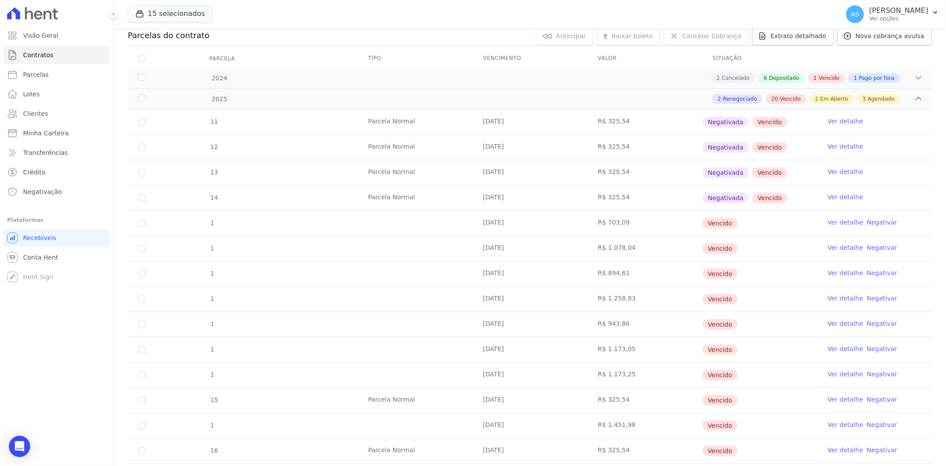
click at [876, 222] on link "Negativar" at bounding box center [882, 222] width 31 height 7
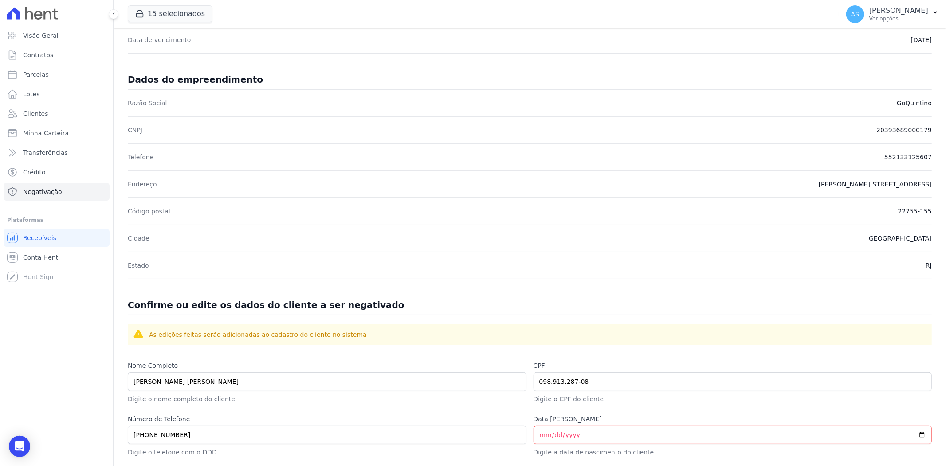
scroll to position [289, 0]
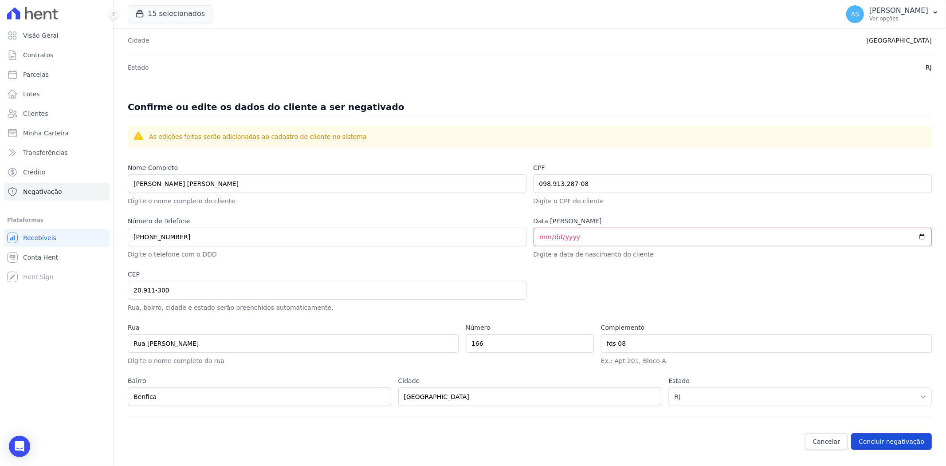
click at [886, 441] on button "Concluir negativação" at bounding box center [891, 441] width 81 height 17
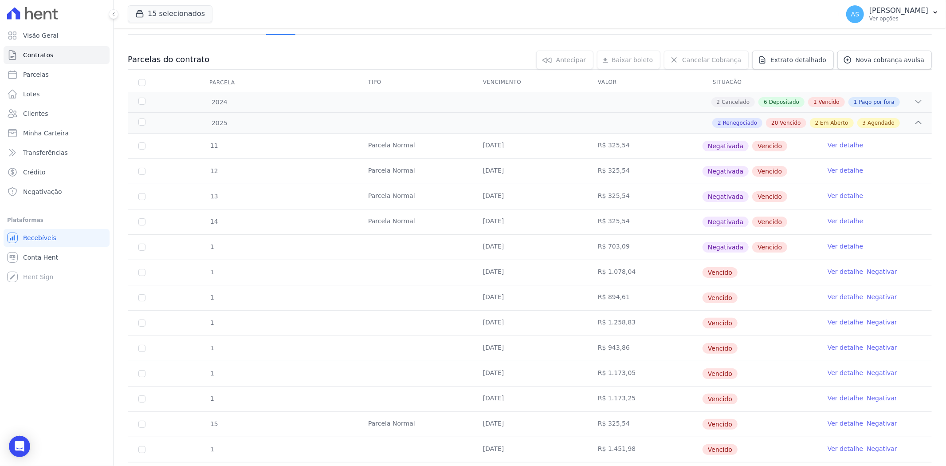
scroll to position [246, 0]
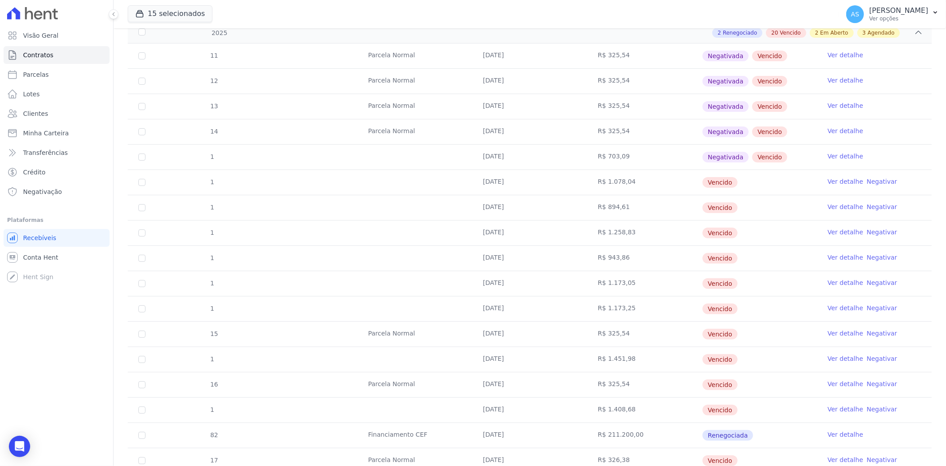
scroll to position [197, 0]
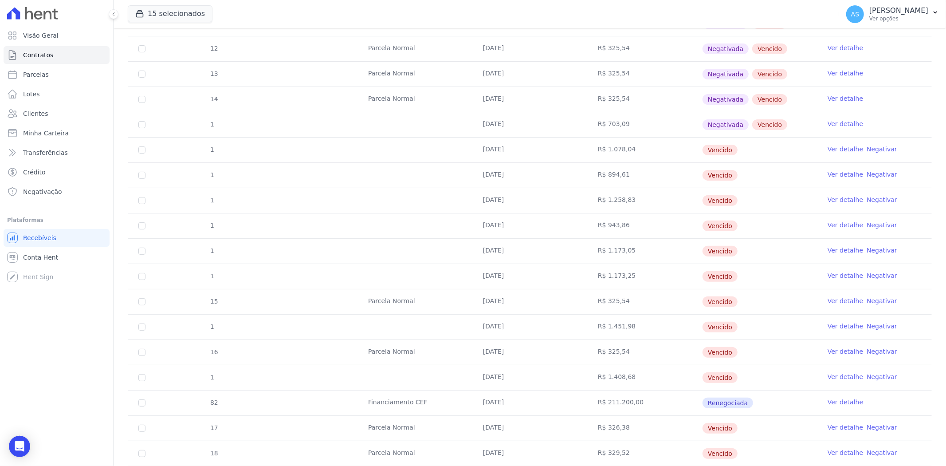
click at [867, 148] on link "Negativar" at bounding box center [882, 149] width 31 height 7
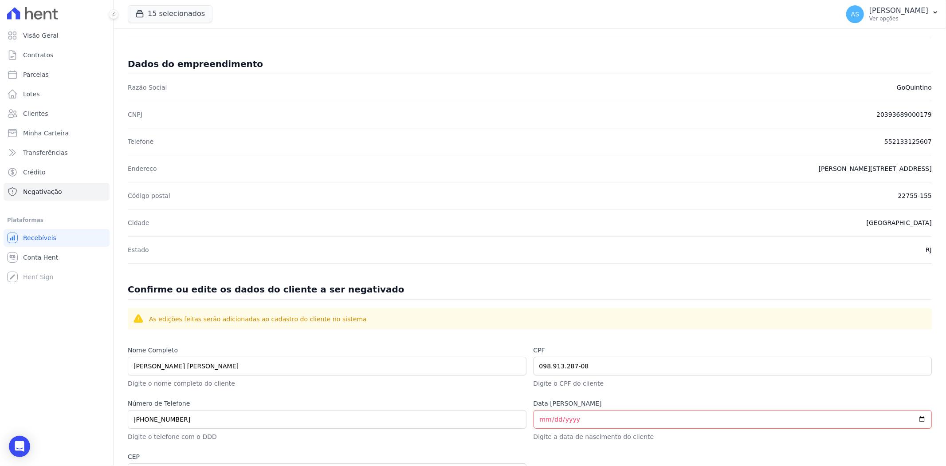
scroll to position [289, 0]
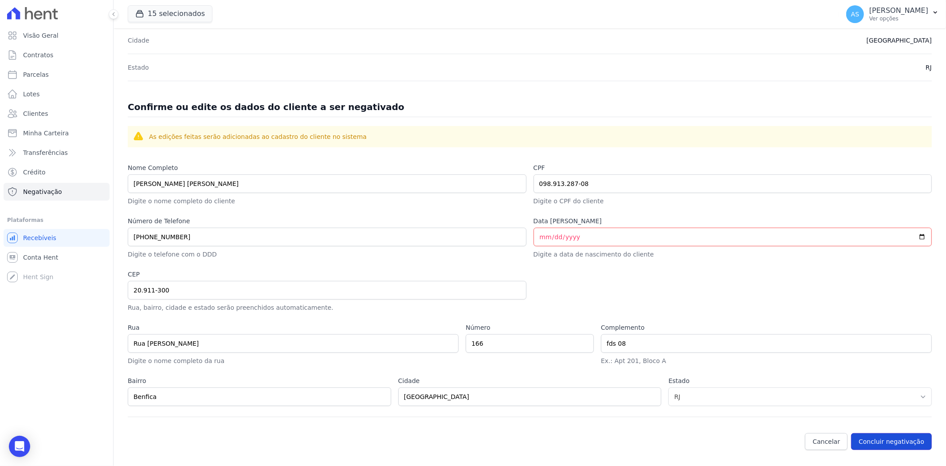
click at [887, 440] on button "Concluir negativação" at bounding box center [891, 441] width 81 height 17
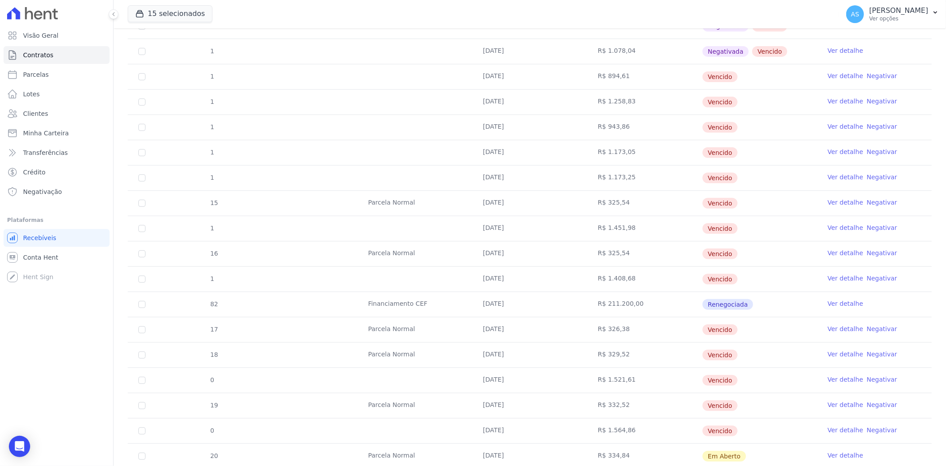
scroll to position [246, 0]
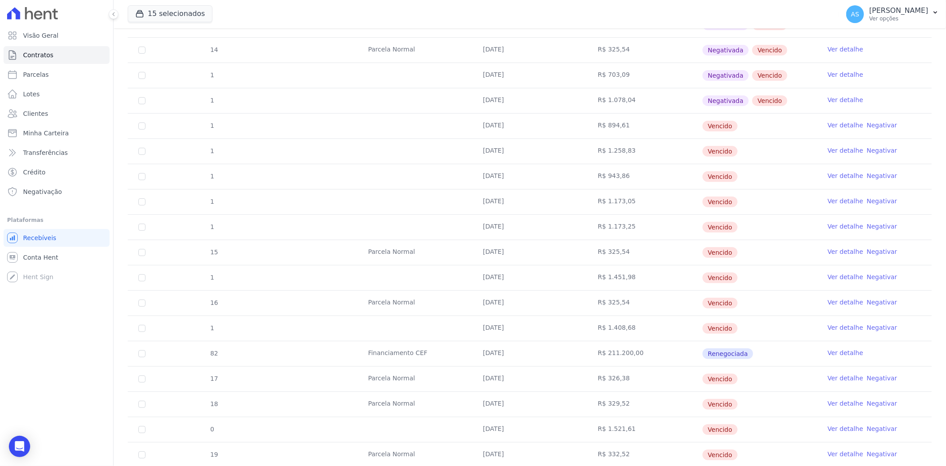
click at [872, 122] on link "Negativar" at bounding box center [882, 125] width 31 height 7
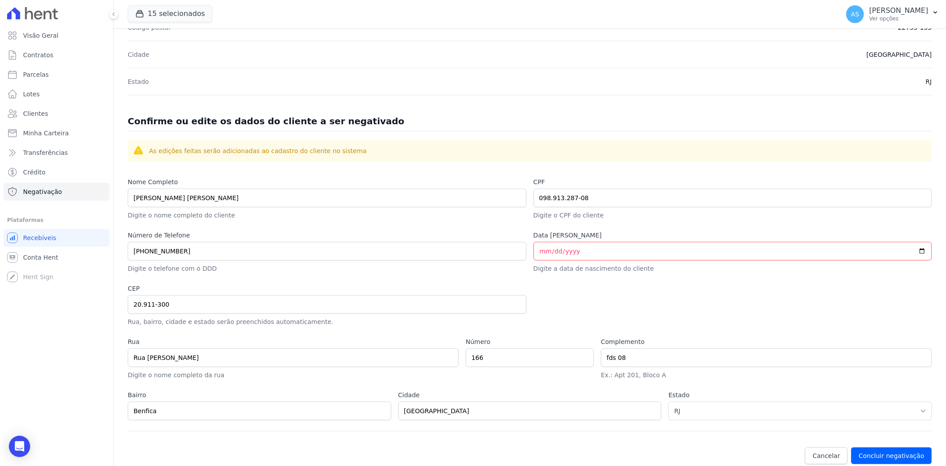
scroll to position [289, 0]
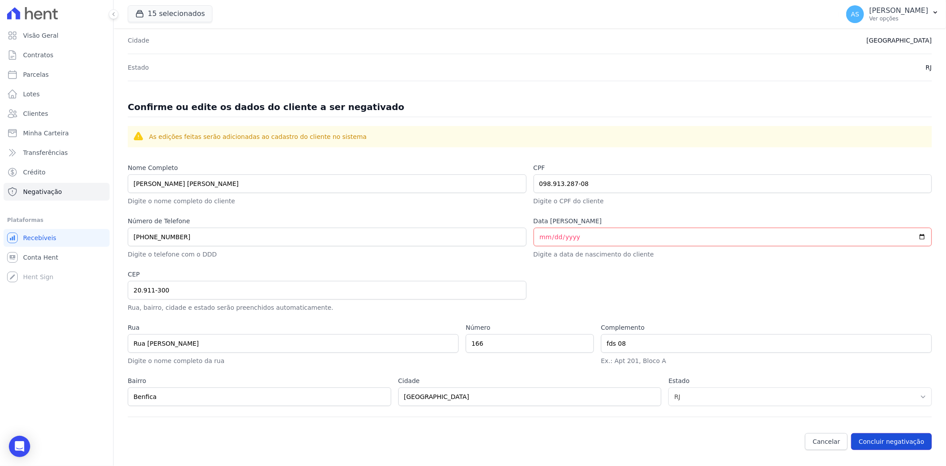
click at [879, 437] on button "Concluir negativação" at bounding box center [891, 441] width 81 height 17
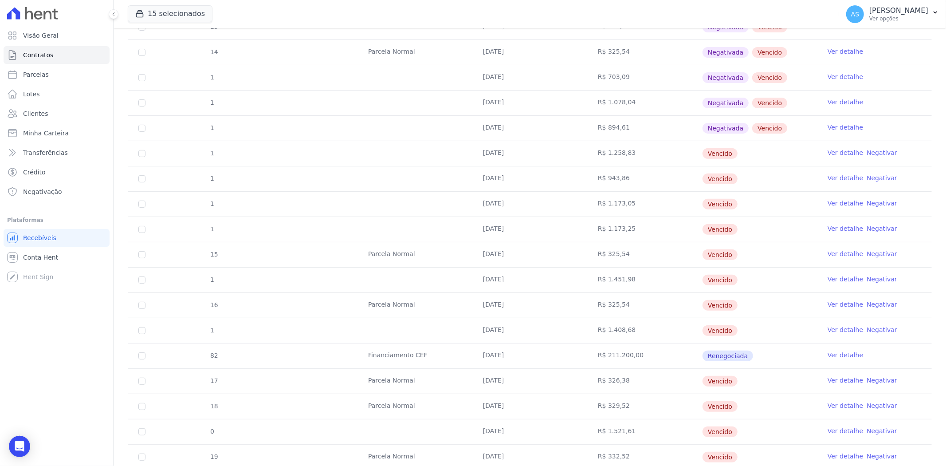
scroll to position [246, 0]
click at [875, 149] on link "Negativar" at bounding box center [882, 150] width 31 height 7
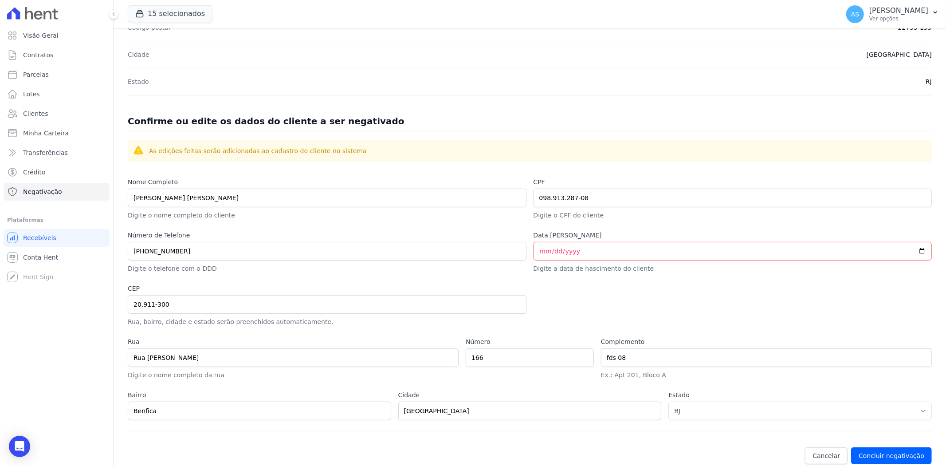
scroll to position [289, 0]
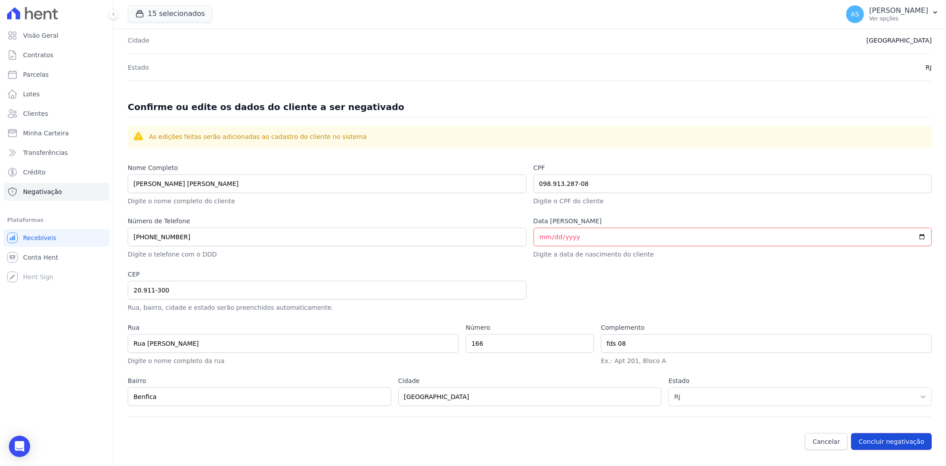
click at [875, 441] on button "Concluir negativação" at bounding box center [891, 441] width 81 height 17
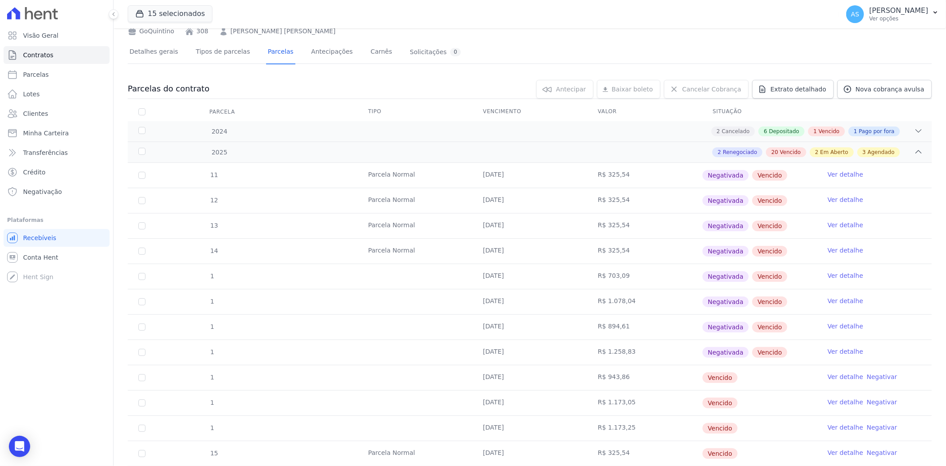
scroll to position [148, 0]
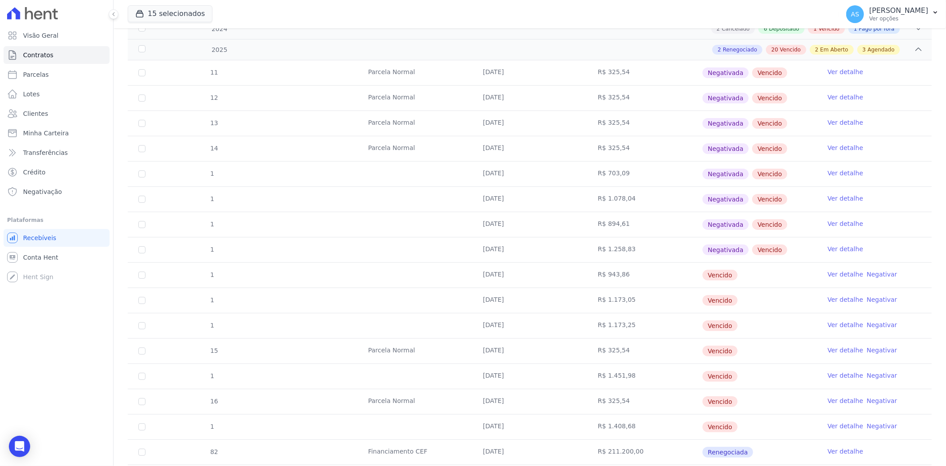
click at [876, 271] on link "Negativar" at bounding box center [882, 274] width 31 height 7
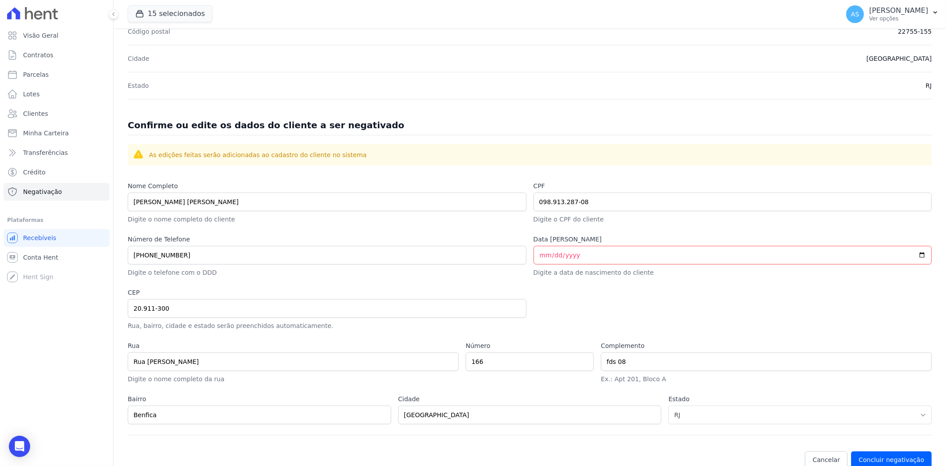
scroll to position [289, 0]
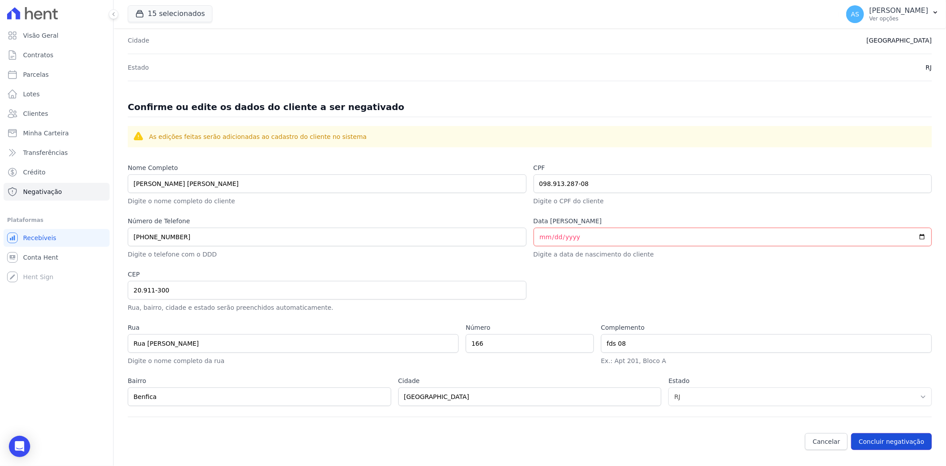
click at [881, 441] on button "Concluir negativação" at bounding box center [891, 441] width 81 height 17
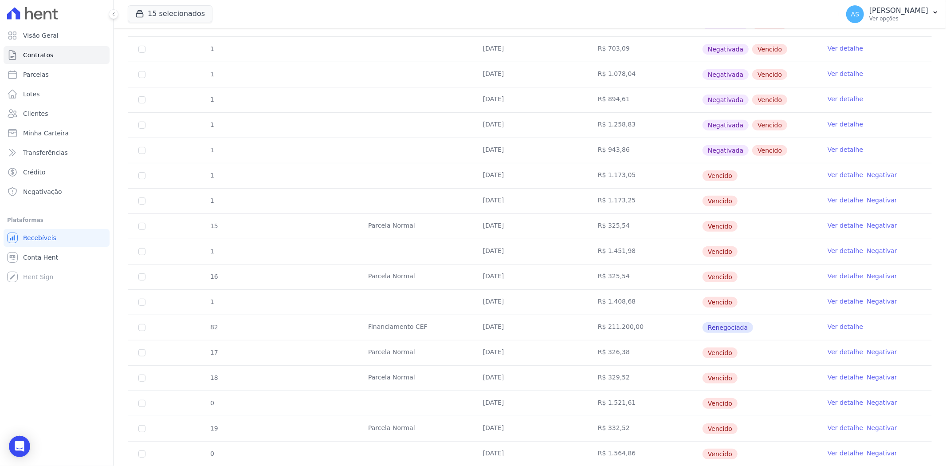
scroll to position [295, 0]
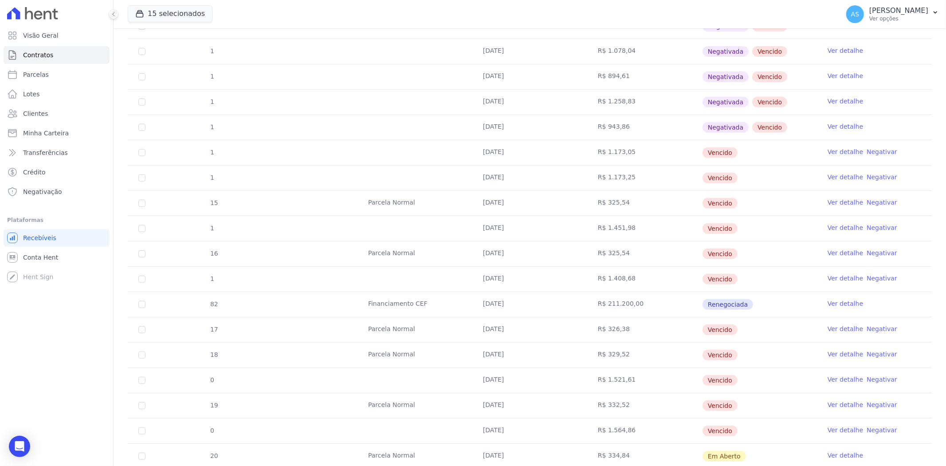
click at [869, 150] on link "Negativar" at bounding box center [882, 151] width 31 height 7
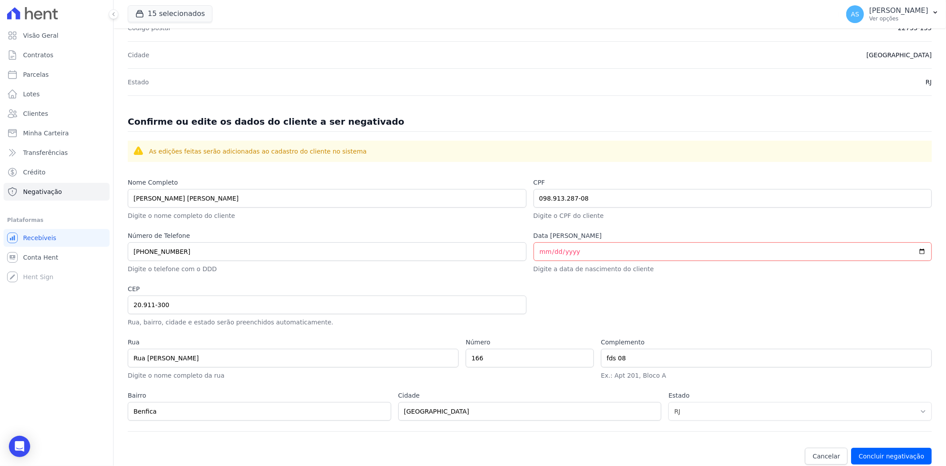
scroll to position [289, 0]
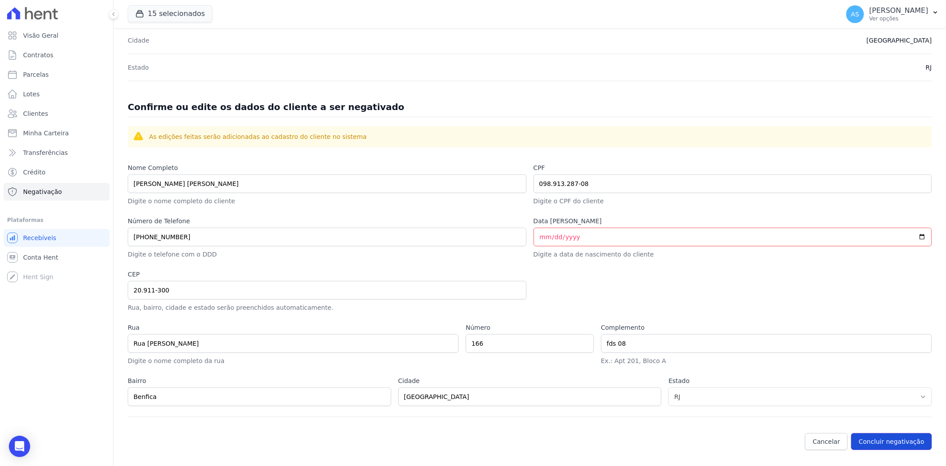
click at [869, 442] on button "Concluir negativação" at bounding box center [891, 441] width 81 height 17
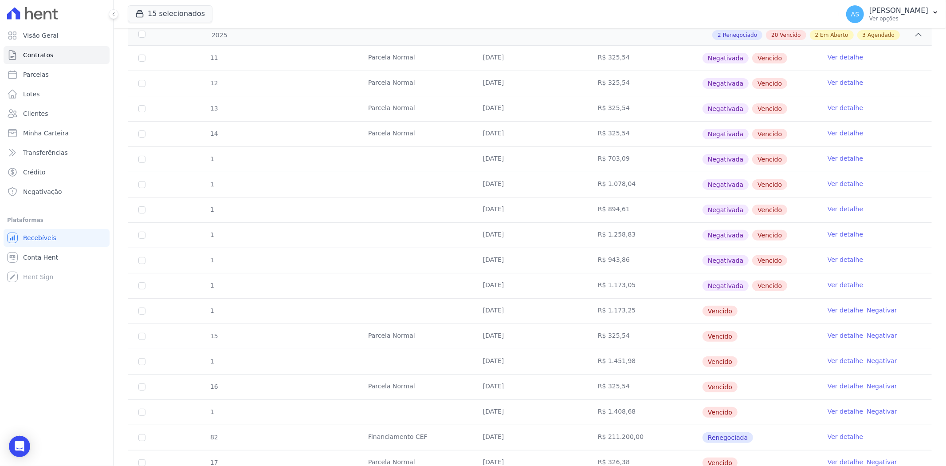
scroll to position [246, 0]
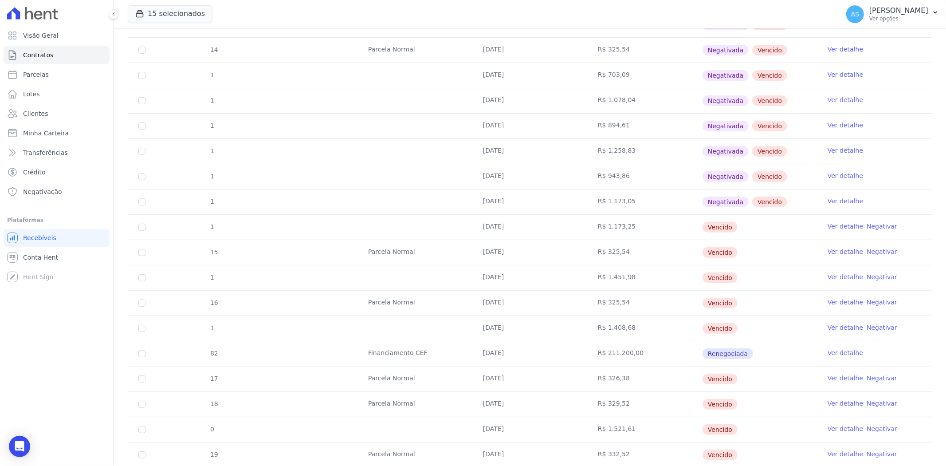
click at [868, 224] on link "Negativar" at bounding box center [882, 226] width 31 height 7
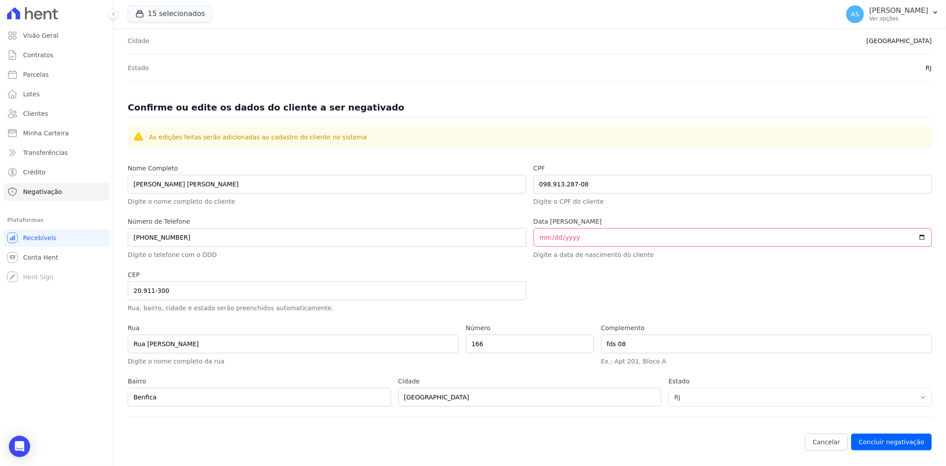
scroll to position [289, 0]
click at [869, 438] on button "Concluir negativação" at bounding box center [891, 441] width 81 height 17
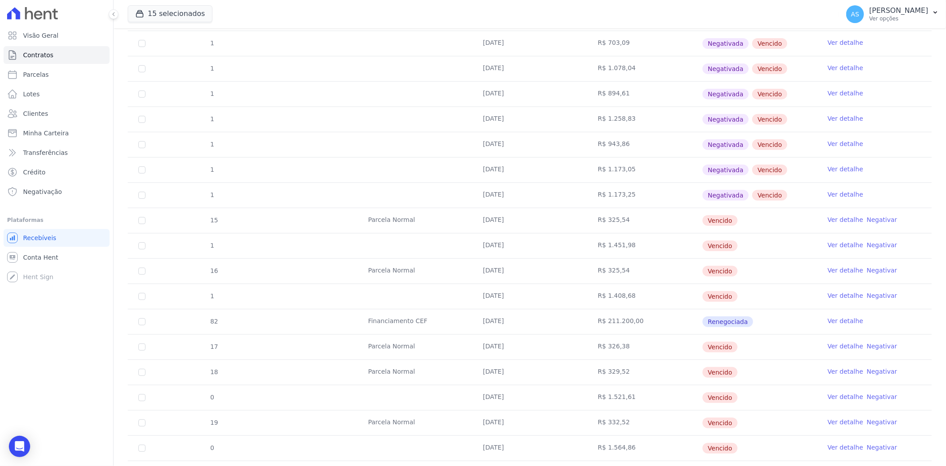
scroll to position [295, 0]
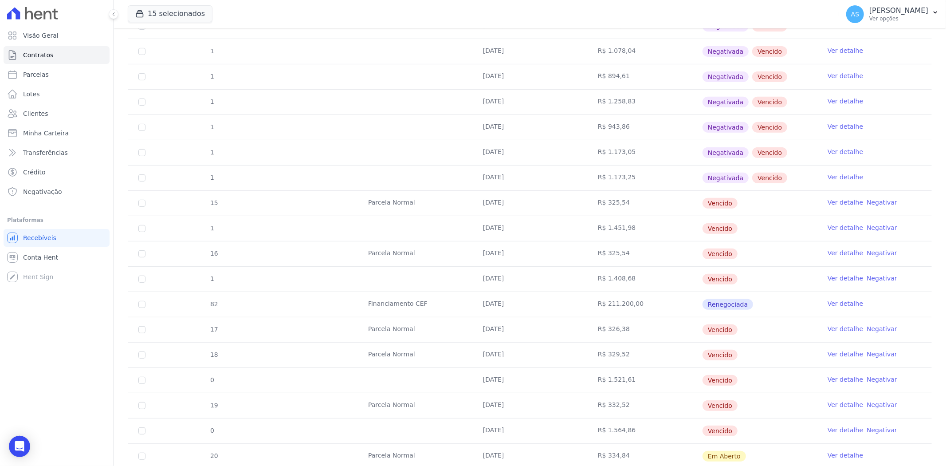
click at [875, 203] on link "Negativar" at bounding box center [882, 202] width 31 height 7
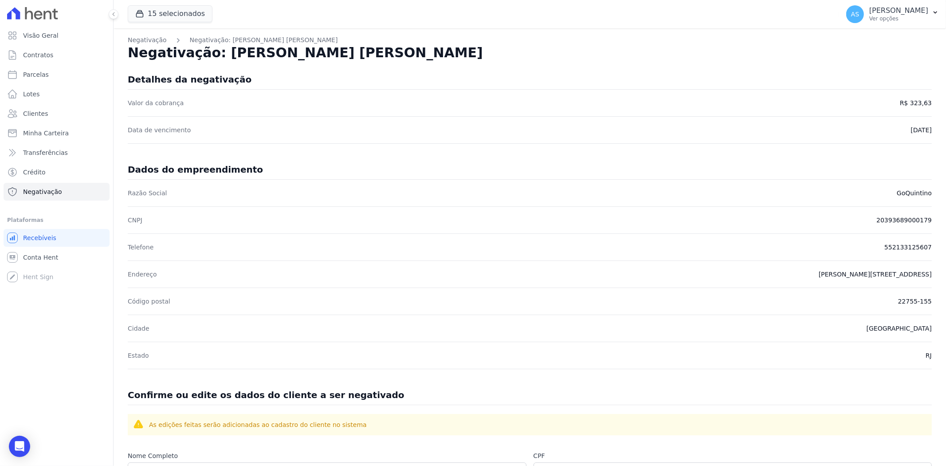
scroll to position [289, 0]
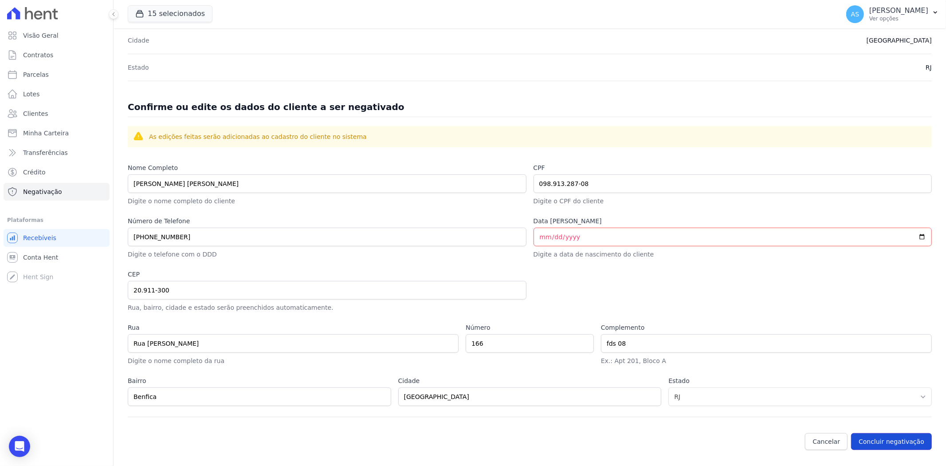
click at [884, 437] on button "Concluir negativação" at bounding box center [891, 441] width 81 height 17
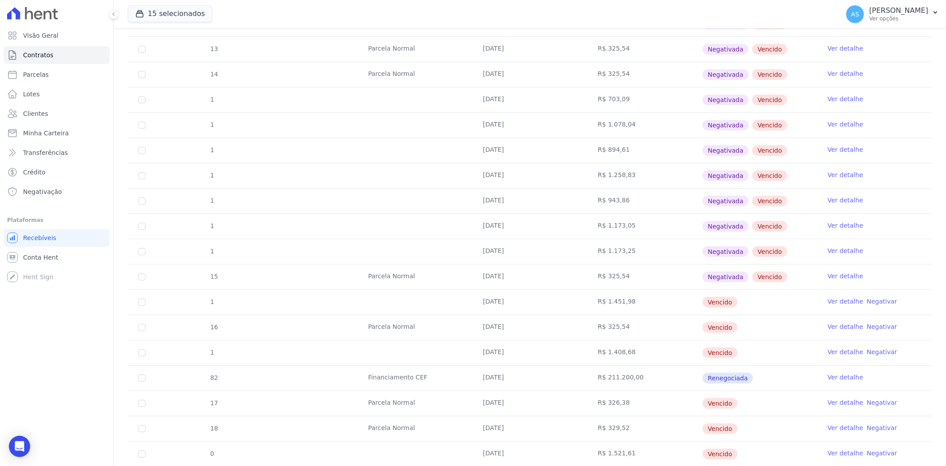
scroll to position [295, 0]
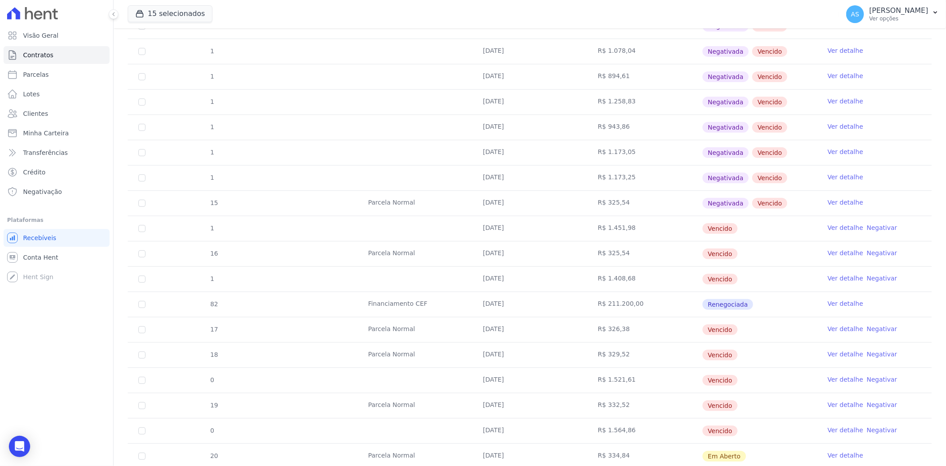
click at [874, 227] on link "Negativar" at bounding box center [882, 227] width 31 height 7
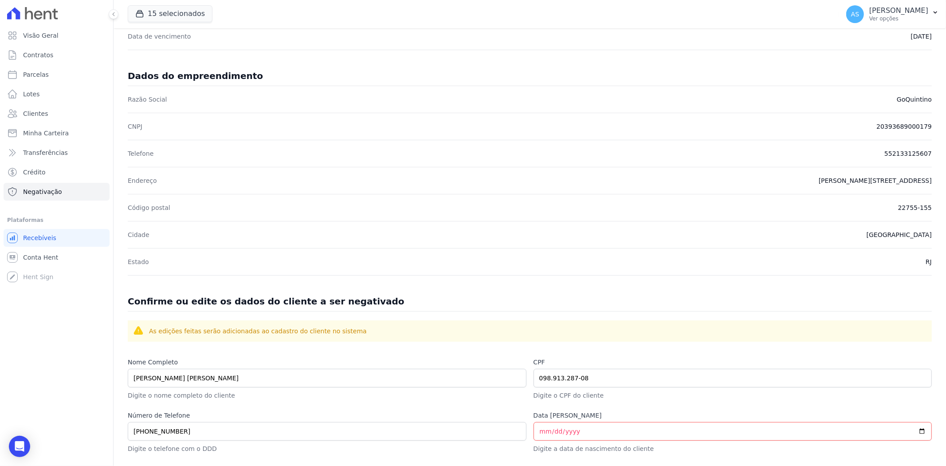
scroll to position [289, 0]
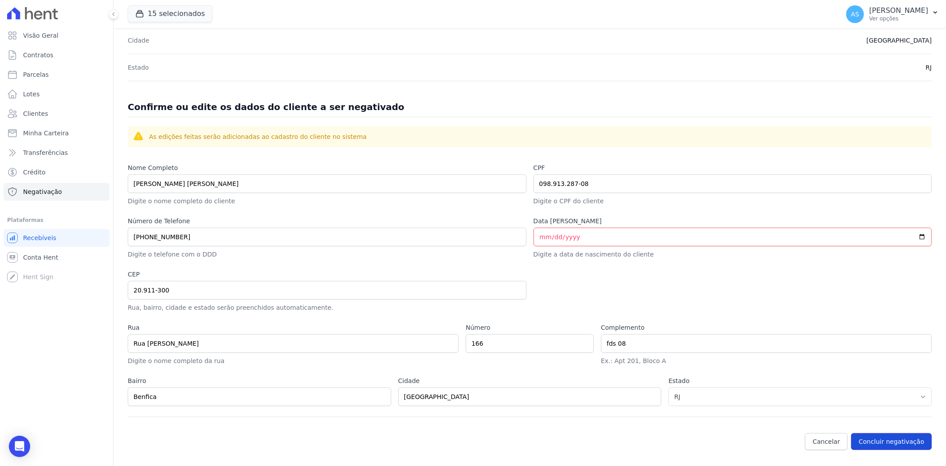
click at [894, 442] on button "Concluir negativação" at bounding box center [891, 441] width 81 height 17
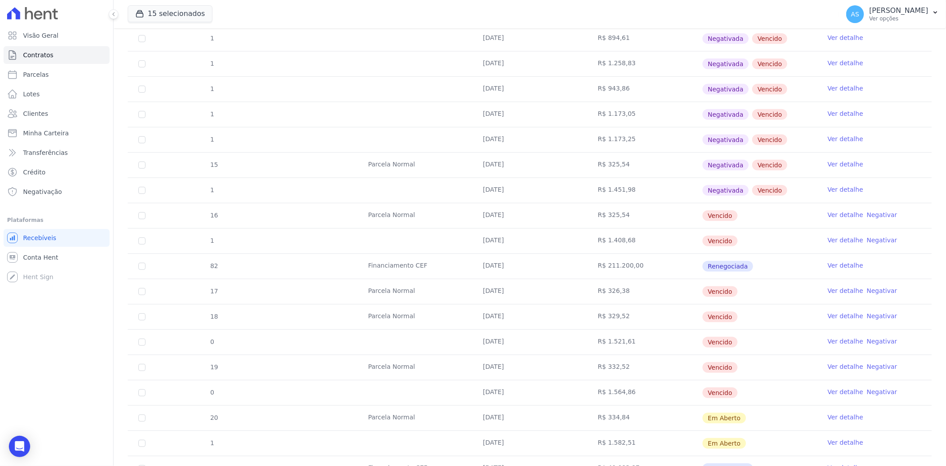
scroll to position [345, 0]
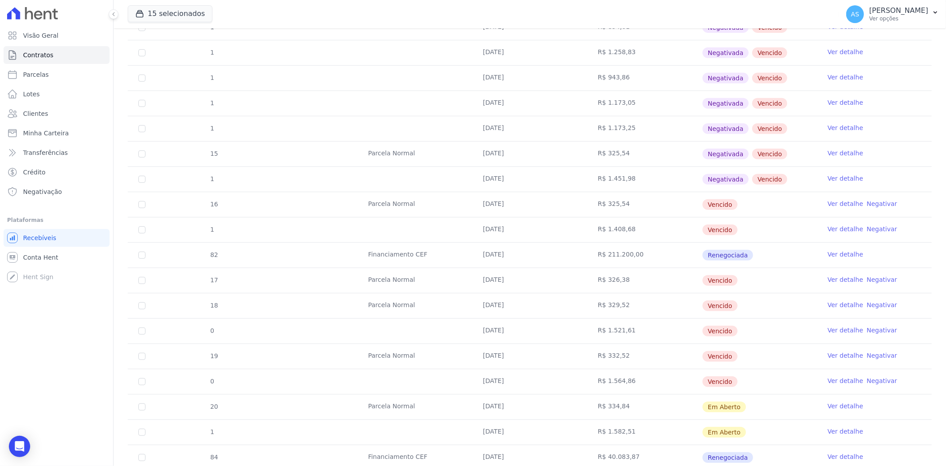
click at [871, 202] on link "Negativar" at bounding box center [882, 203] width 31 height 7
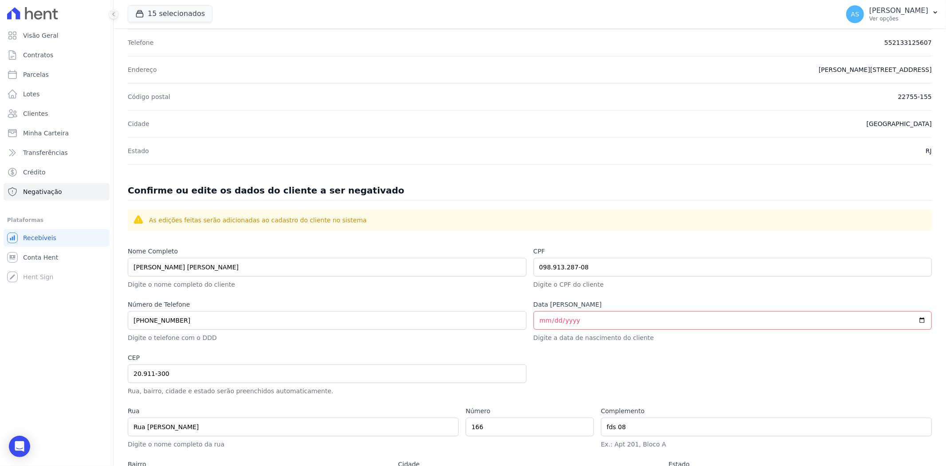
scroll to position [289, 0]
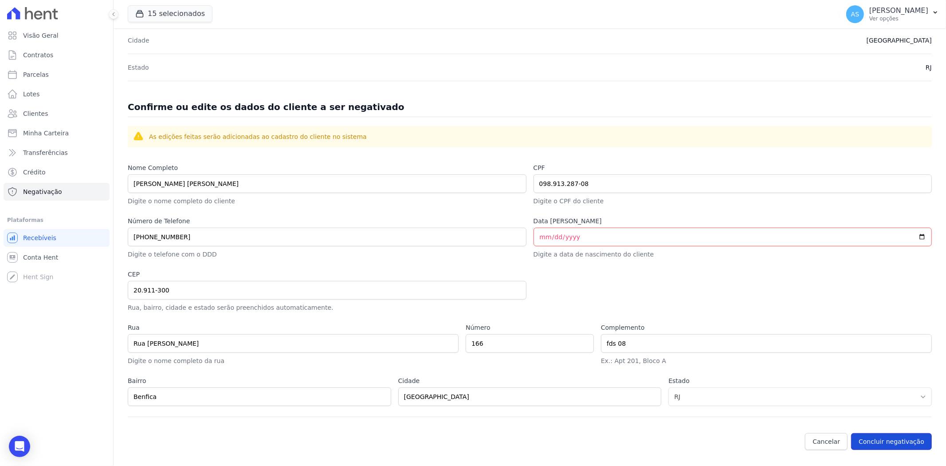
click at [893, 442] on button "Concluir negativação" at bounding box center [891, 441] width 81 height 17
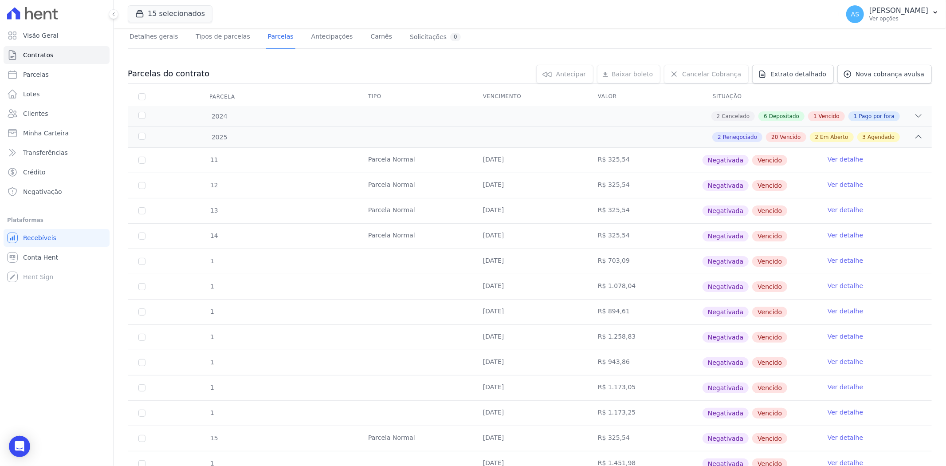
scroll to position [295, 0]
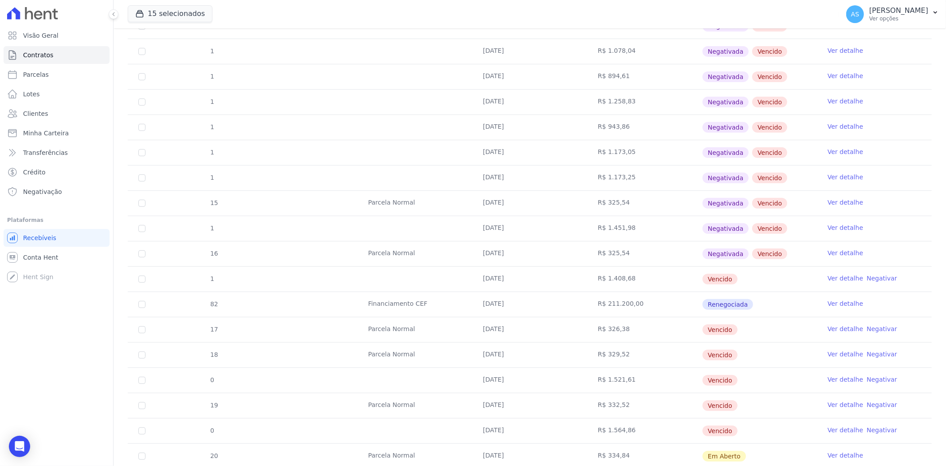
click at [883, 278] on link "Negativar" at bounding box center [882, 278] width 31 height 7
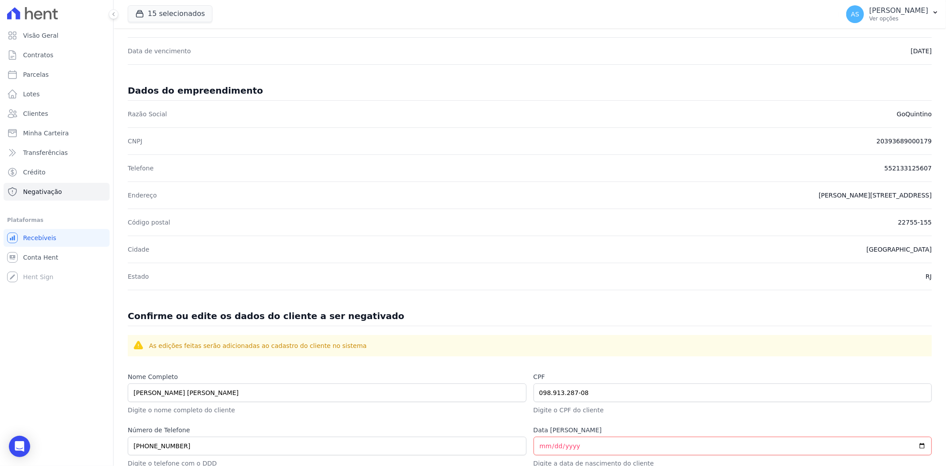
scroll to position [289, 0]
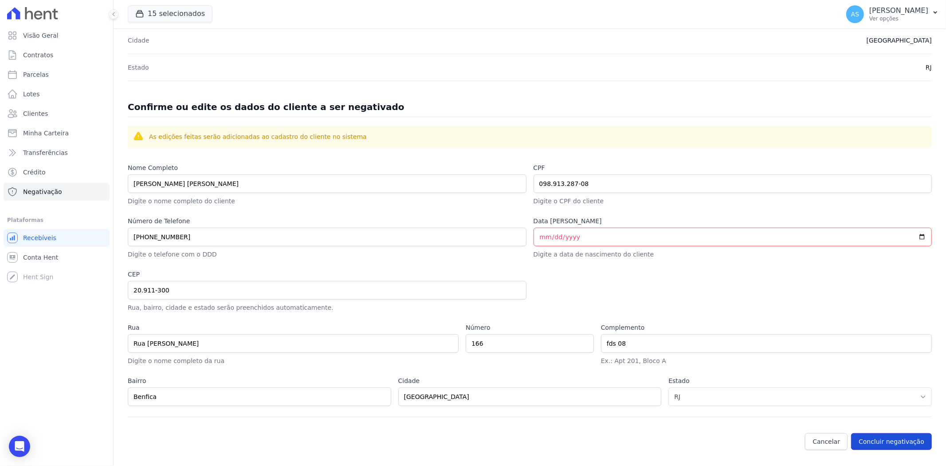
click at [869, 437] on button "Concluir negativação" at bounding box center [891, 441] width 81 height 17
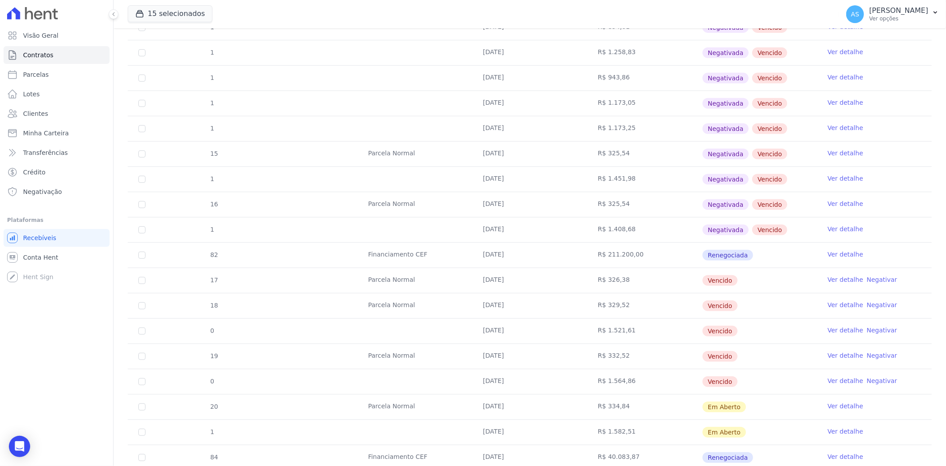
scroll to position [394, 0]
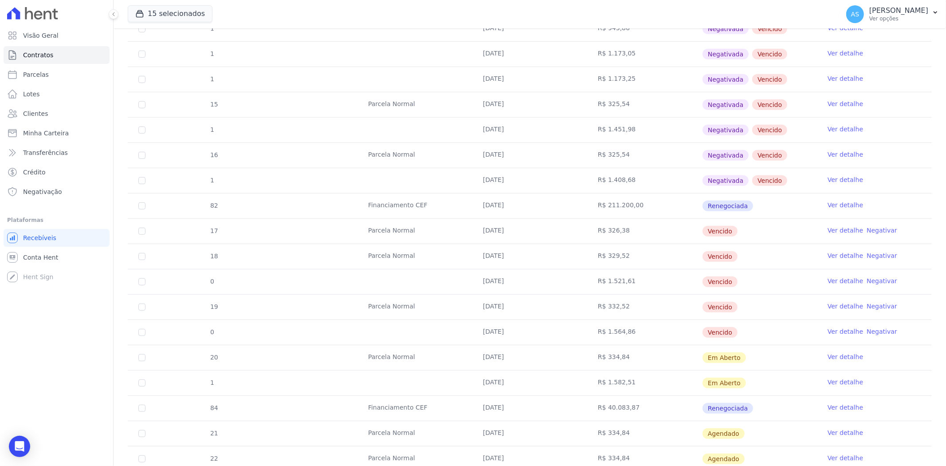
click at [876, 228] on link "Negativar" at bounding box center [882, 230] width 31 height 7
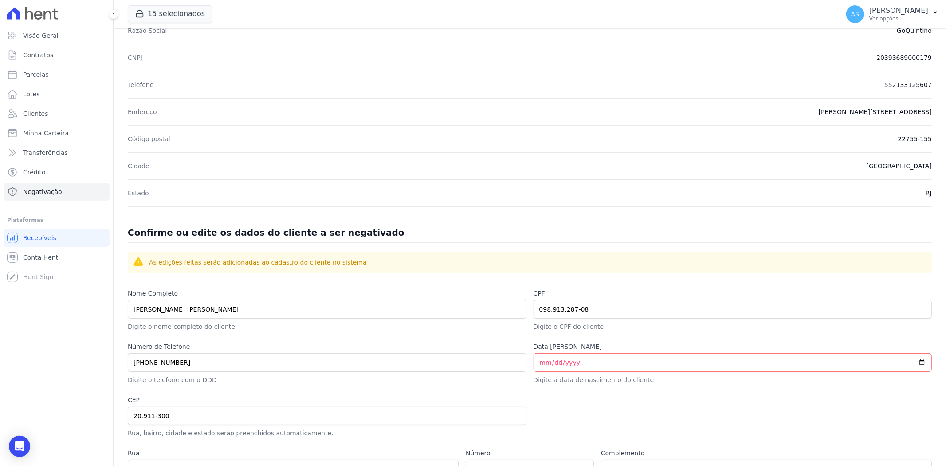
scroll to position [289, 0]
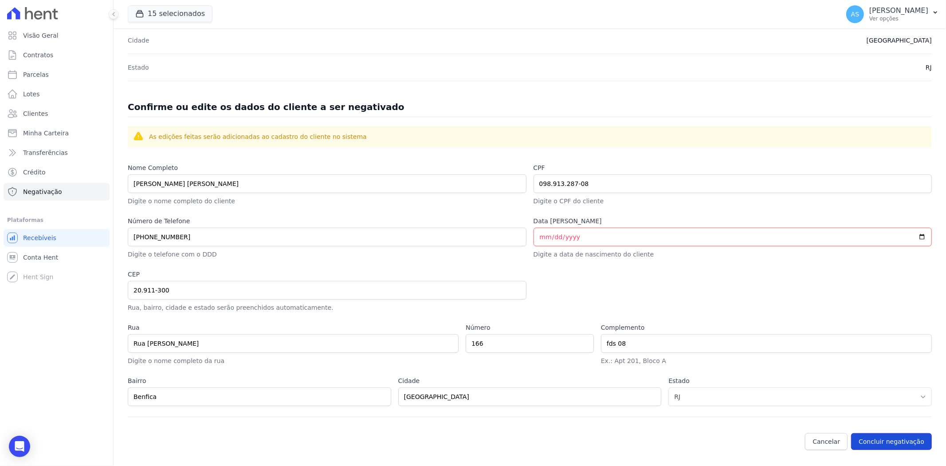
click at [878, 441] on button "Concluir negativação" at bounding box center [891, 441] width 81 height 17
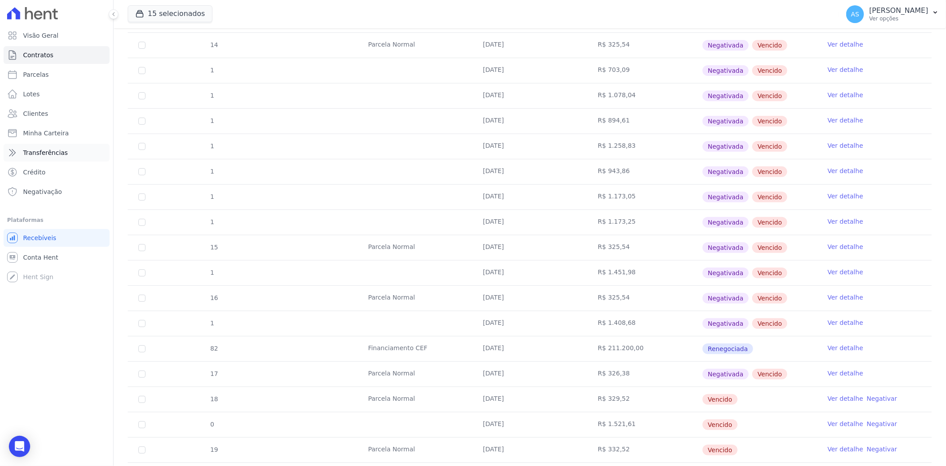
scroll to position [246, 0]
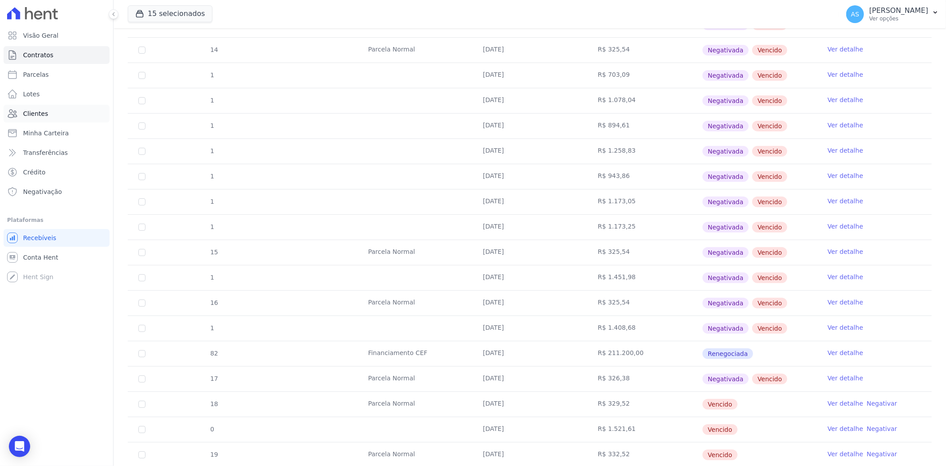
click at [33, 114] on span "Clientes" at bounding box center [35, 113] width 25 height 9
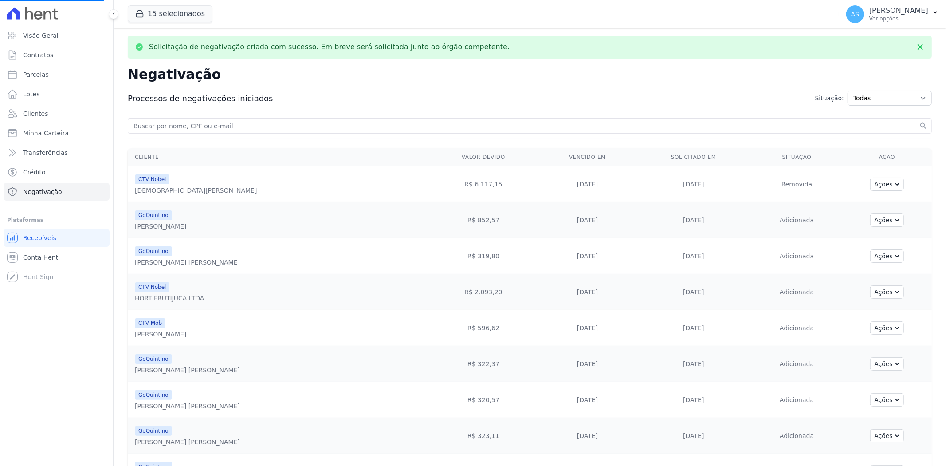
click at [188, 125] on input "search" at bounding box center [525, 126] width 786 height 11
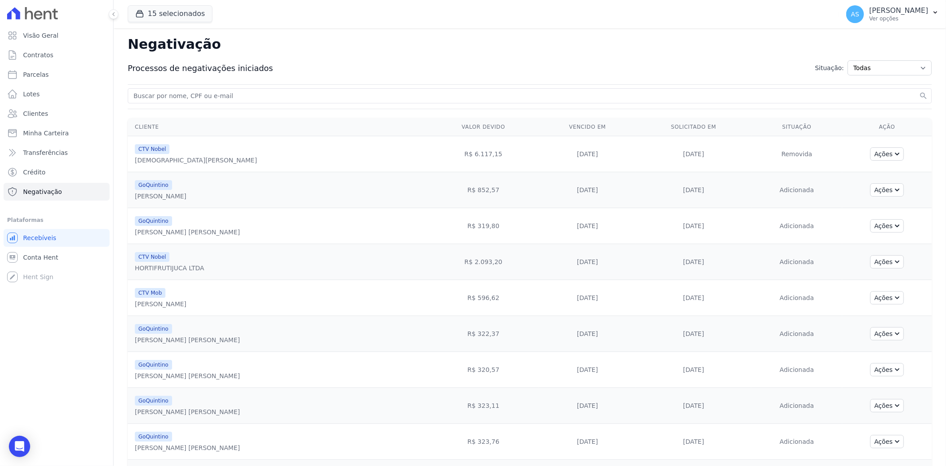
click at [175, 98] on input "search" at bounding box center [525, 95] width 786 height 11
paste input "Erika Francisca da Silva da Costa"
type input "Erika Francisca da Silva da Costa"
click at [919, 91] on button "search" at bounding box center [923, 95] width 9 height 9
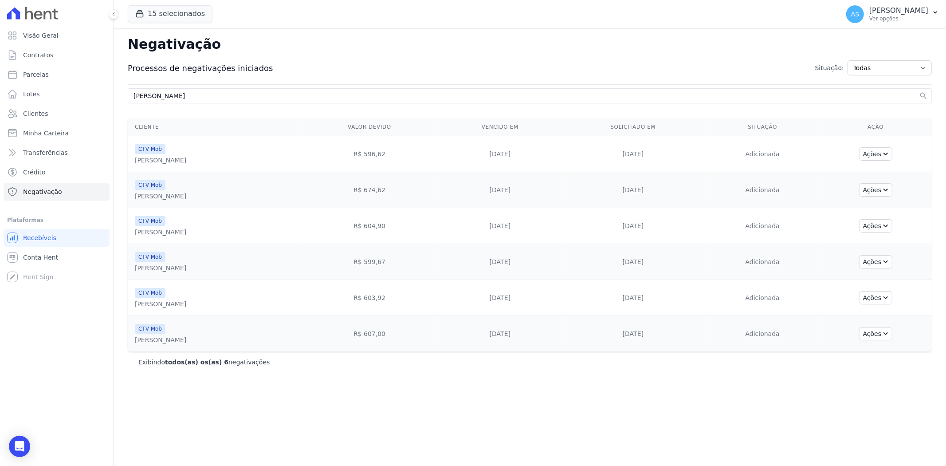
drag, startPoint x: 237, startPoint y: 98, endPoint x: -128, endPoint y: 138, distance: 367.3
click at [0, 138] on html "Visão Geral Contratos Parcelas Lotes Clientes Minha Carteira Transferências Cré…" at bounding box center [473, 233] width 946 height 466
paste input "Juliana de Souza Medeiros"
type input "Juliana de Souza Medeiros"
click at [919, 91] on button "search" at bounding box center [923, 95] width 9 height 9
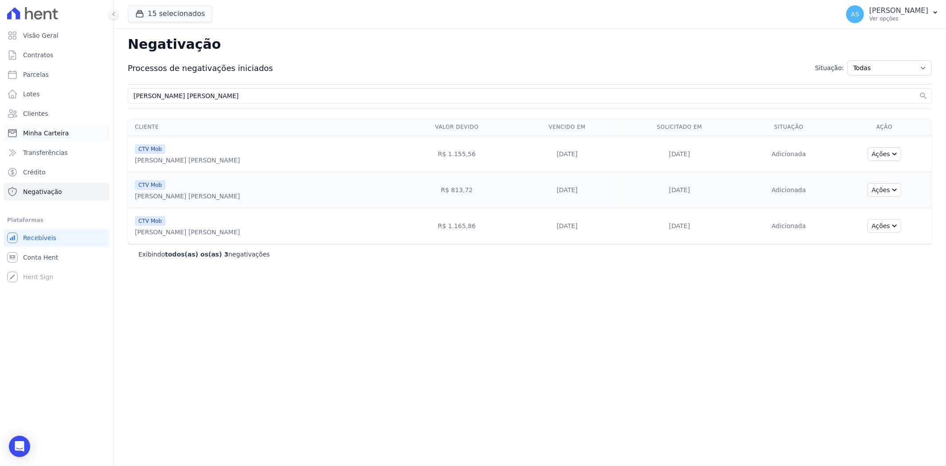
click at [28, 132] on span "Minha Carteira" at bounding box center [46, 133] width 46 height 9
click at [31, 113] on span "Clientes" at bounding box center [35, 113] width 25 height 9
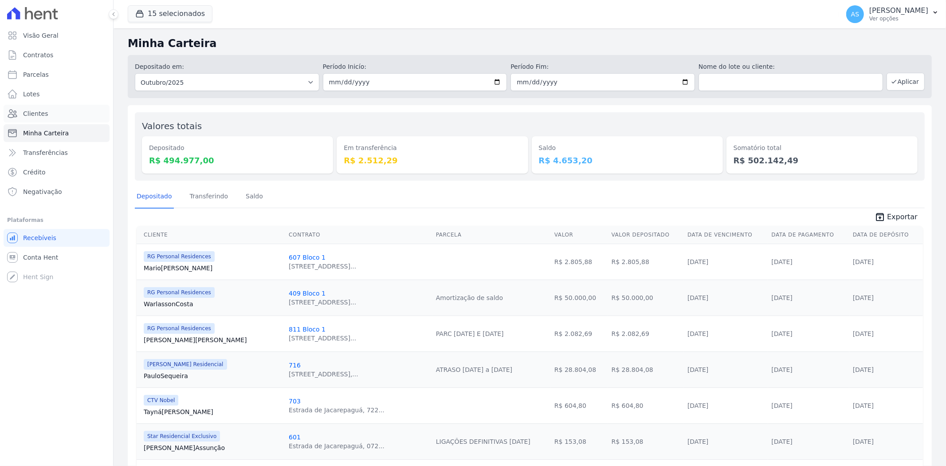
click at [31, 113] on span "Clientes" at bounding box center [35, 113] width 25 height 9
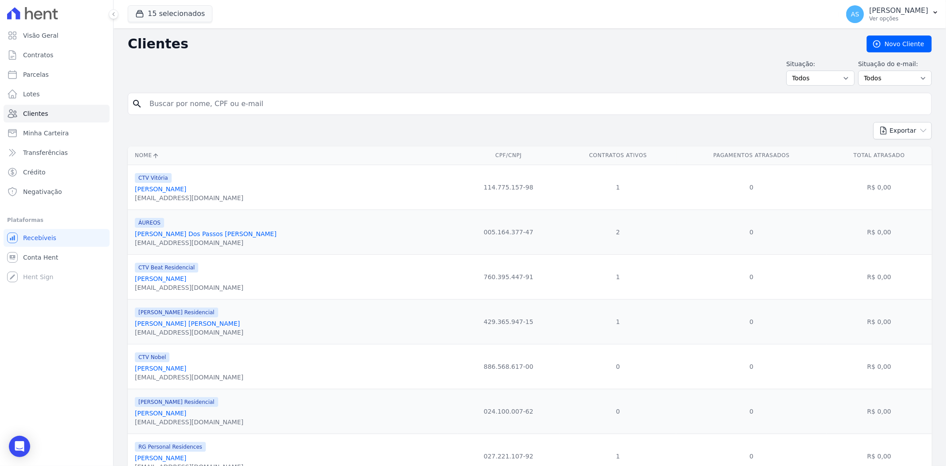
click at [180, 110] on input "search" at bounding box center [536, 104] width 784 height 18
type input "mariana la"
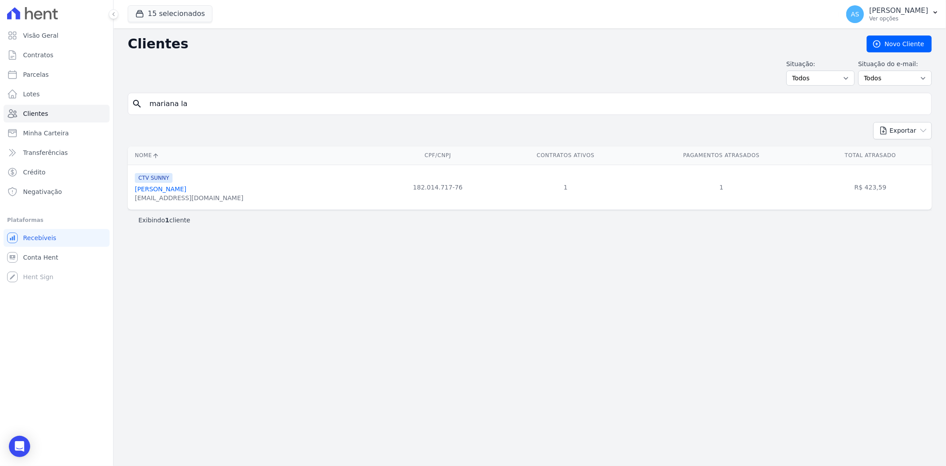
click at [176, 190] on link "Mariana Lavatori Arnao Metello" at bounding box center [160, 188] width 51 height 7
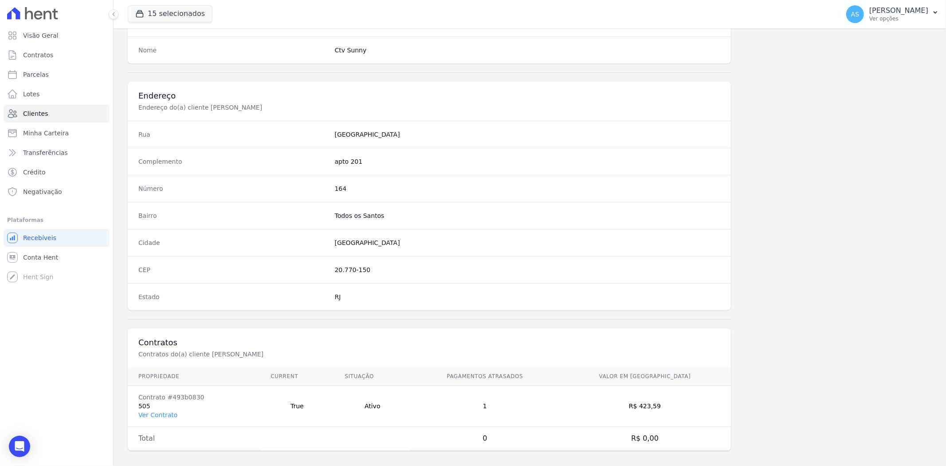
scroll to position [366, 0]
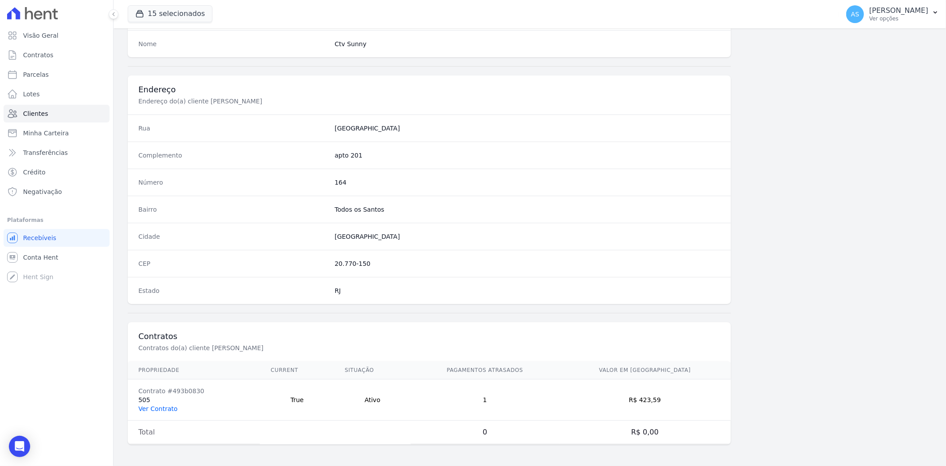
click at [152, 406] on link "Ver Contrato" at bounding box center [157, 408] width 39 height 7
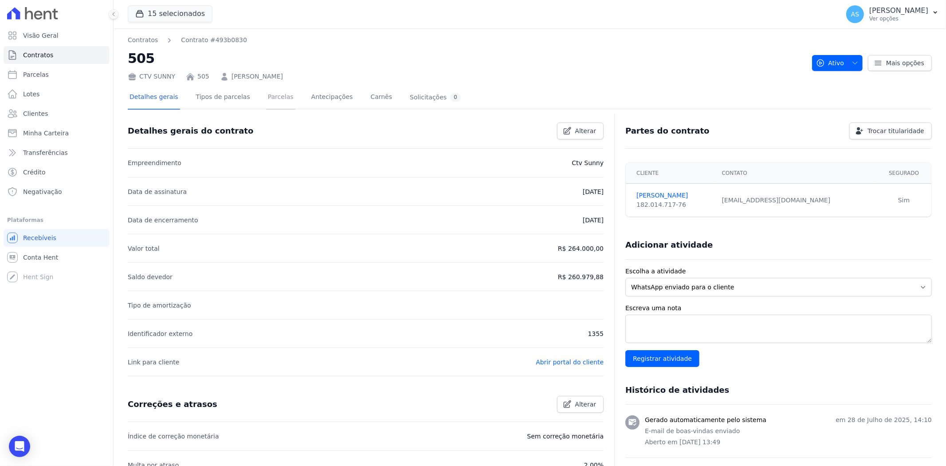
click at [271, 99] on link "Parcelas" at bounding box center [280, 98] width 29 height 24
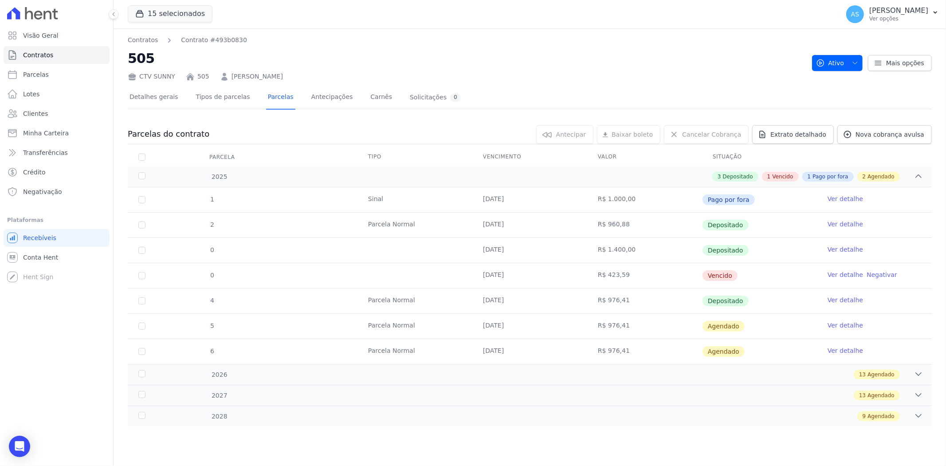
click at [850, 273] on link "Ver detalhe" at bounding box center [845, 274] width 35 height 9
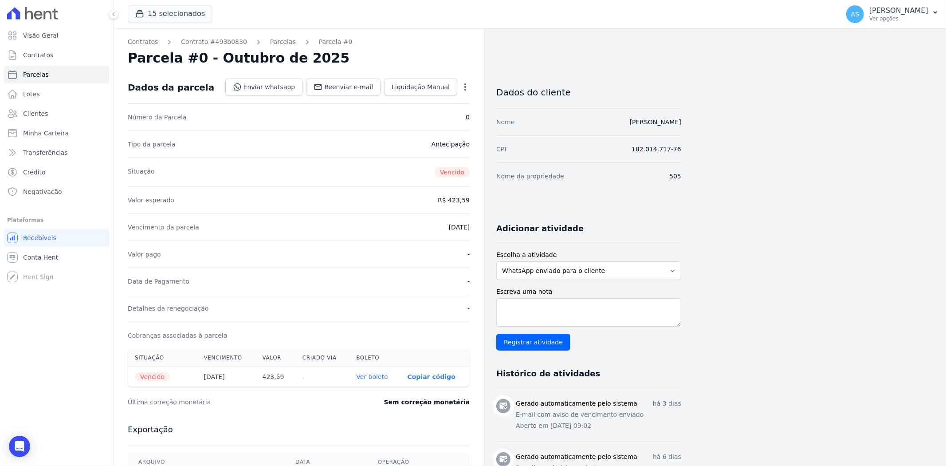
click at [464, 86] on icon "button" at bounding box center [465, 87] width 9 height 9
click at [407, 101] on link "Alterar" at bounding box center [427, 99] width 78 height 16
click at [463, 225] on input "[DATE]" at bounding box center [435, 226] width 70 height 19
type input "2025-10-10"
click at [456, 87] on span "Salvar" at bounding box center [453, 87] width 20 height 9
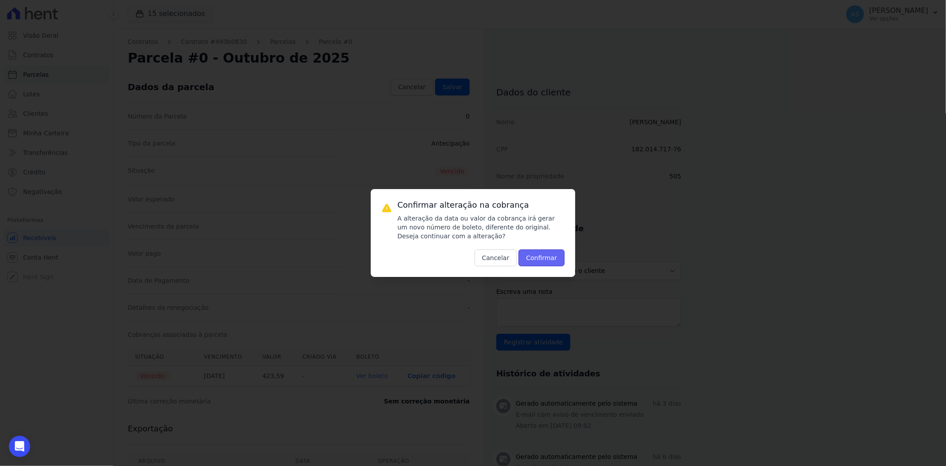
click at [543, 256] on button "Confirmar" at bounding box center [542, 257] width 46 height 17
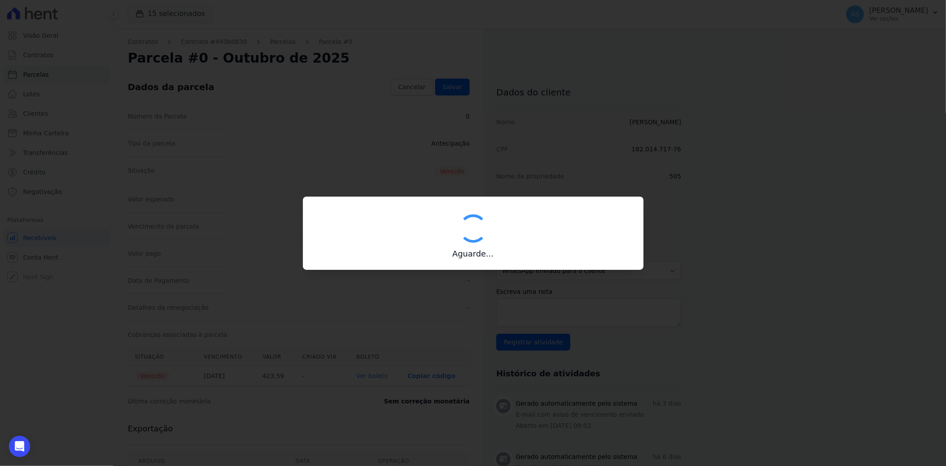
type input "00190000090335103300000685944175912210000042359"
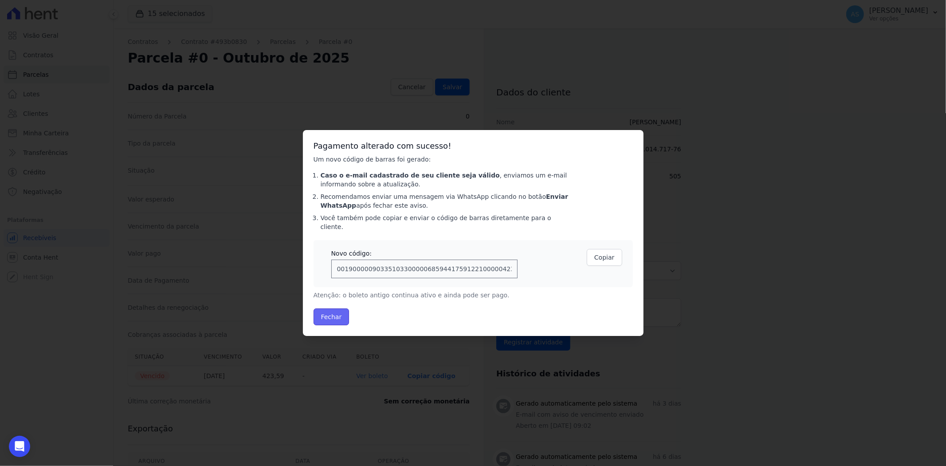
click at [335, 313] on button "Fechar" at bounding box center [332, 316] width 36 height 17
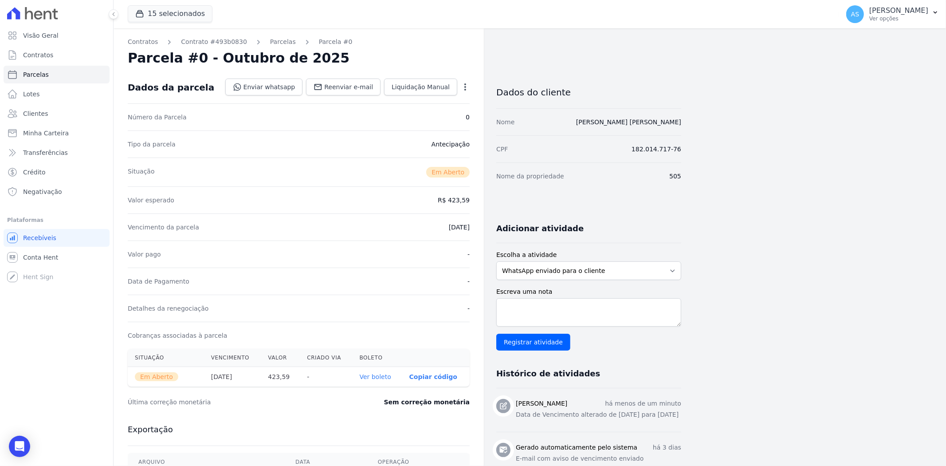
click at [393, 378] on th "Ver boleto" at bounding box center [378, 377] width 50 height 20
click at [385, 376] on link "Ver boleto" at bounding box center [375, 376] width 31 height 7
click at [30, 114] on span "Clientes" at bounding box center [35, 113] width 25 height 9
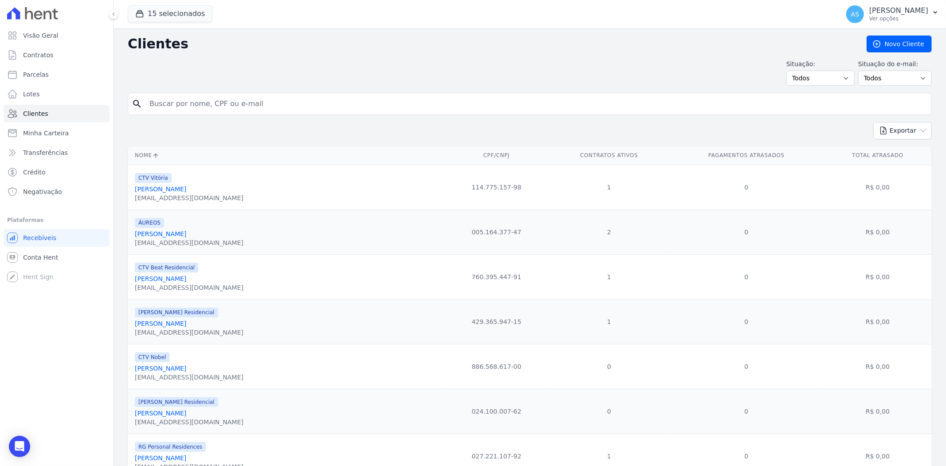
click at [180, 104] on input "search" at bounding box center [536, 104] width 784 height 18
type input "a"
type input "[PERSON_NAME]"
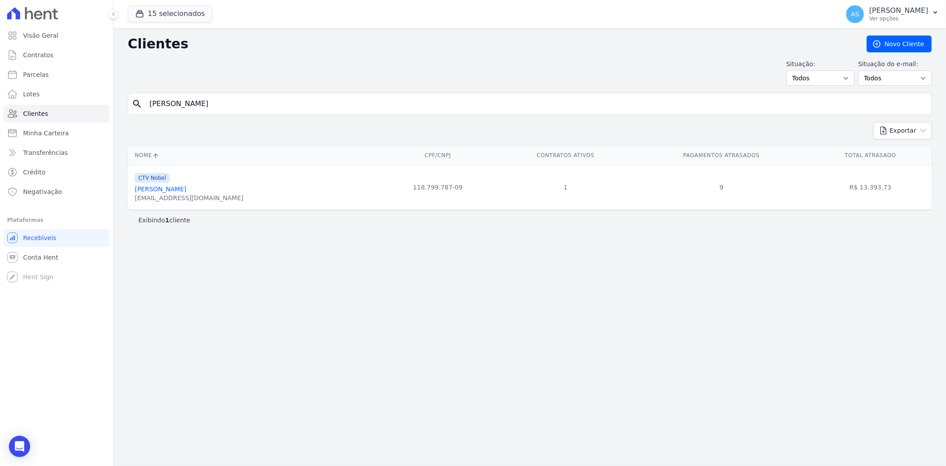
click at [178, 189] on link "[PERSON_NAME]" at bounding box center [160, 188] width 51 height 7
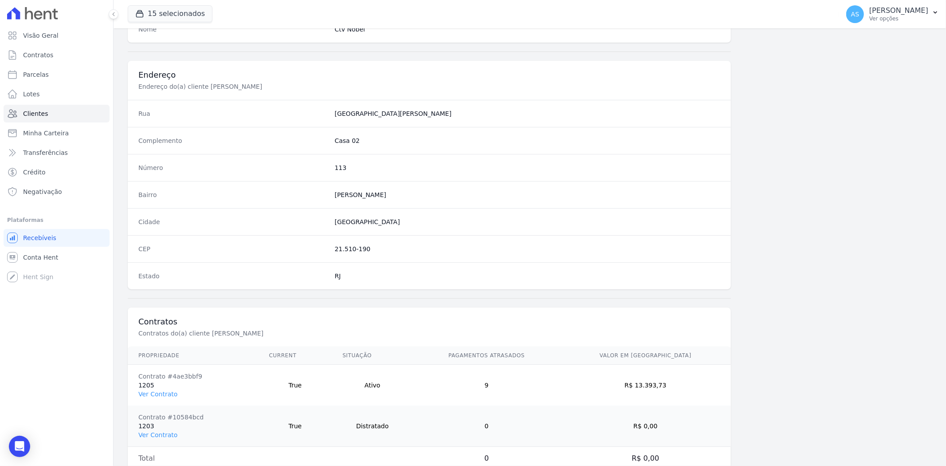
scroll to position [406, 0]
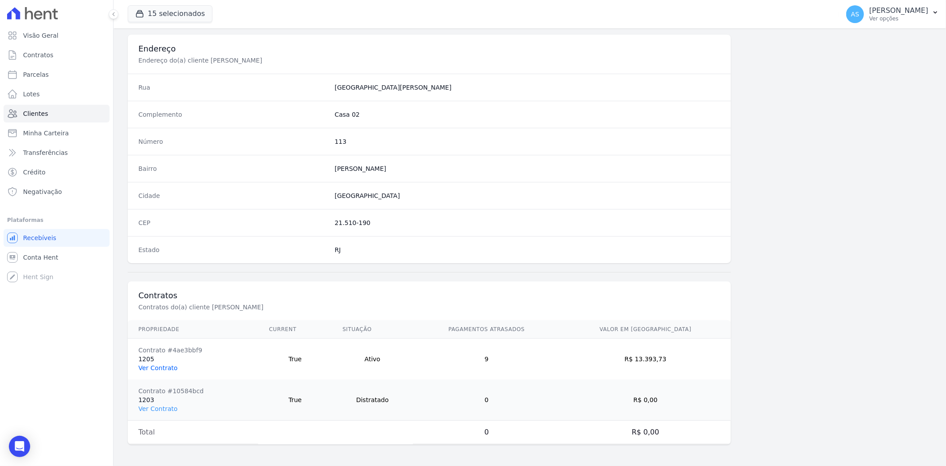
click at [153, 366] on link "Ver Contrato" at bounding box center [157, 367] width 39 height 7
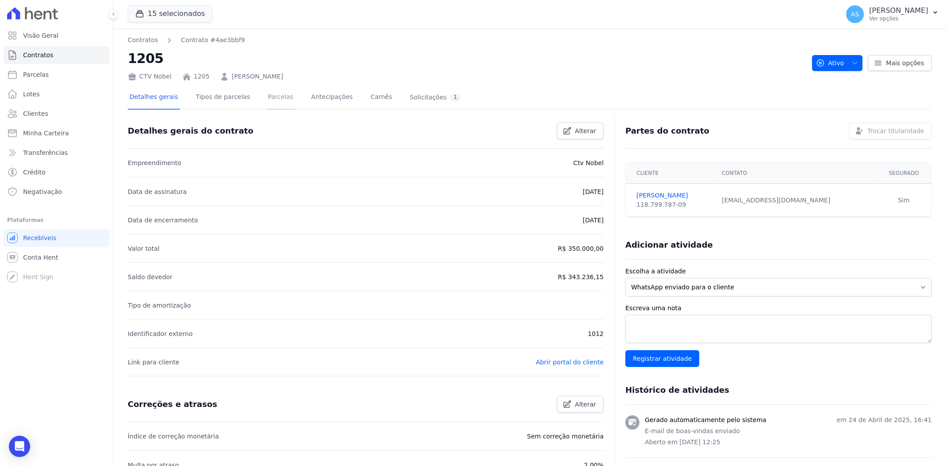
click at [266, 91] on link "Parcelas" at bounding box center [280, 98] width 29 height 24
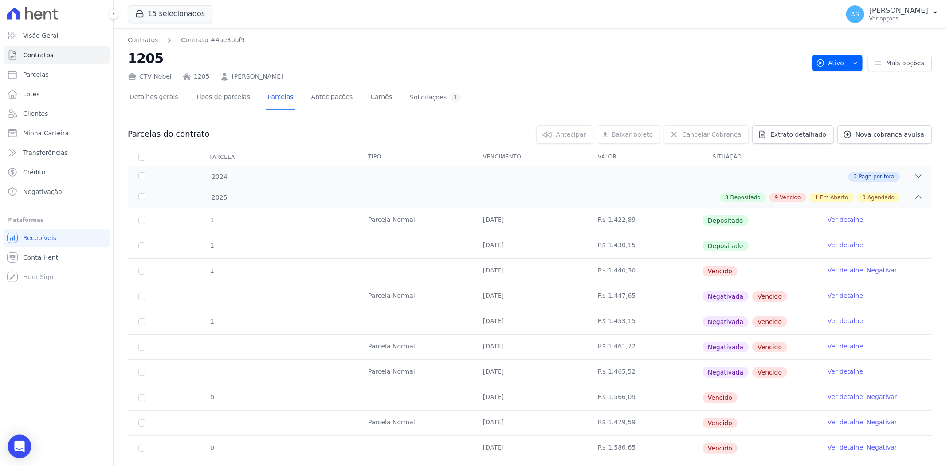
click at [21, 448] on icon "Open Intercom Messenger" at bounding box center [20, 447] width 12 height 12
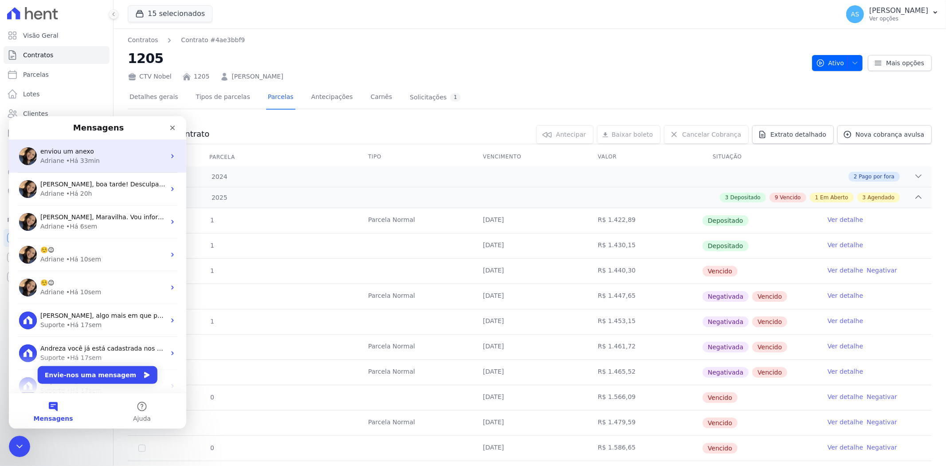
click at [87, 157] on div "• Há 33min" at bounding box center [83, 160] width 34 height 9
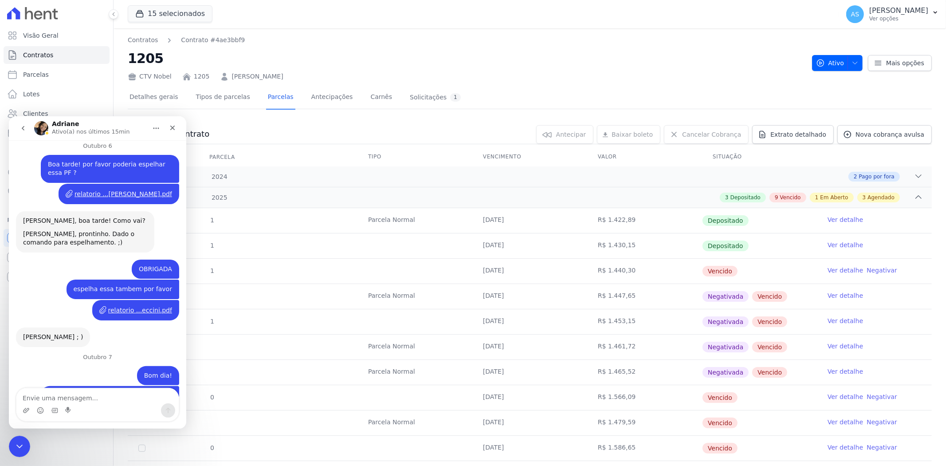
scroll to position [4190, 0]
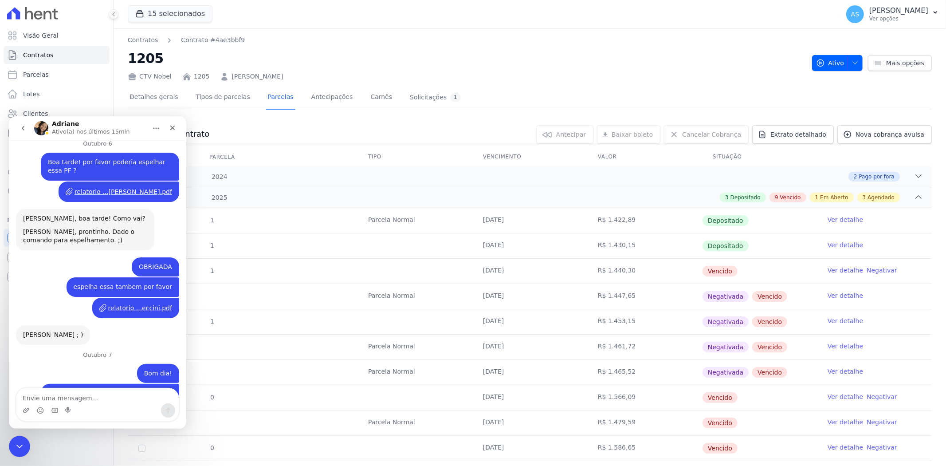
click at [41, 397] on textarea "Envie uma mensagem..." at bounding box center [97, 395] width 162 height 15
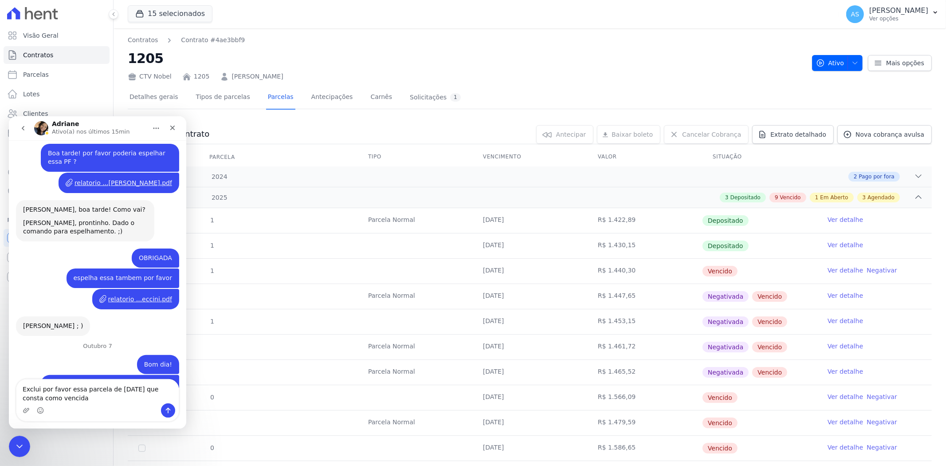
type textarea "Exclui por favor essa parcela de [DATE] que consta como vencida ?"
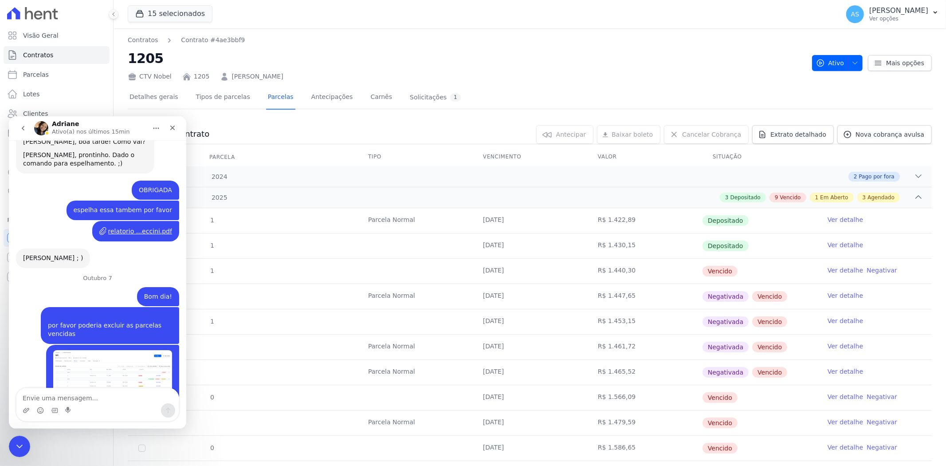
scroll to position [4266, 0]
click at [18, 444] on icon "Fechar mensagem da Intercom" at bounding box center [18, 445] width 11 height 11
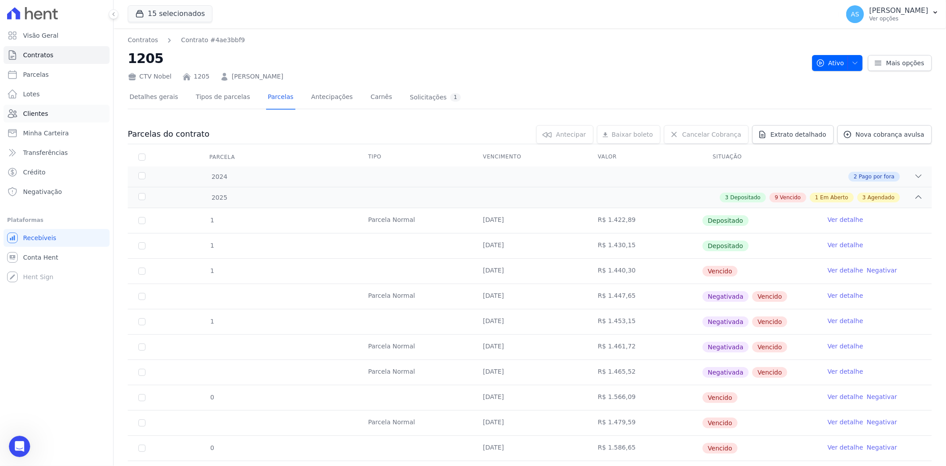
click at [31, 114] on span "Clientes" at bounding box center [35, 113] width 25 height 9
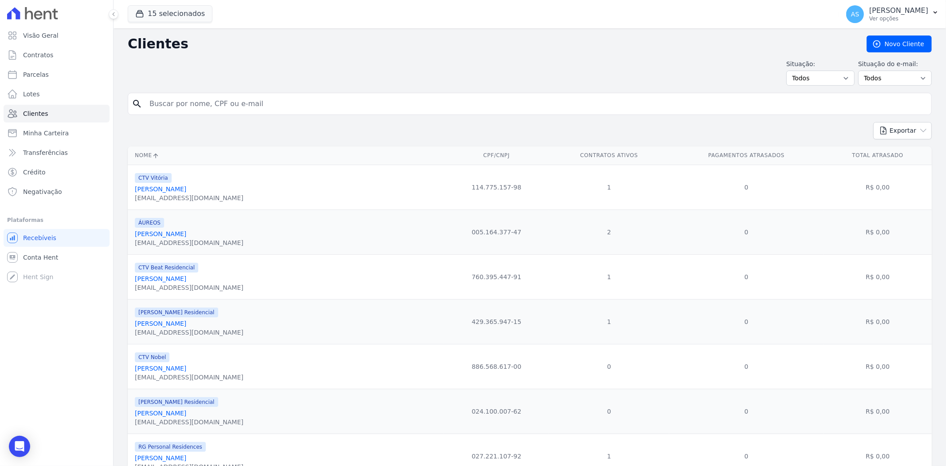
click at [179, 109] on input "search" at bounding box center [536, 104] width 784 height 18
paste input "[PERSON_NAME]"
type input "[PERSON_NAME]"
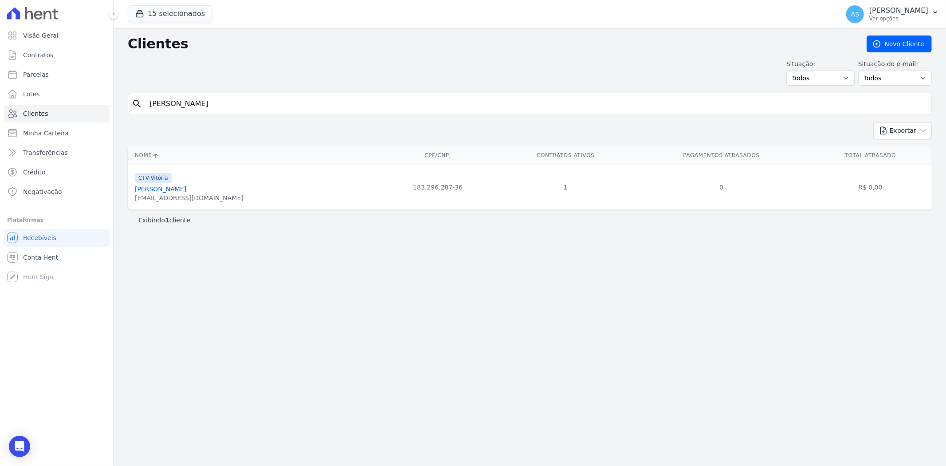
click at [172, 191] on link "[PERSON_NAME]" at bounding box center [160, 188] width 51 height 7
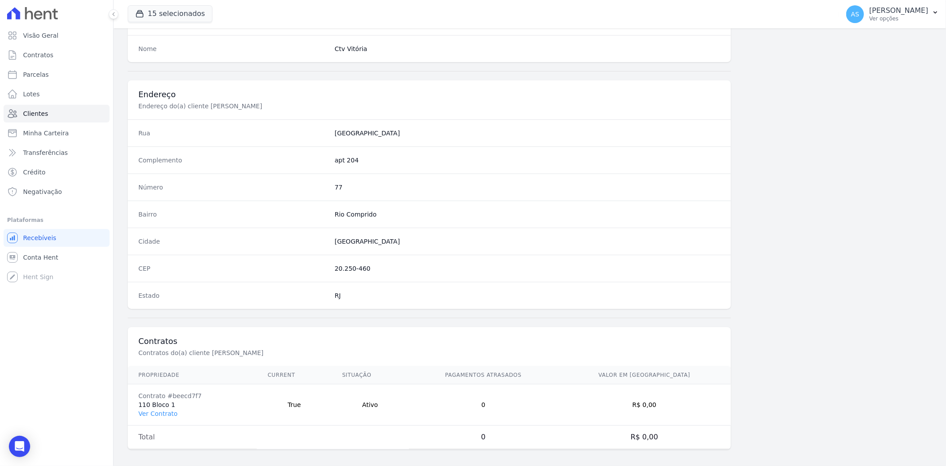
scroll to position [366, 0]
click at [157, 408] on link "Ver Contrato" at bounding box center [157, 408] width 39 height 7
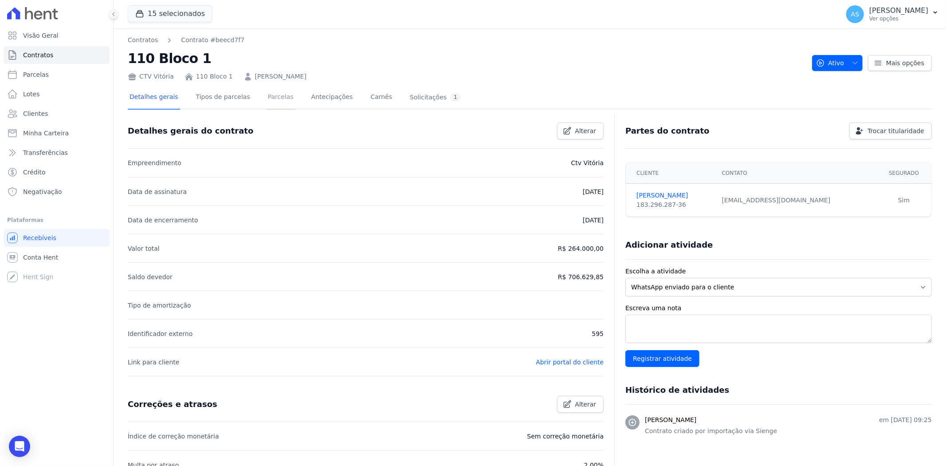
click at [273, 100] on link "Parcelas" at bounding box center [280, 98] width 29 height 24
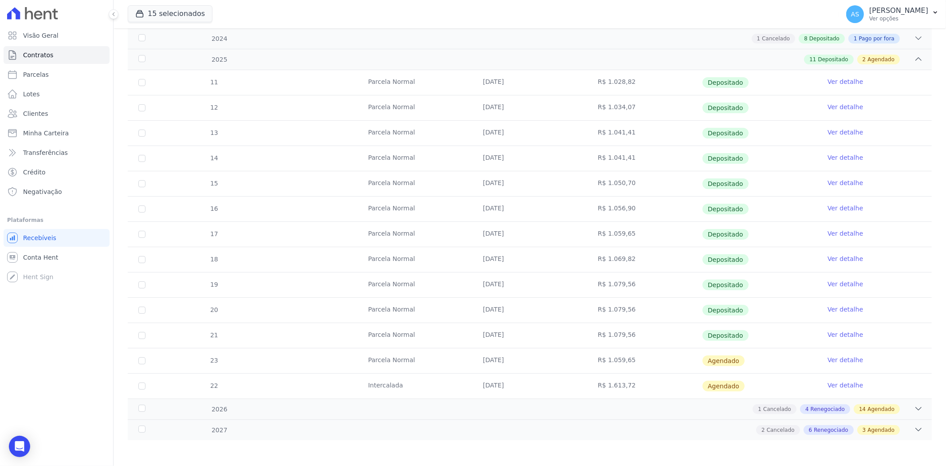
scroll to position [139, 0]
click at [846, 333] on link "Ver detalhe" at bounding box center [845, 333] width 35 height 9
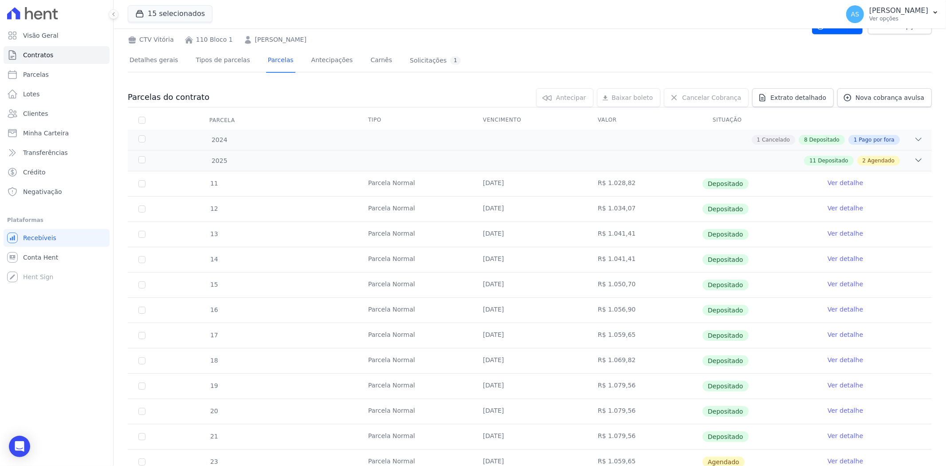
scroll to position [139, 0]
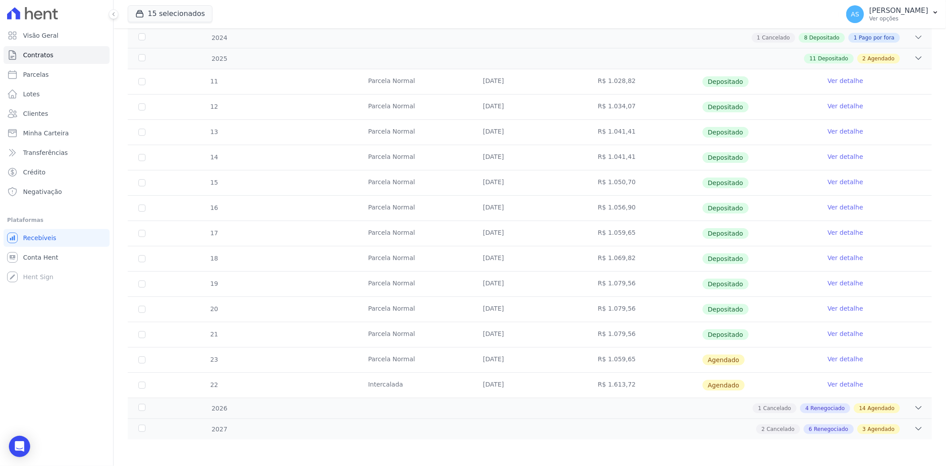
click at [840, 357] on link "Ver detalhe" at bounding box center [845, 358] width 35 height 9
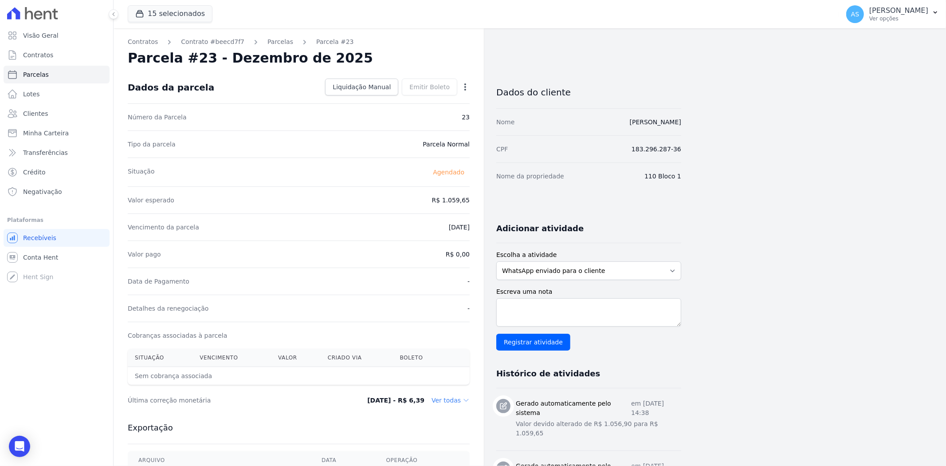
click at [465, 84] on icon "button" at bounding box center [465, 86] width 2 height 7
click at [414, 100] on link "Alterar" at bounding box center [427, 99] width 78 height 16
drag, startPoint x: 421, startPoint y: 200, endPoint x: 499, endPoint y: 202, distance: 77.2
type input "1087.11"
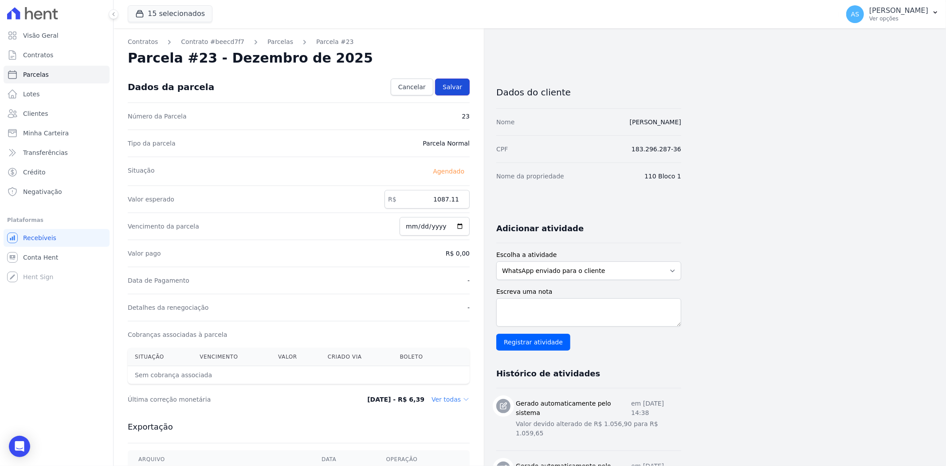
click at [460, 86] on span "Salvar" at bounding box center [453, 87] width 20 height 9
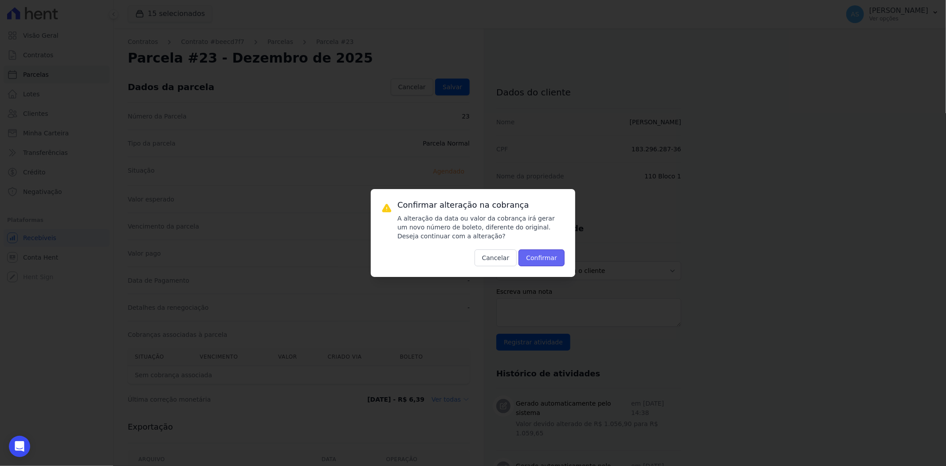
click at [538, 262] on button "Confirmar" at bounding box center [542, 257] width 46 height 17
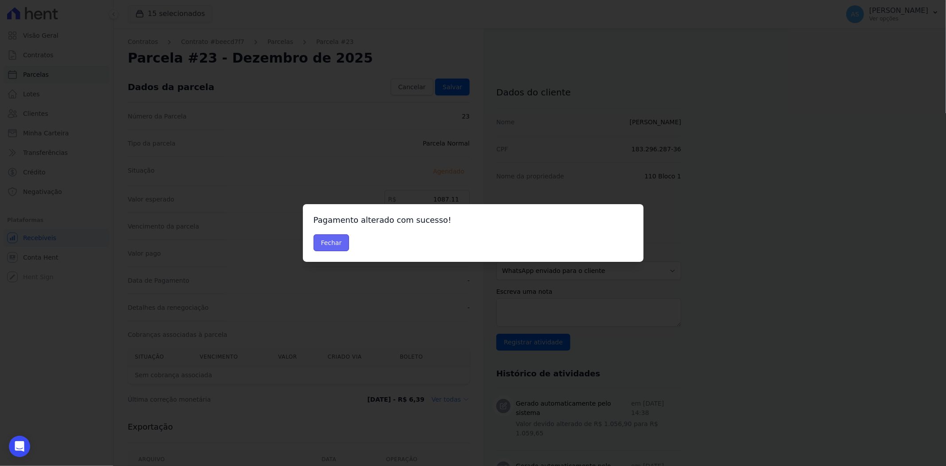
click at [329, 244] on button "Fechar" at bounding box center [332, 242] width 36 height 17
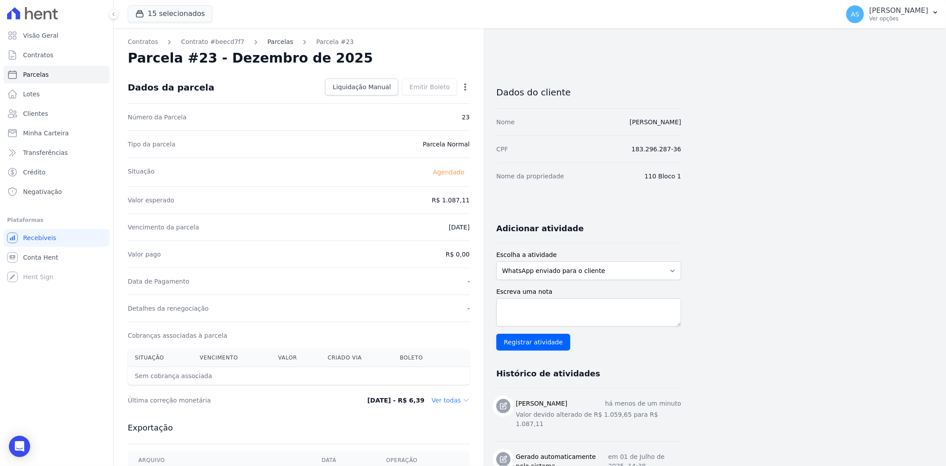
click at [267, 39] on link "Parcelas" at bounding box center [280, 41] width 26 height 9
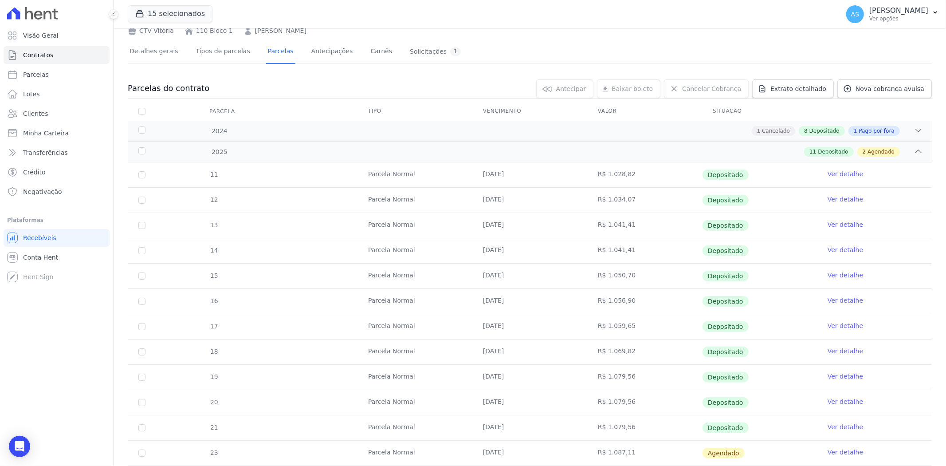
scroll to position [139, 0]
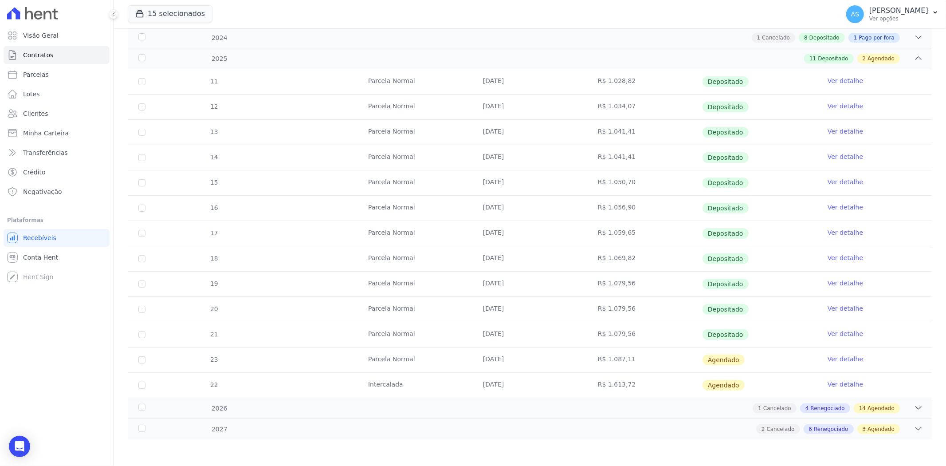
click at [845, 384] on link "Ver detalhe" at bounding box center [845, 384] width 35 height 9
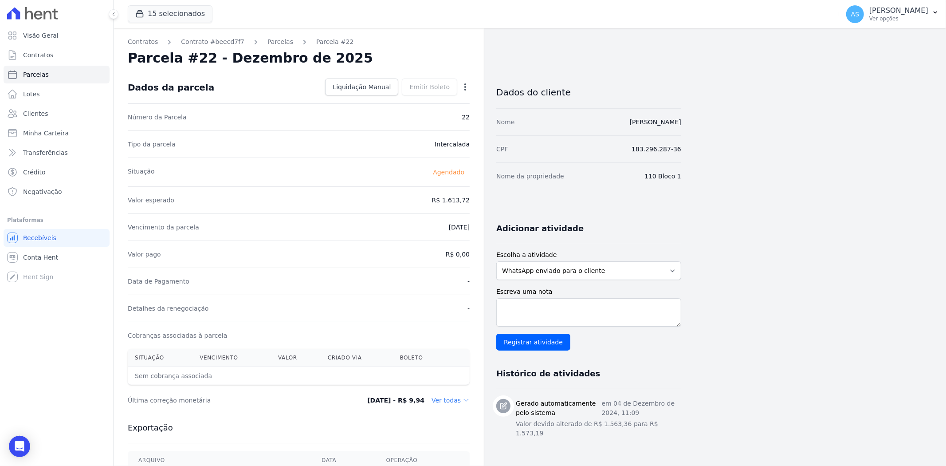
click at [464, 85] on icon "button" at bounding box center [465, 87] width 9 height 9
click at [403, 98] on link "Alterar" at bounding box center [427, 99] width 78 height 16
drag, startPoint x: 431, startPoint y: 200, endPoint x: 463, endPoint y: 201, distance: 32.0
click at [463, 201] on input "1613.72" at bounding box center [427, 199] width 85 height 19
type input "1669.64"
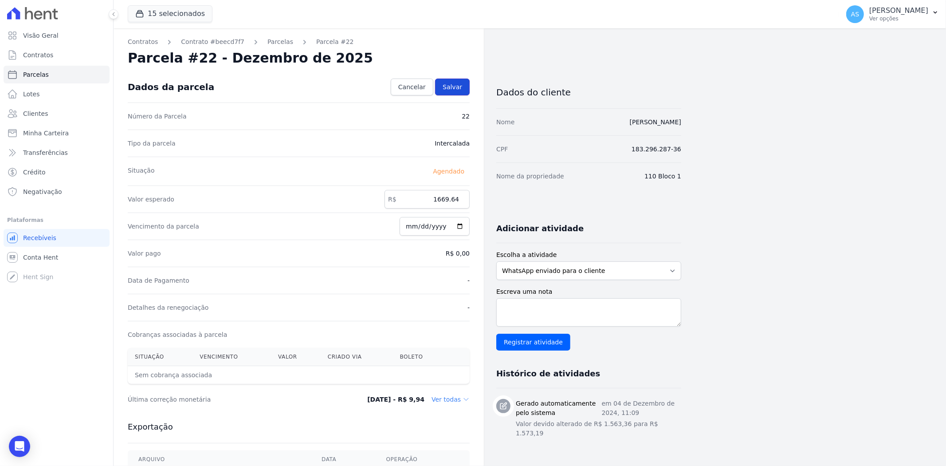
click at [454, 86] on span "Salvar" at bounding box center [453, 87] width 20 height 9
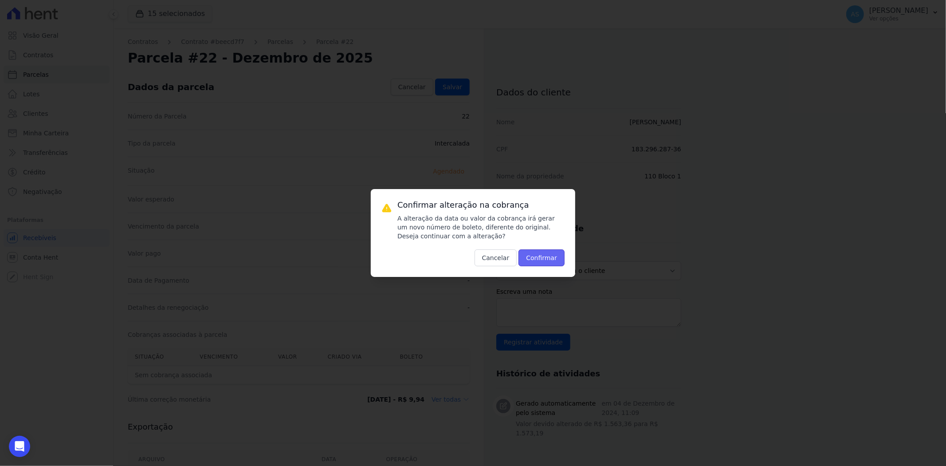
click at [538, 258] on button "Confirmar" at bounding box center [542, 257] width 46 height 17
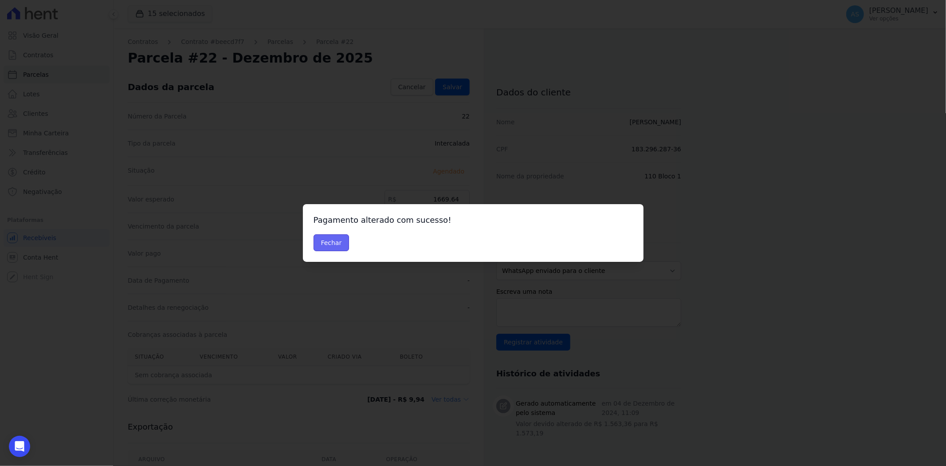
click at [329, 240] on button "Fechar" at bounding box center [332, 242] width 36 height 17
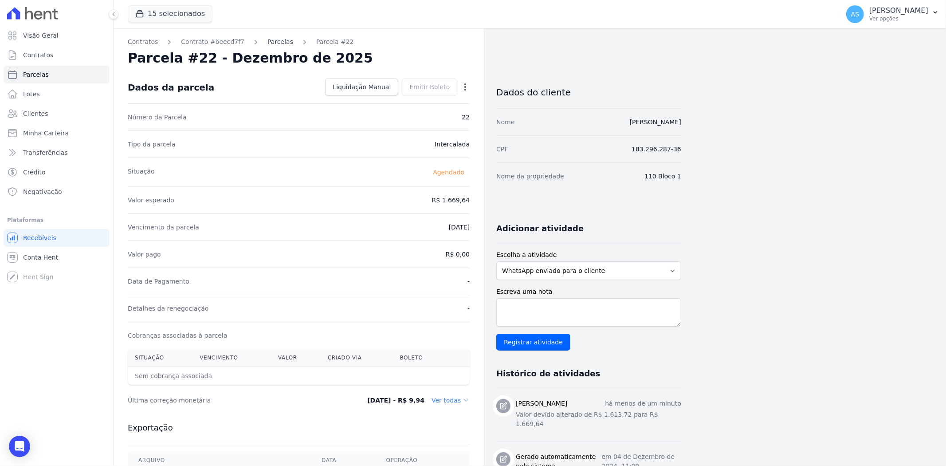
click at [267, 41] on link "Parcelas" at bounding box center [280, 41] width 26 height 9
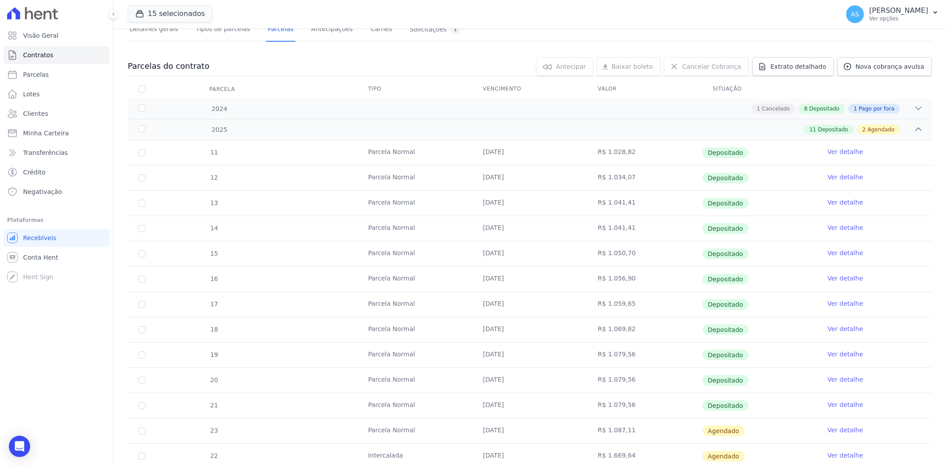
scroll to position [139, 0]
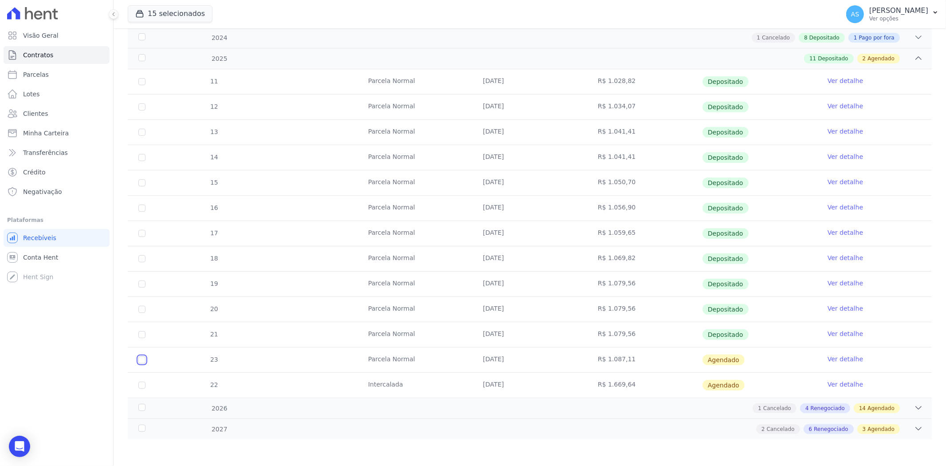
click at [142, 360] on input "checkbox" at bounding box center [141, 359] width 7 height 7
checkbox input "true"
click at [140, 386] on input "checkbox" at bounding box center [141, 385] width 7 height 7
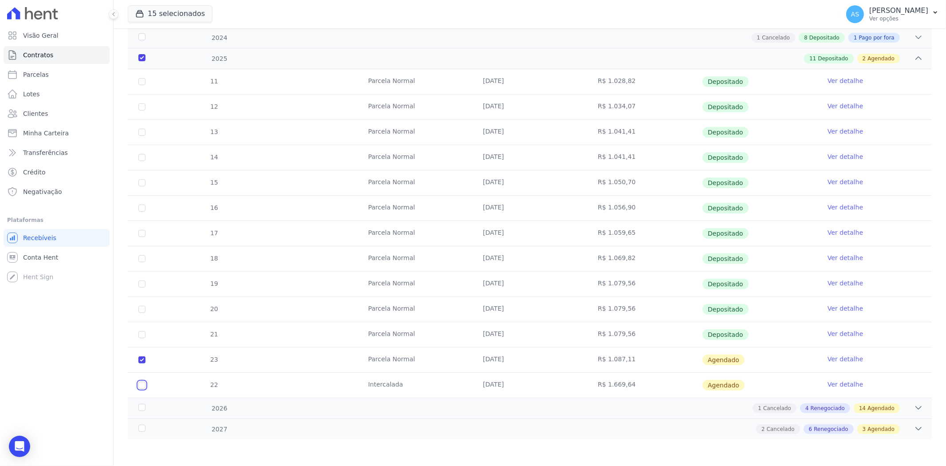
checkbox input "true"
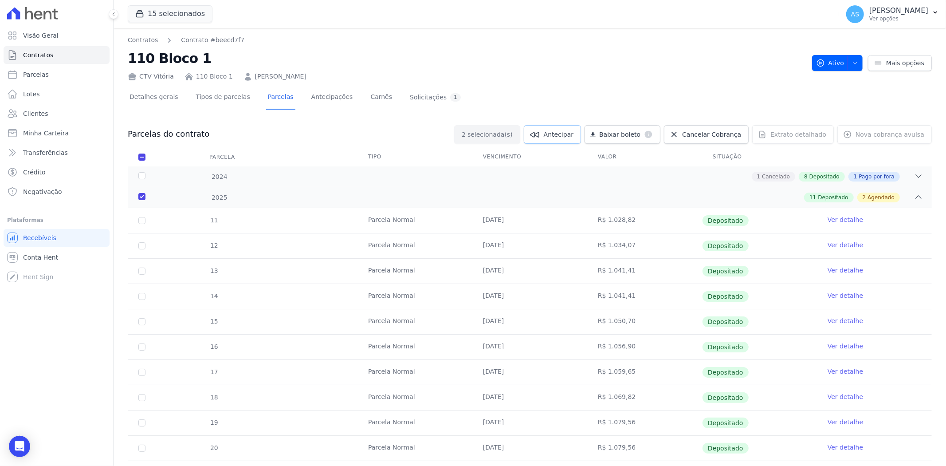
click at [568, 132] on span "Antecipar" at bounding box center [559, 134] width 30 height 9
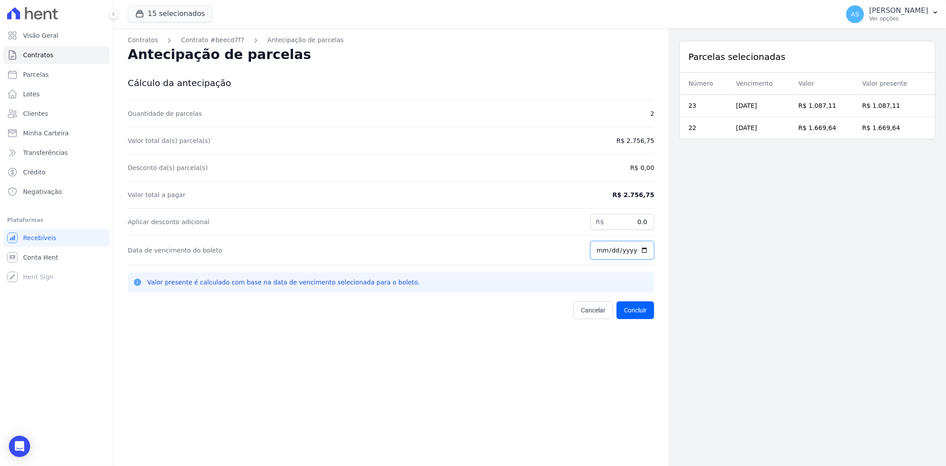
click at [641, 250] on input "[DATE]" at bounding box center [622, 250] width 64 height 19
type input "[DATE]"
click at [635, 309] on button "Concluir" at bounding box center [636, 310] width 38 height 18
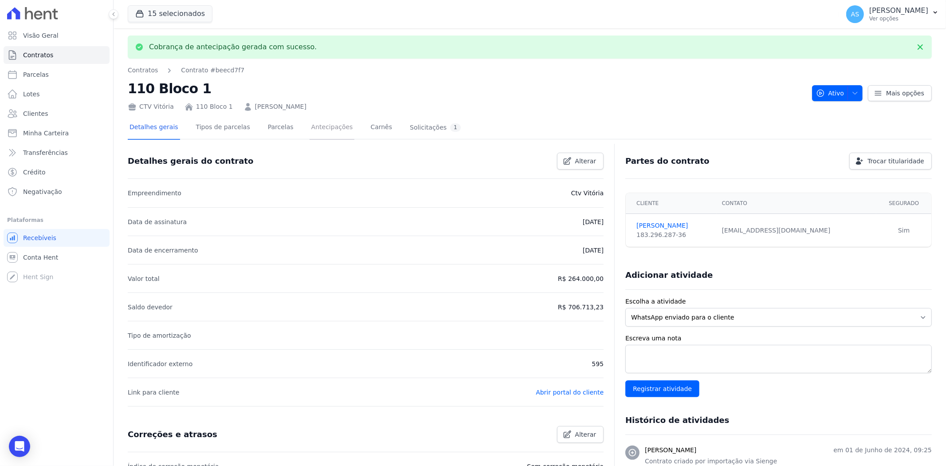
click at [313, 126] on link "Antecipações" at bounding box center [332, 128] width 45 height 24
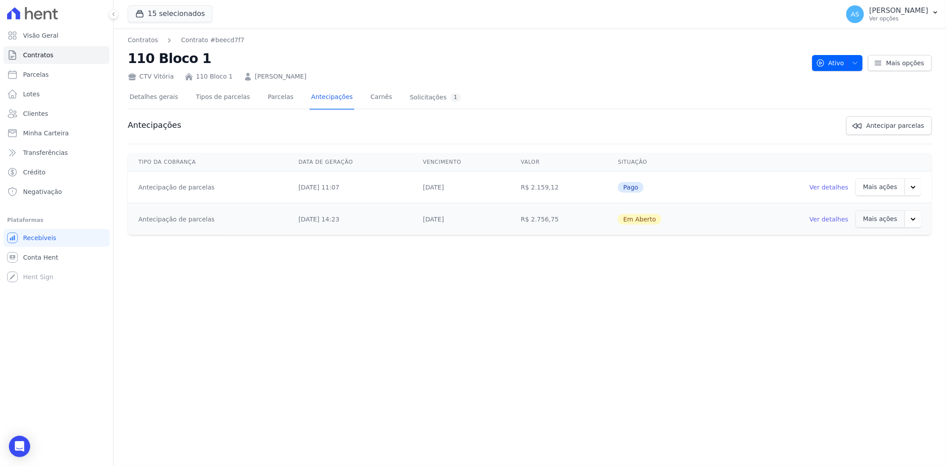
click at [920, 219] on button "button" at bounding box center [913, 218] width 16 height 17
click at [850, 246] on link "Ver boleto" at bounding box center [863, 242] width 46 height 21
click at [34, 114] on span "Clientes" at bounding box center [35, 113] width 25 height 9
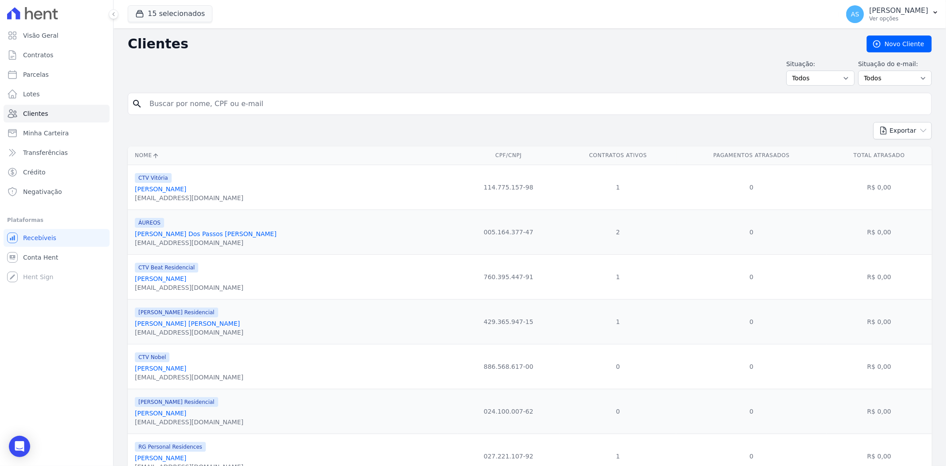
click at [170, 102] on input "search" at bounding box center [536, 104] width 784 height 18
type input "[PERSON_NAME]"
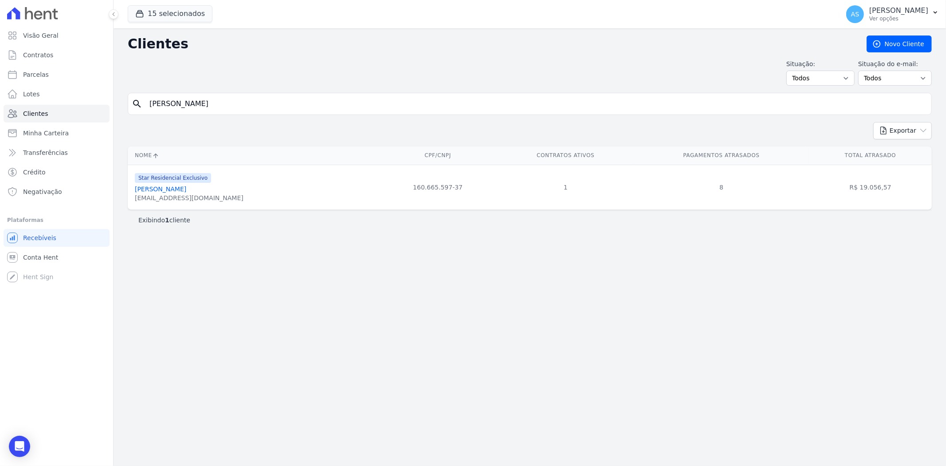
click at [157, 188] on link "[PERSON_NAME]" at bounding box center [160, 188] width 51 height 7
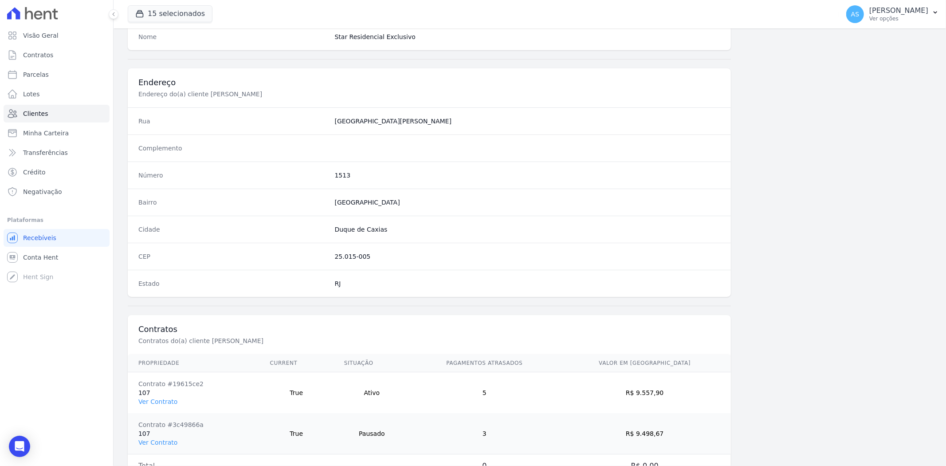
scroll to position [406, 0]
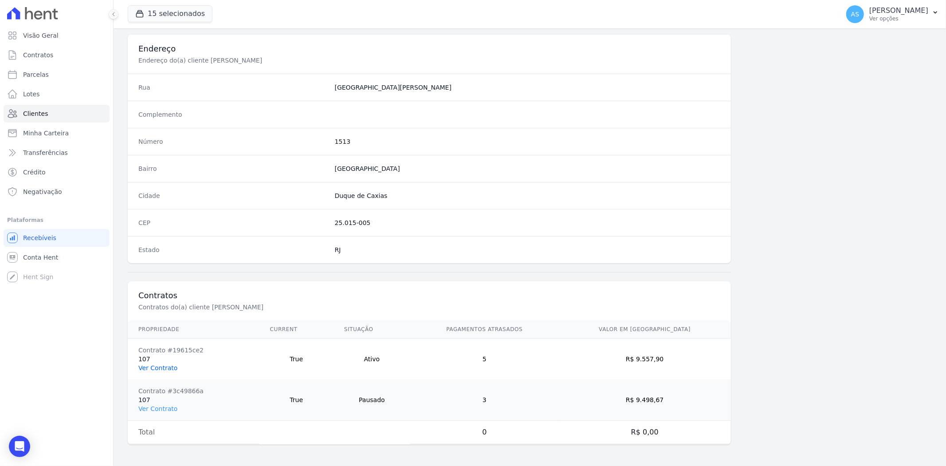
click at [148, 369] on link "Ver Contrato" at bounding box center [157, 367] width 39 height 7
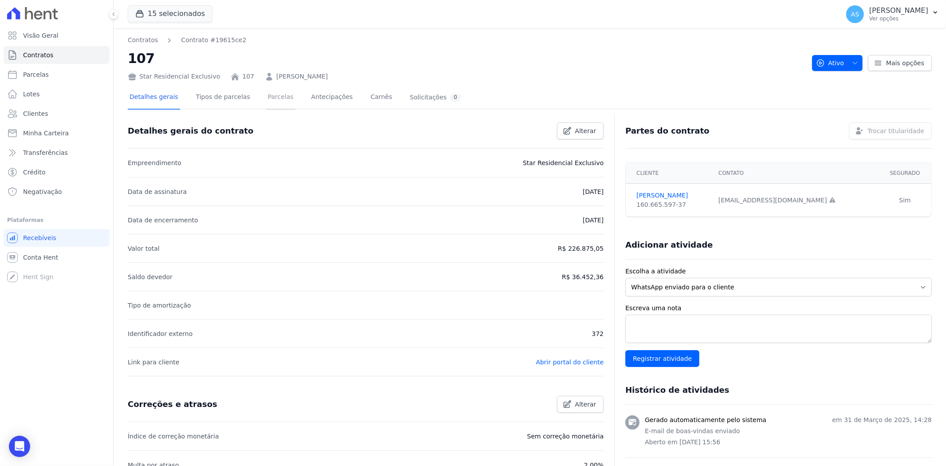
click at [271, 94] on link "Parcelas" at bounding box center [280, 98] width 29 height 24
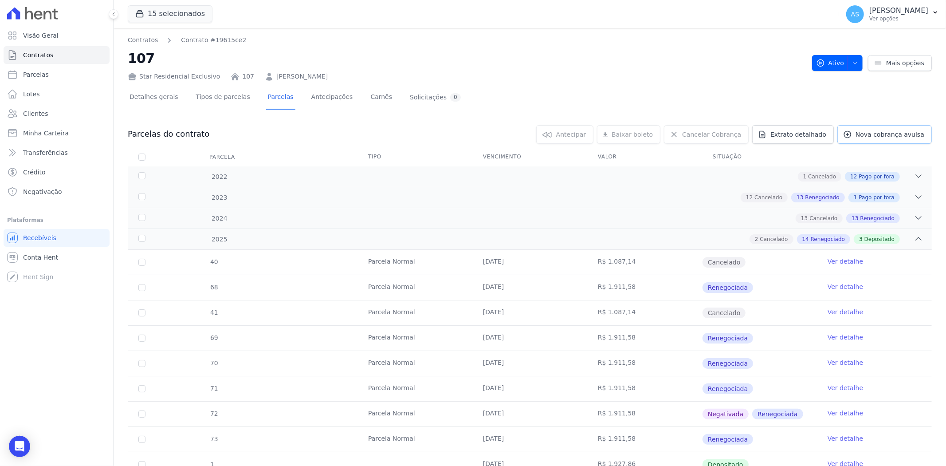
click at [885, 134] on span "Nova cobrança avulsa" at bounding box center [890, 134] width 69 height 9
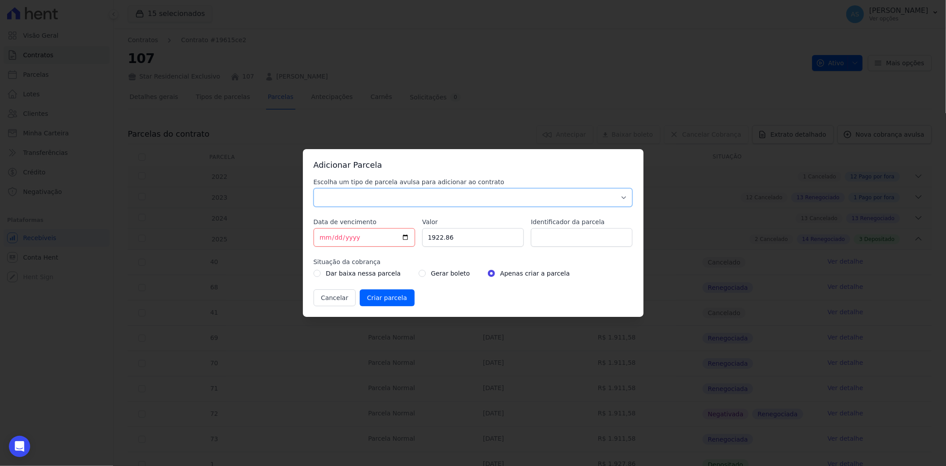
drag, startPoint x: 622, startPoint y: 197, endPoint x: 609, endPoint y: 194, distance: 13.1
click at [622, 197] on select "Parcela Normal Sinal Caução Intercalada Chaves Pré Chaves Pós Chaves Taxas Quit…" at bounding box center [473, 197] width 319 height 19
select select "standard"
click at [314, 188] on select "Parcela Normal Sinal Caução Intercalada Chaves Pré Chaves Pós Chaves Taxas Quit…" at bounding box center [473, 197] width 319 height 19
drag, startPoint x: 457, startPoint y: 240, endPoint x: 382, endPoint y: 240, distance: 75.9
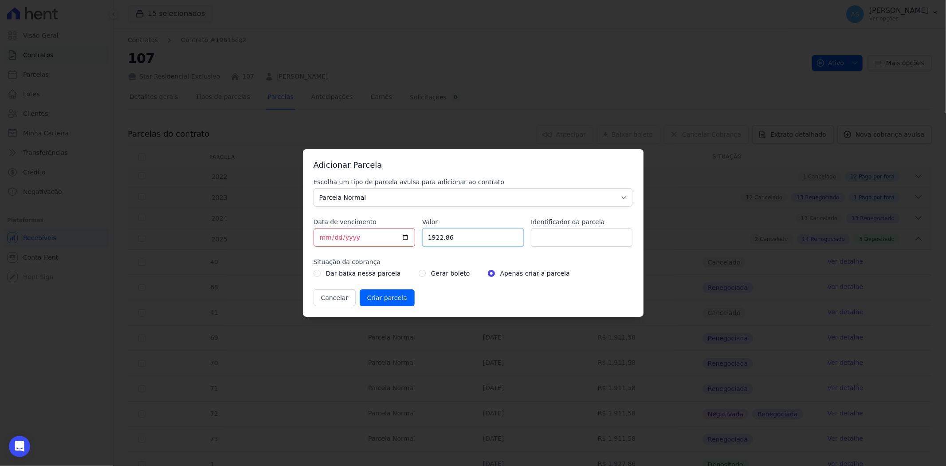
click at [382, 240] on div "Escolha um tipo de parcela avulsa para adicionar ao contrato Parcela Normal Sin…" at bounding box center [473, 241] width 319 height 129
paste input "29.68501"
drag, startPoint x: 470, startPoint y: 238, endPoint x: 402, endPoint y: 242, distance: 68.4
click at [402, 242] on div "Escolha um tipo de parcela avulsa para adicionar ao contrato Parcela Normal Sin…" at bounding box center [473, 241] width 319 height 129
type input "29685.01"
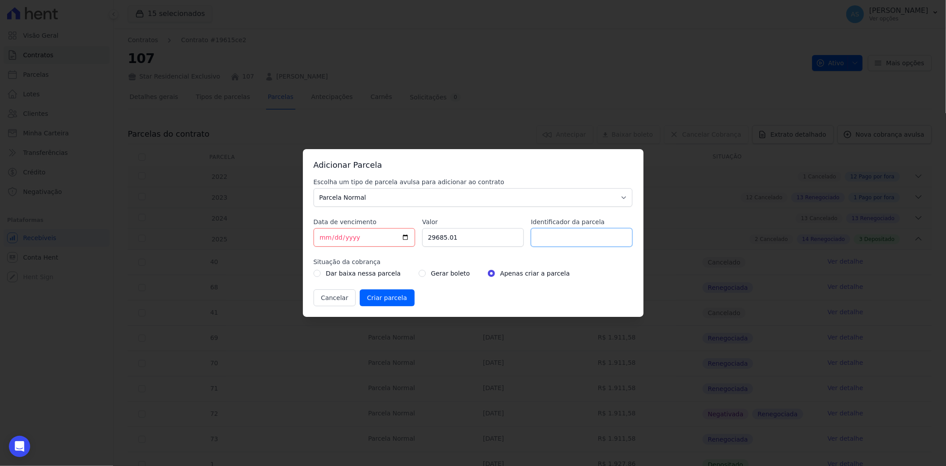
click at [549, 241] on input "Identificador da parcela" at bounding box center [582, 237] width 102 height 19
click at [559, 238] on input "Identificador da parcela" at bounding box center [582, 237] width 102 height 19
click at [564, 243] on input "Identificador da parcela" at bounding box center [582, 237] width 102 height 19
type input "q"
type input "QUITAÇÃO"
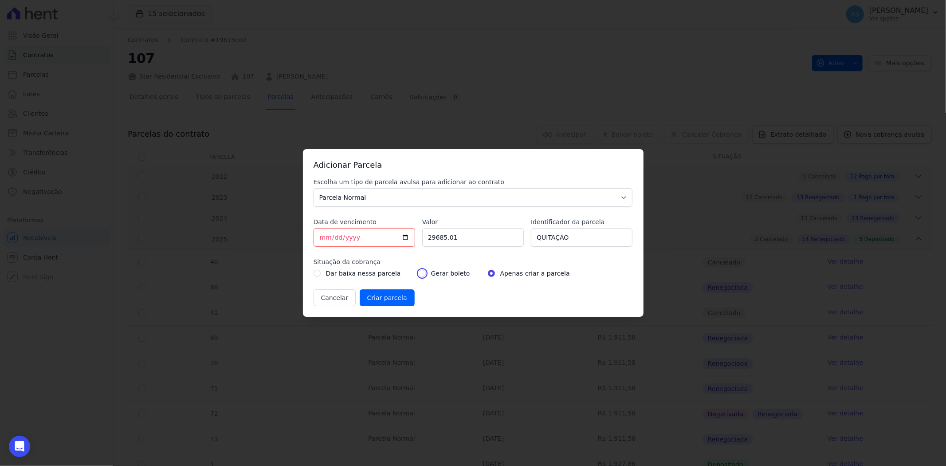
click at [419, 272] on input "radio" at bounding box center [422, 273] width 7 height 7
radio input "true"
click at [388, 301] on input "Criar parcela" at bounding box center [387, 297] width 55 height 17
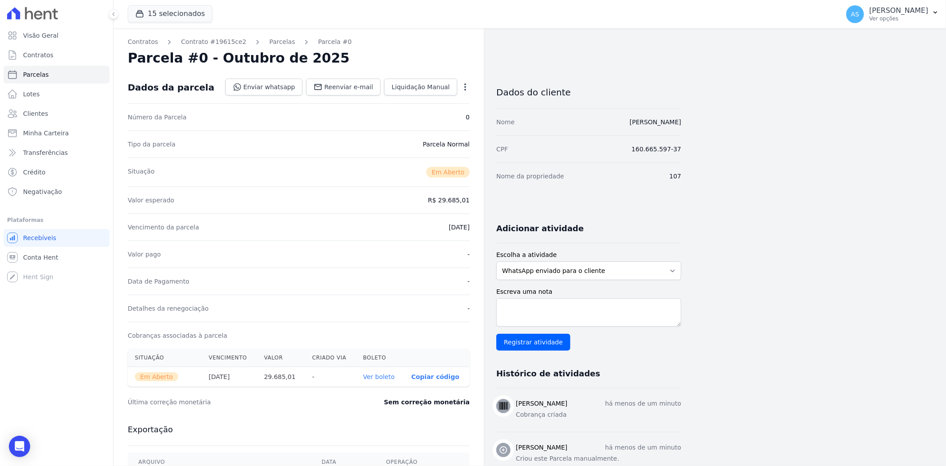
click at [384, 374] on link "Ver boleto" at bounding box center [378, 376] width 31 height 7
click at [36, 130] on span "Minha Carteira" at bounding box center [46, 133] width 46 height 9
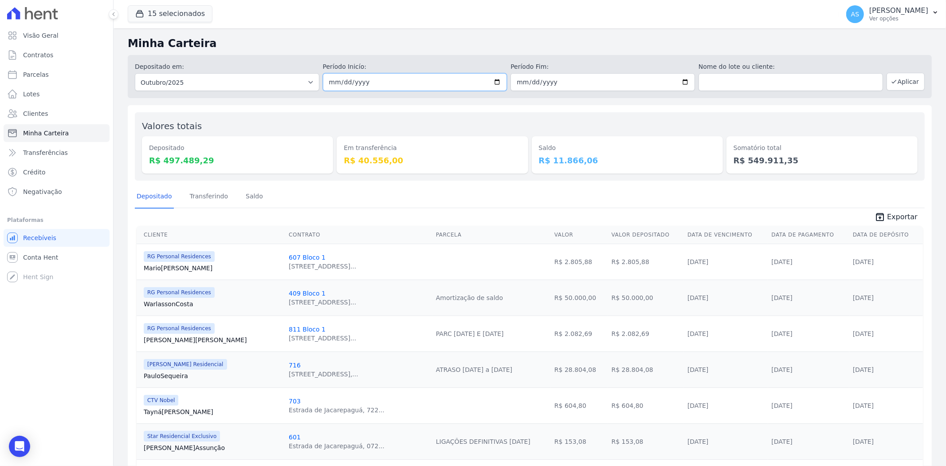
click at [492, 85] on input "2025-10-01" at bounding box center [415, 82] width 185 height 18
type input "[DATE]"
click at [895, 84] on button "Aplicar" at bounding box center [906, 82] width 38 height 18
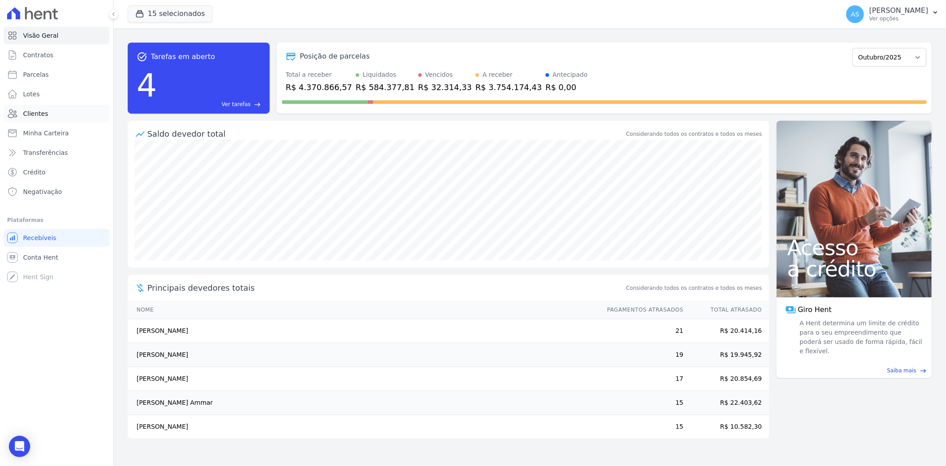
click at [33, 117] on span "Clientes" at bounding box center [35, 113] width 25 height 9
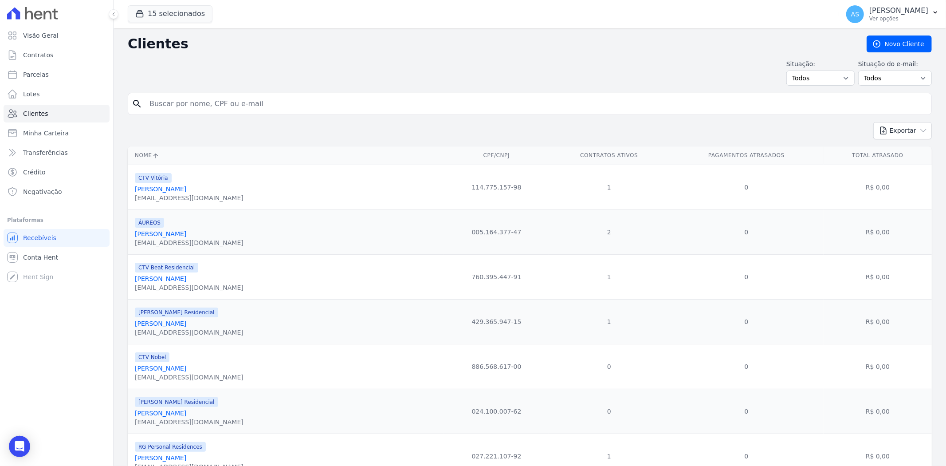
click at [172, 109] on input "search" at bounding box center [536, 104] width 784 height 18
paste input "Romulo Diniz Carvalho"
type input "Romulo Diniz Carvalho"
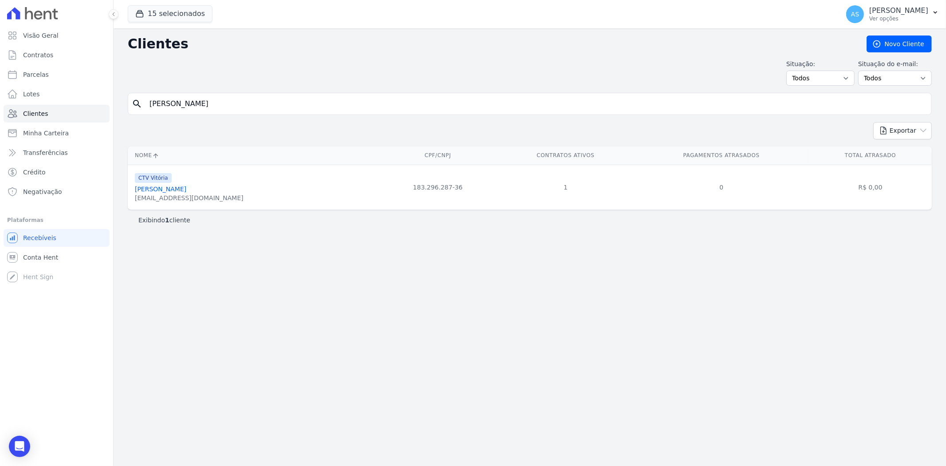
click at [177, 187] on link "Romulo Diniz Carvalho" at bounding box center [160, 188] width 51 height 7
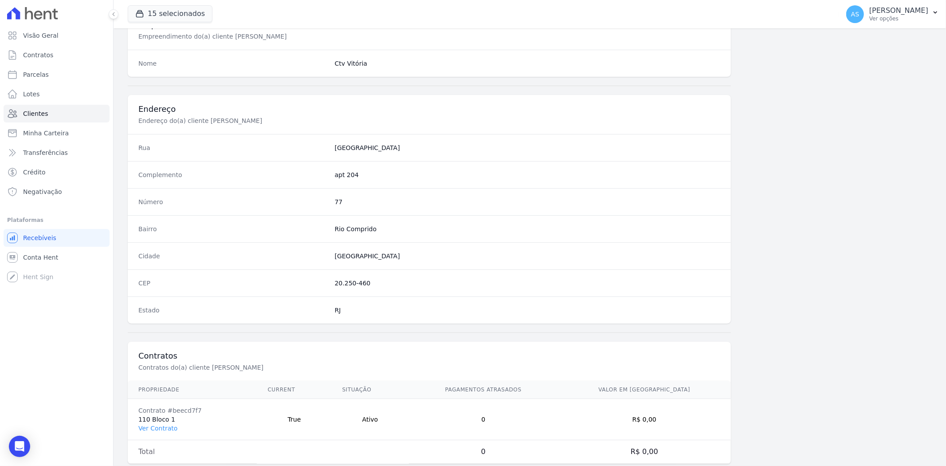
scroll to position [366, 0]
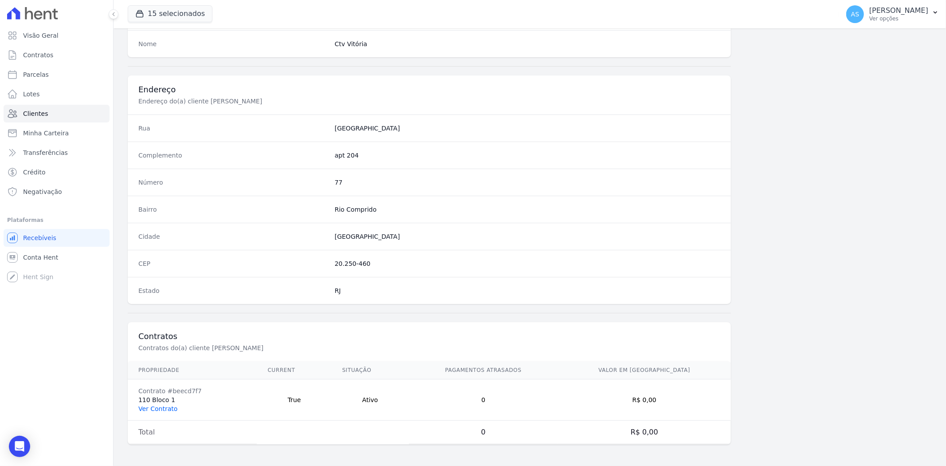
click at [151, 406] on link "Ver Contrato" at bounding box center [157, 408] width 39 height 7
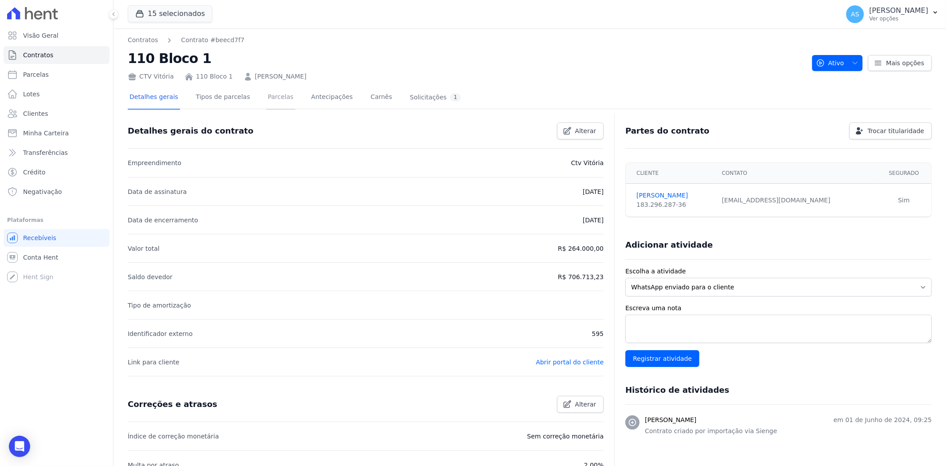
click at [266, 92] on link "Parcelas" at bounding box center [280, 98] width 29 height 24
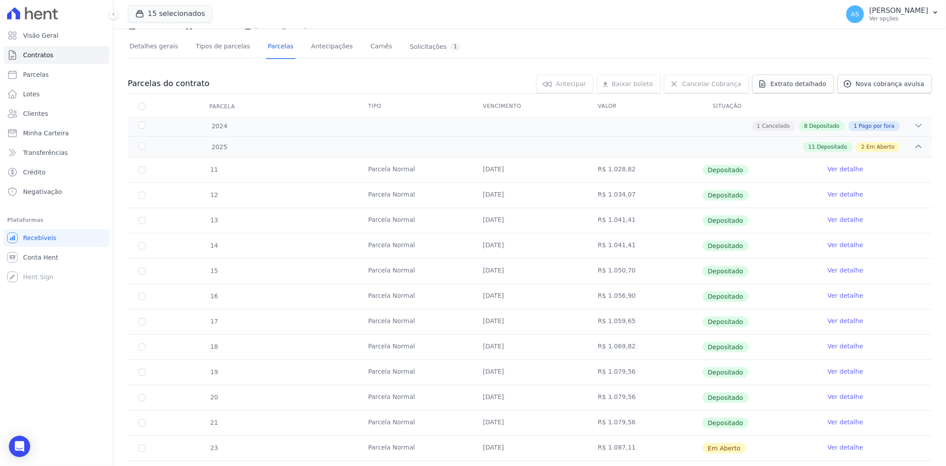
scroll to position [139, 0]
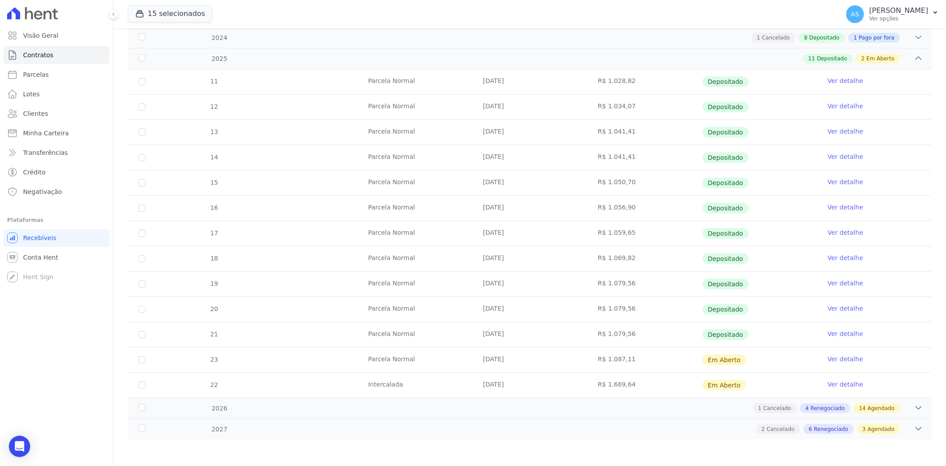
click at [837, 359] on link "Ver detalhe" at bounding box center [845, 358] width 35 height 9
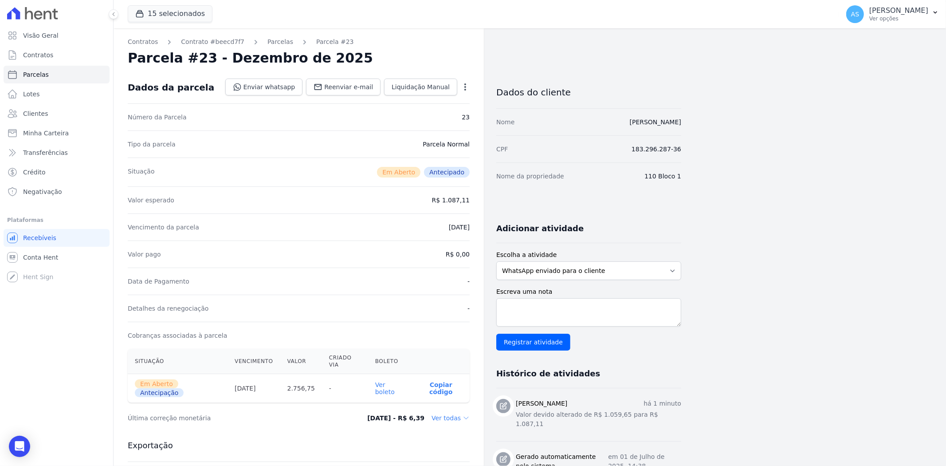
click at [392, 381] on link "Ver boleto" at bounding box center [385, 388] width 20 height 14
click at [29, 109] on span "Clientes" at bounding box center [35, 113] width 25 height 9
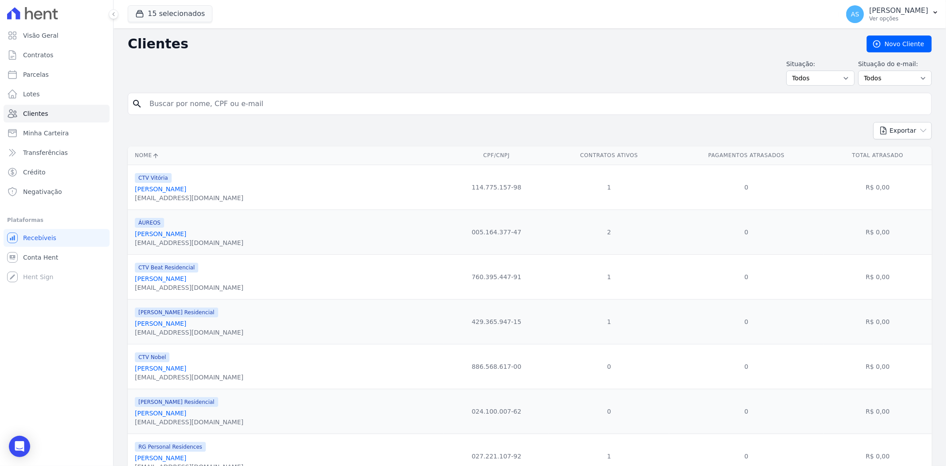
click at [162, 103] on input "search" at bounding box center [536, 104] width 784 height 18
paste input "Amanda de Melo Cerqueira"
type input "Amanda de Melo Cerqueira"
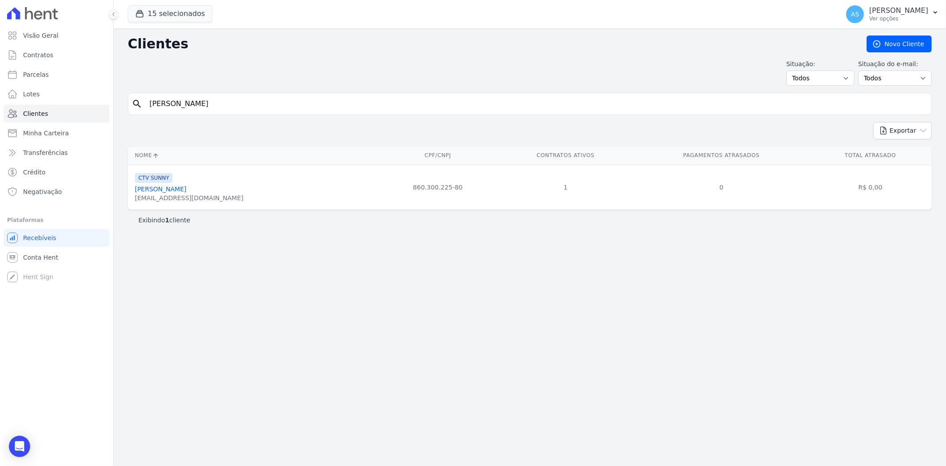
click at [173, 191] on link "Amanda De Melo Cerqueira" at bounding box center [160, 188] width 51 height 7
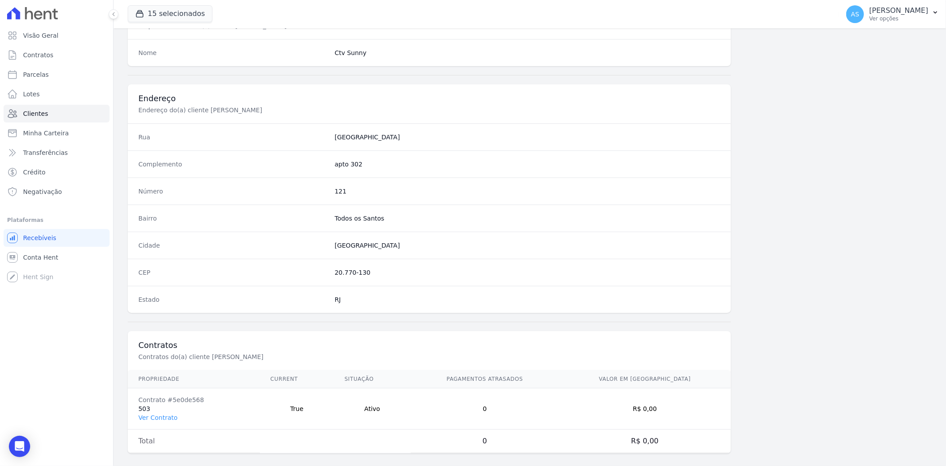
scroll to position [366, 0]
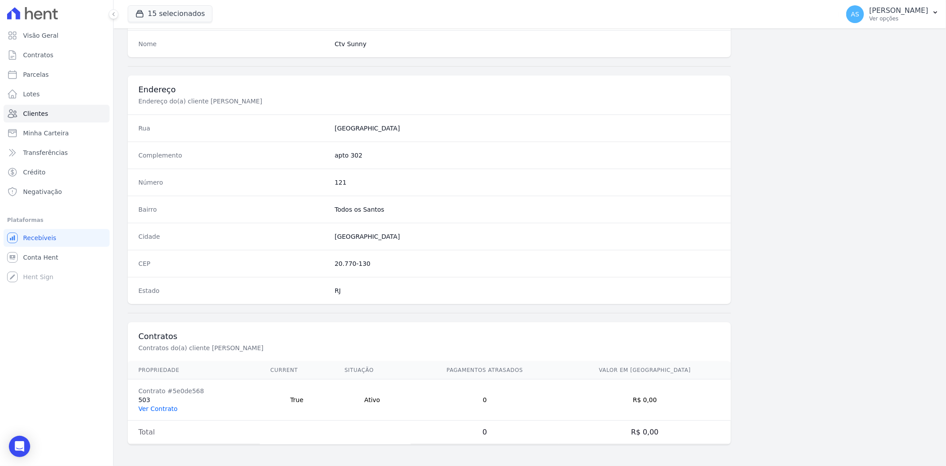
click at [157, 406] on link "Ver Contrato" at bounding box center [157, 408] width 39 height 7
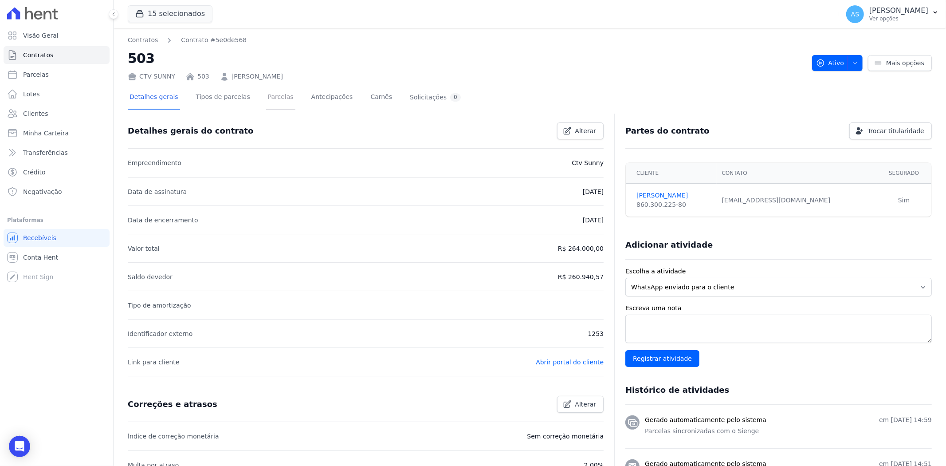
click at [266, 95] on link "Parcelas" at bounding box center [280, 98] width 29 height 24
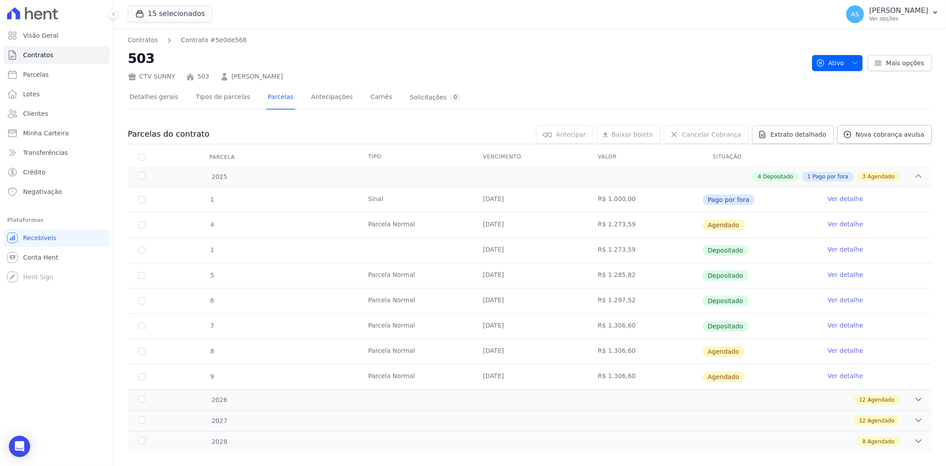
click at [879, 135] on span "Nova cobrança avulsa" at bounding box center [890, 134] width 69 height 9
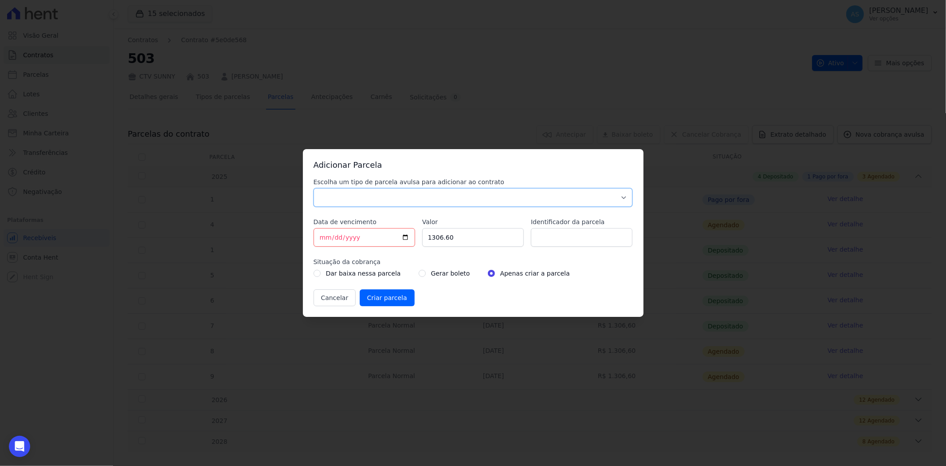
click at [325, 193] on select "Parcela Normal Sinal Caução Intercalada Chaves Pré Chaves Pós Chaves Taxas Quit…" at bounding box center [473, 197] width 319 height 19
select select "advance"
click at [314, 188] on select "Parcela Normal Sinal Caução Intercalada Chaves Pré Chaves Pós Chaves Taxas Quit…" at bounding box center [473, 197] width 319 height 19
click at [404, 236] on input "[DATE]" at bounding box center [365, 237] width 102 height 19
type input "2025-10-30"
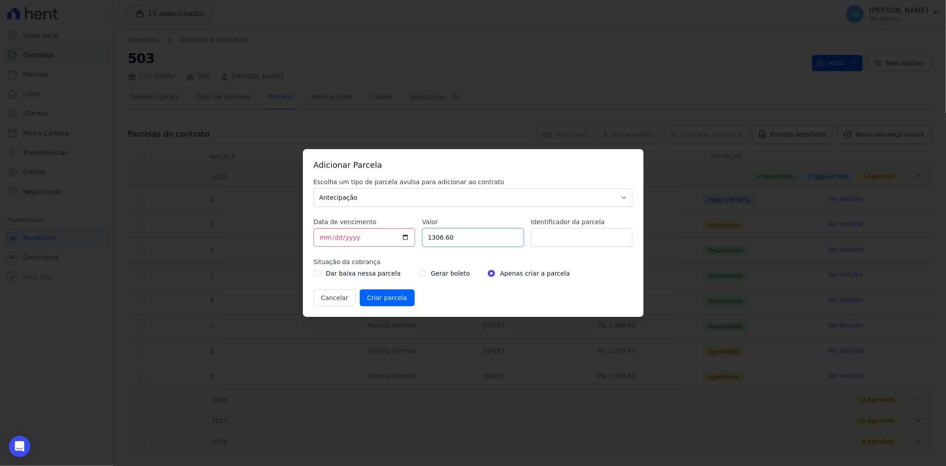
drag, startPoint x: 476, startPoint y: 238, endPoint x: 345, endPoint y: 248, distance: 131.2
click at [347, 247] on div "Escolha um tipo de parcela avulsa para adicionar ao contrato Parcela Normal Sin…" at bounding box center [473, 241] width 319 height 129
type input "350.00"
type input "A"
type input "p"
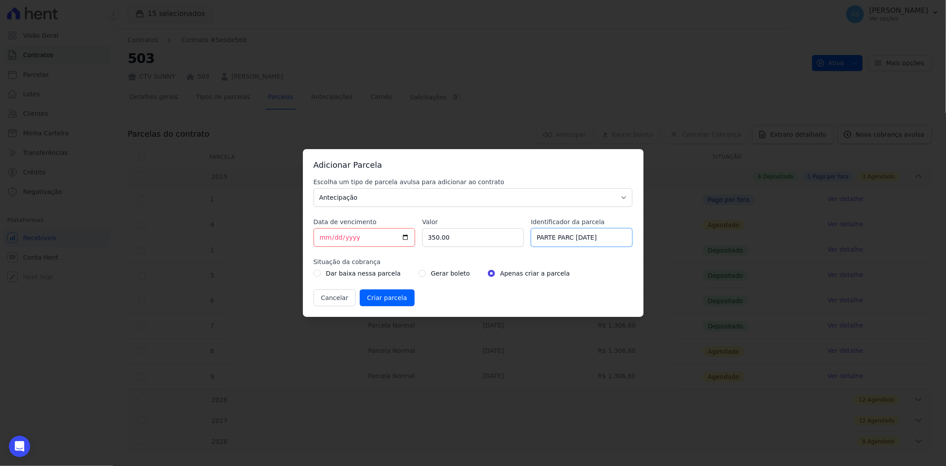
type input "PARTE PARC 10/06/2028"
click at [419, 272] on input "radio" at bounding box center [422, 273] width 7 height 7
radio input "true"
click at [383, 299] on input "Criar parcela" at bounding box center [387, 297] width 55 height 17
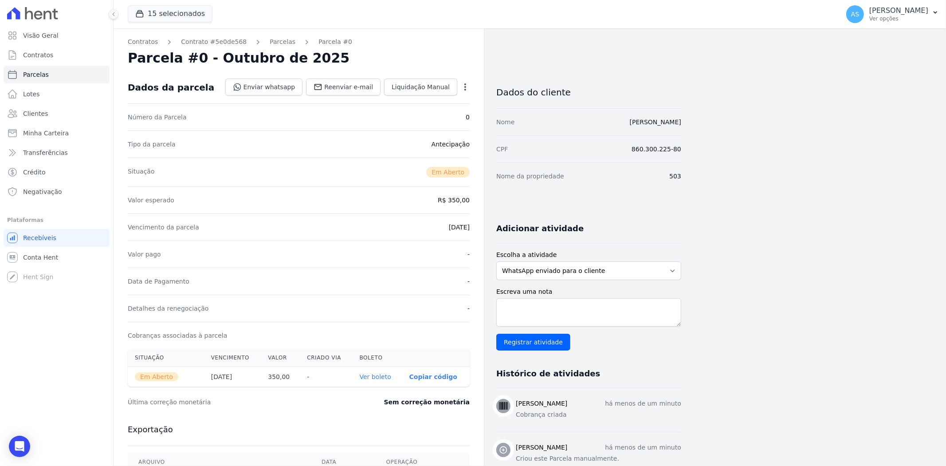
click at [378, 379] on link "Ver boleto" at bounding box center [375, 376] width 31 height 7
click at [28, 116] on span "Clientes" at bounding box center [35, 113] width 25 height 9
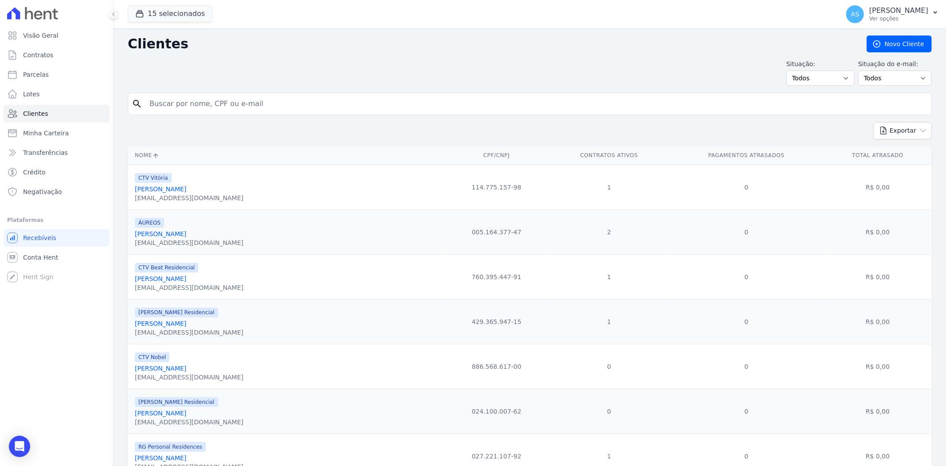
click at [163, 108] on input "search" at bounding box center [536, 104] width 784 height 18
type input "G"
type input "DIEGO"
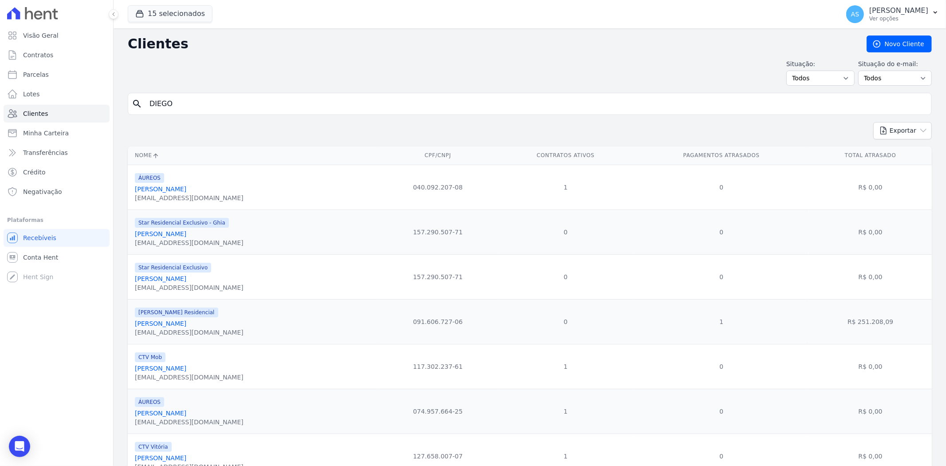
scroll to position [42, 0]
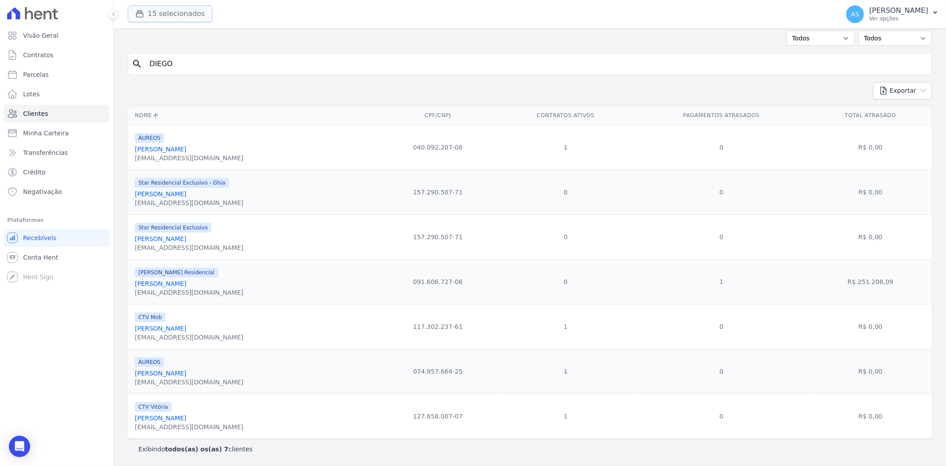
click at [169, 16] on button "15 selecionados" at bounding box center [170, 13] width 85 height 17
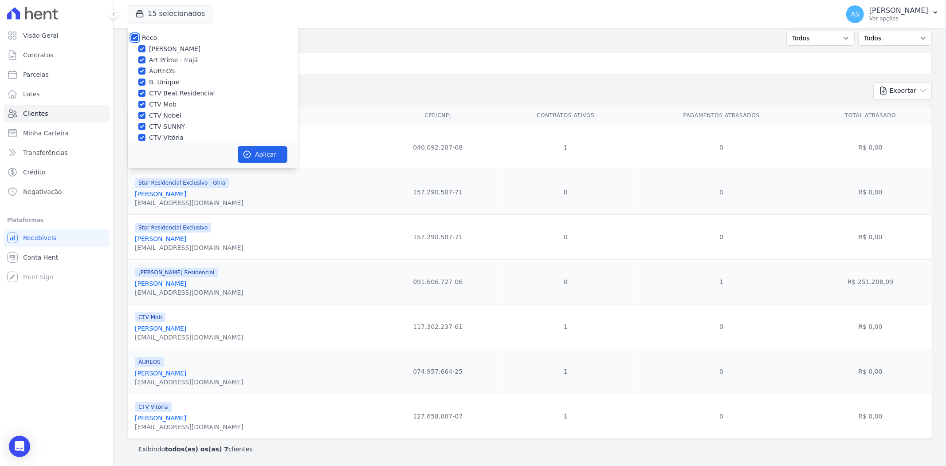
click at [135, 37] on input "Reco" at bounding box center [134, 37] width 7 height 7
checkbox input "false"
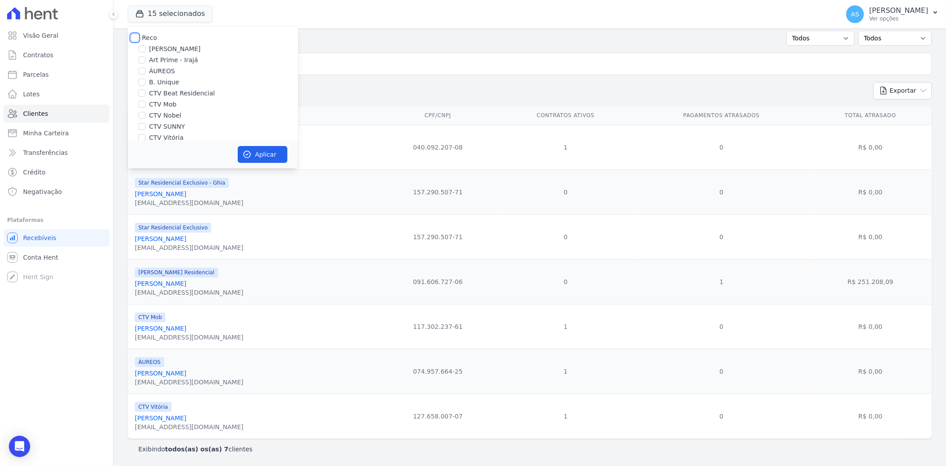
checkbox input "false"
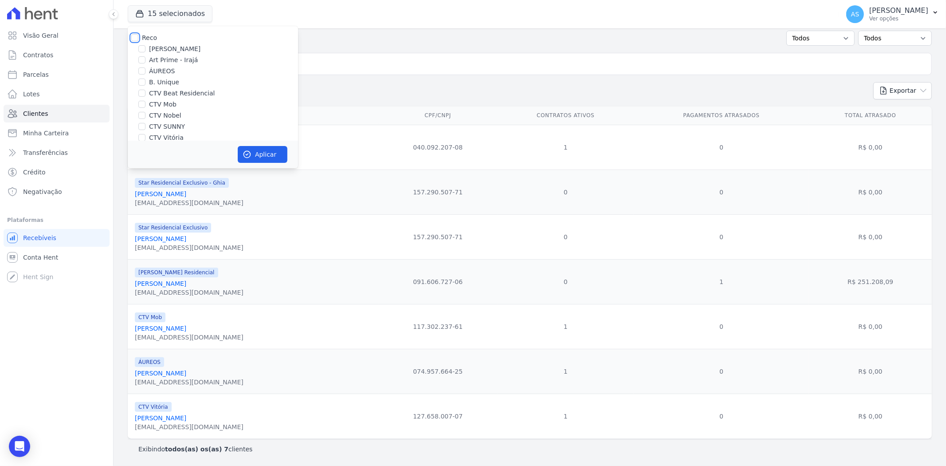
checkbox input "false"
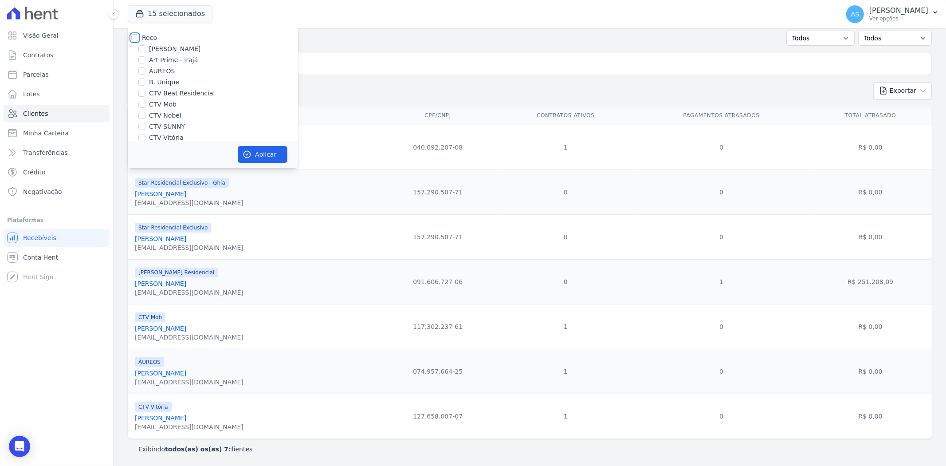
checkbox input "false"
click at [142, 130] on input "[PERSON_NAME] Residencial" at bounding box center [141, 132] width 7 height 7
checkbox input "true"
click at [248, 153] on icon "button" at bounding box center [247, 154] width 9 height 9
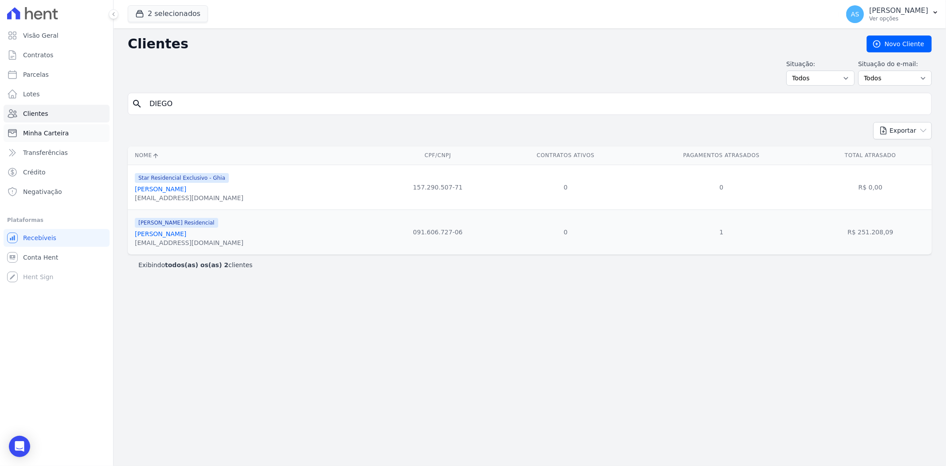
click at [52, 134] on span "Minha Carteira" at bounding box center [46, 133] width 46 height 9
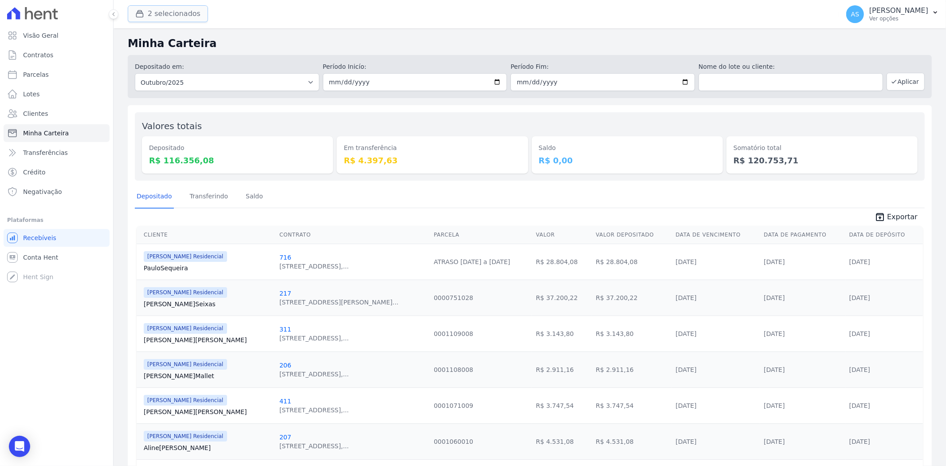
click at [156, 8] on button "2 selecionados" at bounding box center [168, 13] width 80 height 17
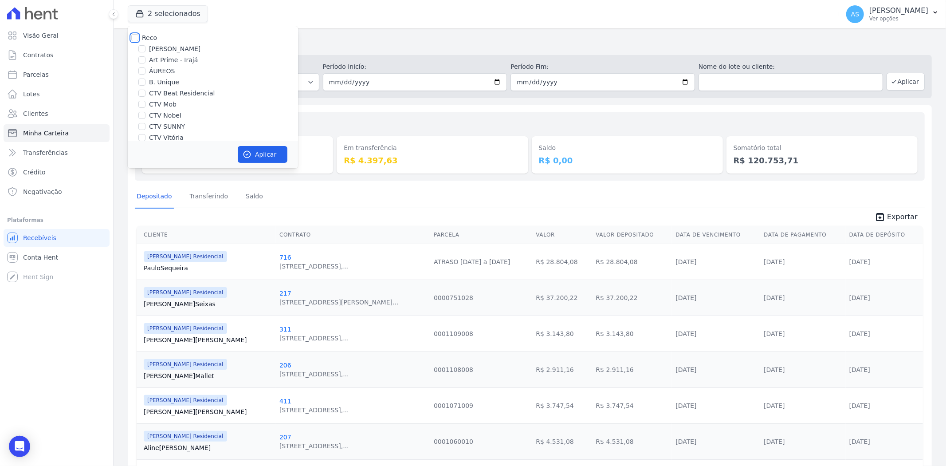
click at [138, 37] on input "Reco" at bounding box center [134, 37] width 7 height 7
checkbox input "true"
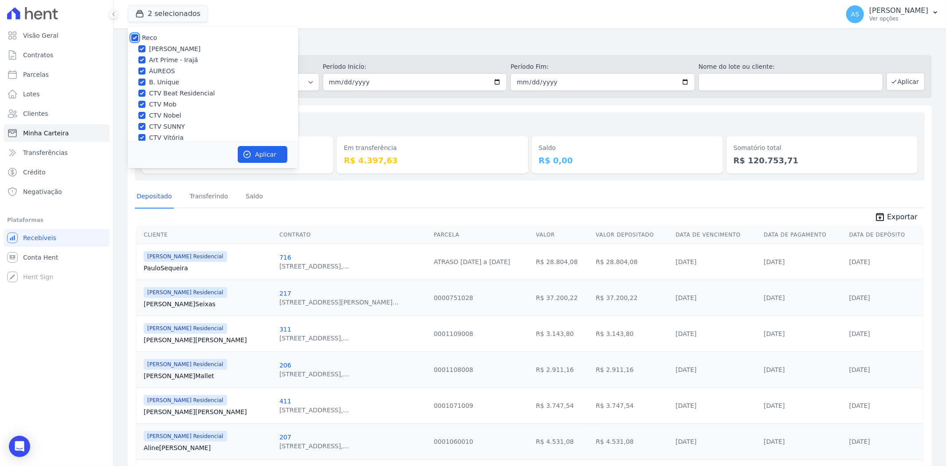
checkbox input "true"
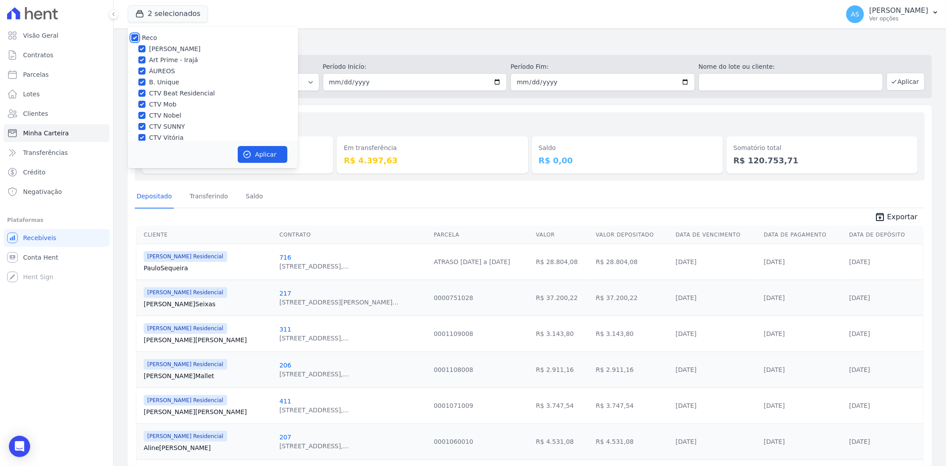
checkbox input "true"
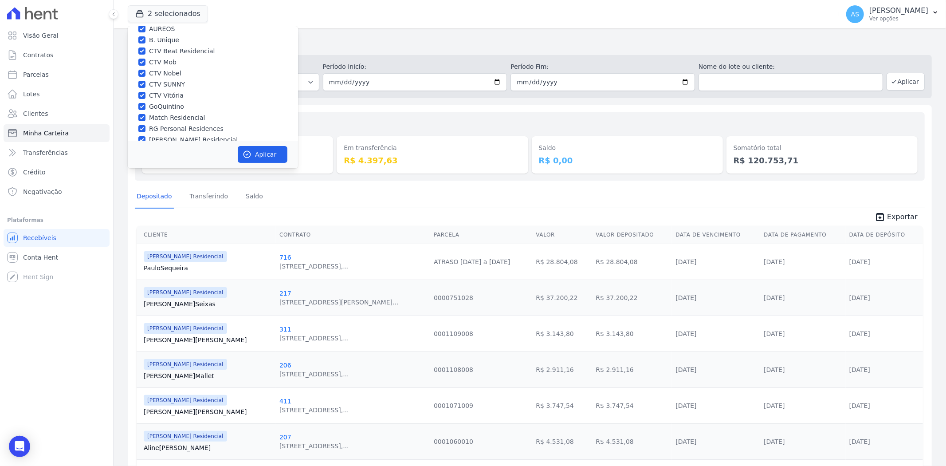
scroll to position [85, 0]
click at [268, 156] on button "Aplicar" at bounding box center [263, 154] width 50 height 17
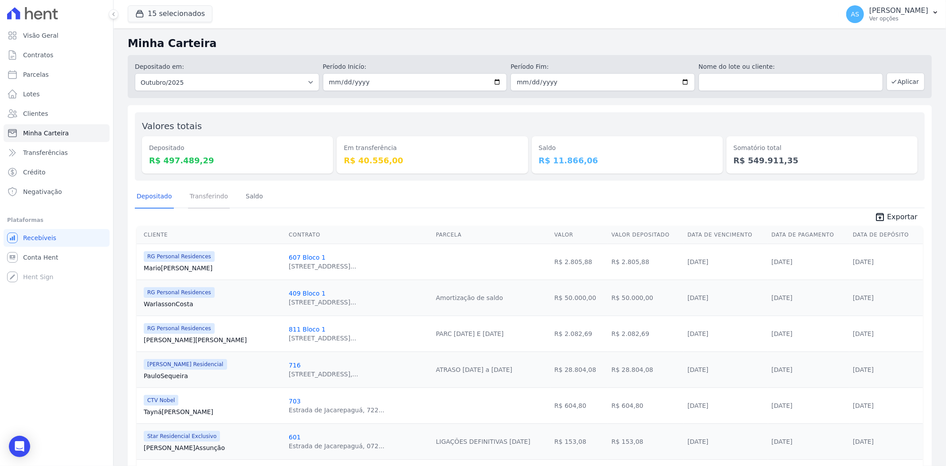
click at [206, 200] on link "Transferindo" at bounding box center [209, 196] width 42 height 23
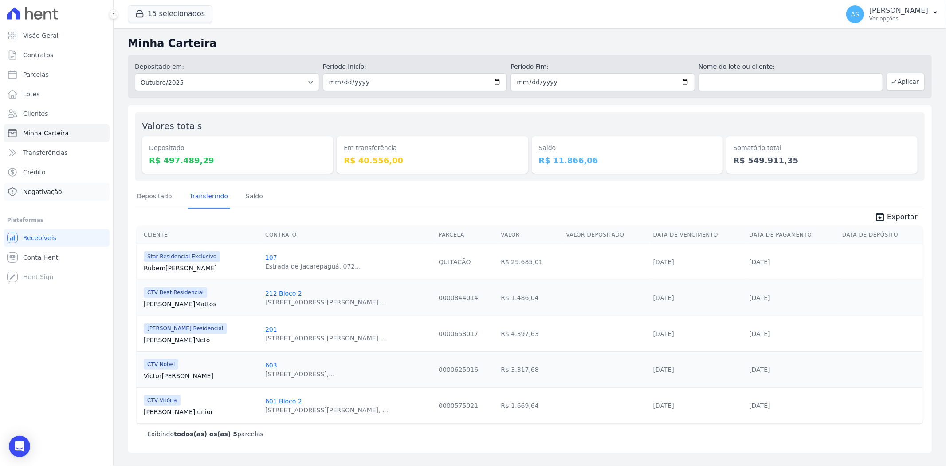
click at [46, 192] on span "Negativação" at bounding box center [42, 191] width 39 height 9
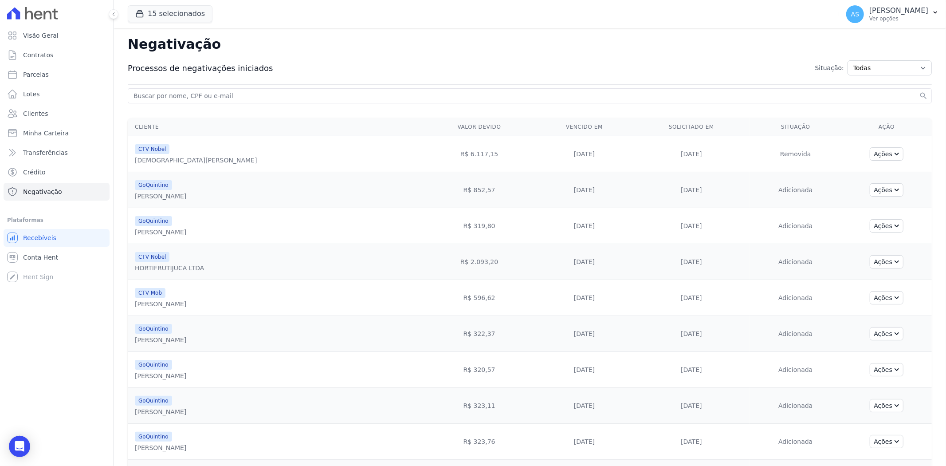
click at [185, 98] on input "search" at bounding box center [525, 95] width 786 height 11
type input "Rubem Suhett Vieira"
click at [919, 91] on button "search" at bounding box center [923, 95] width 9 height 9
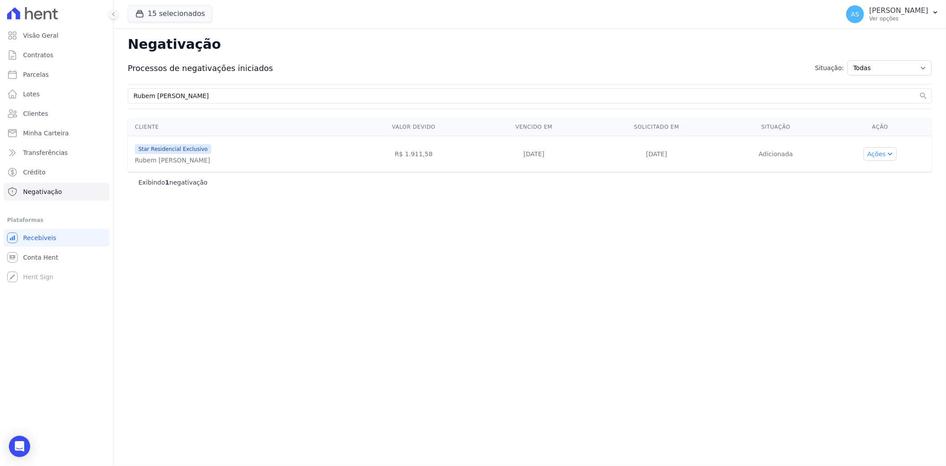
click at [889, 150] on icon "button" at bounding box center [889, 152] width 7 height 7
click at [860, 222] on link "Excluir negativação" at bounding box center [890, 220] width 114 height 12
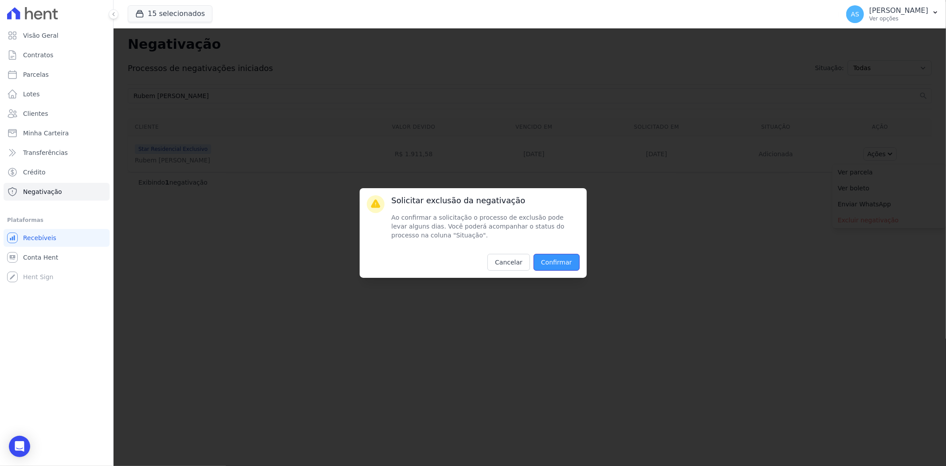
click at [561, 264] on input "Confirmar" at bounding box center [557, 262] width 46 height 17
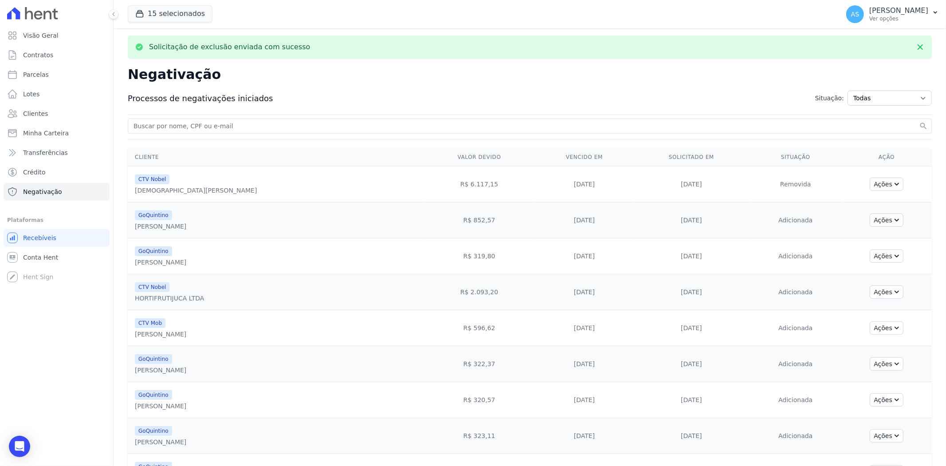
click at [172, 128] on input "search" at bounding box center [525, 126] width 786 height 11
type input "Rubem Suhett Vieira"
click at [919, 122] on button "search" at bounding box center [923, 126] width 9 height 9
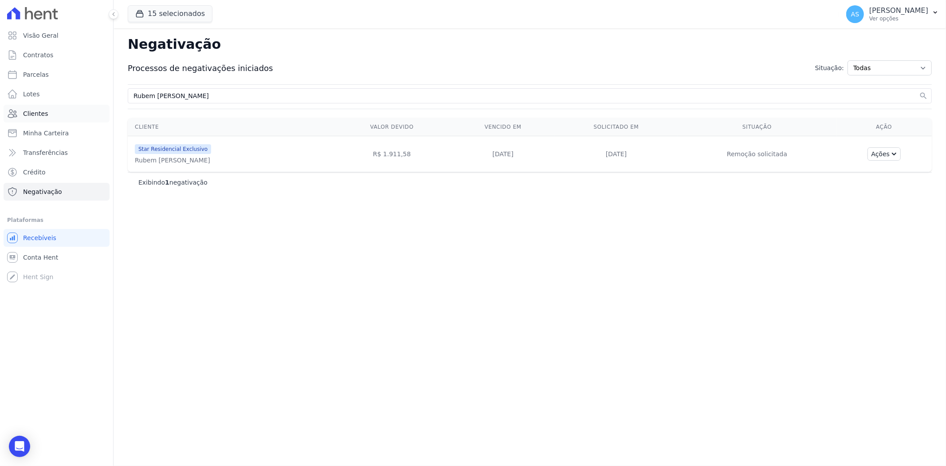
click at [30, 114] on span "Clientes" at bounding box center [35, 113] width 25 height 9
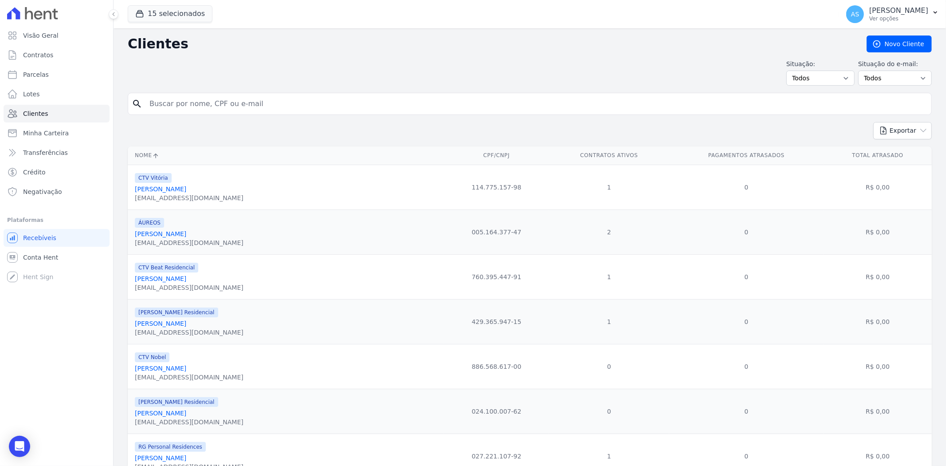
click at [194, 101] on input "search" at bounding box center [536, 104] width 784 height 18
paste input "Vitor da Veiga da Silva"
type input "Vitor da Veiga da Silva"
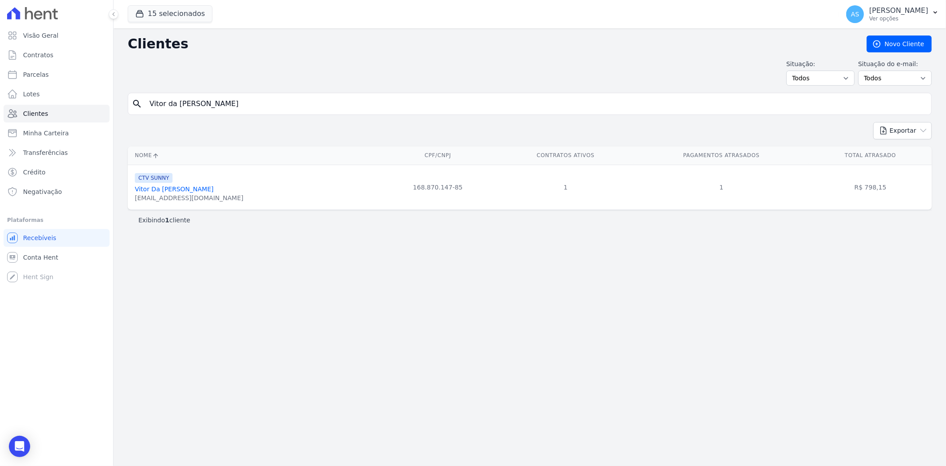
click at [162, 190] on link "Vitor Da Veiga Da Silva" at bounding box center [174, 188] width 79 height 7
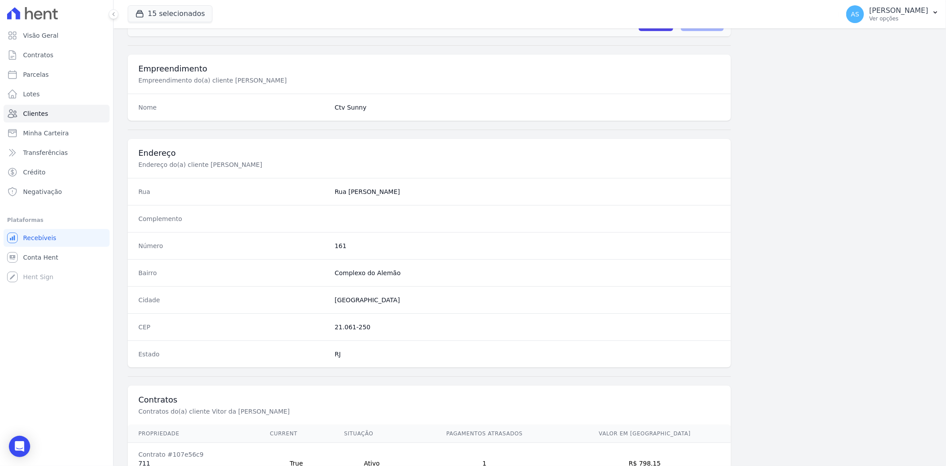
scroll to position [345, 0]
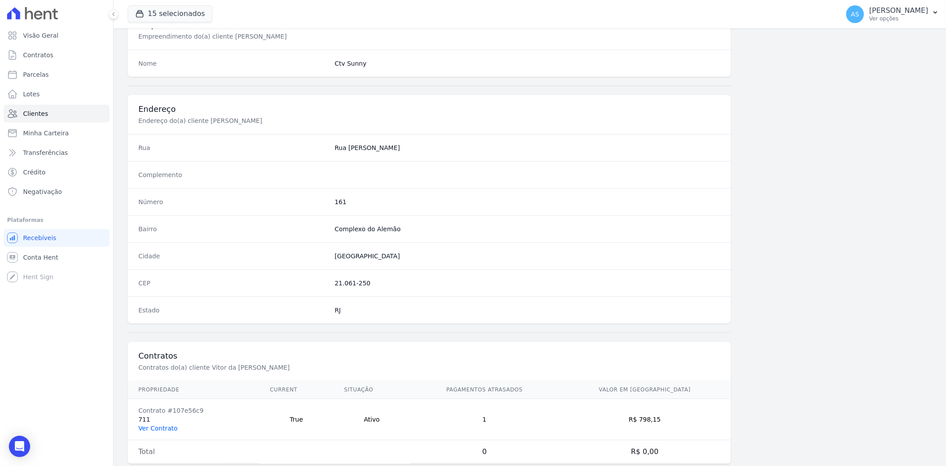
click at [157, 427] on link "Ver Contrato" at bounding box center [157, 428] width 39 height 7
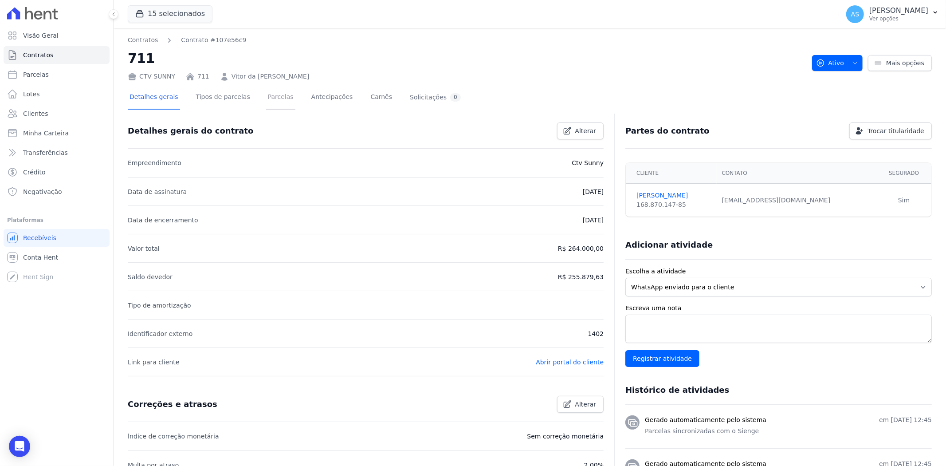
click at [278, 95] on link "Parcelas" at bounding box center [280, 98] width 29 height 24
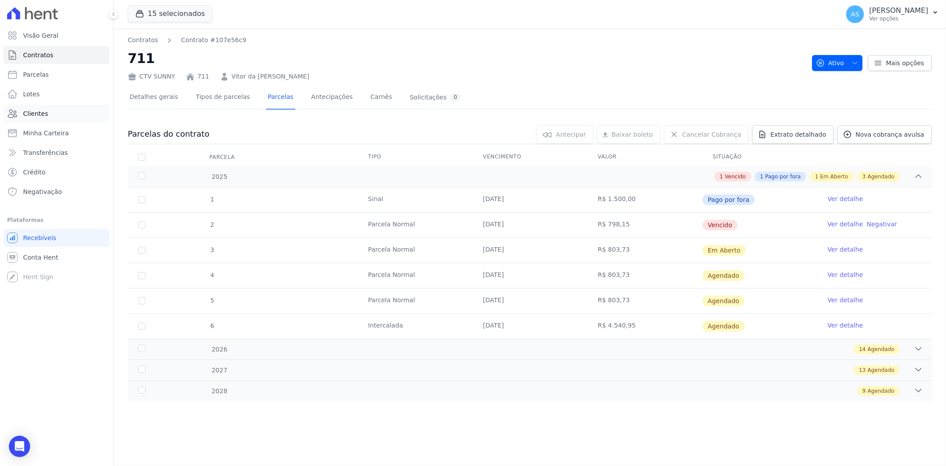
click at [26, 112] on span "Clientes" at bounding box center [35, 113] width 25 height 9
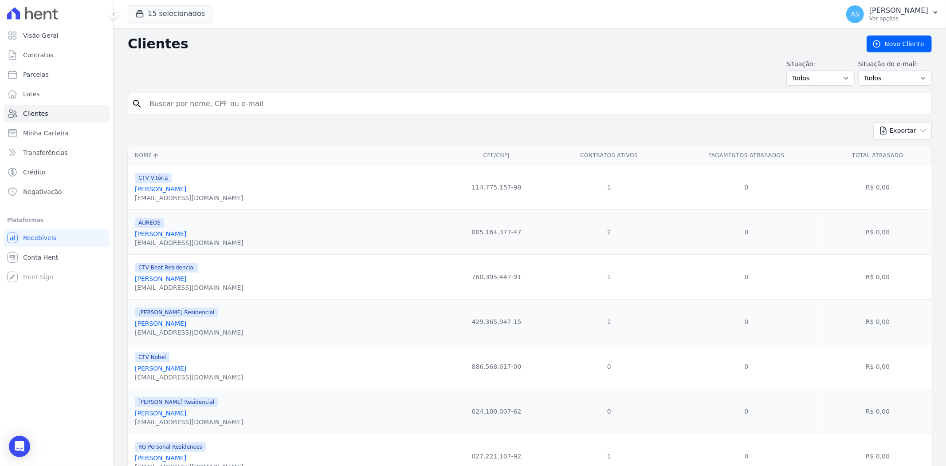
click at [267, 101] on input "search" at bounding box center [536, 104] width 784 height 18
type input "[PERSON_NAME] [PERSON_NAME]"
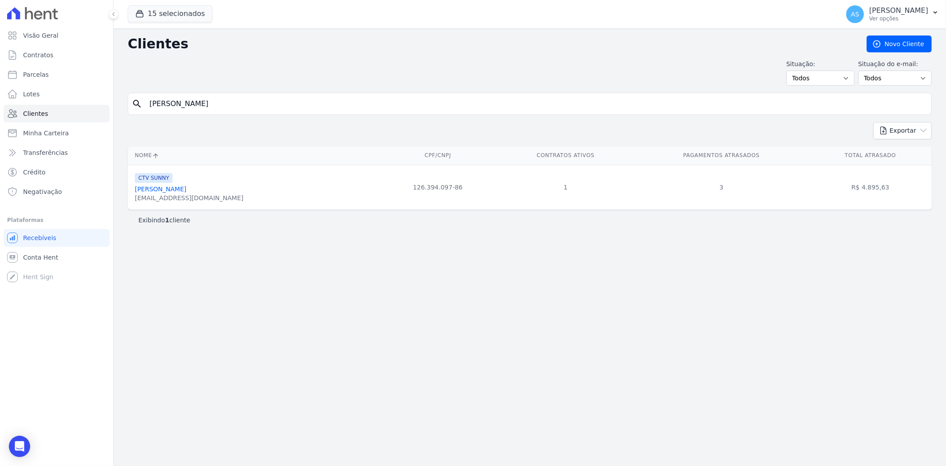
click at [175, 191] on link "[PERSON_NAME] [PERSON_NAME]" at bounding box center [160, 188] width 51 height 7
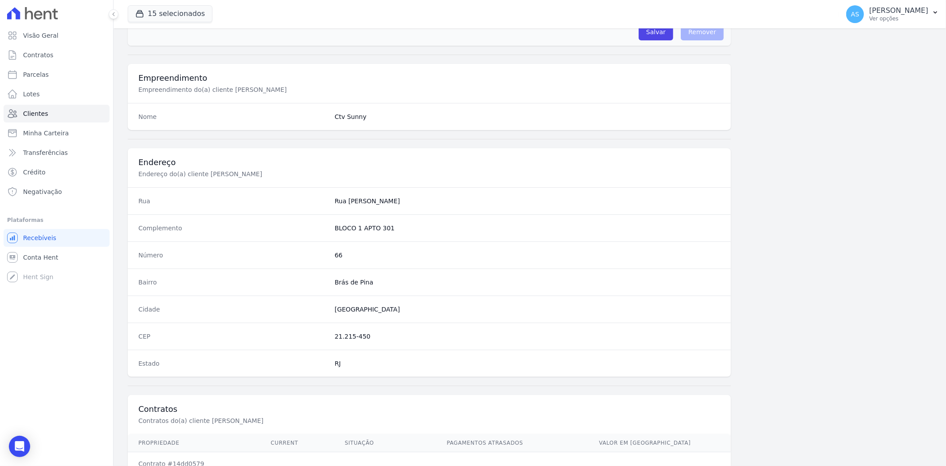
scroll to position [366, 0]
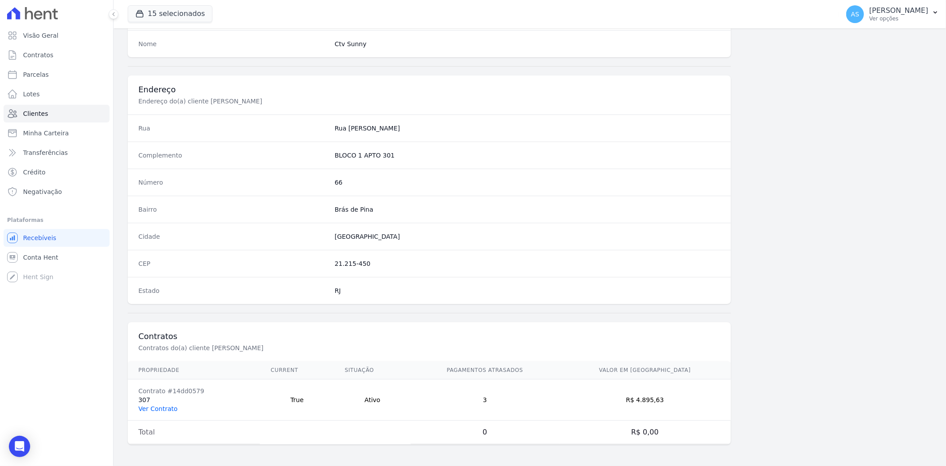
click at [146, 406] on link "Ver Contrato" at bounding box center [157, 408] width 39 height 7
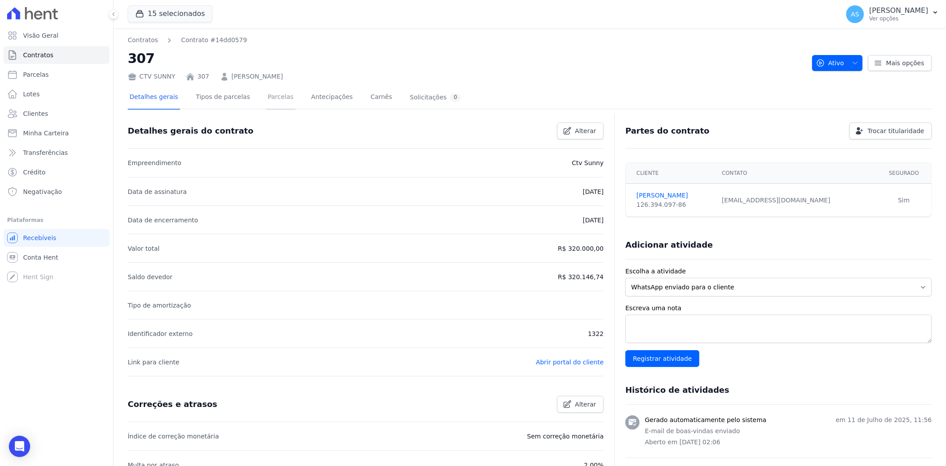
click at [266, 95] on link "Parcelas" at bounding box center [280, 98] width 29 height 24
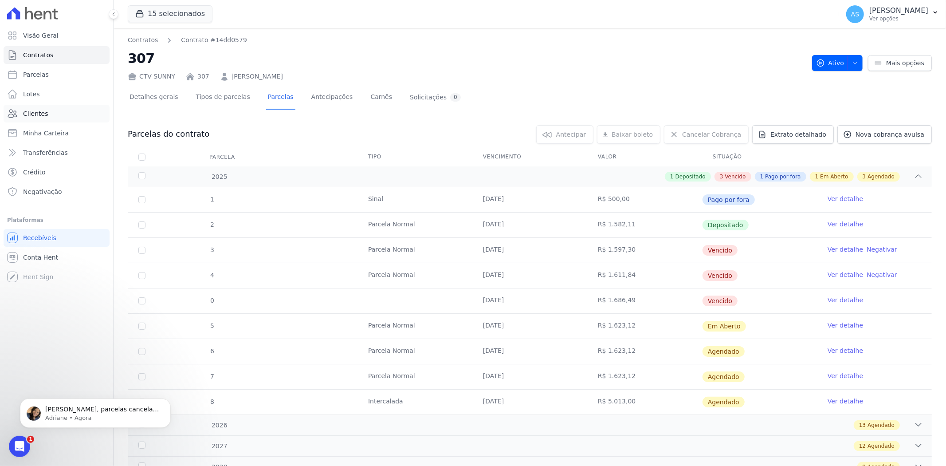
click at [35, 118] on span "Clientes" at bounding box center [35, 113] width 25 height 9
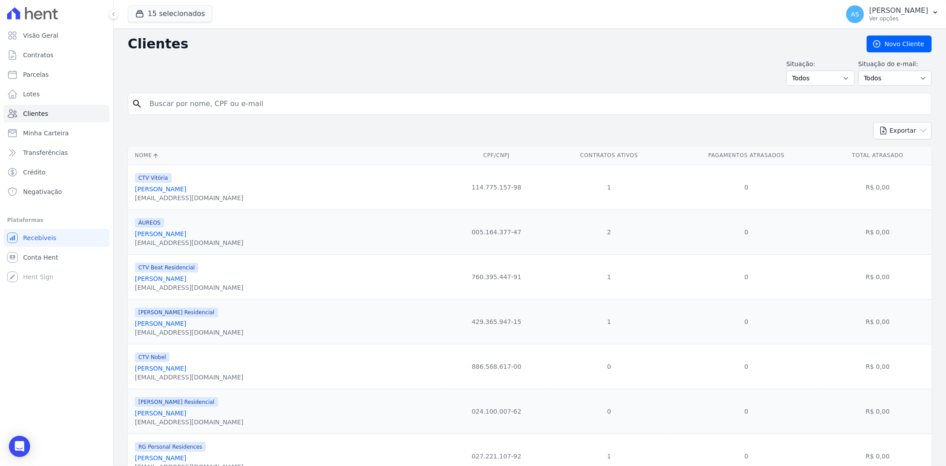
click at [183, 105] on input "search" at bounding box center [536, 104] width 784 height 18
paste input "Vitor da Veiga da Silva"
type input "Vitor da Veiga da Silva"
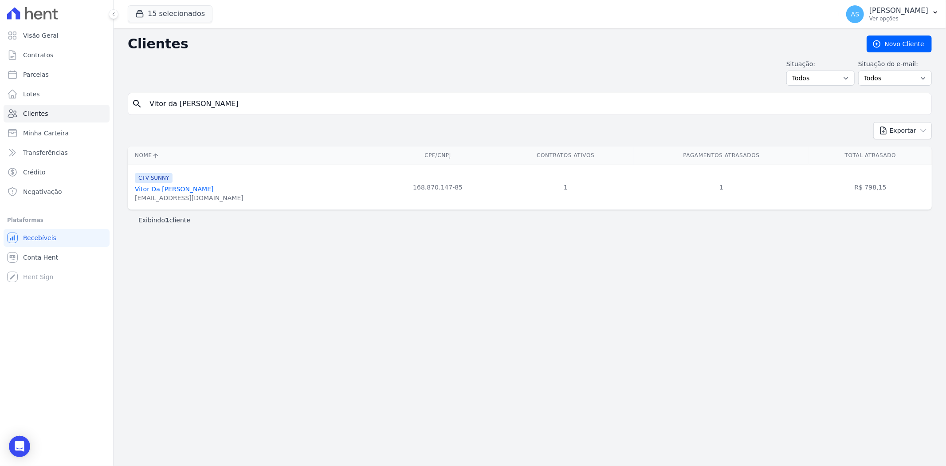
click at [172, 187] on link "Vitor Da Veiga Da Silva" at bounding box center [174, 188] width 79 height 7
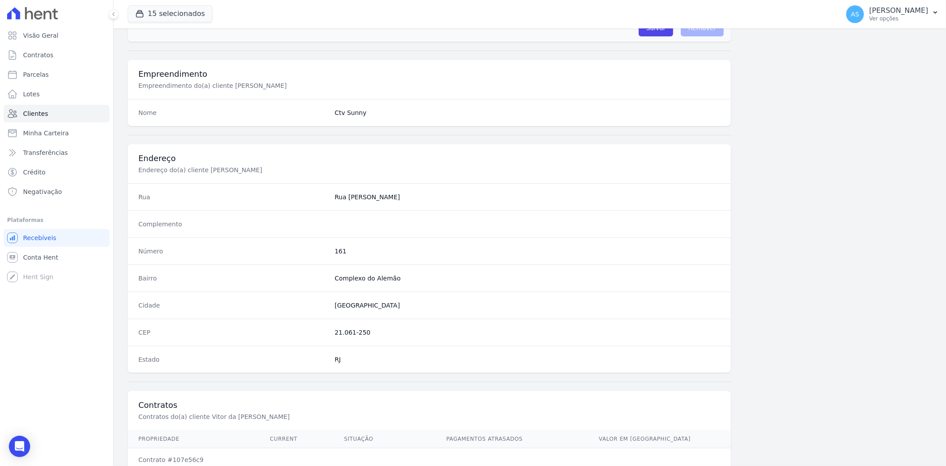
scroll to position [366, 0]
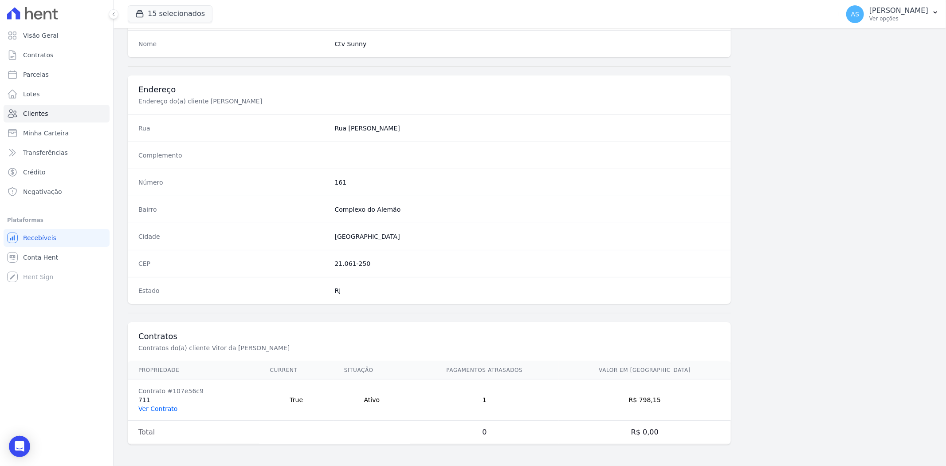
click at [154, 409] on link "Ver Contrato" at bounding box center [157, 408] width 39 height 7
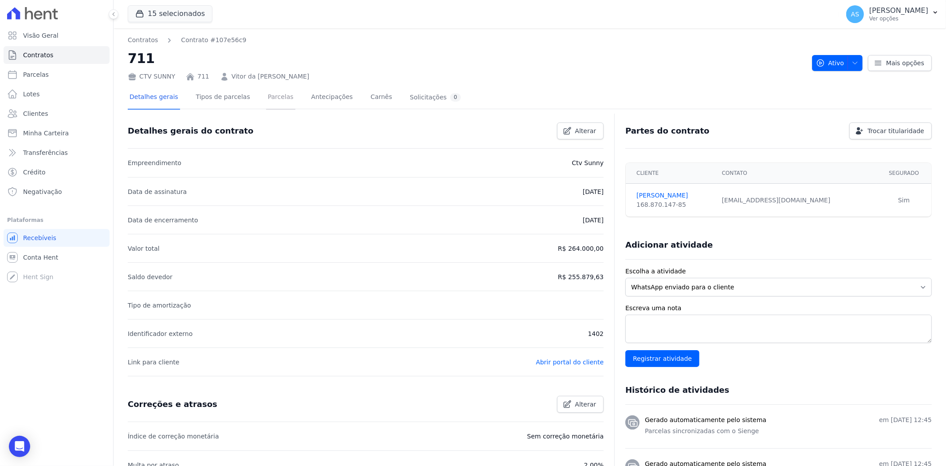
click at [266, 99] on link "Parcelas" at bounding box center [280, 98] width 29 height 24
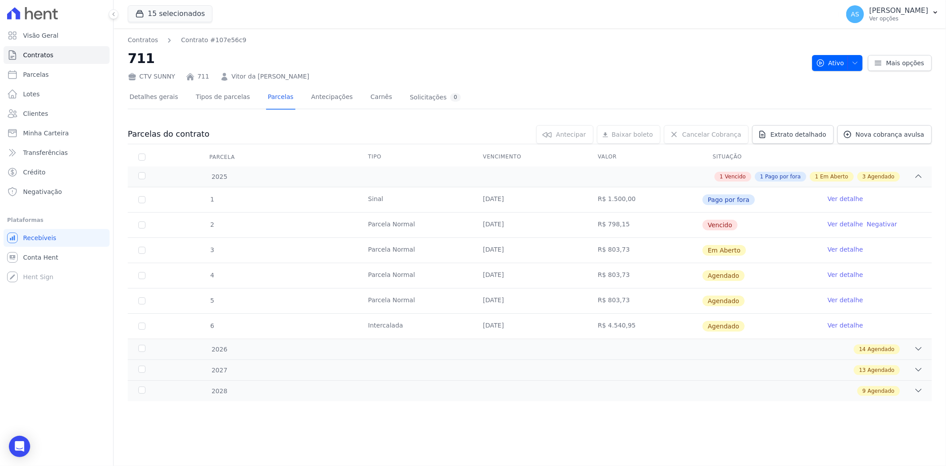
click at [843, 224] on link "Ver detalhe" at bounding box center [845, 224] width 35 height 9
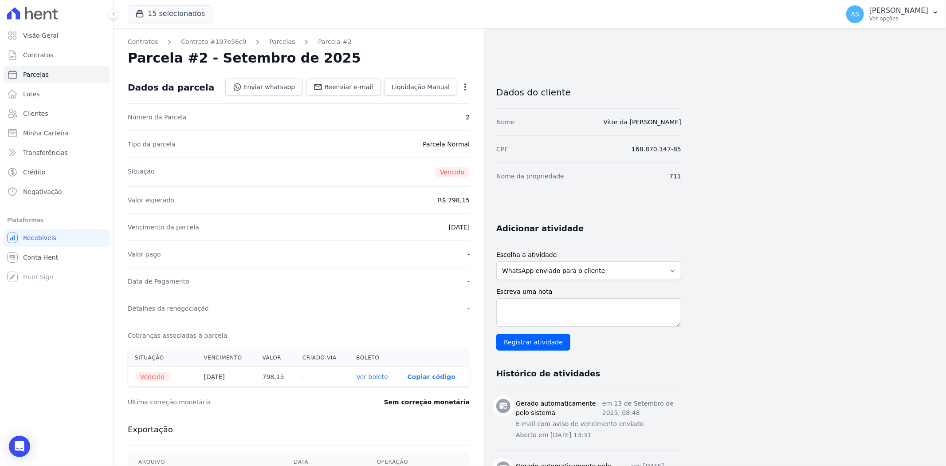
click at [370, 378] on link "Ver boleto" at bounding box center [371, 376] width 31 height 7
click at [269, 42] on link "Parcelas" at bounding box center [282, 41] width 26 height 9
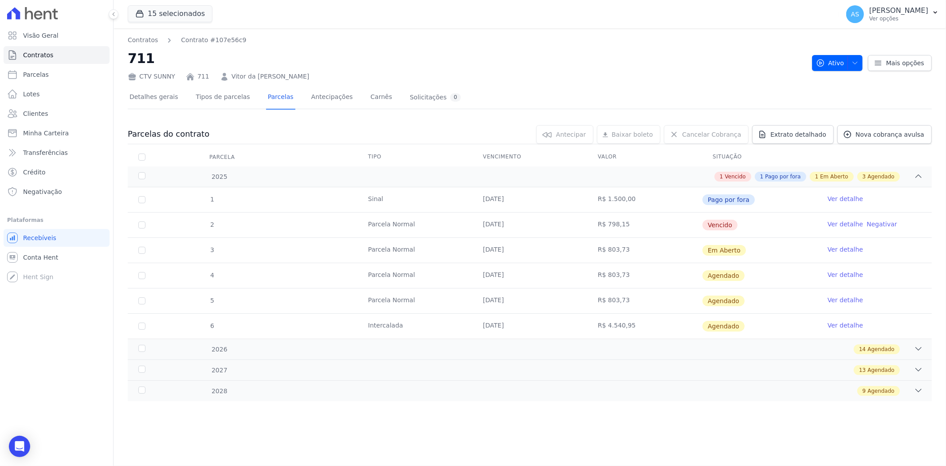
click at [835, 247] on link "Ver detalhe" at bounding box center [845, 249] width 35 height 9
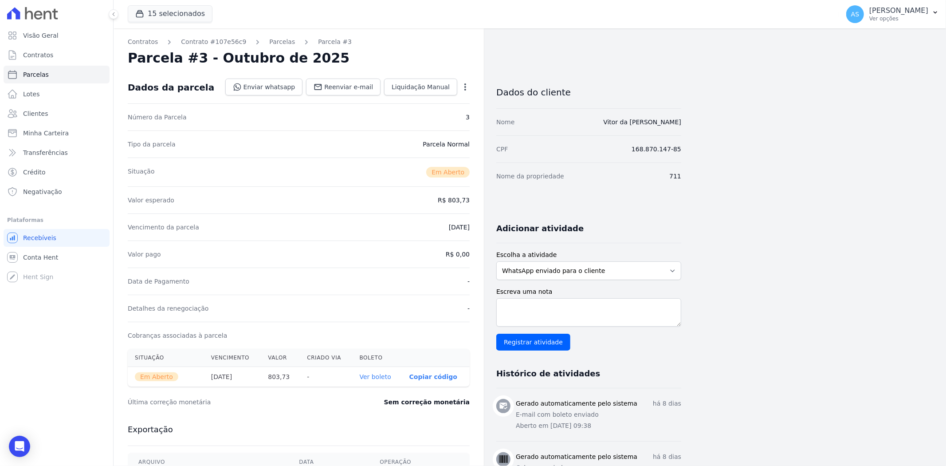
click at [383, 376] on link "Ver boleto" at bounding box center [375, 376] width 31 height 7
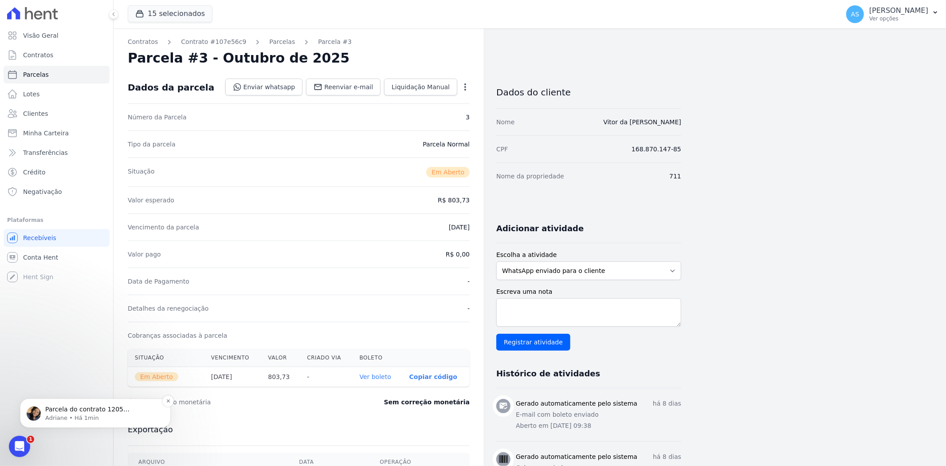
click at [117, 406] on span "Parcela do contrato 1205 Descartada. ; )" at bounding box center [87, 413] width 84 height 16
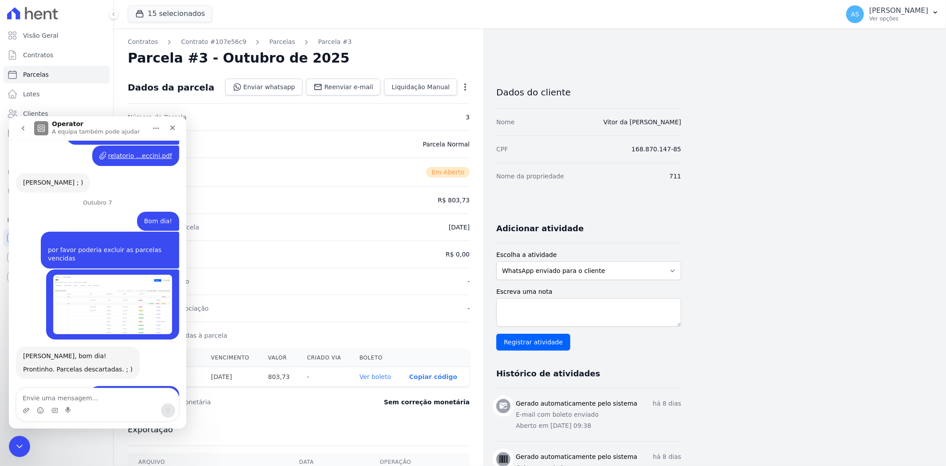
scroll to position [4345, 0]
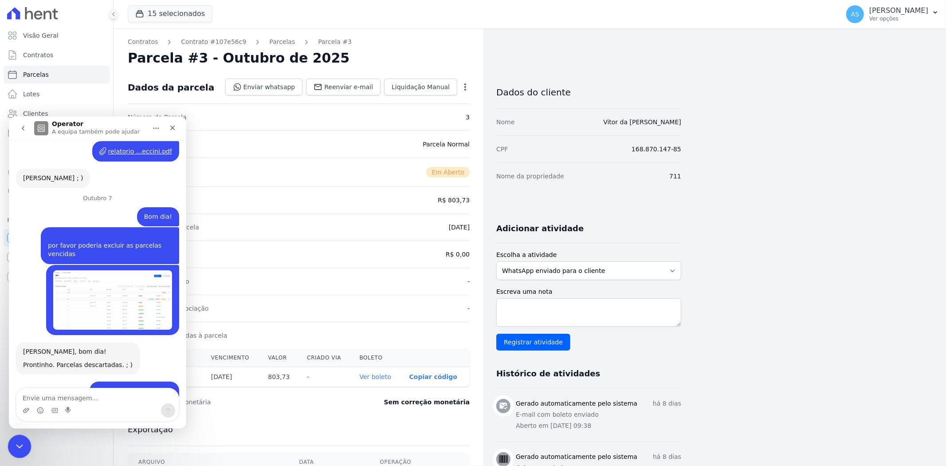
click at [16, 443] on icon "Fechar mensagem da Intercom" at bounding box center [18, 445] width 11 height 11
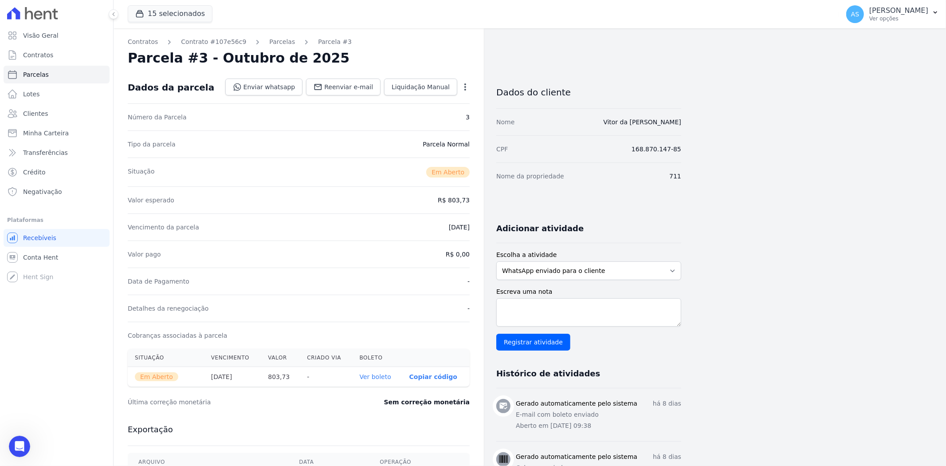
scroll to position [4330, 0]
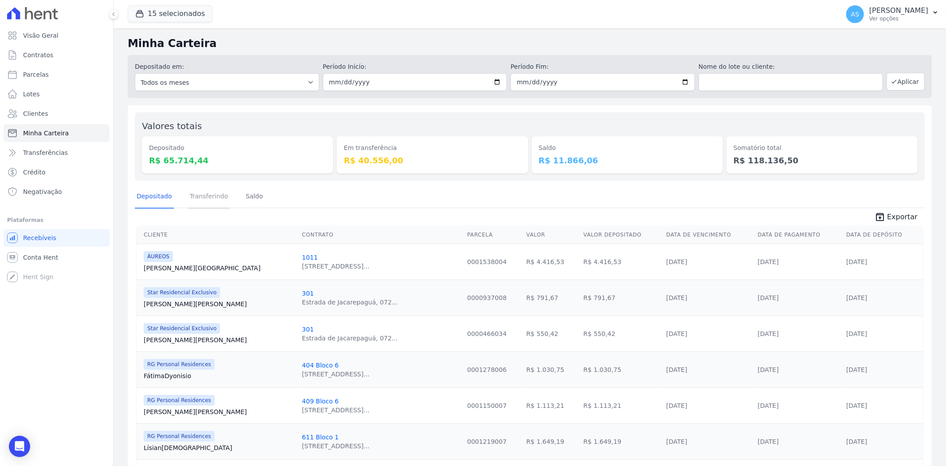
click at [210, 198] on link "Transferindo" at bounding box center [209, 196] width 42 height 23
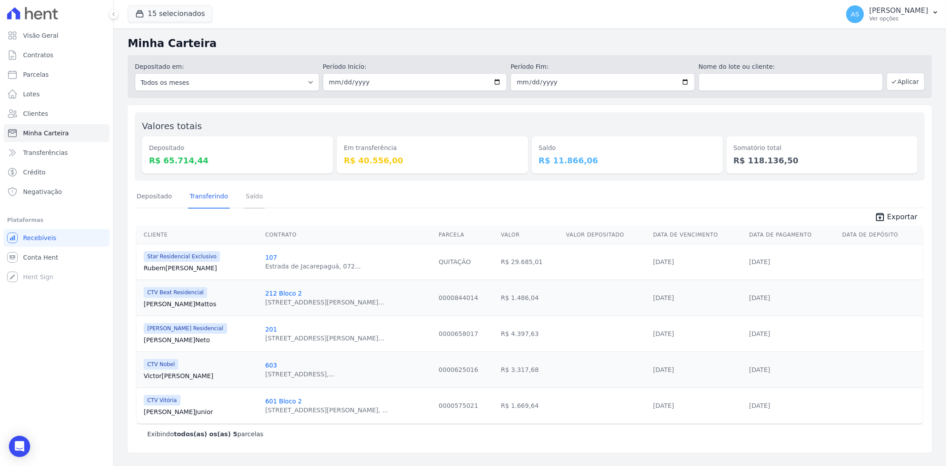
click at [249, 196] on link "Saldo" at bounding box center [254, 196] width 21 height 23
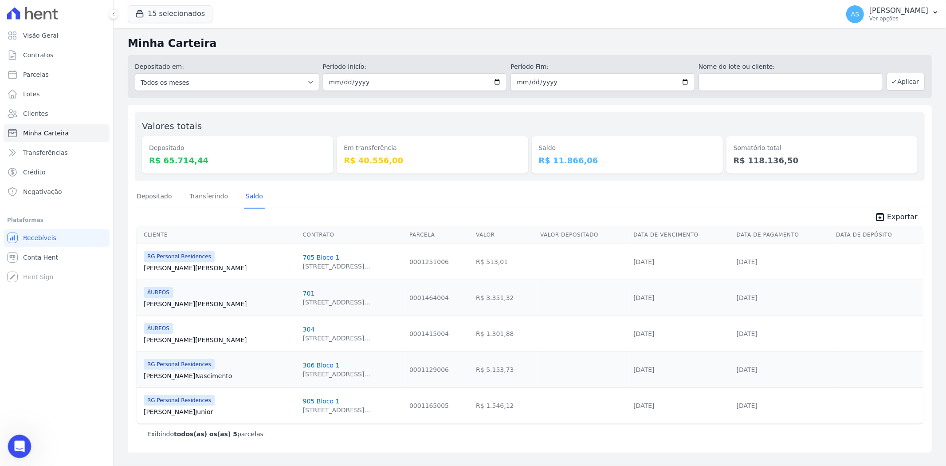
click at [19, 446] on icon "Abrir mensagem da Intercom" at bounding box center [18, 445] width 15 height 15
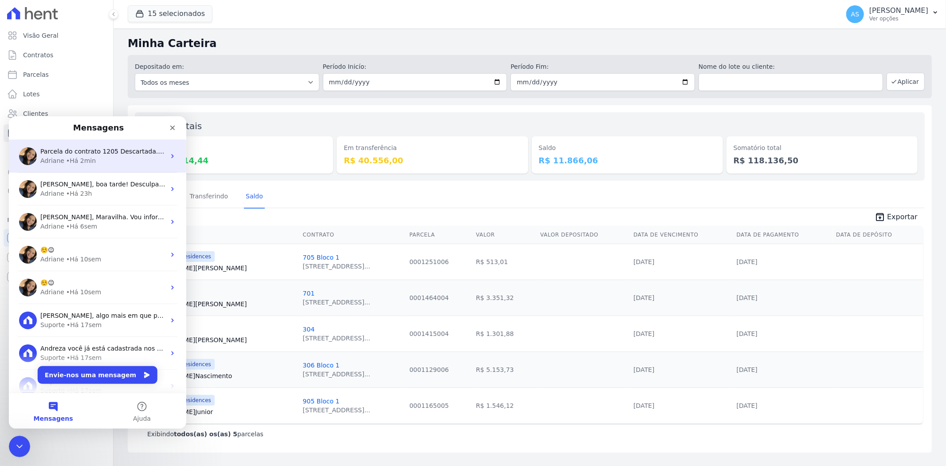
click at [111, 154] on div "Parcela do contrato 1205 Descartada. ; )" at bounding box center [102, 150] width 125 height 9
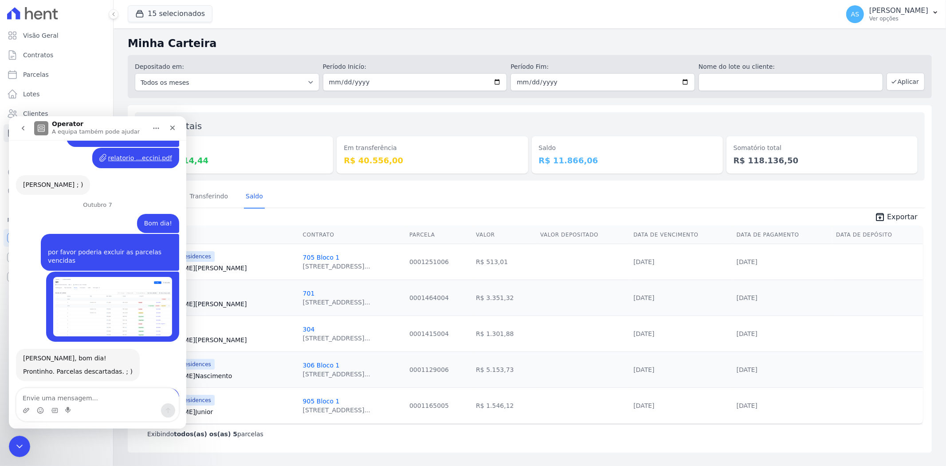
scroll to position [4345, 0]
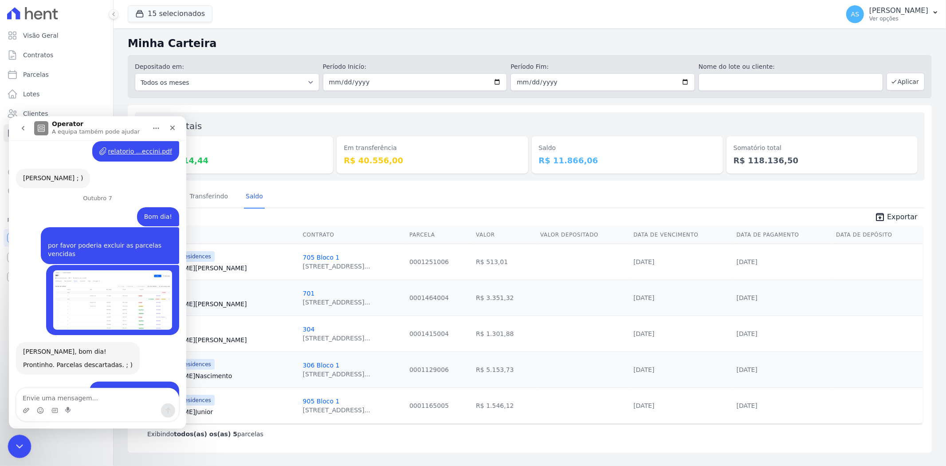
click at [26, 441] on div "Fechar mensagem da Intercom" at bounding box center [18, 444] width 21 height 21
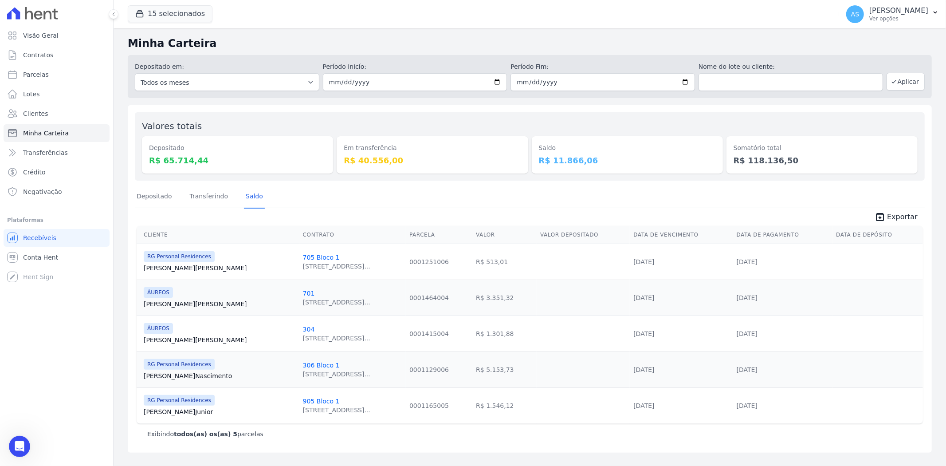
scroll to position [4330, 0]
click at [207, 197] on link "Transferindo" at bounding box center [209, 196] width 42 height 23
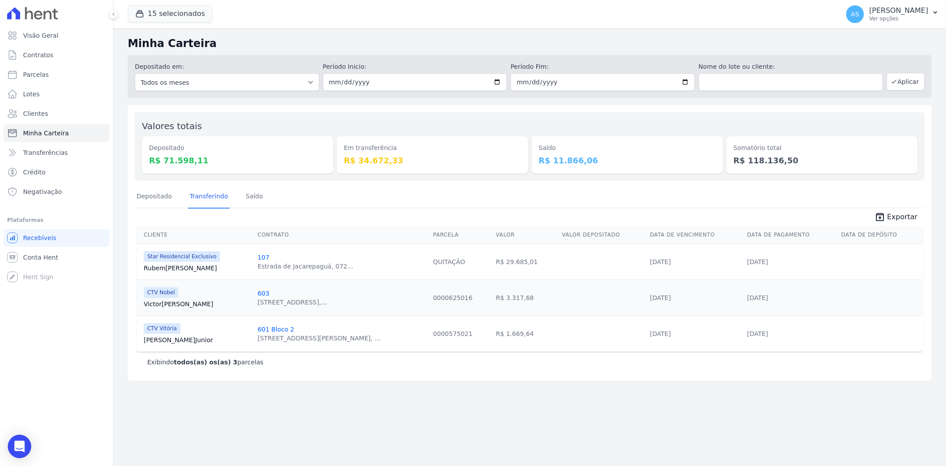
click at [14, 456] on body "Visão Geral Contratos [GEOGRAPHIC_DATA] Lotes Clientes Minha Carteira Transferê…" at bounding box center [473, 233] width 946 height 466
click at [16, 443] on icon "Open Intercom Messenger" at bounding box center [19, 447] width 10 height 12
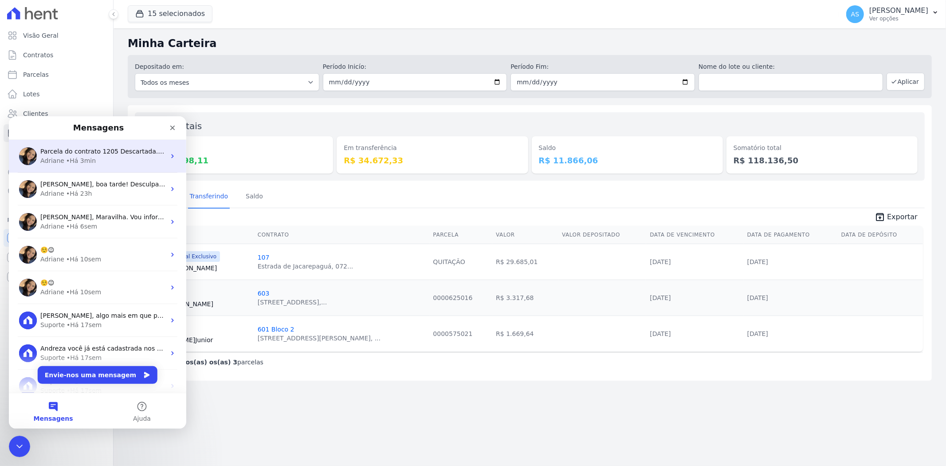
click at [58, 157] on div "Adriane" at bounding box center [52, 160] width 24 height 9
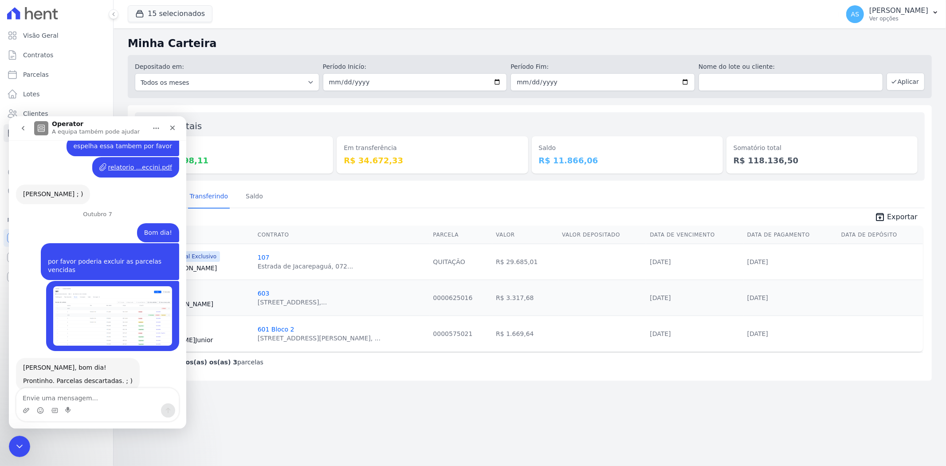
scroll to position [4331, 0]
type textarea "adriane"
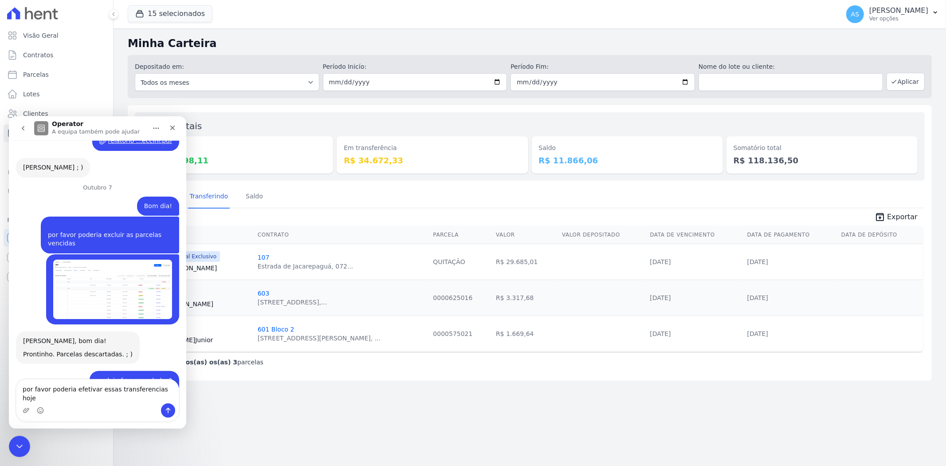
type textarea "por favor poderia efetivar essas transferencias hoje ?"
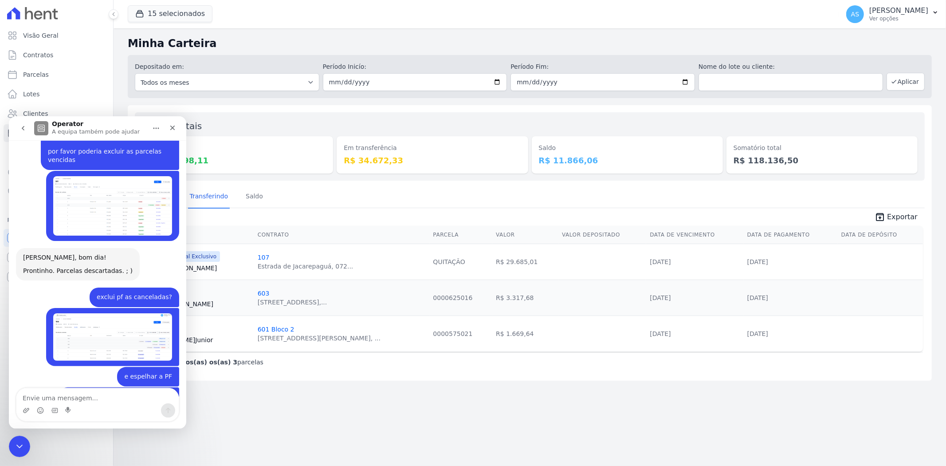
scroll to position [4440, 0]
click at [15, 450] on icon "Fechar mensagem da Intercom" at bounding box center [18, 445] width 11 height 11
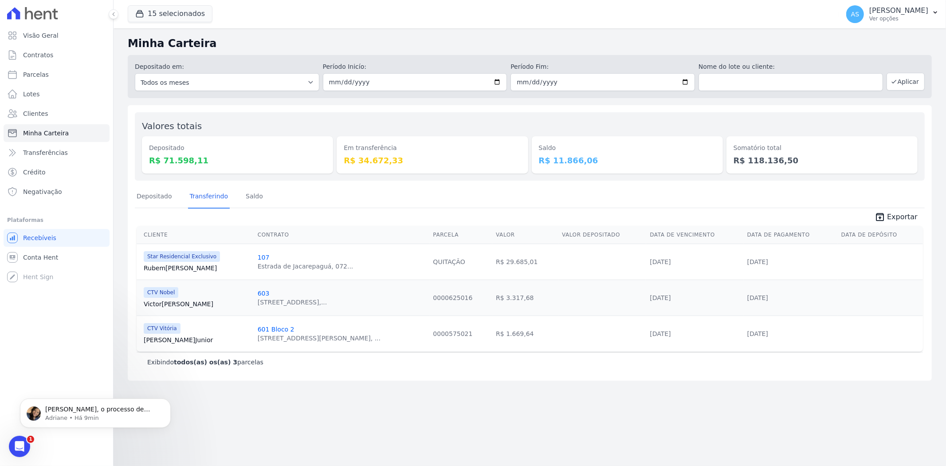
scroll to position [4484, 0]
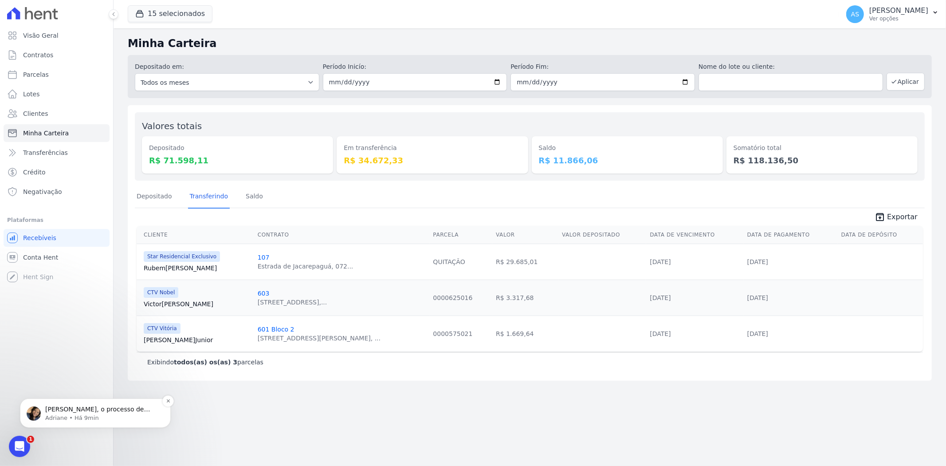
click at [87, 413] on p "Adriane • Há 9min" at bounding box center [102, 417] width 114 height 8
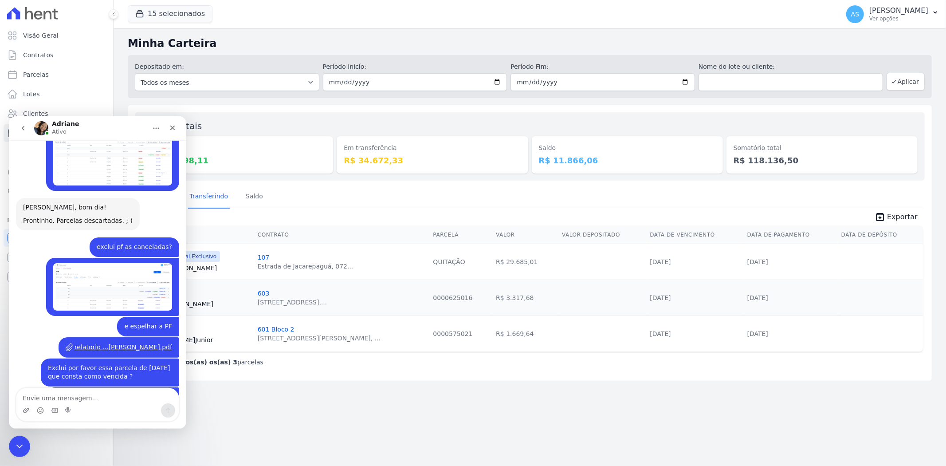
scroll to position [4499, 0]
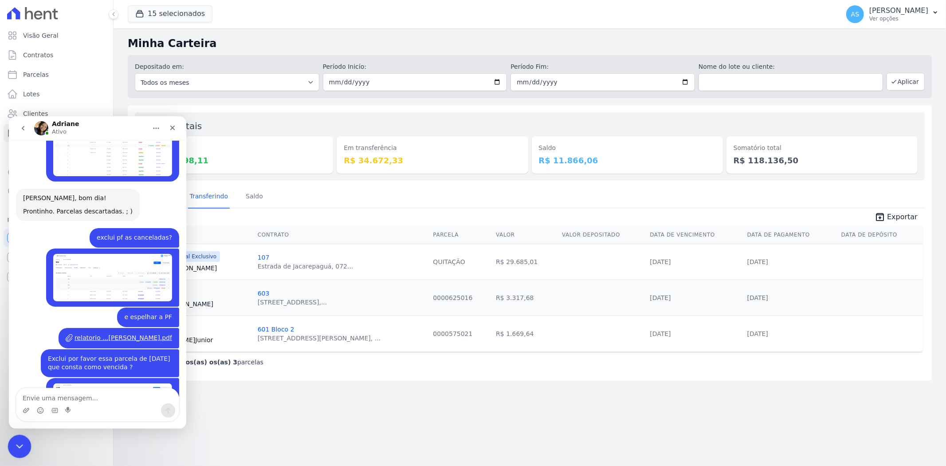
click at [21, 437] on div "Fechar mensagem da Intercom" at bounding box center [18, 444] width 21 height 21
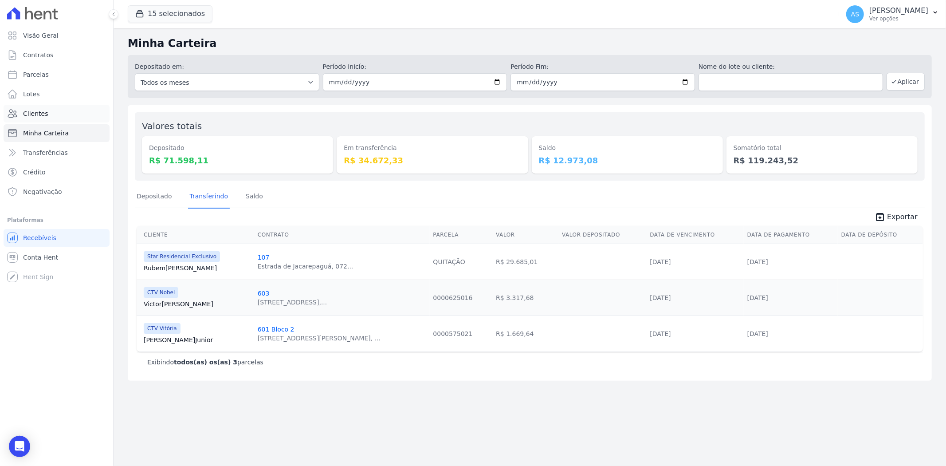
click at [27, 114] on span "Clientes" at bounding box center [35, 113] width 25 height 9
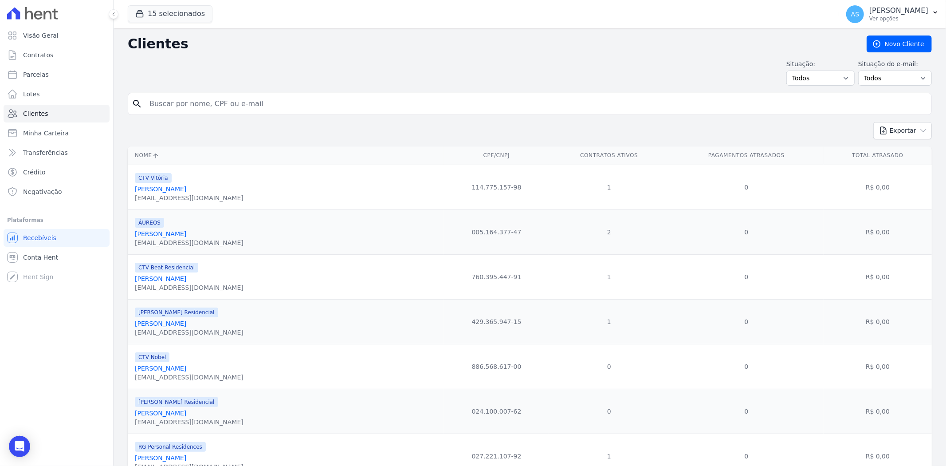
click at [167, 104] on input "search" at bounding box center [536, 104] width 784 height 18
paste input "[PERSON_NAME]"
type input "[PERSON_NAME]"
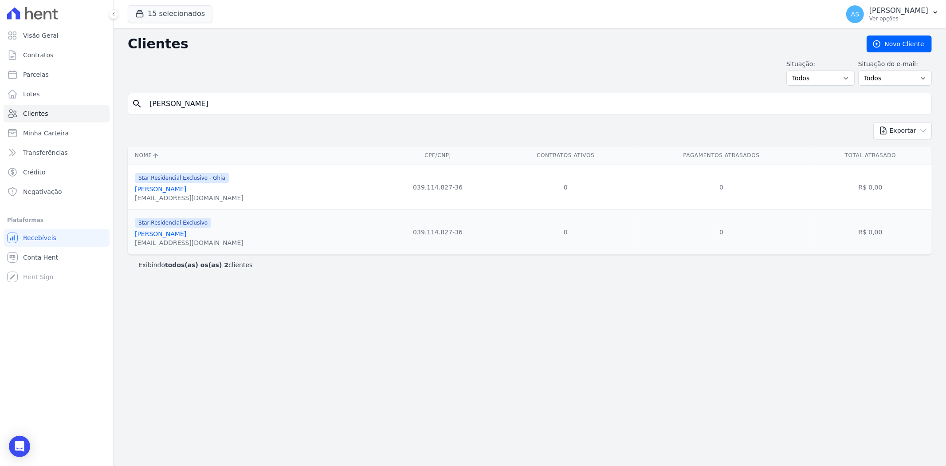
click at [186, 234] on link "[PERSON_NAME]" at bounding box center [160, 233] width 51 height 7
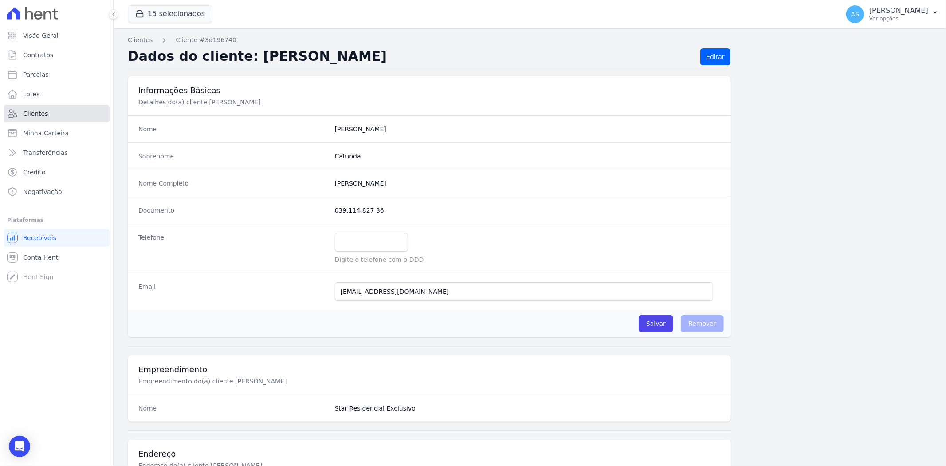
click at [32, 114] on span "Clientes" at bounding box center [35, 113] width 25 height 9
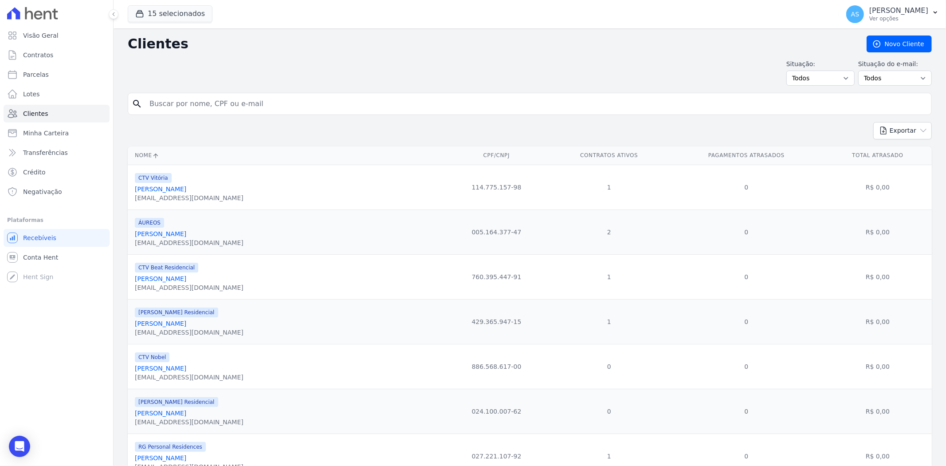
drag, startPoint x: 208, startPoint y: 108, endPoint x: 213, endPoint y: 107, distance: 5.4
click at [212, 107] on input "search" at bounding box center [536, 104] width 784 height 18
paste input "[PERSON_NAME]"
type input "[PERSON_NAME]"
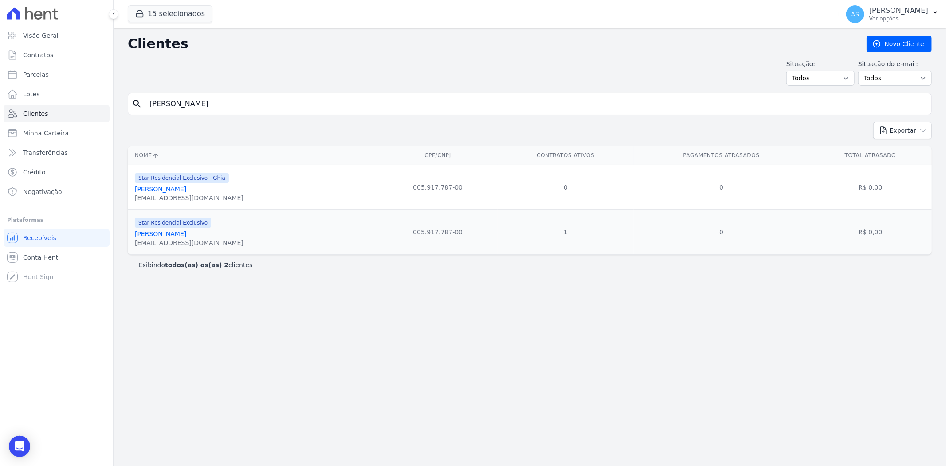
click at [165, 236] on link "Marcio Bartolo Guimaraes Pereira" at bounding box center [160, 233] width 51 height 7
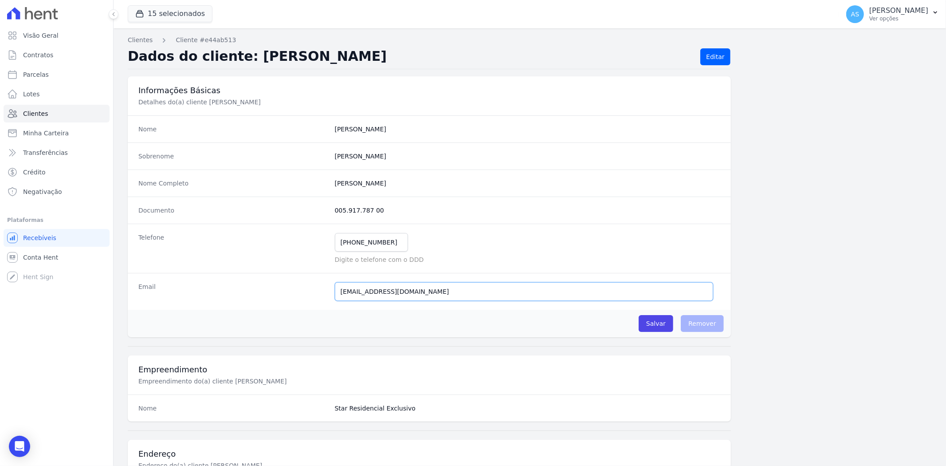
drag, startPoint x: 437, startPoint y: 293, endPoint x: 282, endPoint y: 291, distance: 155.3
click at [283, 291] on div "Email Janainabartolo@hotmail.com E-mail enviado. Aguardando confirmação.." at bounding box center [429, 291] width 603 height 37
drag, startPoint x: 393, startPoint y: 243, endPoint x: 288, endPoint y: 241, distance: 105.1
click at [288, 241] on div "Telefone (21) 99723-1488 Mensagem de SMS ainda não enviada.. Mensagem de Whatsa…" at bounding box center [429, 248] width 603 height 49
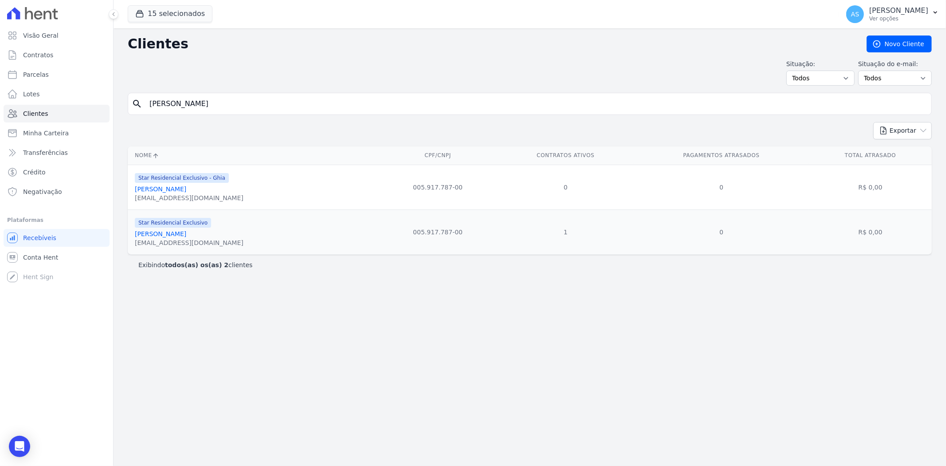
drag, startPoint x: 271, startPoint y: 104, endPoint x: -41, endPoint y: 149, distance: 315.4
click at [0, 149] on html "Visão Geral Contratos Parcelas Lotes Clientes Minha Carteira Transferências Cré…" at bounding box center [473, 233] width 946 height 466
drag, startPoint x: 161, startPoint y: 110, endPoint x: 143, endPoint y: 107, distance: 18.4
click at [145, 107] on input "V" at bounding box center [536, 104] width 784 height 18
paste input "Roberta Monique Ramos de Faria"
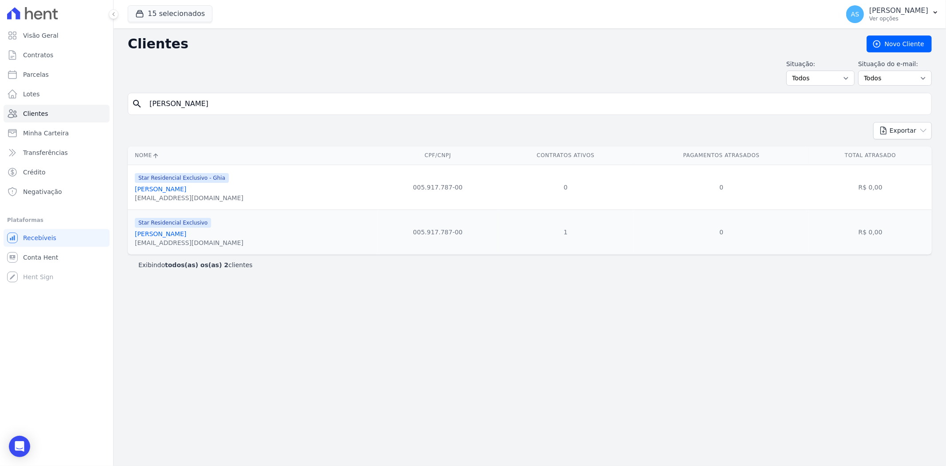
type input "Roberta Monique Ramos de Faria"
click at [180, 189] on link "Roberta Monique Ramos De Faria" at bounding box center [160, 188] width 51 height 7
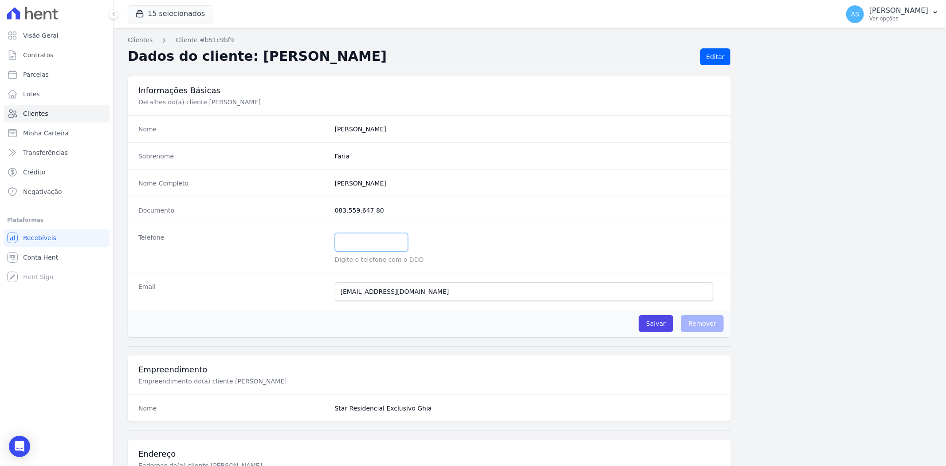
click at [362, 243] on input "text" at bounding box center [371, 242] width 73 height 19
paste input "21 999877655"
type input "21 999877655"
click at [658, 320] on input "Salvar" at bounding box center [656, 323] width 35 height 17
click at [40, 117] on span "Clientes" at bounding box center [35, 113] width 25 height 9
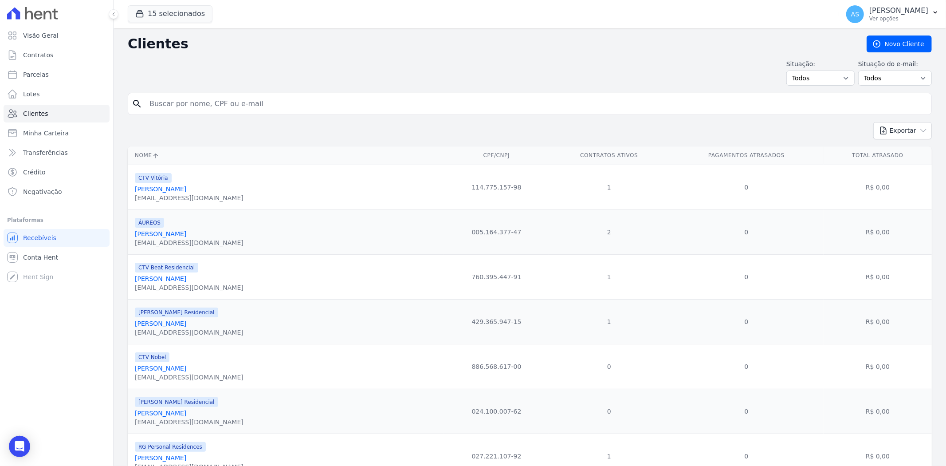
click at [183, 109] on input "search" at bounding box center [536, 104] width 784 height 18
paste input "144.600.267-59"
drag, startPoint x: 220, startPoint y: 100, endPoint x: 16, endPoint y: 133, distance: 206.2
click at [16, 133] on div "Visão Geral Contratos Parcelas Lotes Clientes Minha Carteira Transferências Cré…" at bounding box center [473, 233] width 946 height 466
paste input "Tatiana Santos de Azevedo"
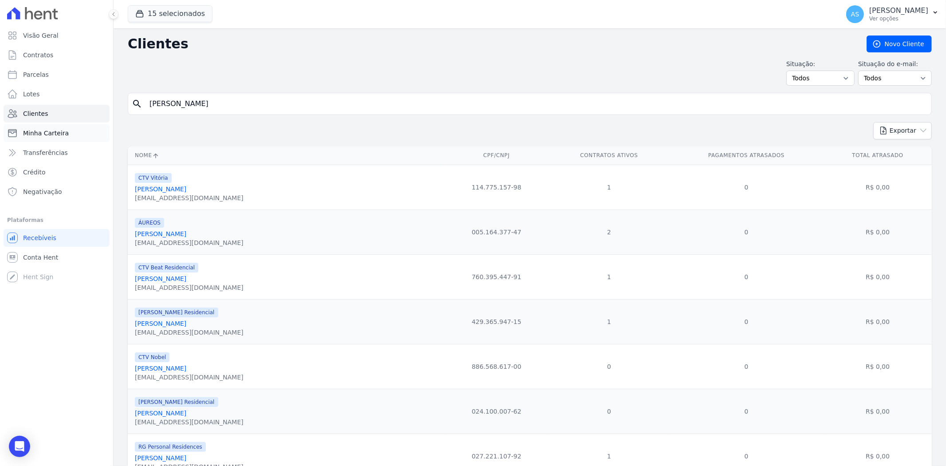
type input "Tatiana Santos de Azevedo"
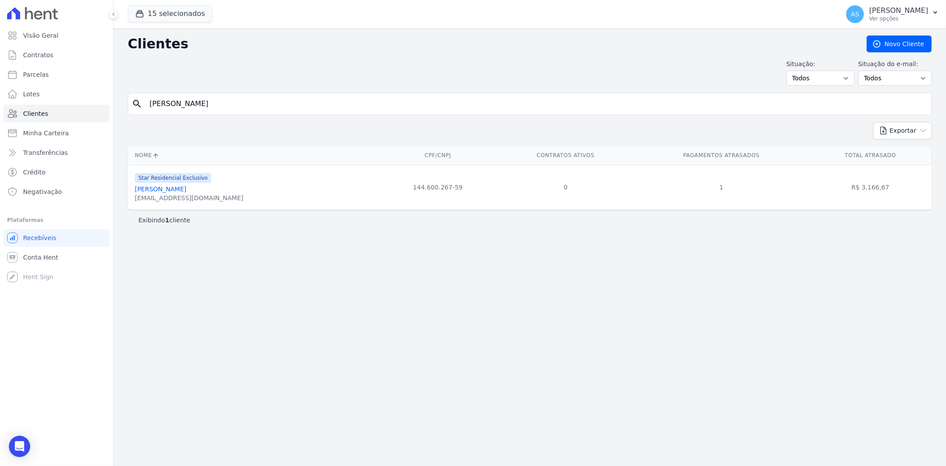
click at [174, 188] on link "Tatiana Santos De Azevedo" at bounding box center [160, 188] width 51 height 7
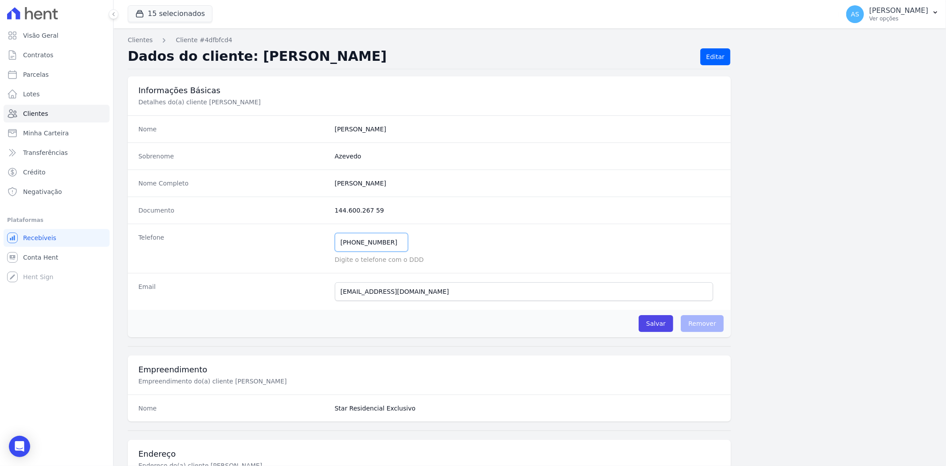
drag, startPoint x: 388, startPoint y: 242, endPoint x: 283, endPoint y: 245, distance: 104.7
click at [283, 245] on div "Telefone (21) 98366-8601 Mensagem de SMS ainda não enviada.. Mensagem de Whatsa…" at bounding box center [429, 248] width 603 height 49
click at [36, 105] on link "Clientes" at bounding box center [57, 114] width 106 height 18
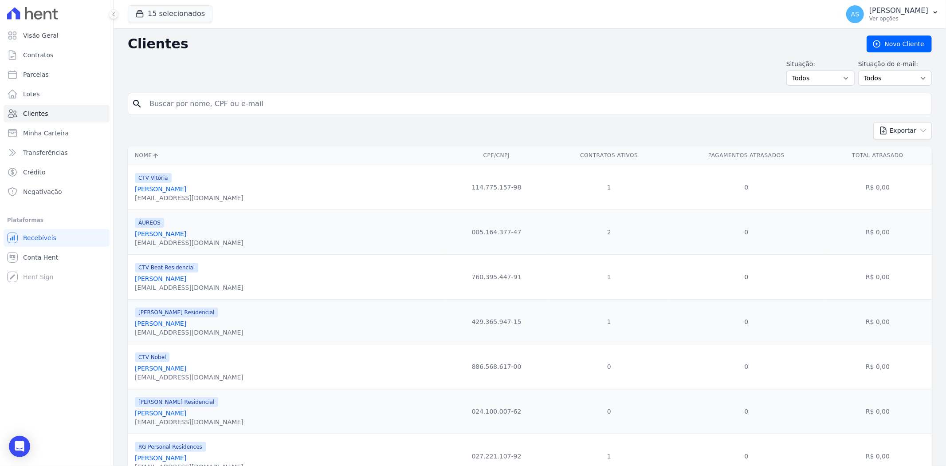
drag, startPoint x: 187, startPoint y: 108, endPoint x: 189, endPoint y: 103, distance: 5.0
click at [189, 103] on input "search" at bounding box center [536, 104] width 784 height 18
click at [167, 106] on input "search" at bounding box center [536, 104] width 784 height 18
paste input "Vinicio Oliveira Queiroz Castro"
type input "Vinicio Oliveira Queiroz Castro"
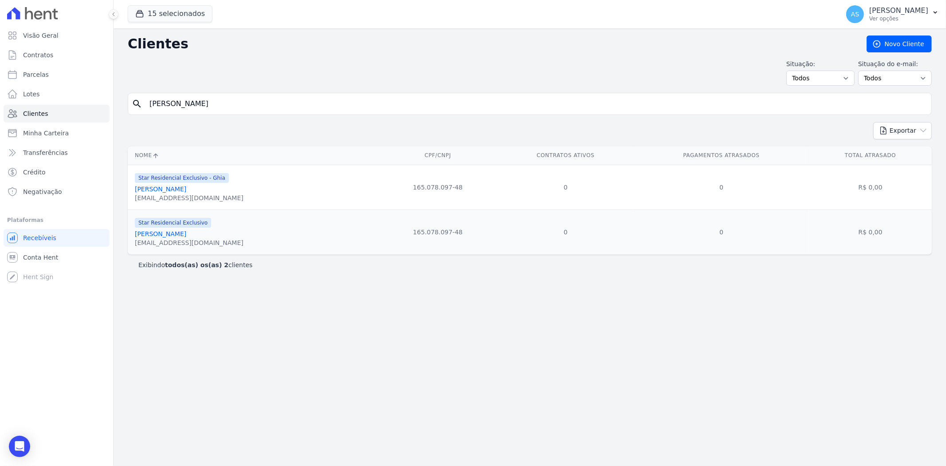
click at [179, 189] on link "Vinicio Oliveira Queiroz Castro" at bounding box center [160, 188] width 51 height 7
drag, startPoint x: 269, startPoint y: 109, endPoint x: 58, endPoint y: 114, distance: 211.2
click at [61, 114] on div "Visão Geral Contratos Parcelas Lotes Clientes Minha Carteira Transferências Cré…" at bounding box center [473, 233] width 946 height 466
paste input "[PERSON_NAME] [PERSON_NAME]"
type input "[PERSON_NAME] [PERSON_NAME]"
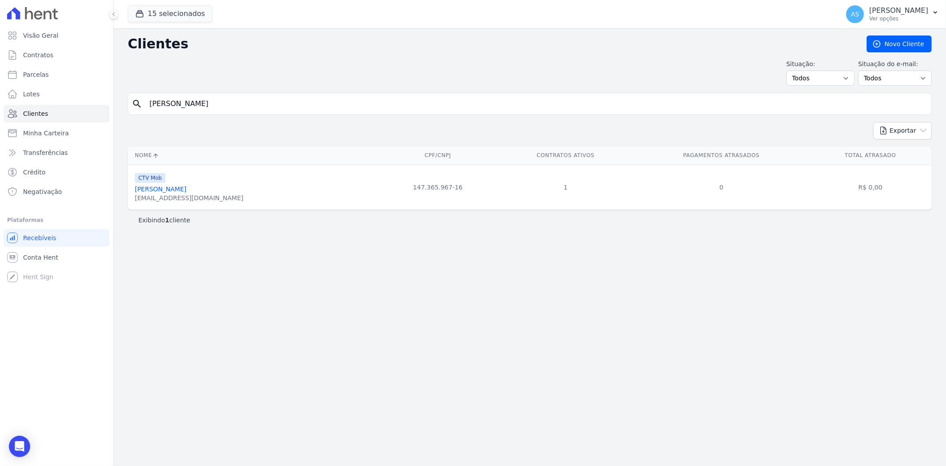
click at [176, 190] on link "[PERSON_NAME] [PERSON_NAME]" at bounding box center [160, 188] width 51 height 7
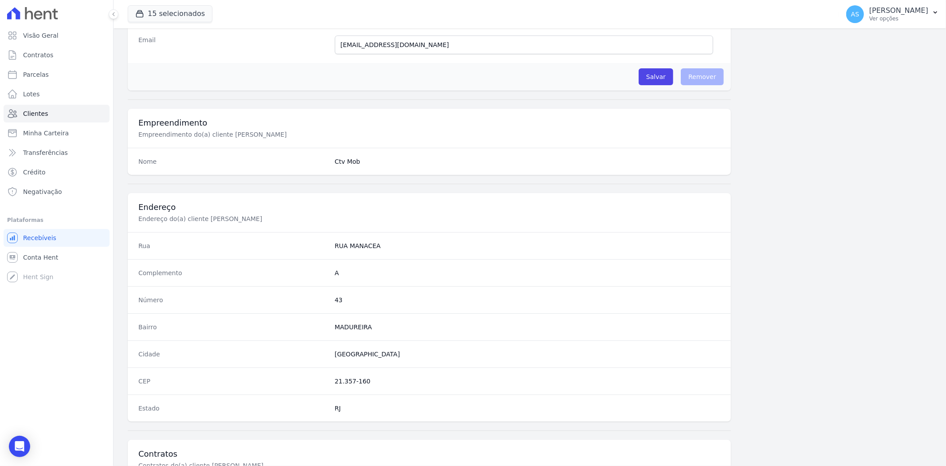
scroll to position [366, 0]
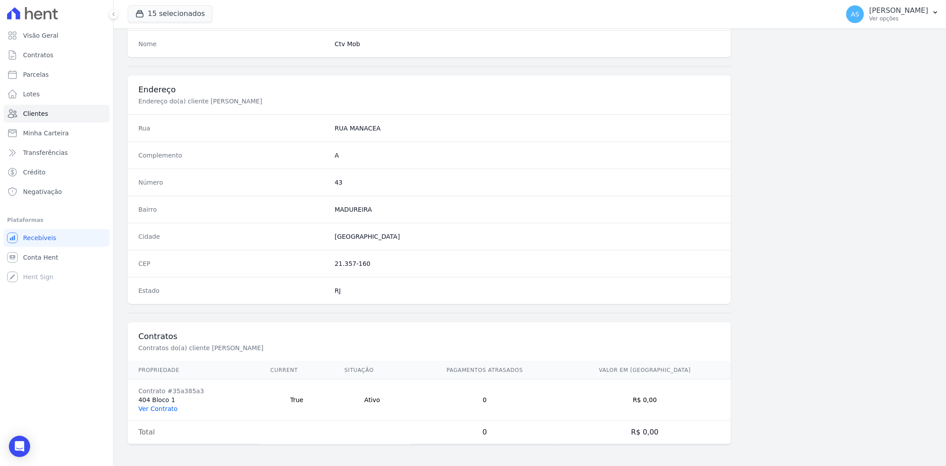
click at [164, 409] on link "Ver Contrato" at bounding box center [157, 408] width 39 height 7
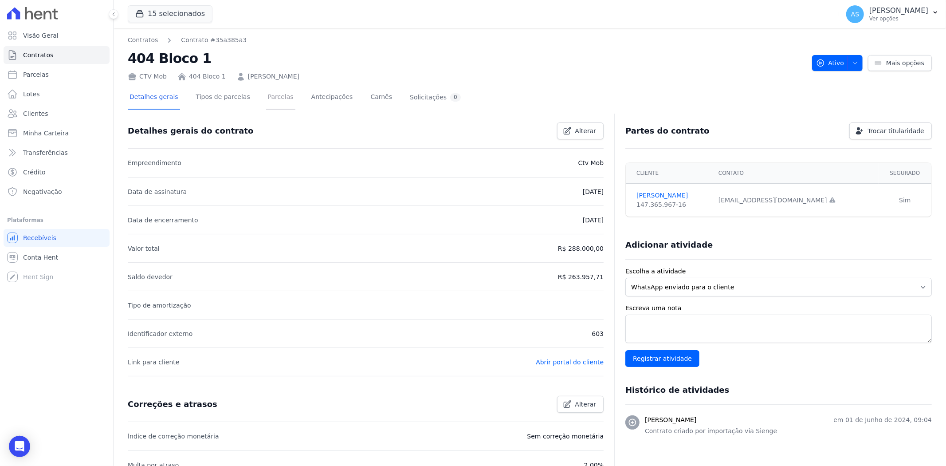
click at [266, 98] on link "Parcelas" at bounding box center [280, 98] width 29 height 24
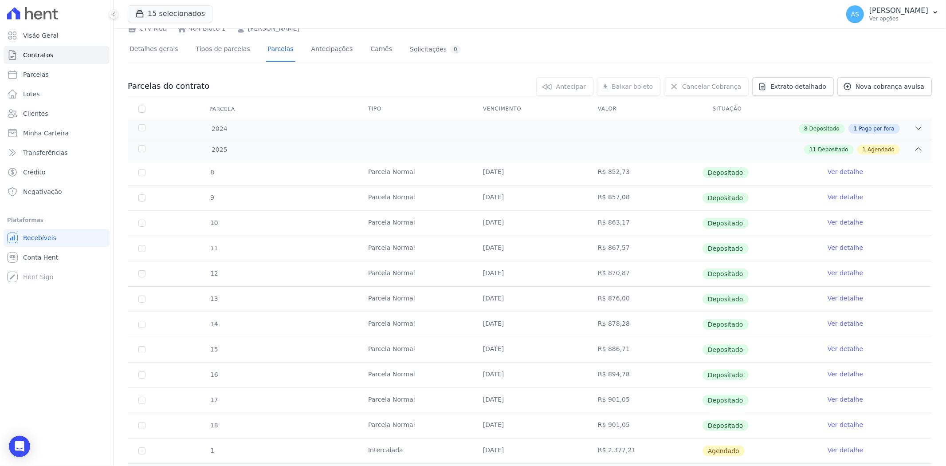
scroll to position [93, 0]
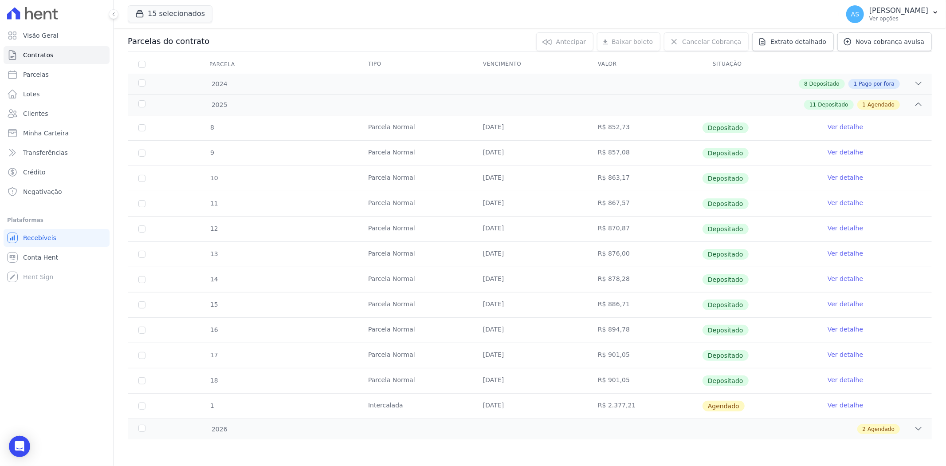
click at [832, 402] on link "Ver detalhe" at bounding box center [845, 405] width 35 height 9
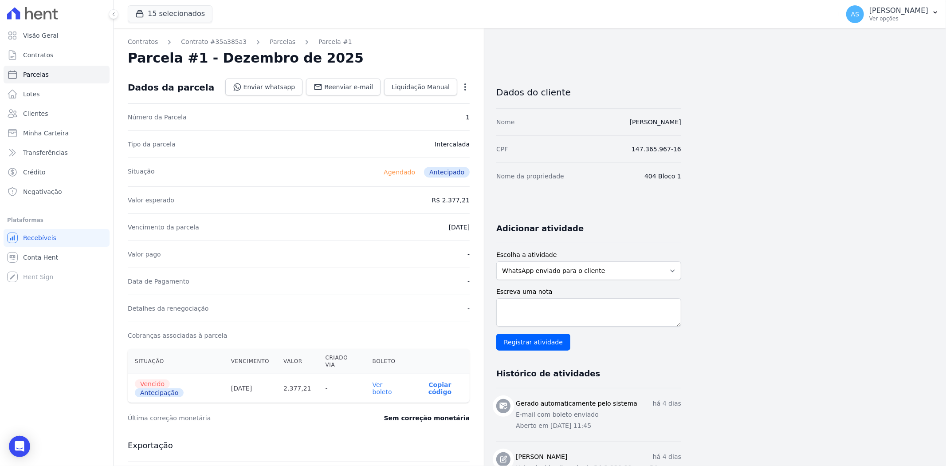
click at [464, 85] on icon "button" at bounding box center [465, 87] width 9 height 9
click at [399, 101] on link "Alterar" at bounding box center [427, 99] width 78 height 16
click at [270, 39] on link "Parcelas" at bounding box center [283, 41] width 26 height 9
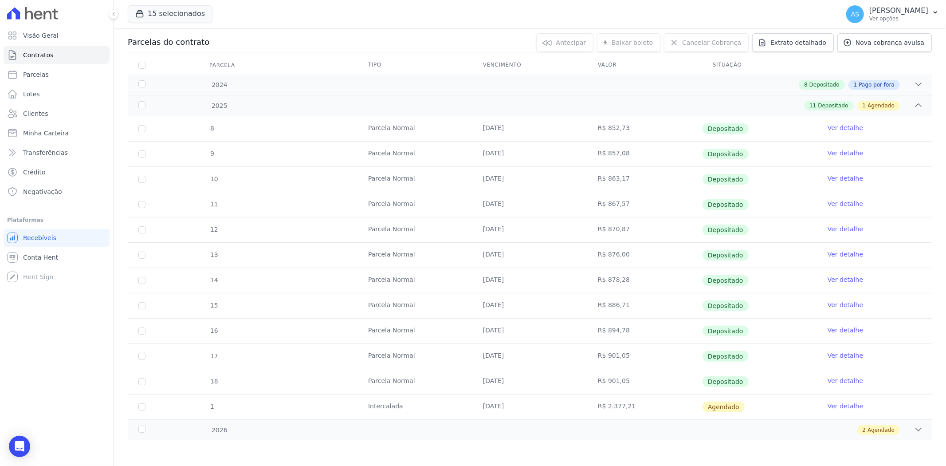
scroll to position [93, 0]
click at [842, 405] on link "Ver detalhe" at bounding box center [845, 405] width 35 height 9
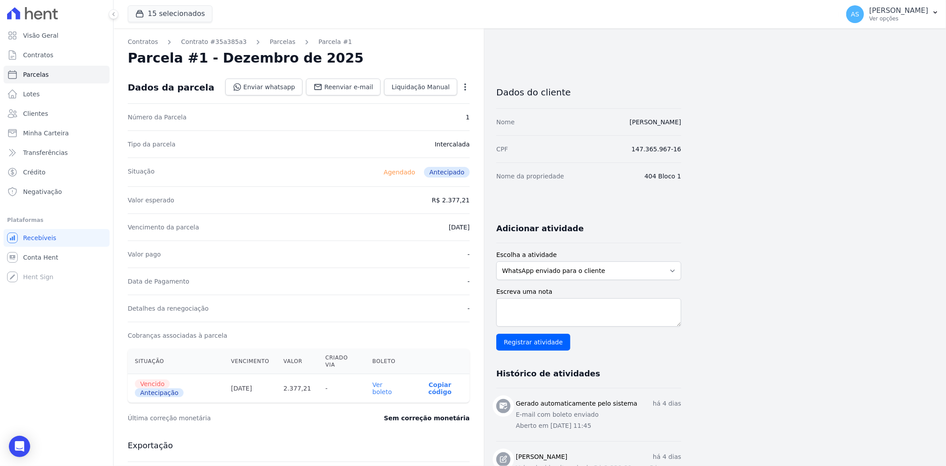
click at [464, 88] on icon "button" at bounding box center [465, 87] width 9 height 9
click at [426, 111] on link "Cancelar Cobrança" at bounding box center [427, 115] width 78 height 16
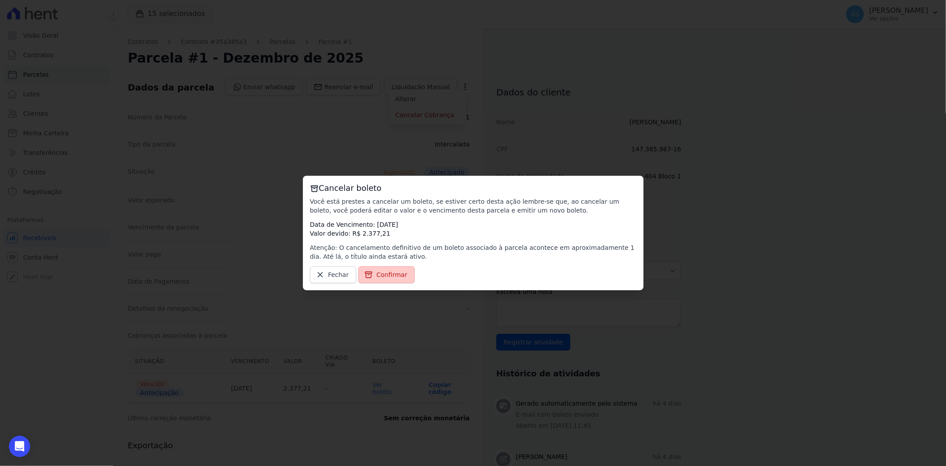
click at [383, 274] on span "Confirmar" at bounding box center [392, 274] width 31 height 9
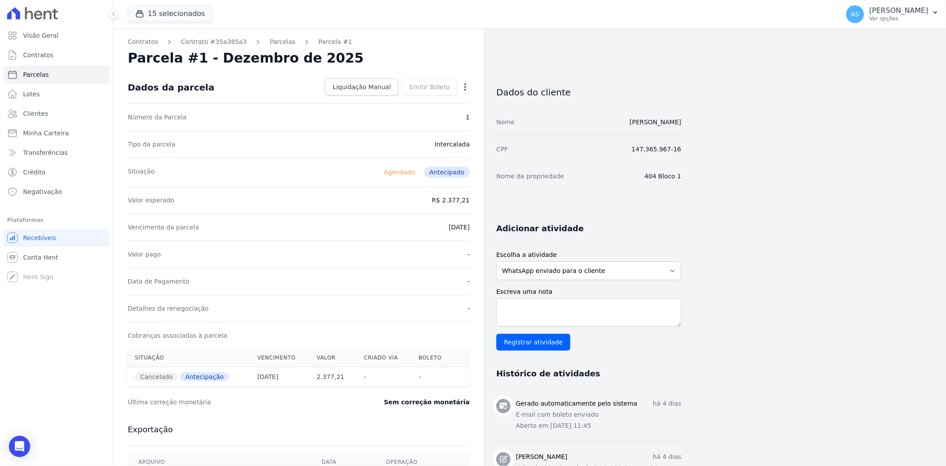
click at [462, 83] on icon "button" at bounding box center [465, 87] width 9 height 9
click at [467, 86] on icon "button" at bounding box center [465, 87] width 9 height 9
click at [270, 40] on link "Parcelas" at bounding box center [283, 41] width 26 height 9
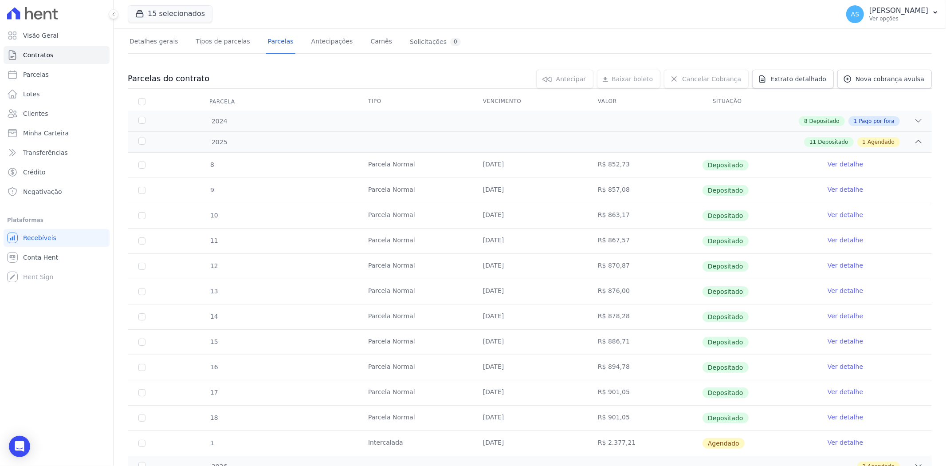
scroll to position [93, 0]
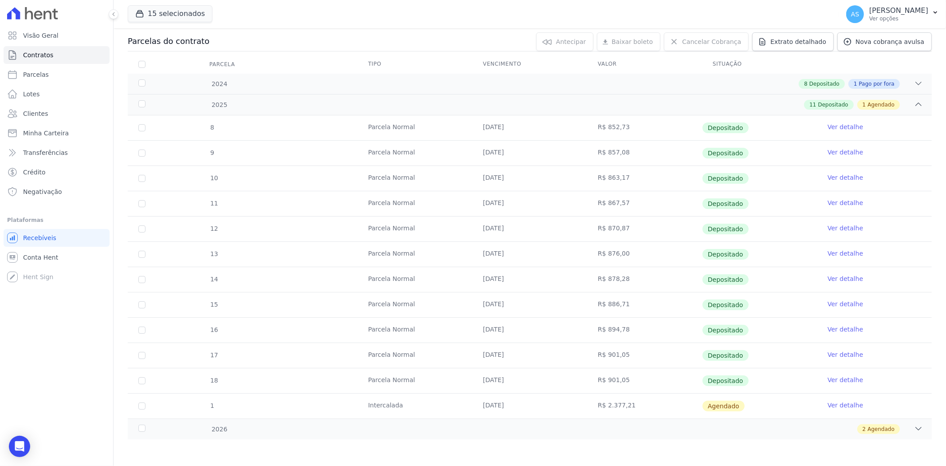
click at [832, 406] on link "Ver detalhe" at bounding box center [845, 405] width 35 height 9
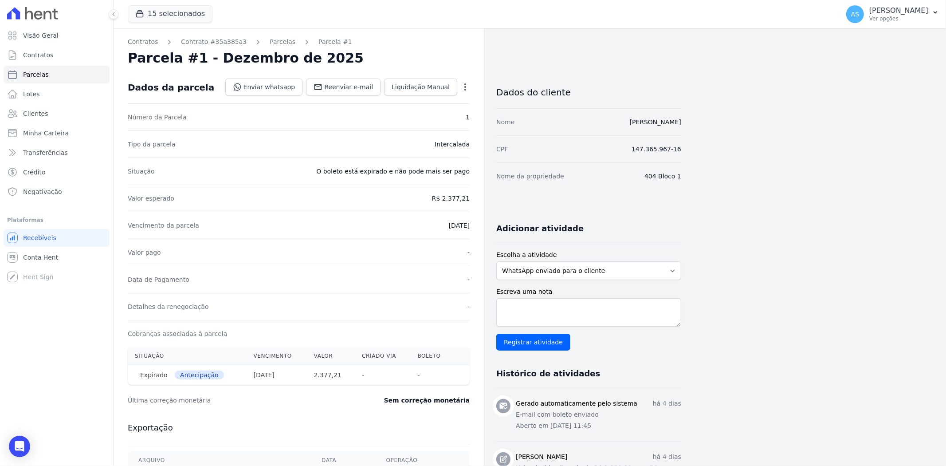
click at [465, 87] on icon "button" at bounding box center [465, 86] width 2 height 7
click at [431, 111] on link "Cancelar Cobrança" at bounding box center [427, 115] width 78 height 16
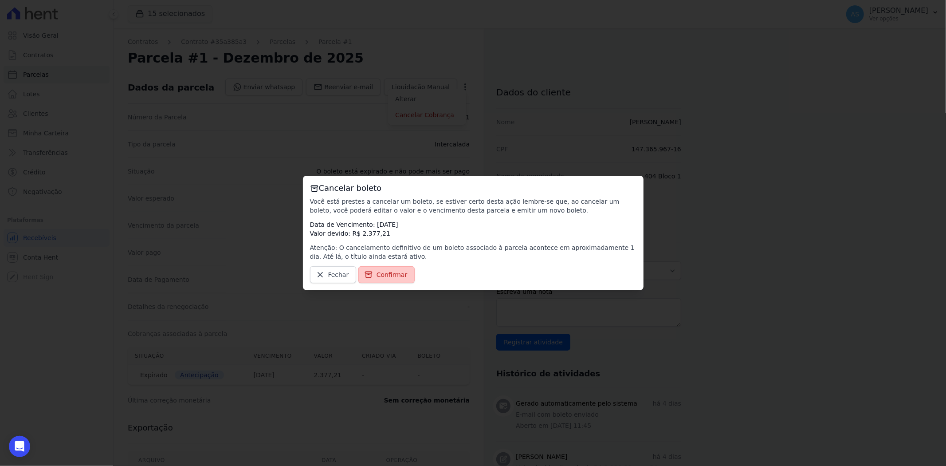
click at [385, 277] on span "Confirmar" at bounding box center [392, 274] width 31 height 9
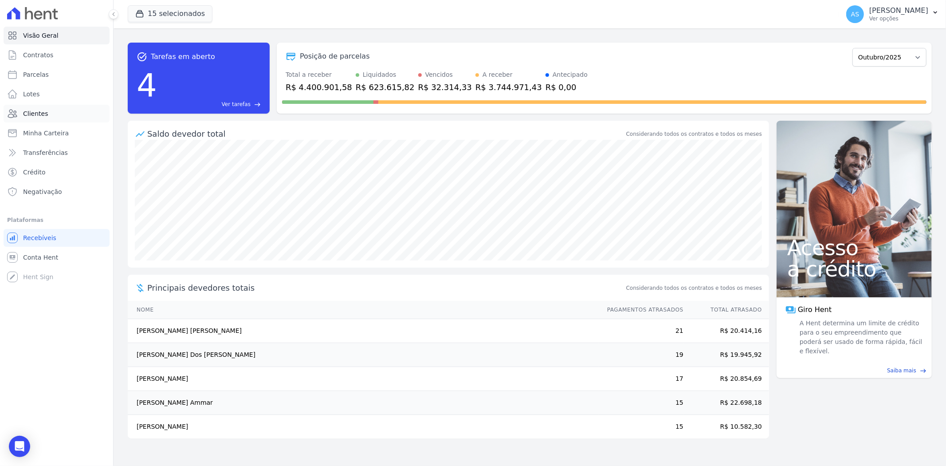
click at [25, 111] on span "Clientes" at bounding box center [35, 113] width 25 height 9
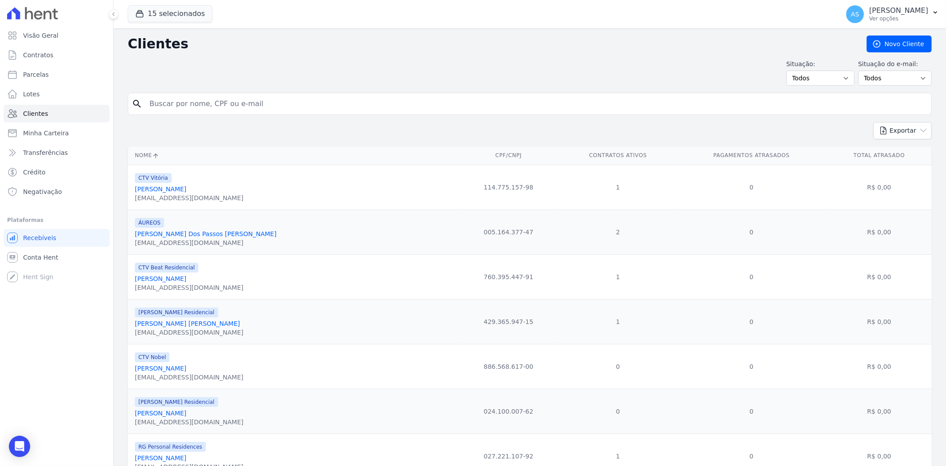
click at [192, 102] on input "search" at bounding box center [536, 104] width 784 height 18
paste input "[PERSON_NAME] [PERSON_NAME]"
type input "[PERSON_NAME] [PERSON_NAME]"
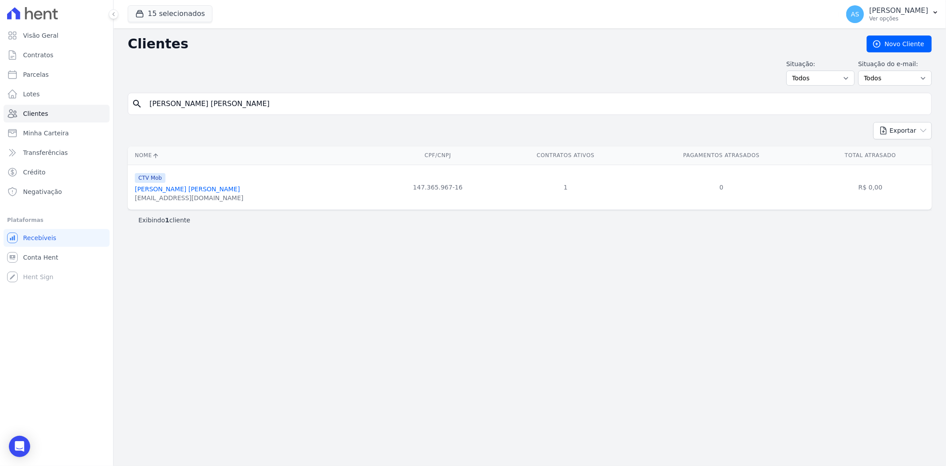
click at [191, 187] on link "[PERSON_NAME] [PERSON_NAME]" at bounding box center [187, 188] width 105 height 7
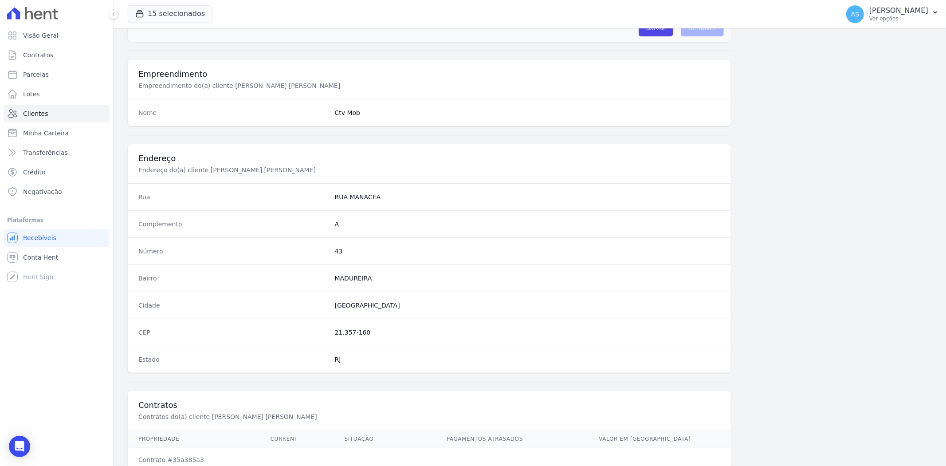
scroll to position [366, 0]
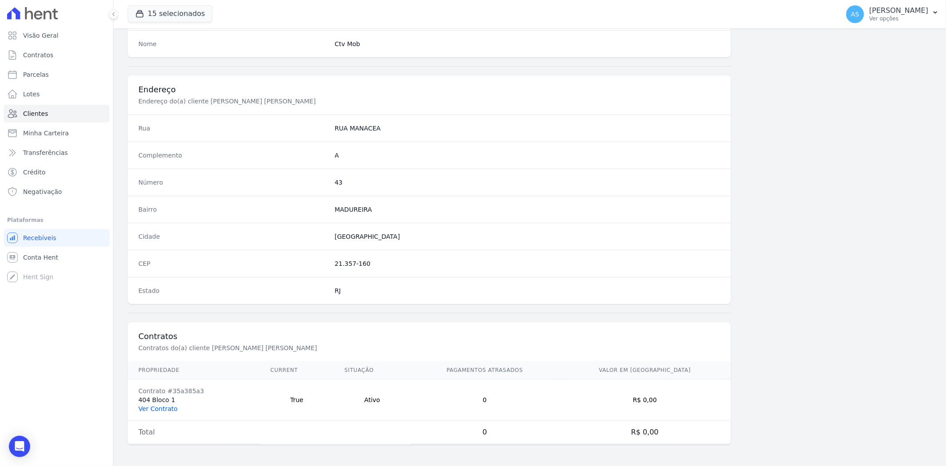
click at [153, 405] on link "Ver Contrato" at bounding box center [157, 408] width 39 height 7
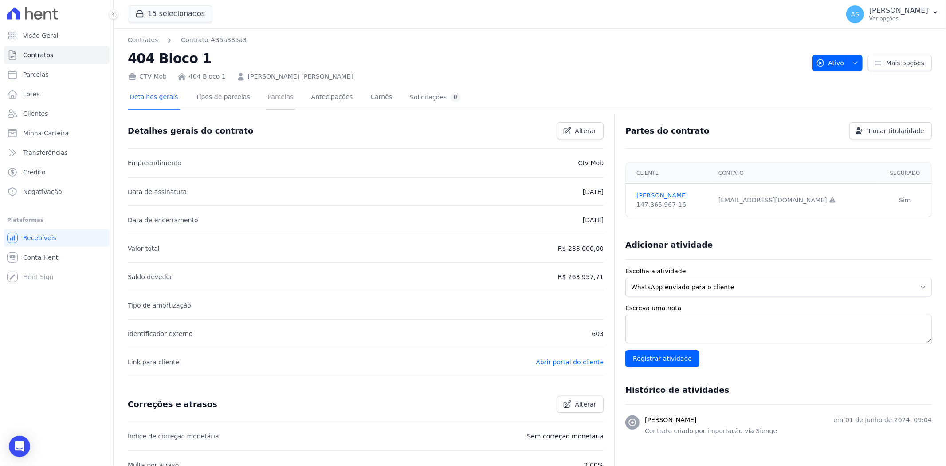
click at [267, 94] on link "Parcelas" at bounding box center [280, 98] width 29 height 24
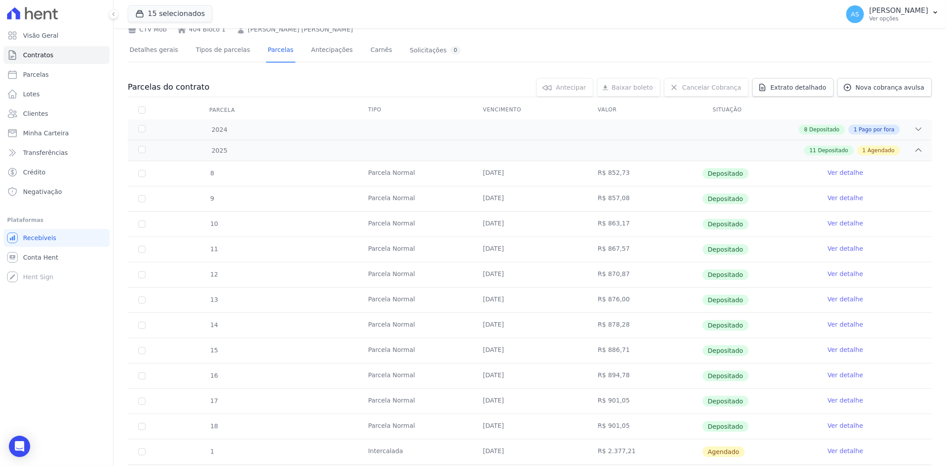
scroll to position [93, 0]
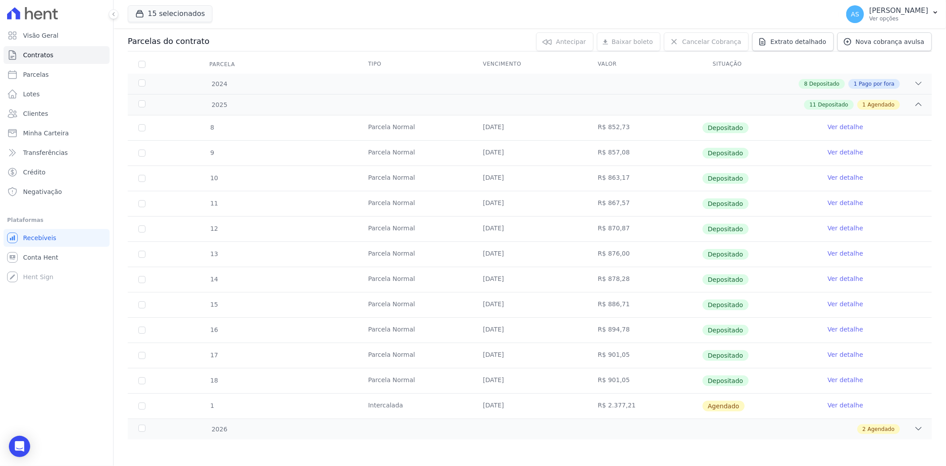
click at [833, 404] on link "Ver detalhe" at bounding box center [845, 405] width 35 height 9
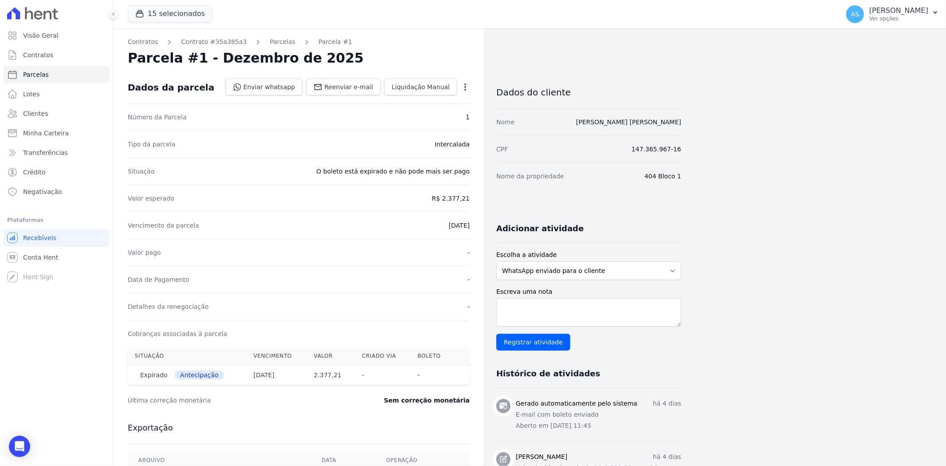
click at [467, 87] on icon "button" at bounding box center [465, 87] width 9 height 9
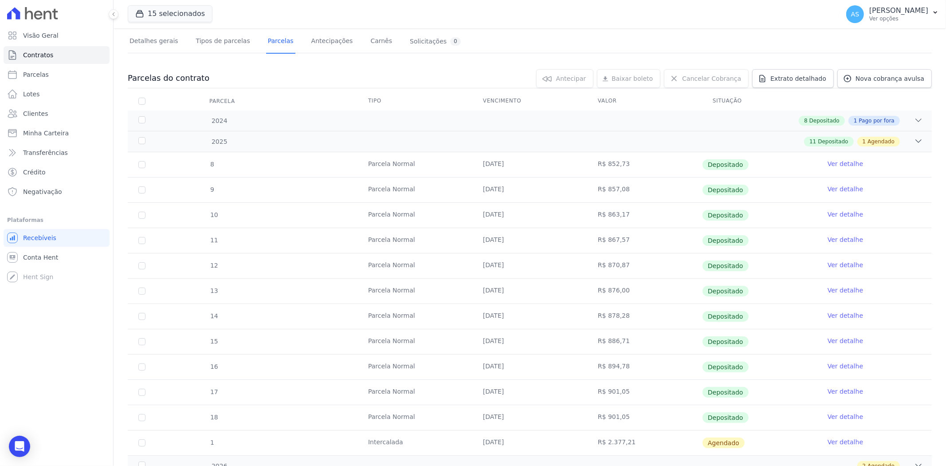
scroll to position [93, 0]
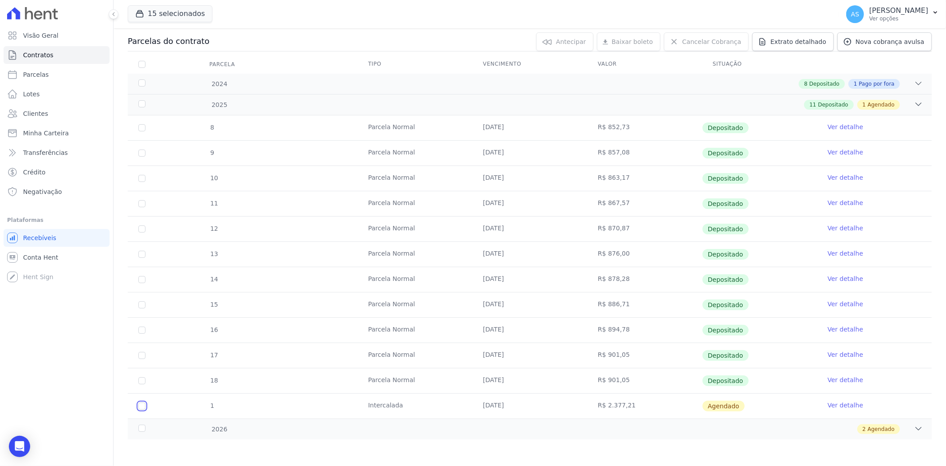
click at [139, 406] on input "checkbox" at bounding box center [141, 405] width 7 height 7
checkbox input "true"
click at [562, 38] on span "Antecipar" at bounding box center [559, 41] width 30 height 9
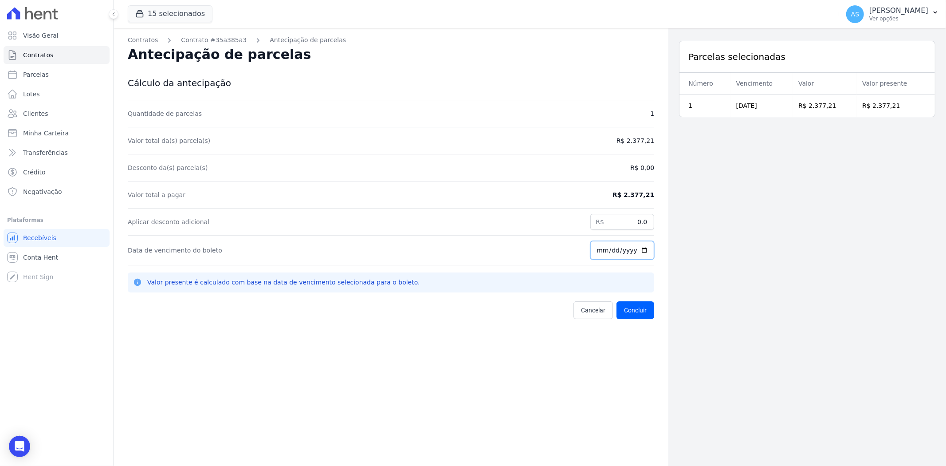
click at [641, 251] on input "[DATE]" at bounding box center [622, 250] width 64 height 19
type input "[DATE]"
click at [631, 313] on button "Concluir" at bounding box center [636, 310] width 38 height 18
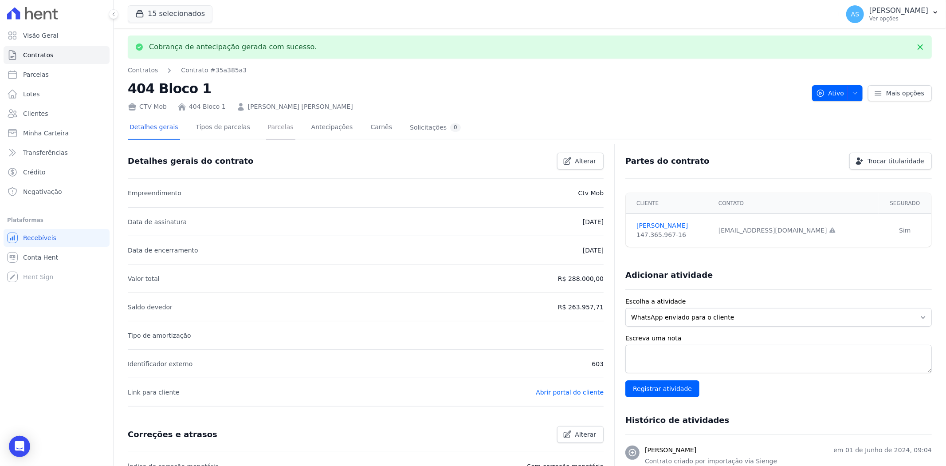
click at [275, 124] on link "Parcelas" at bounding box center [280, 128] width 29 height 24
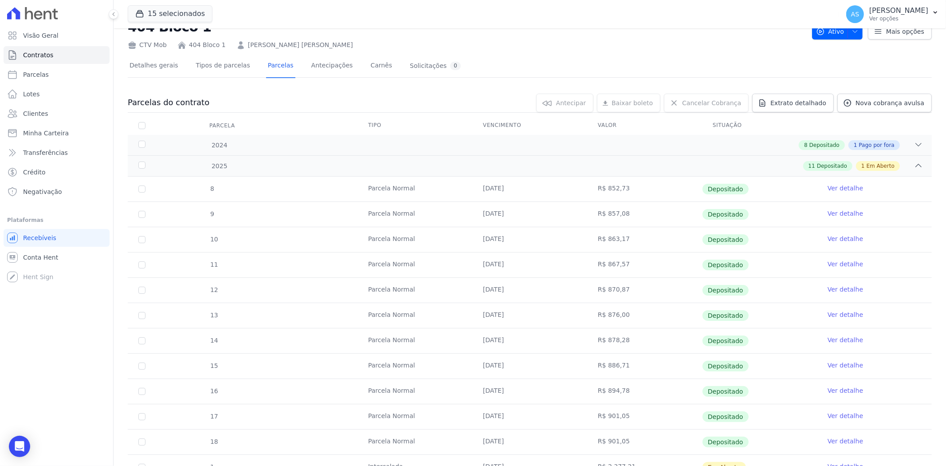
scroll to position [93, 0]
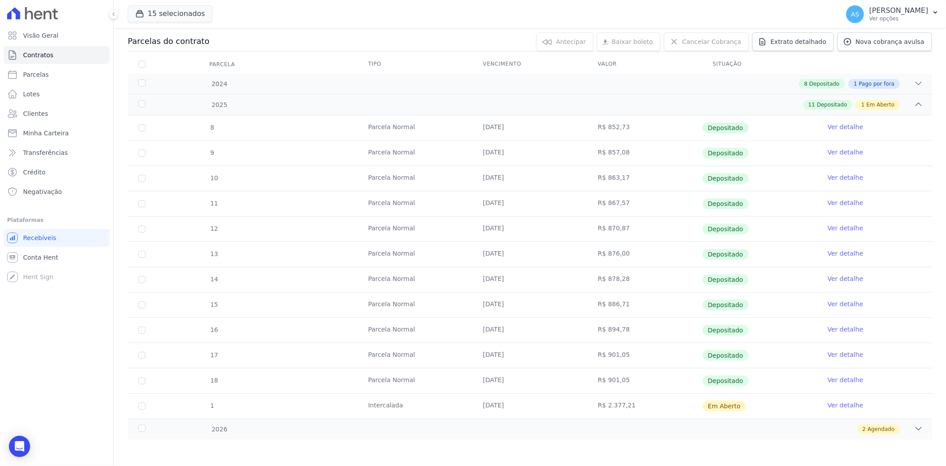
click at [841, 405] on link "Ver detalhe" at bounding box center [845, 405] width 35 height 9
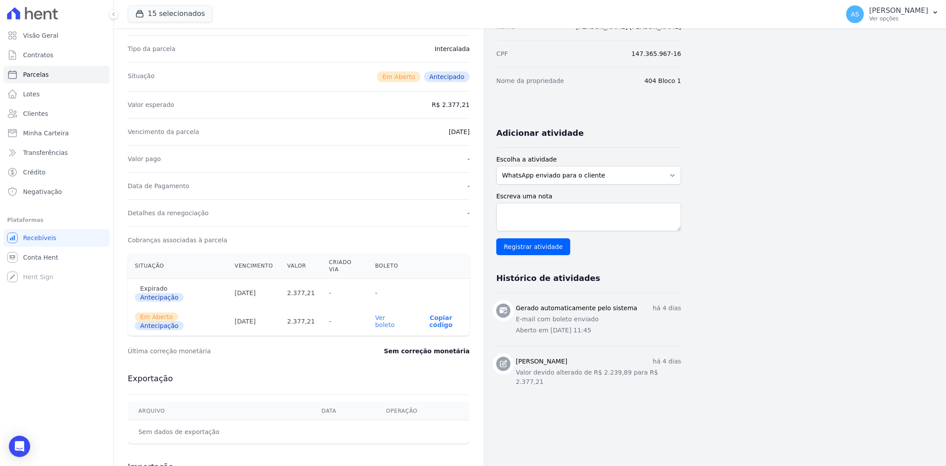
scroll to position [98, 0]
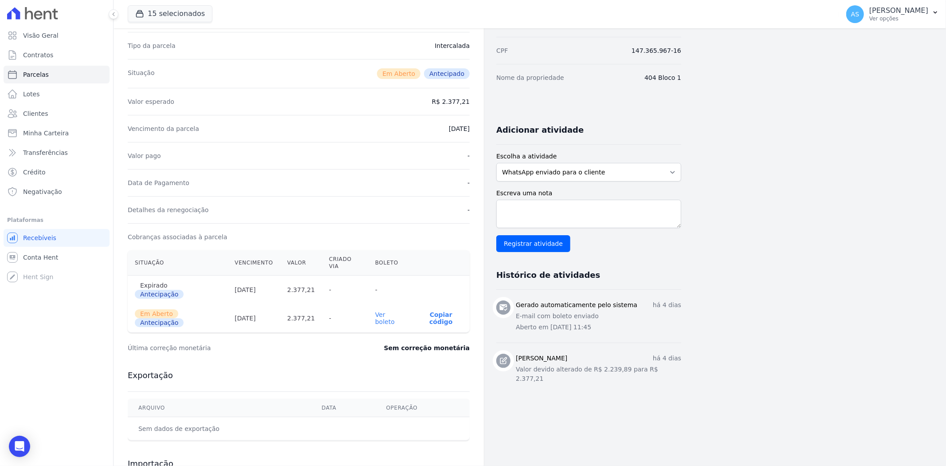
click at [385, 311] on link "Ver boleto" at bounding box center [385, 318] width 20 height 14
